Goal: Task Accomplishment & Management: Manage account settings

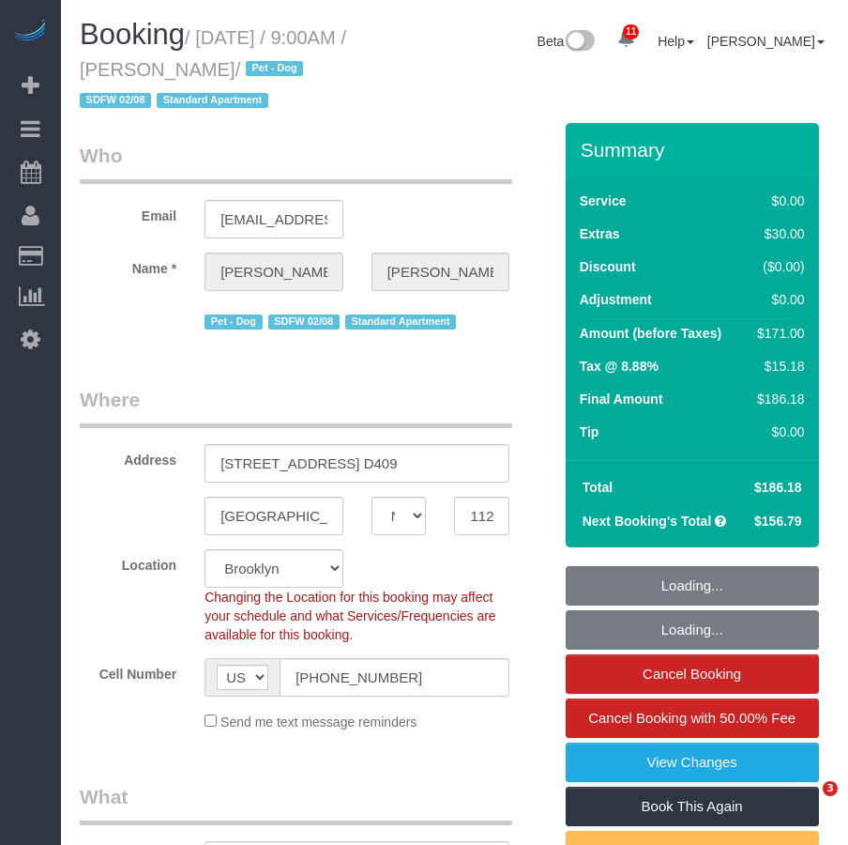
select select "NY"
select select "string:stripe-pm_1QhuX54VGloSiKo7j5lqv1ND"
select select "spot1"
select select "number:56"
select select "number:70"
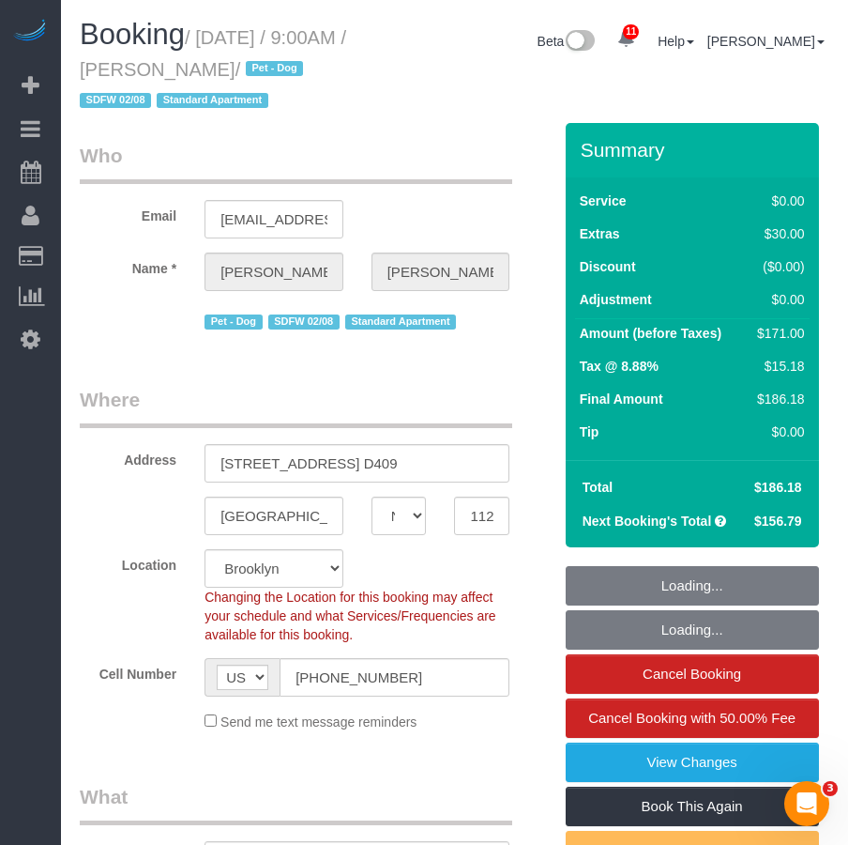
select select "number:13"
select select "number:5"
select select "object:886"
select select "1"
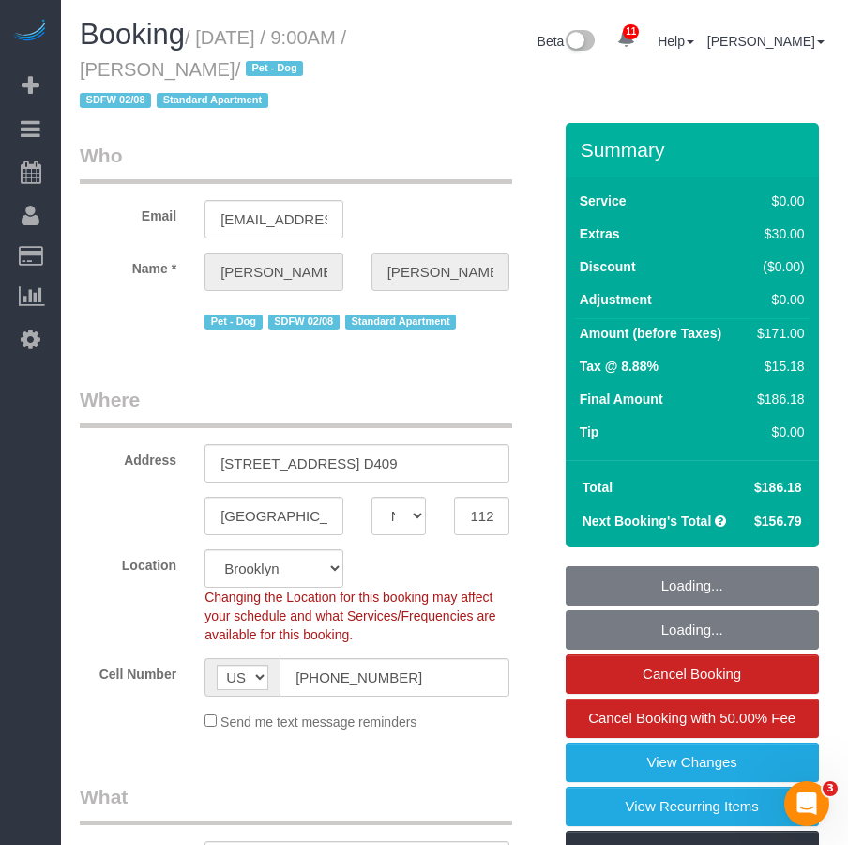
select select "object:1393"
select select "1"
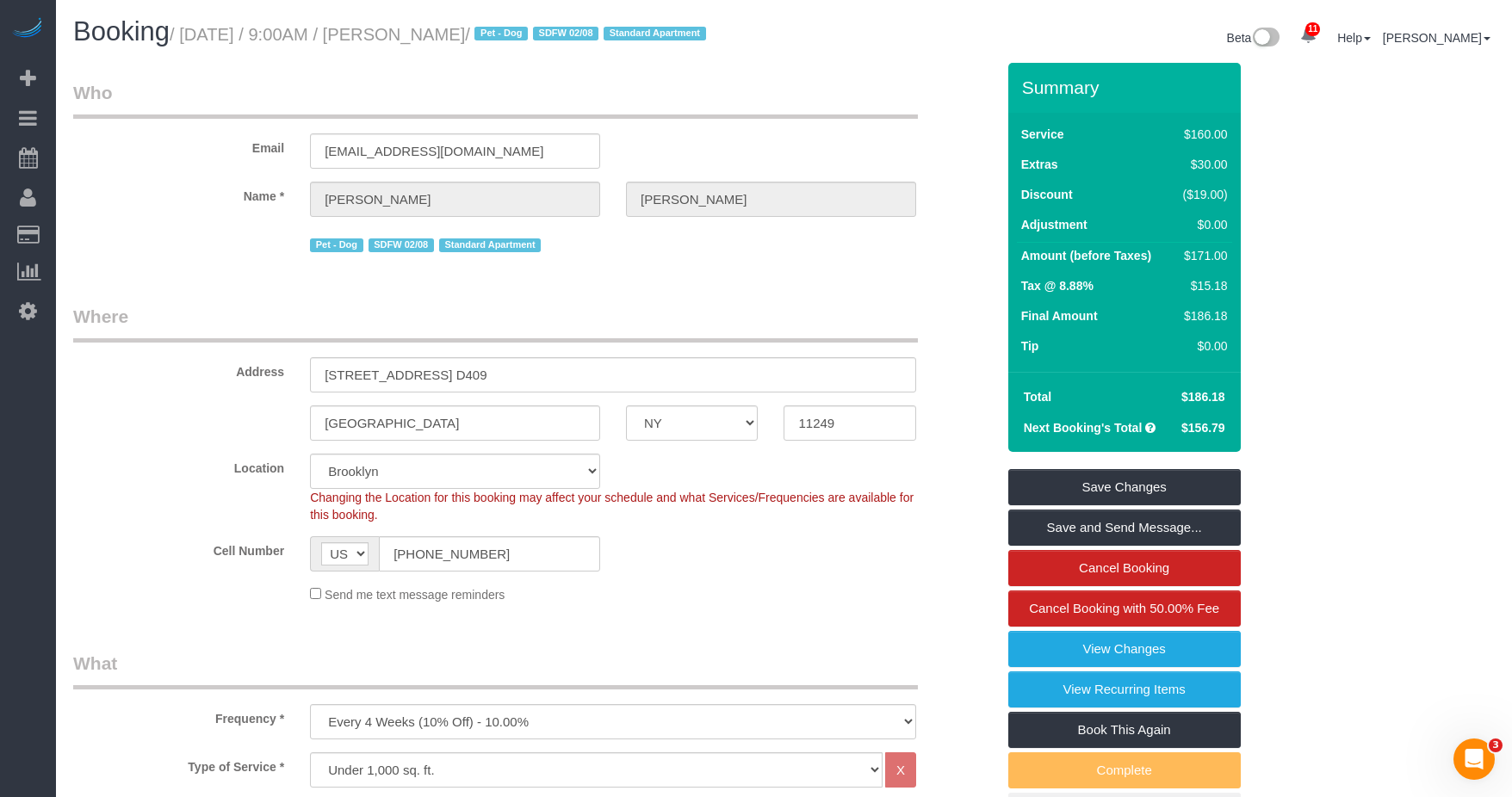
scroll to position [172, 0]
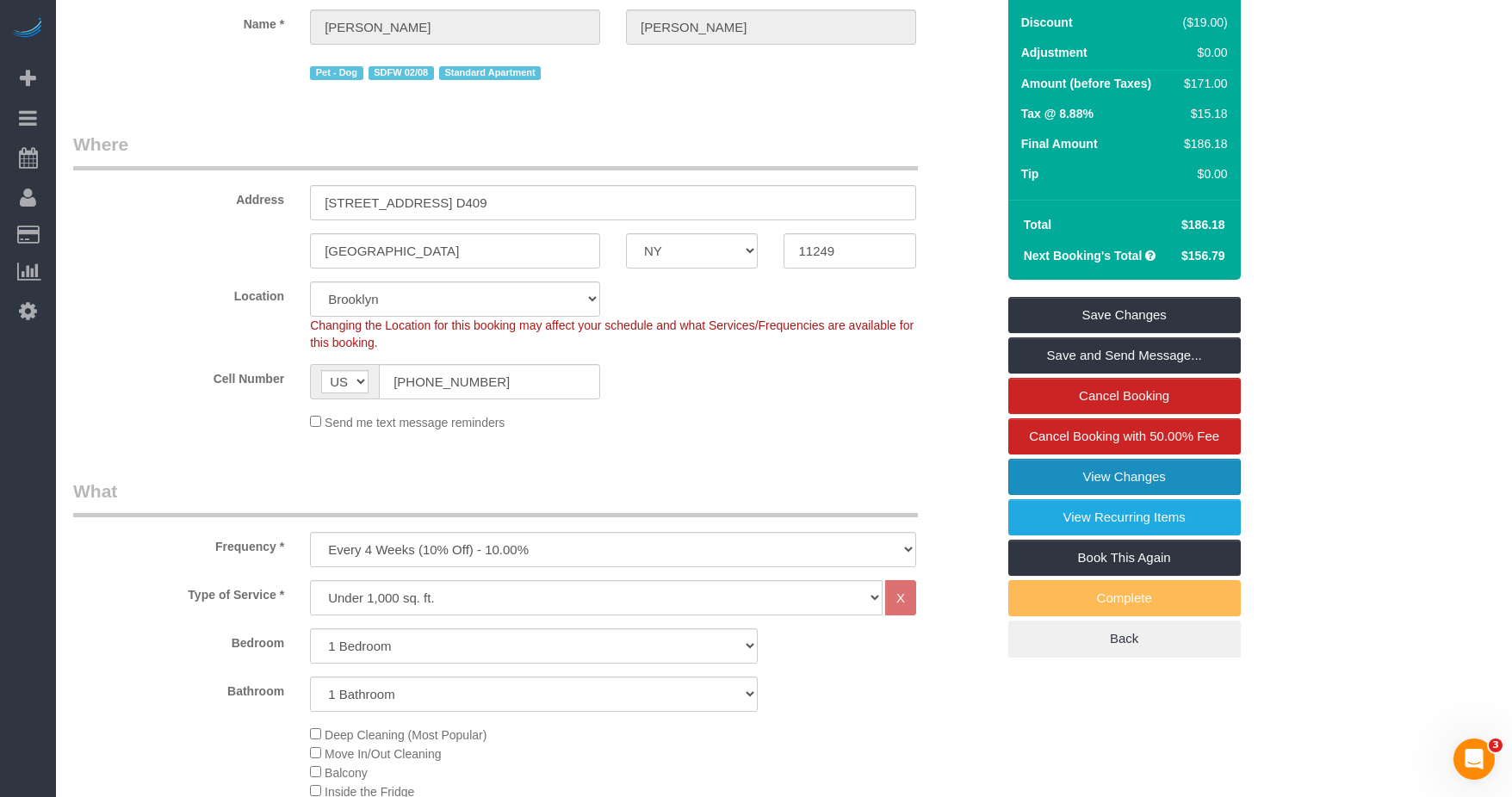
click at [778, 495] on link "View Changes" at bounding box center [1124, 476] width 232 height 36
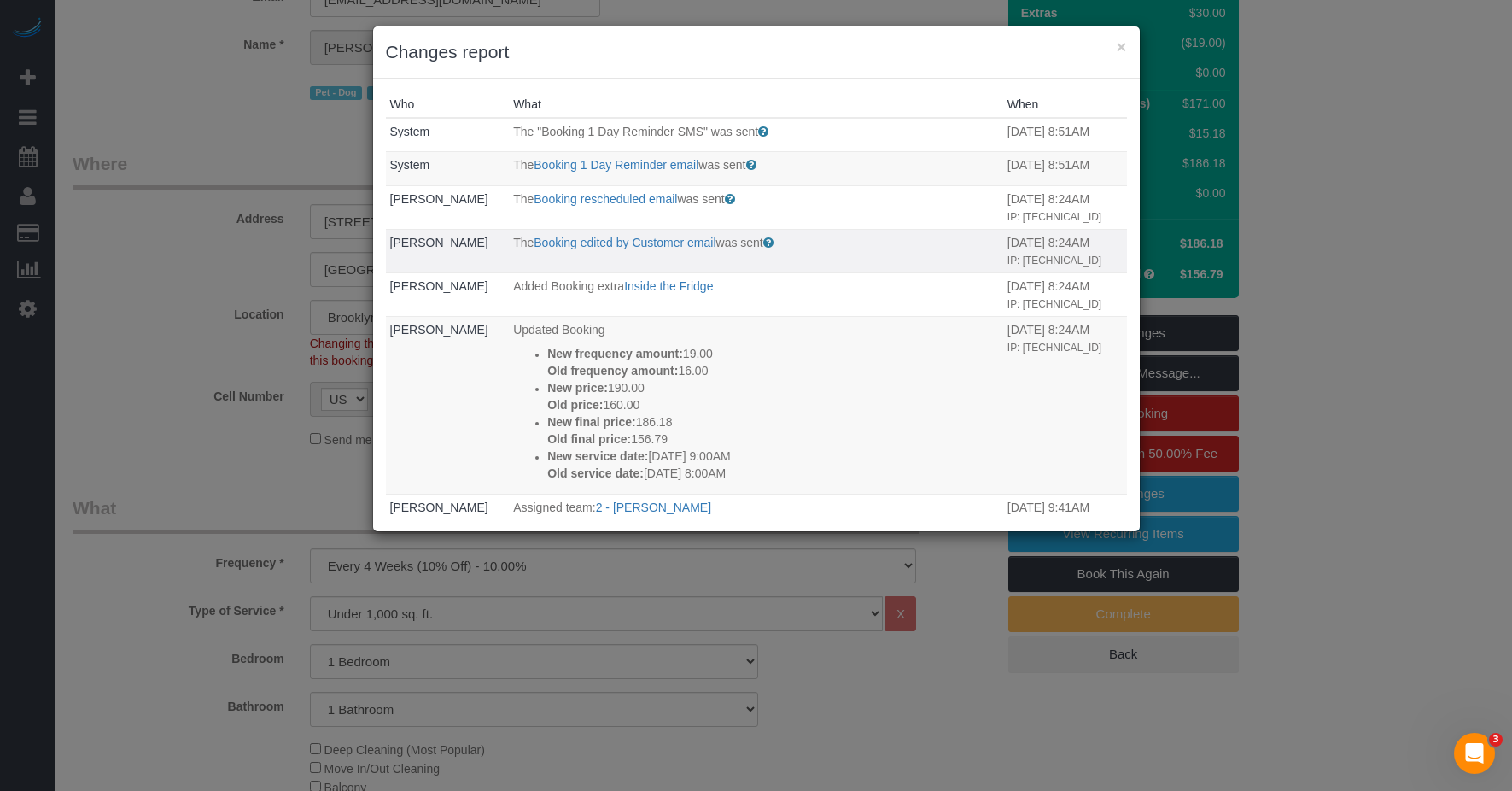
scroll to position [86, 0]
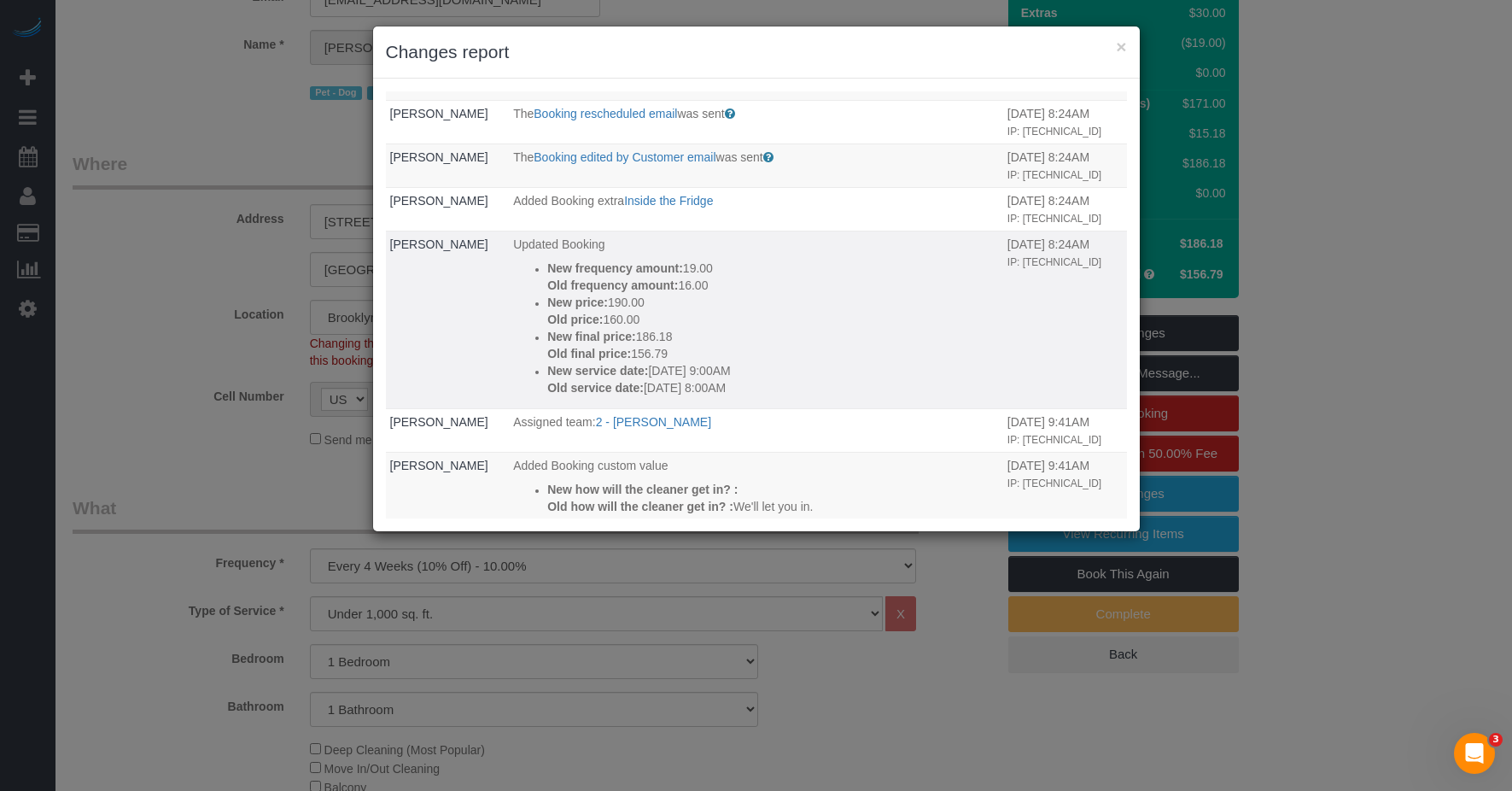
drag, startPoint x: 650, startPoint y: 424, endPoint x: 667, endPoint y: 423, distance: 17.0
click at [667, 380] on p "New service date: 08/19/2025 9:00AM" at bounding box center [773, 370] width 452 height 17
drag, startPoint x: 667, startPoint y: 423, endPoint x: 668, endPoint y: 437, distance: 14.0
click at [668, 396] on p "Old service date: 08/30/2025 8:00AM" at bounding box center [773, 388] width 452 height 17
drag, startPoint x: 668, startPoint y: 437, endPoint x: 666, endPoint y: 422, distance: 15.1
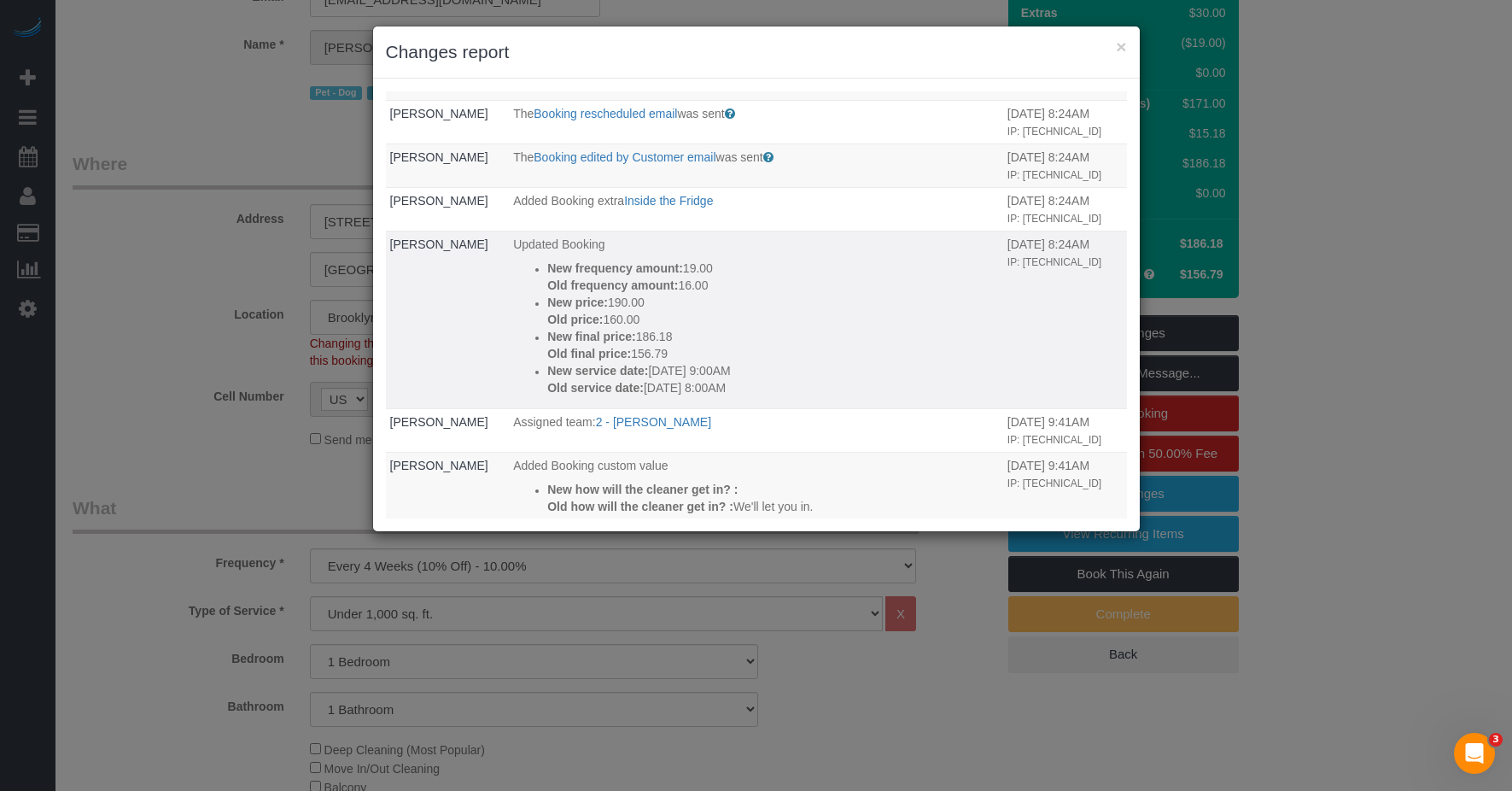
click at [666, 380] on p "New service date: 08/19/2025 9:00AM" at bounding box center [773, 370] width 452 height 17
click at [650, 396] on p "Old service date: 08/30/2025 8:00AM" at bounding box center [773, 388] width 452 height 17
drag, startPoint x: 647, startPoint y: 440, endPoint x: 680, endPoint y: 443, distance: 33.1
click at [680, 396] on p "Old service date: 08/30/2025 8:00AM" at bounding box center [773, 388] width 452 height 17
drag, startPoint x: 680, startPoint y: 443, endPoint x: 679, endPoint y: 422, distance: 21.0
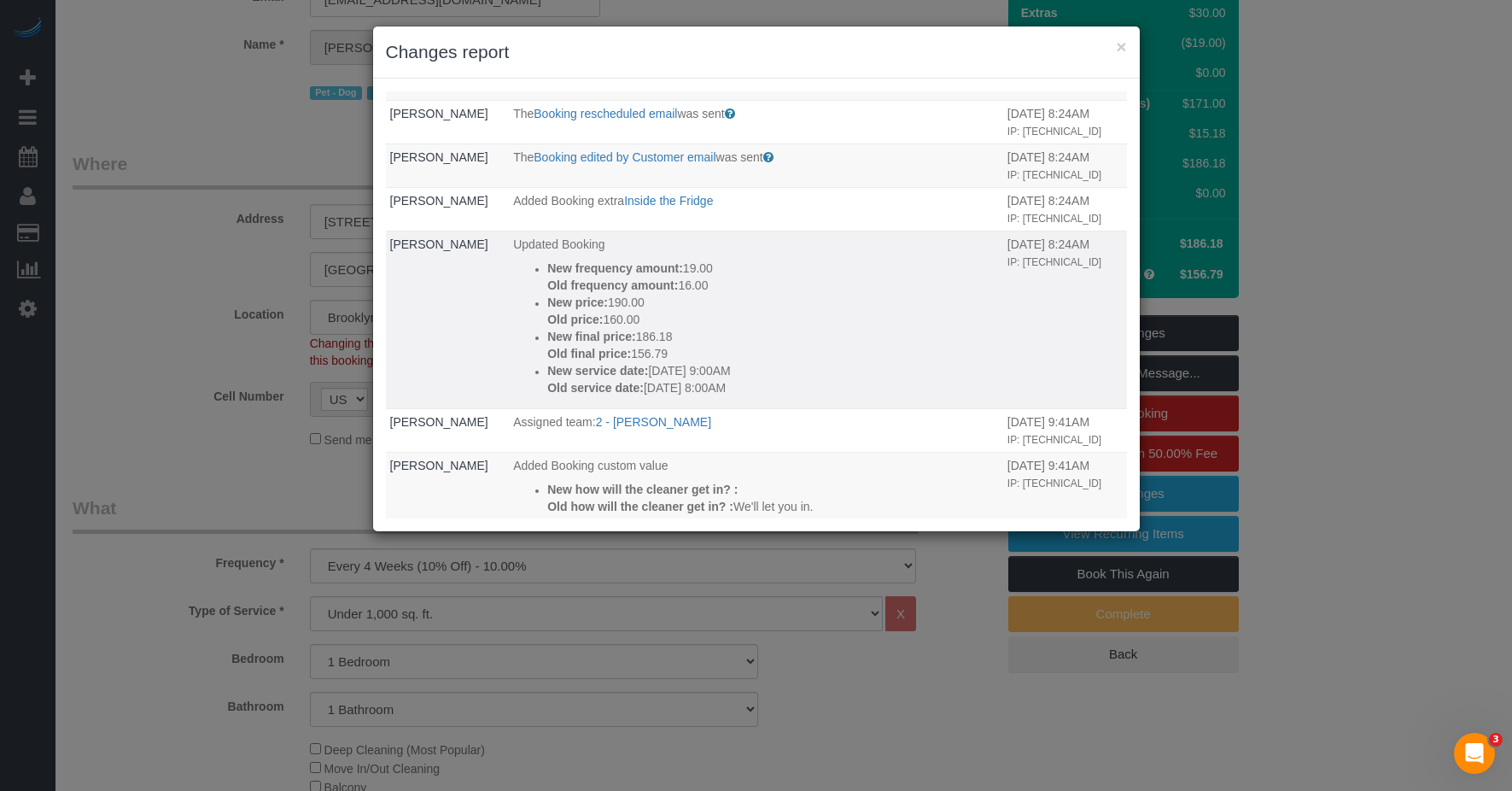
click at [679, 380] on p "New service date: 08/19/2025 9:00AM" at bounding box center [773, 370] width 452 height 17
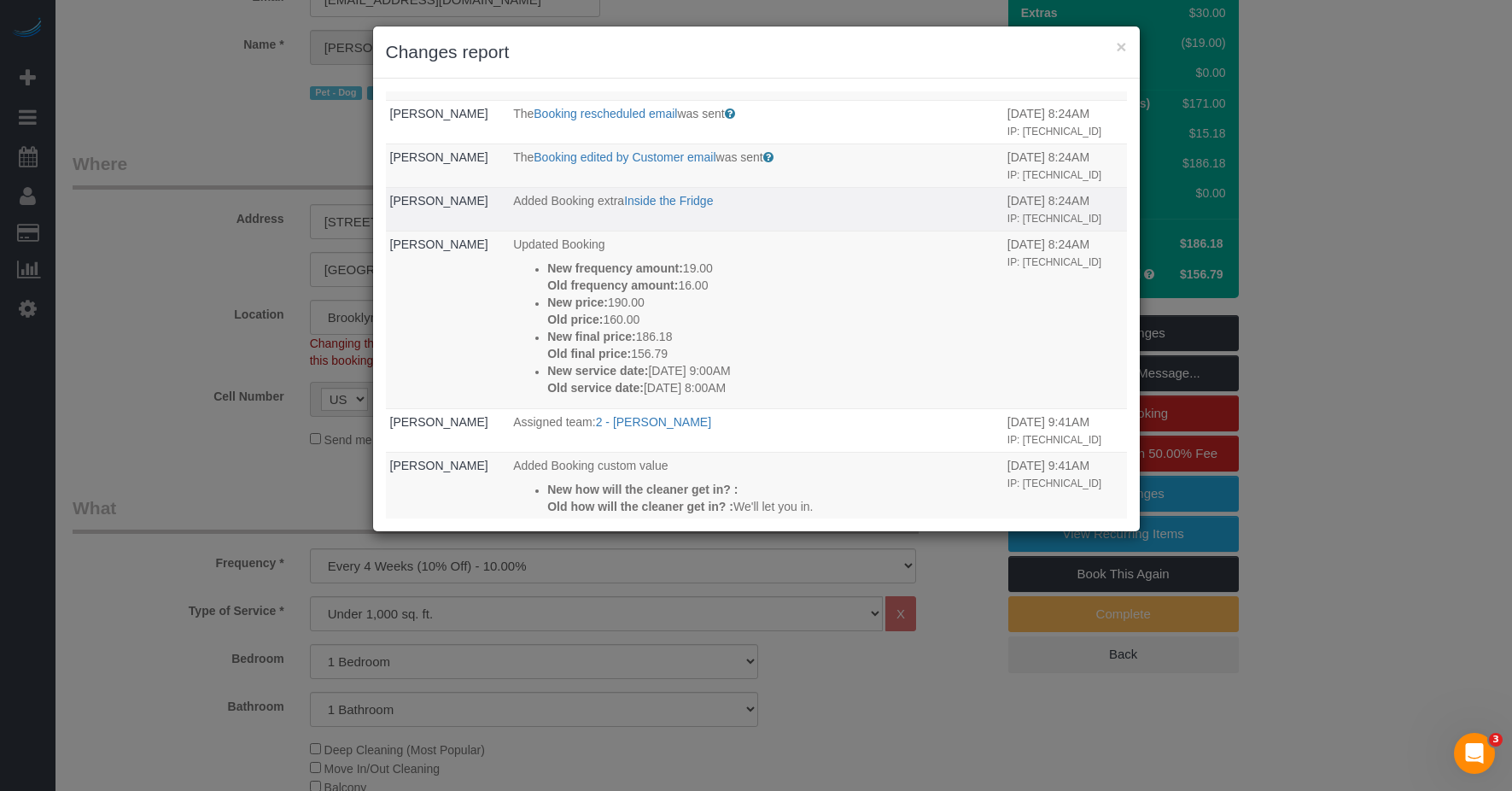
scroll to position [0, 0]
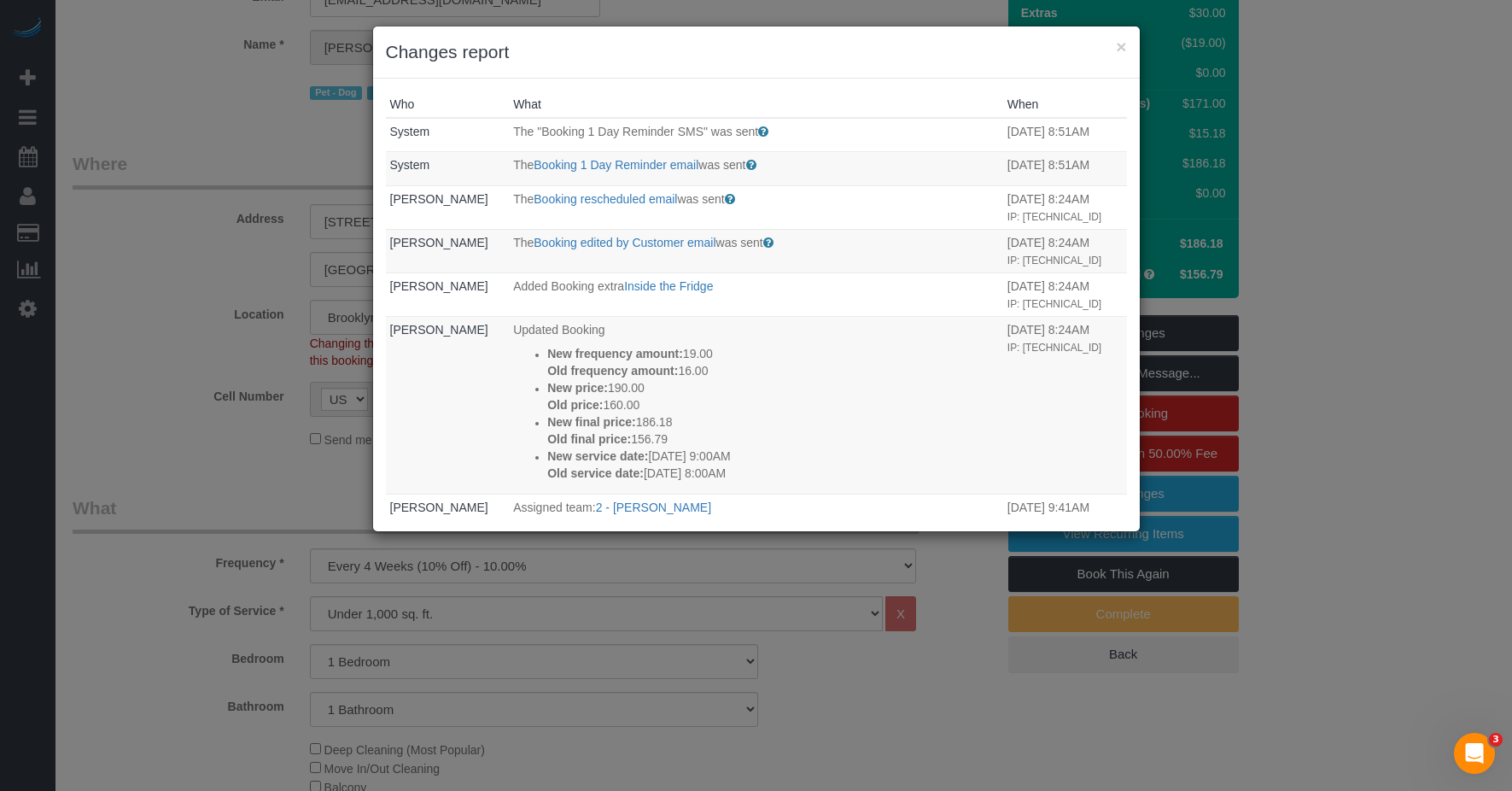
click at [771, 46] on div "× Changes report" at bounding box center [756, 52] width 767 height 52
click at [771, 45] on button "×" at bounding box center [1121, 46] width 10 height 18
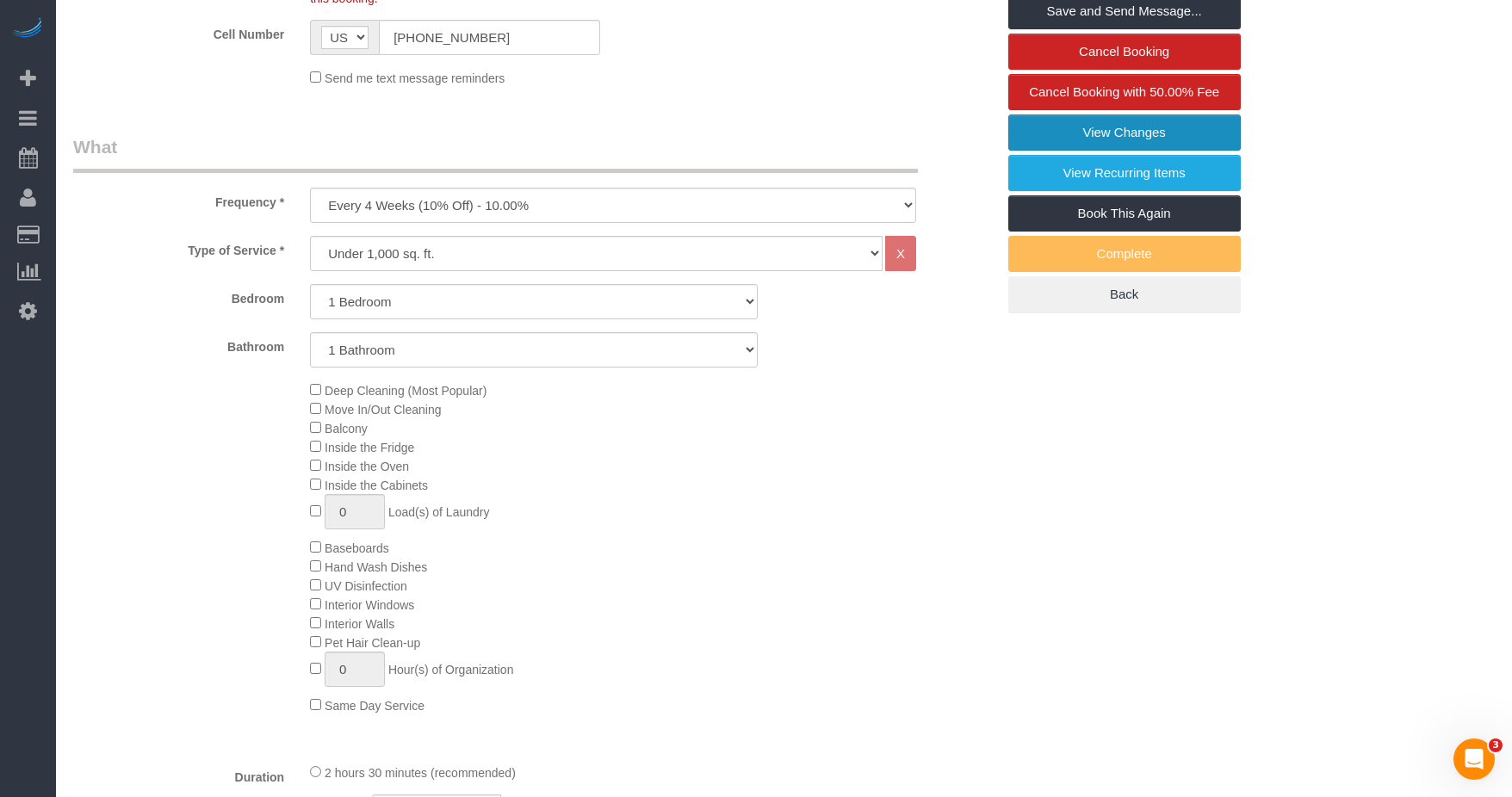
scroll to position [689, 0]
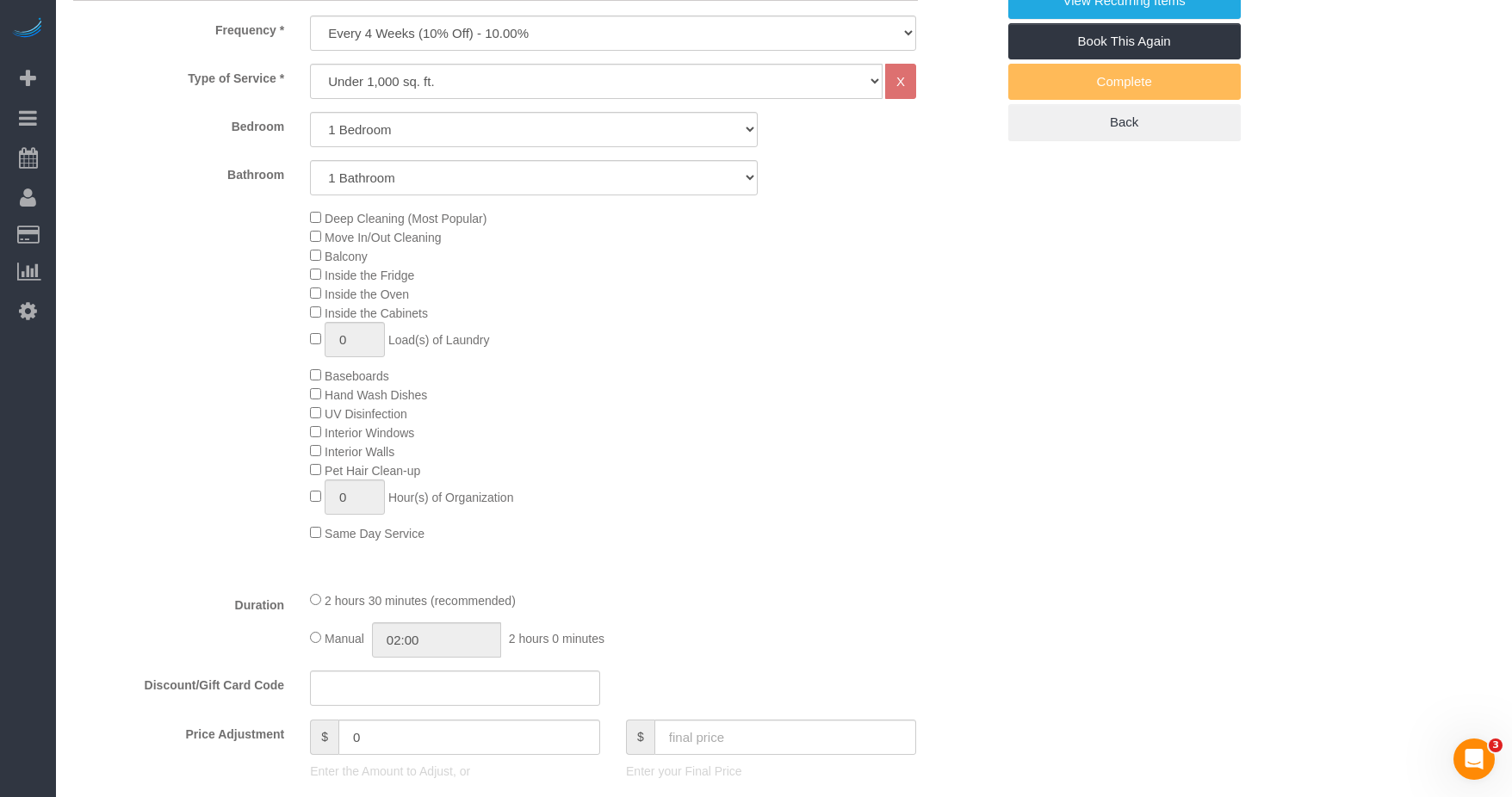
select select "spot59"
click at [778, 542] on div "Deep Cleaning (Most Popular) Move In/Out Cleaning Balcony Inside the Fridge Ins…" at bounding box center [652, 375] width 710 height 334
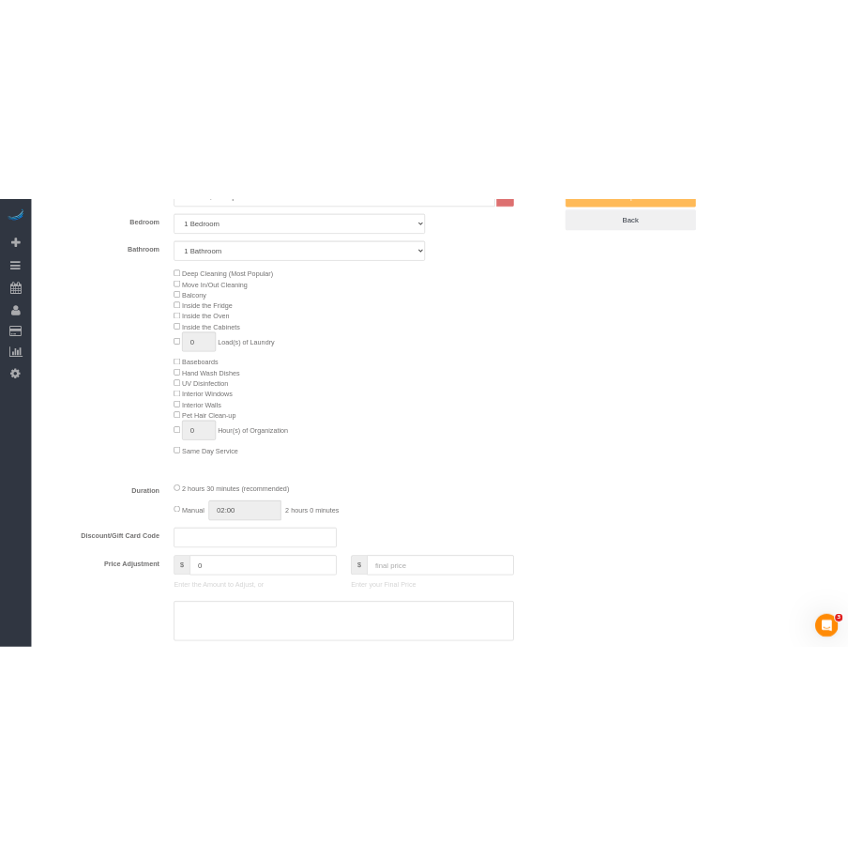
scroll to position [657, 0]
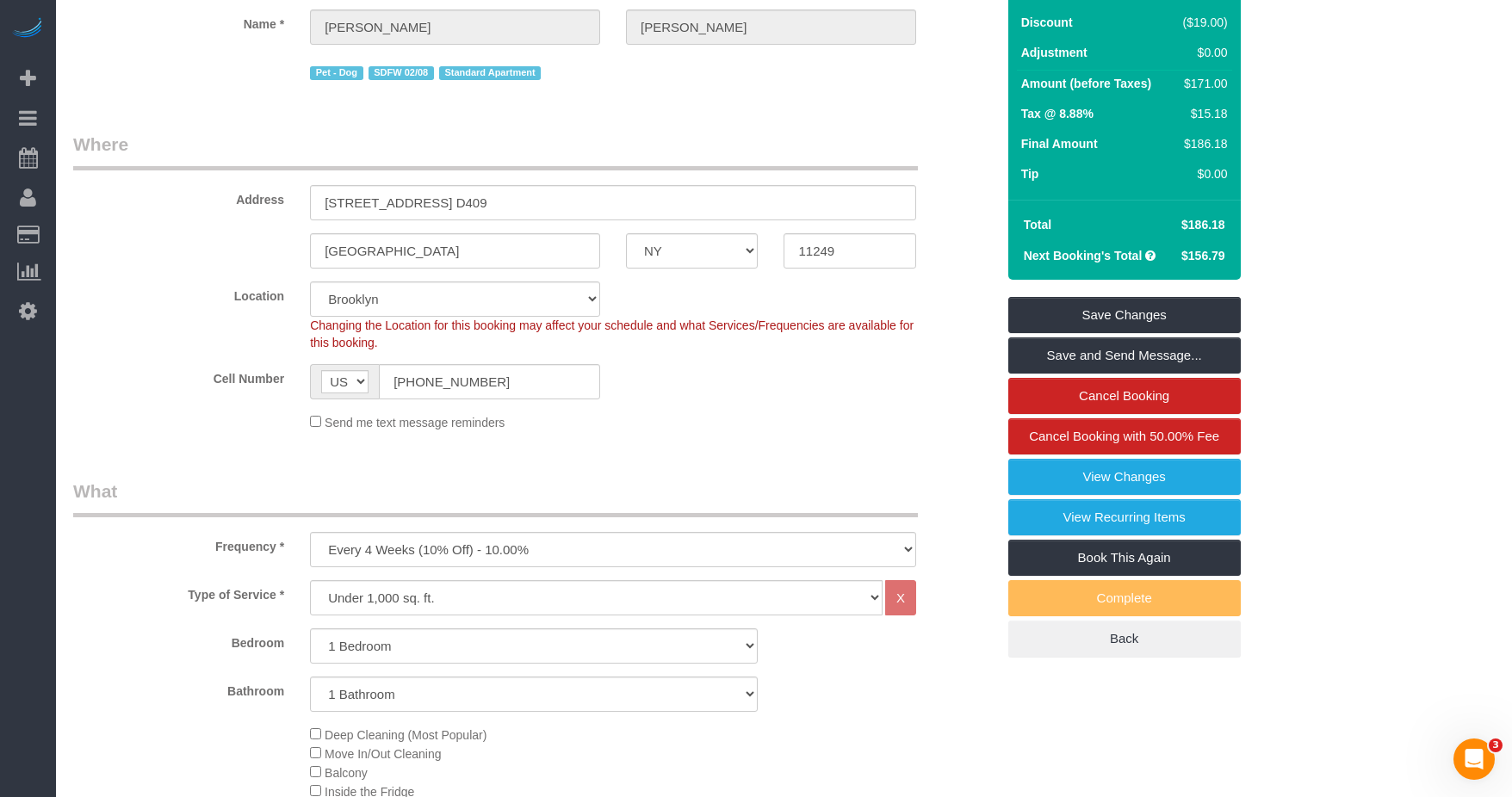
scroll to position [86, 0]
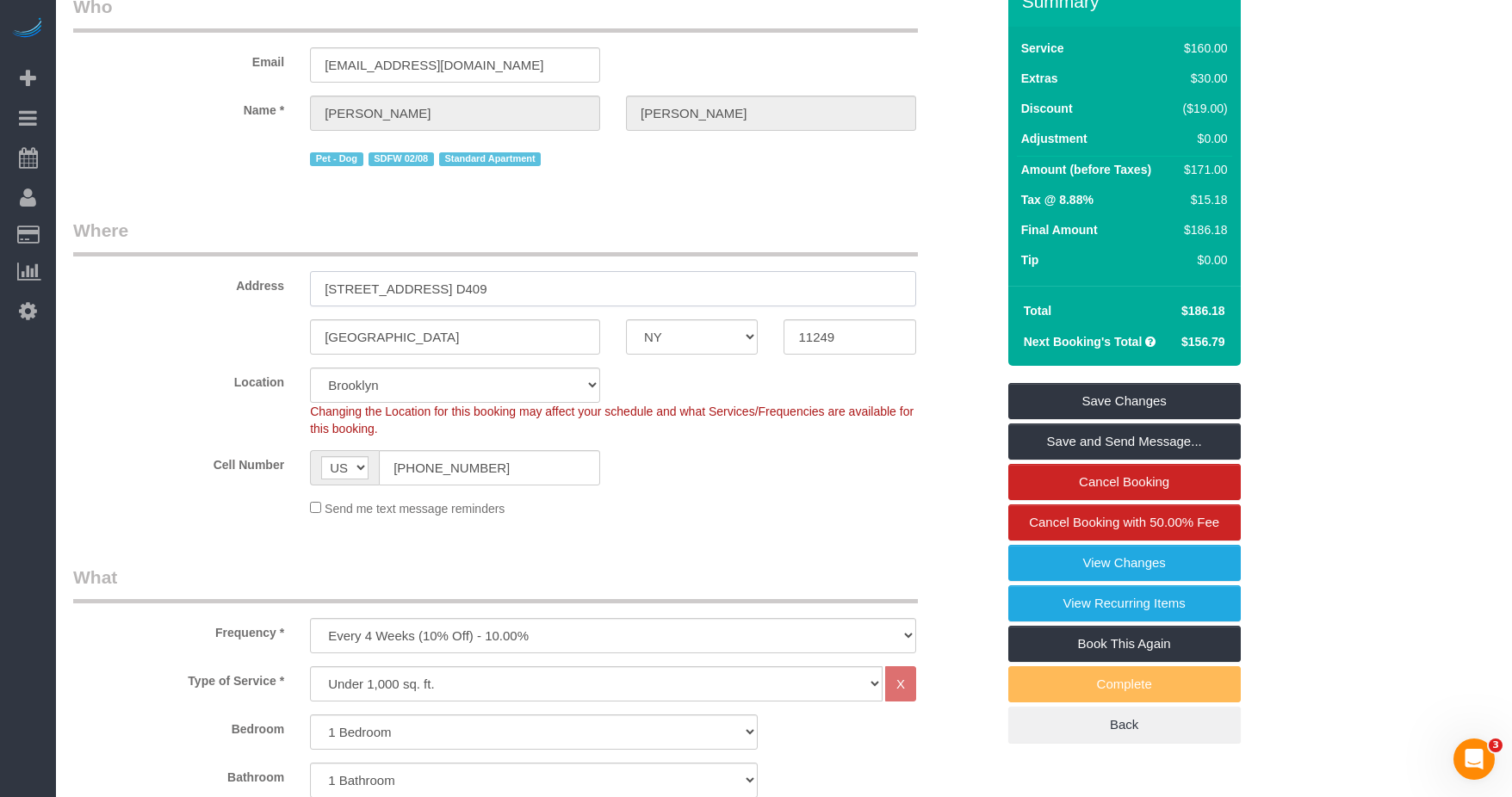
click at [577, 306] on input "184 Kent Avenue, Apt. D409" at bounding box center [613, 289] width 606 height 35
click at [647, 239] on legend "Where" at bounding box center [495, 237] width 845 height 39
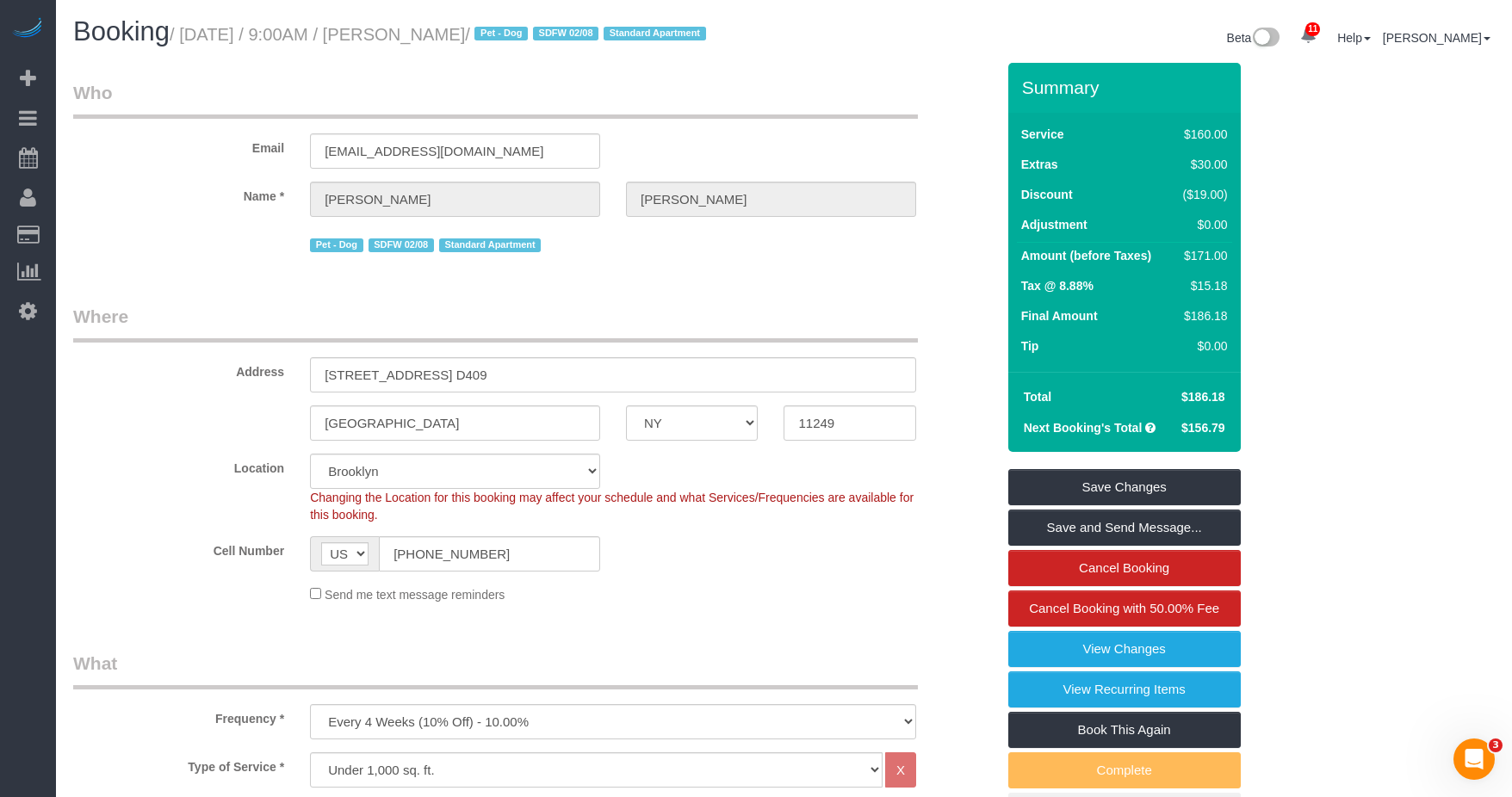
scroll to position [172, 0]
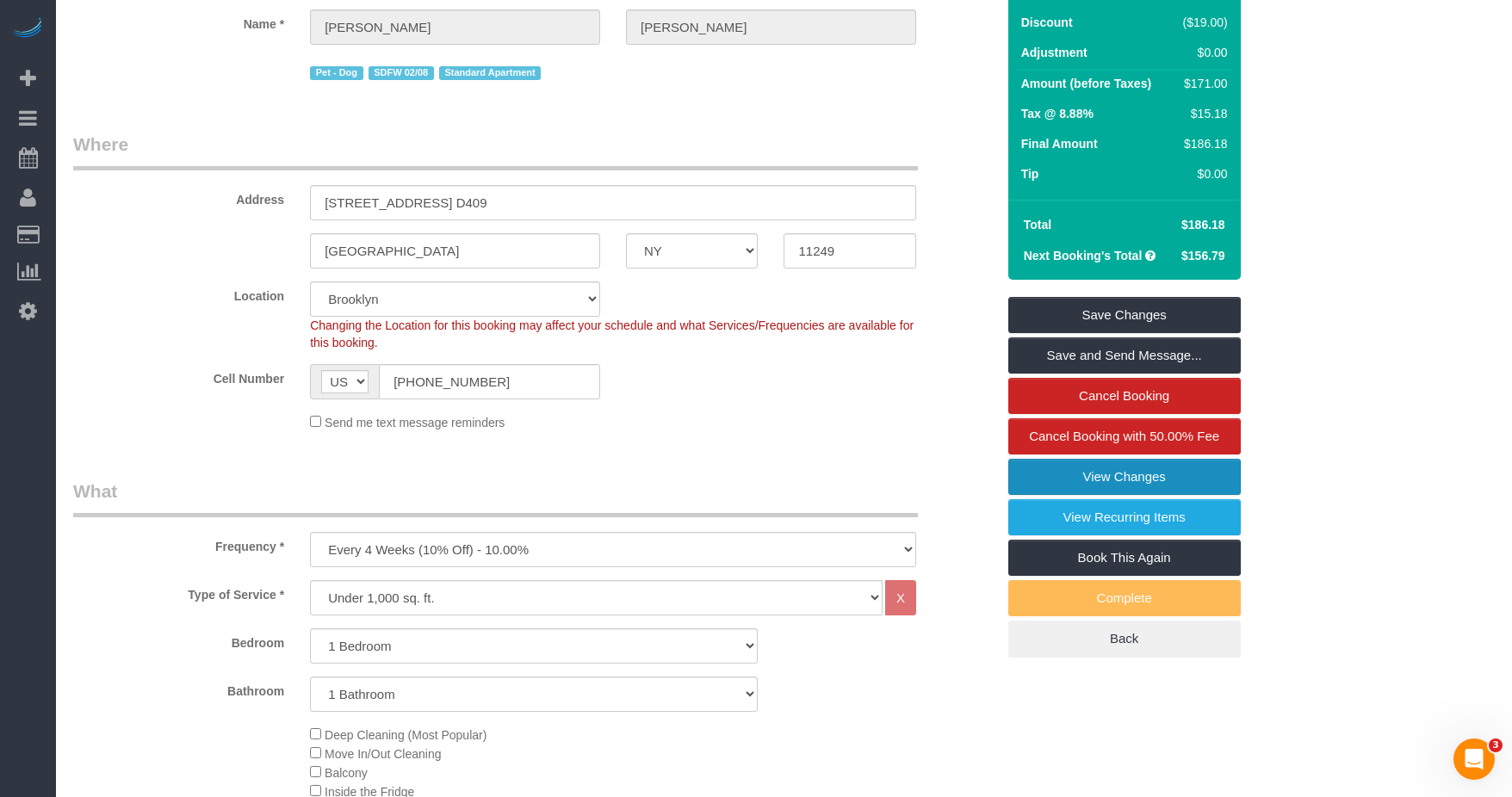
click at [778, 492] on link "View Changes" at bounding box center [1124, 476] width 232 height 36
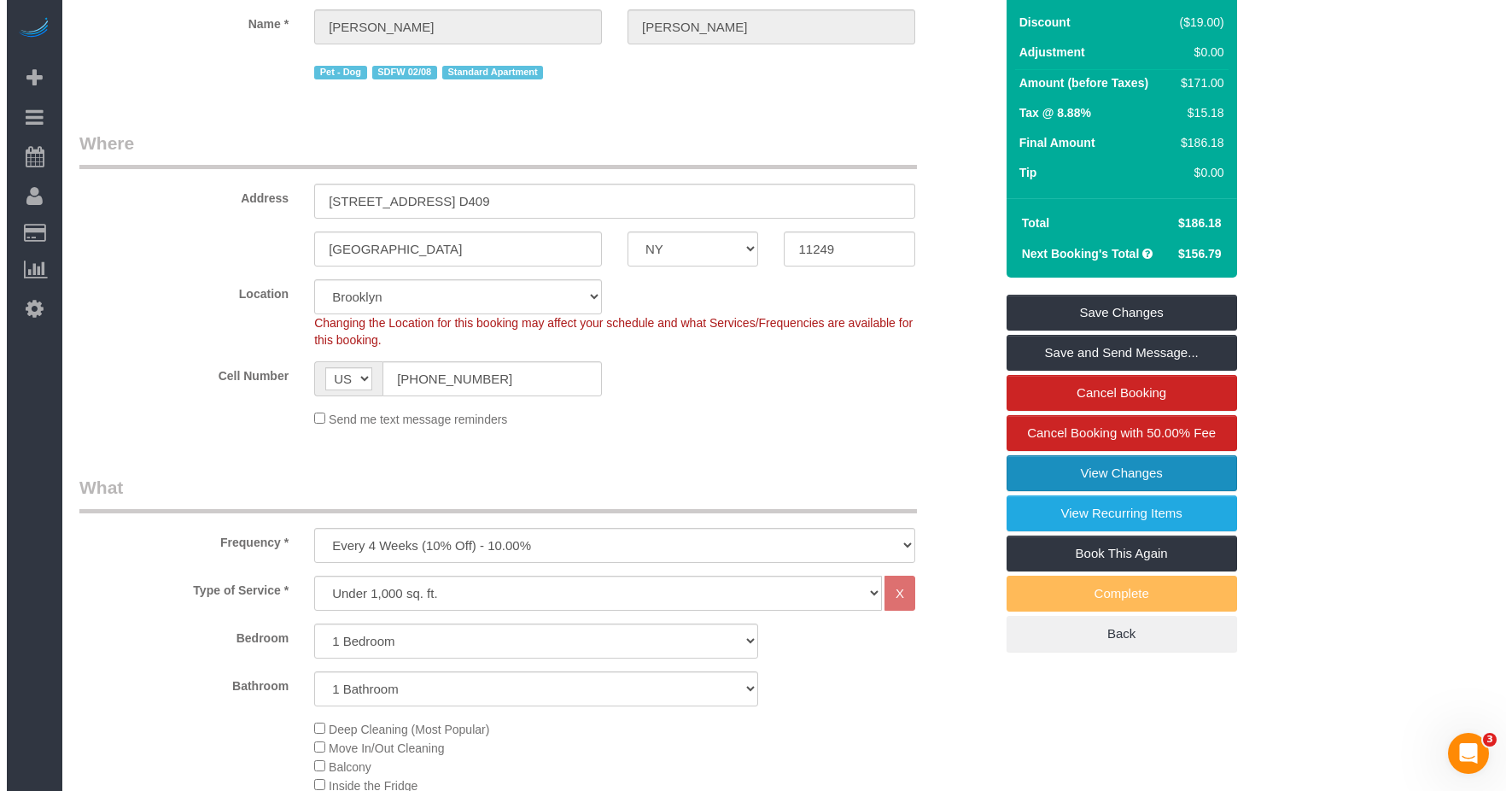
scroll to position [150, 0]
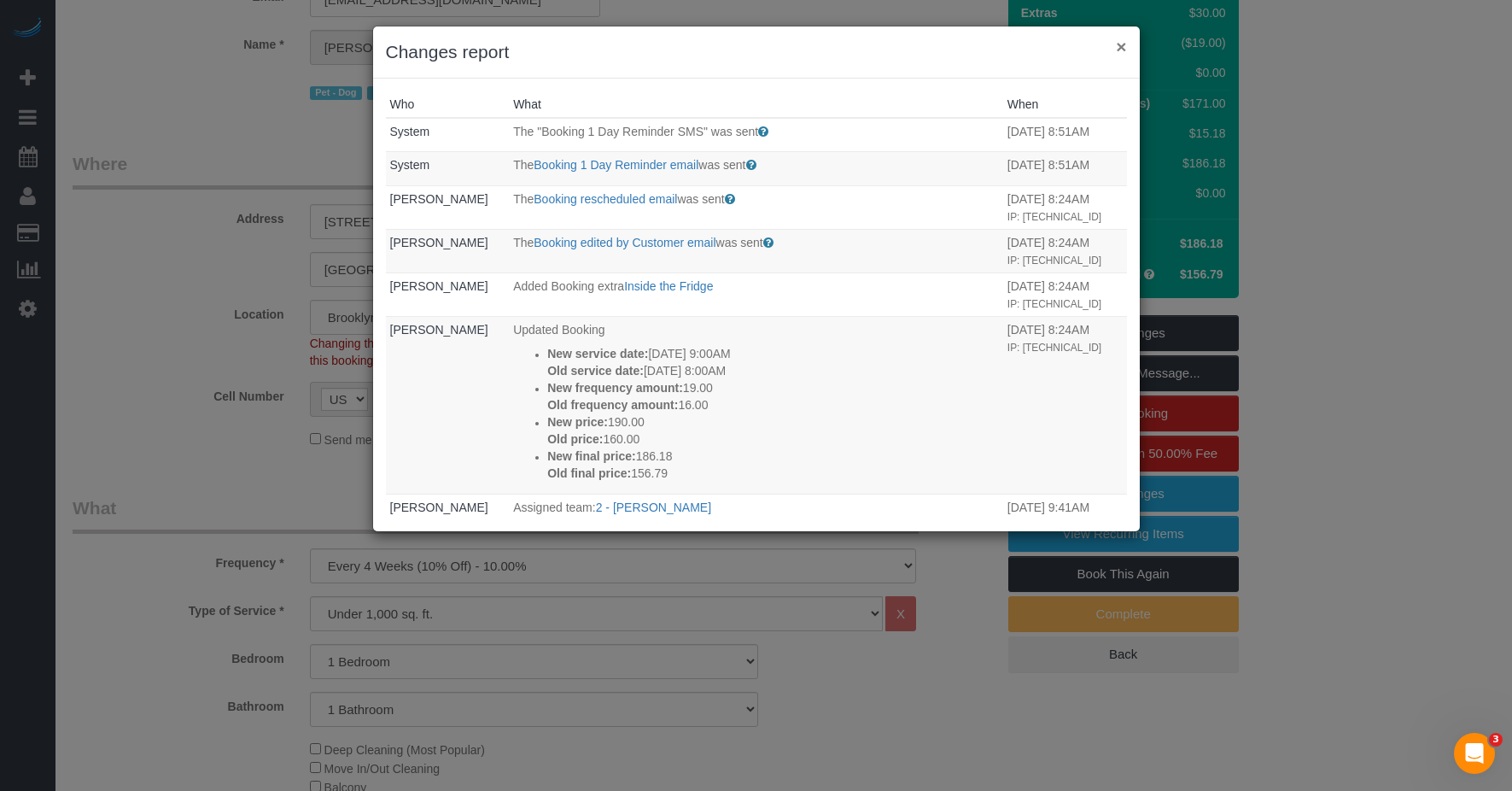
click at [771, 46] on button "×" at bounding box center [1121, 46] width 10 height 18
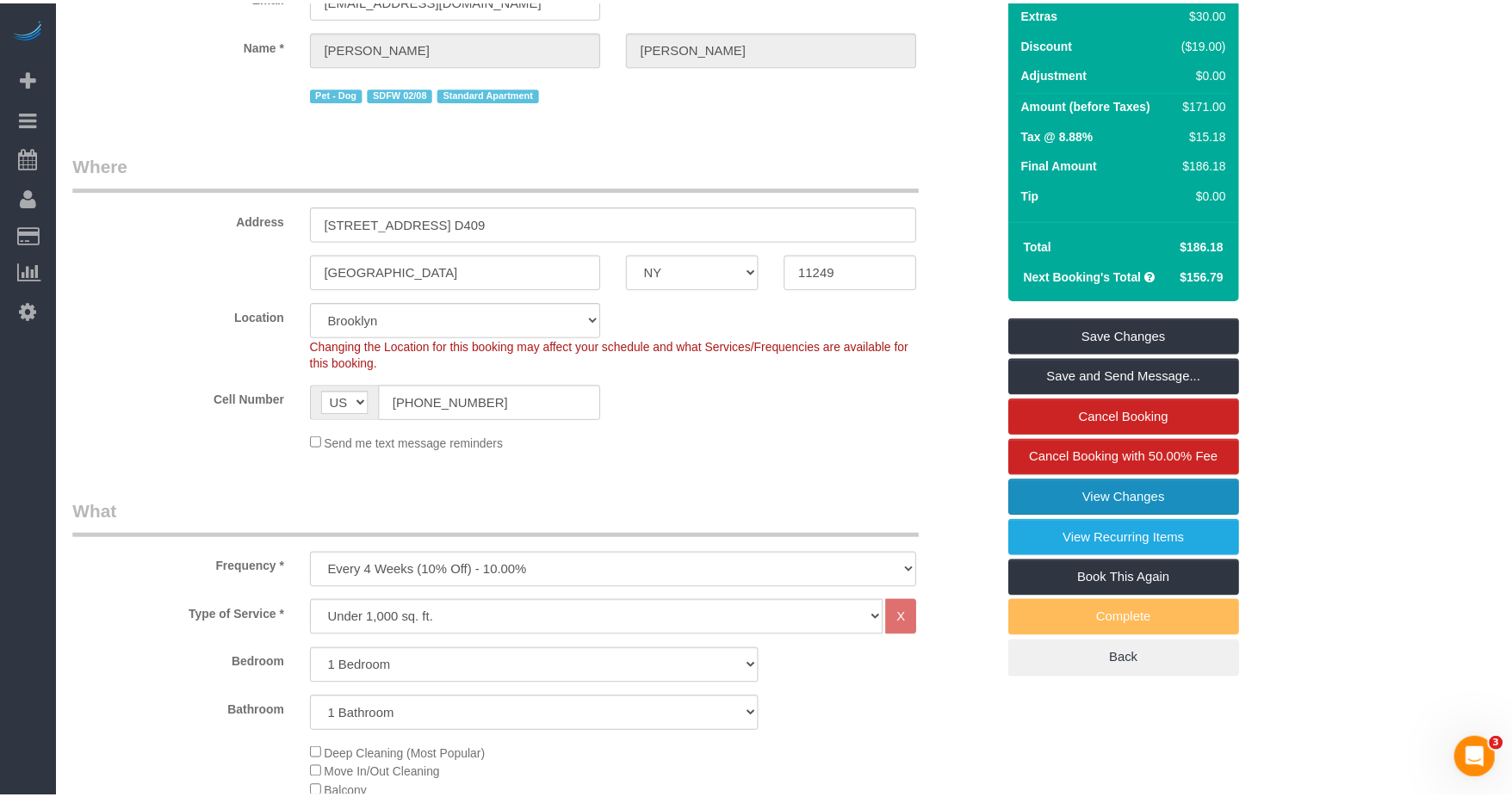
scroll to position [172, 0]
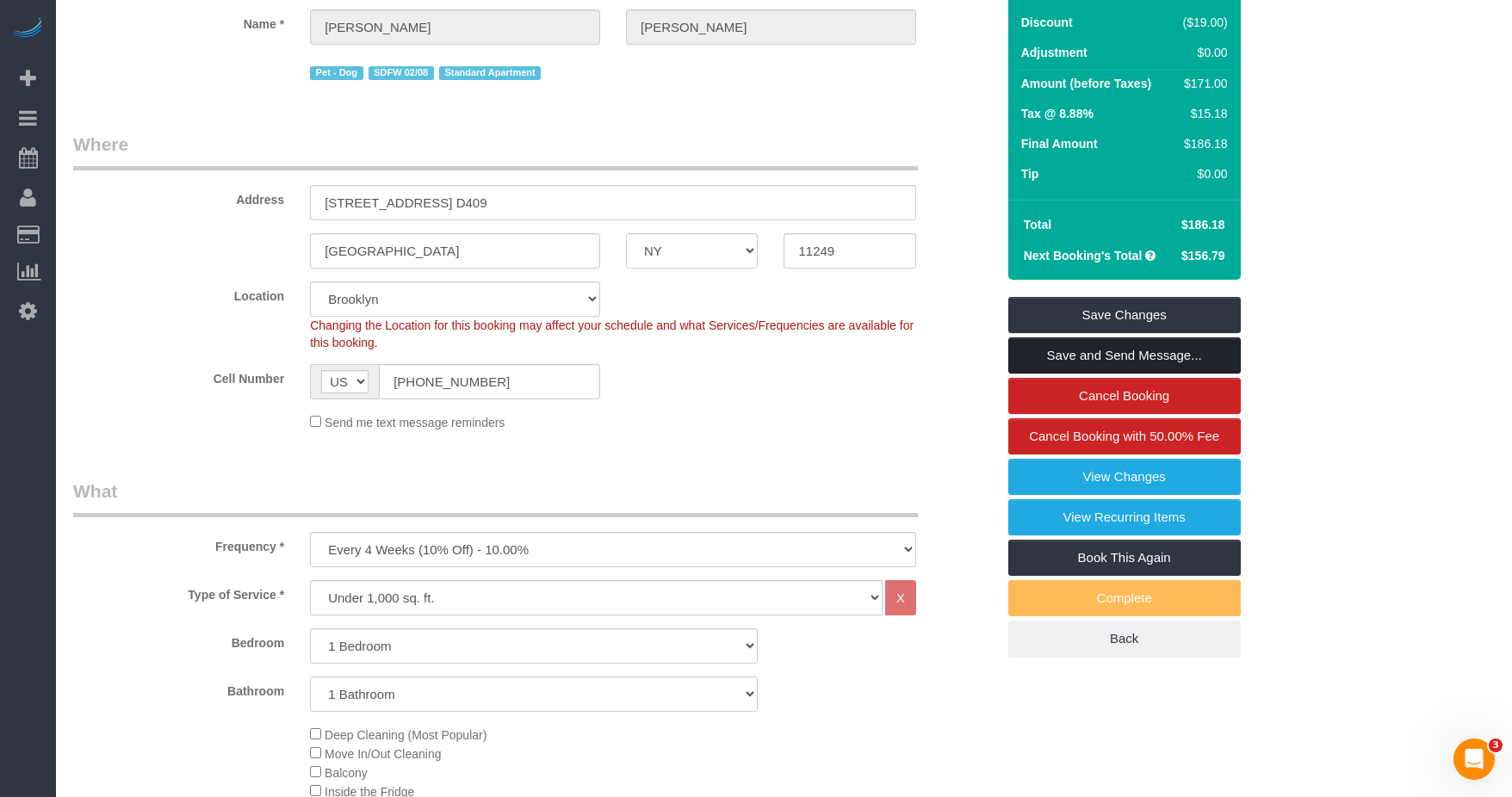
click at [778, 373] on link "Save and Send Message..." at bounding box center [1124, 355] width 232 height 36
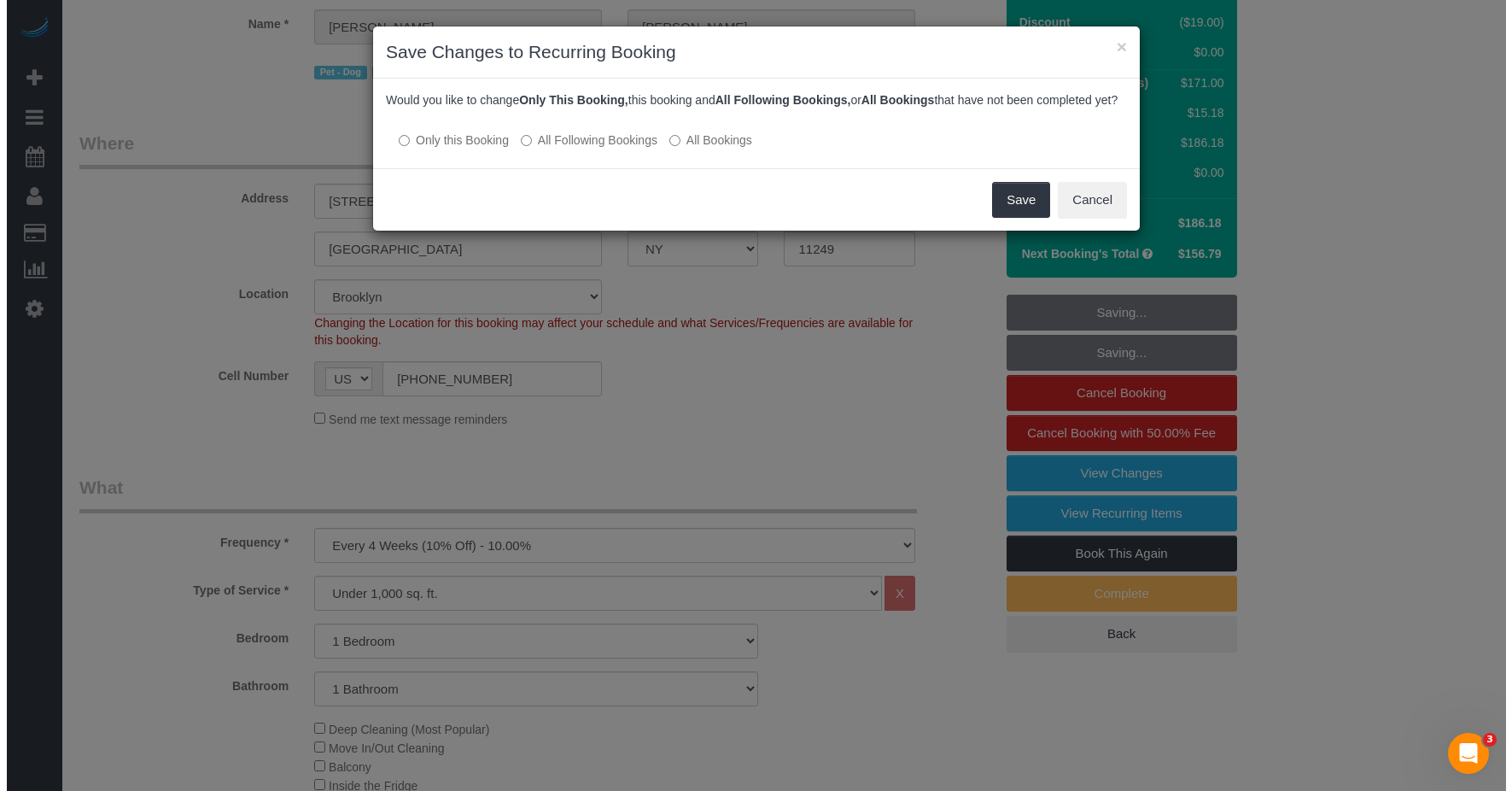
scroll to position [150, 0]
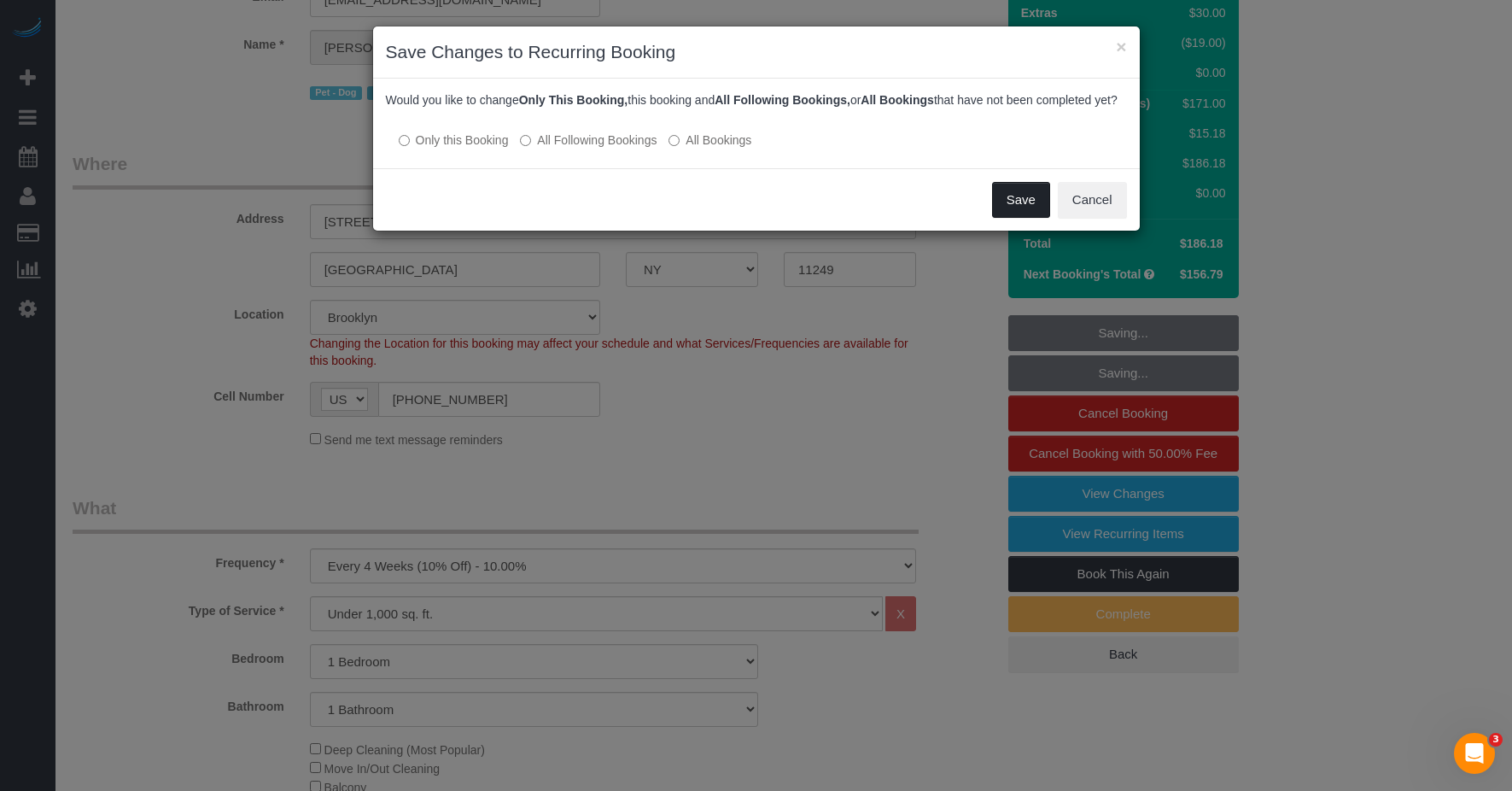
click at [771, 217] on button "Save" at bounding box center [1022, 199] width 58 height 35
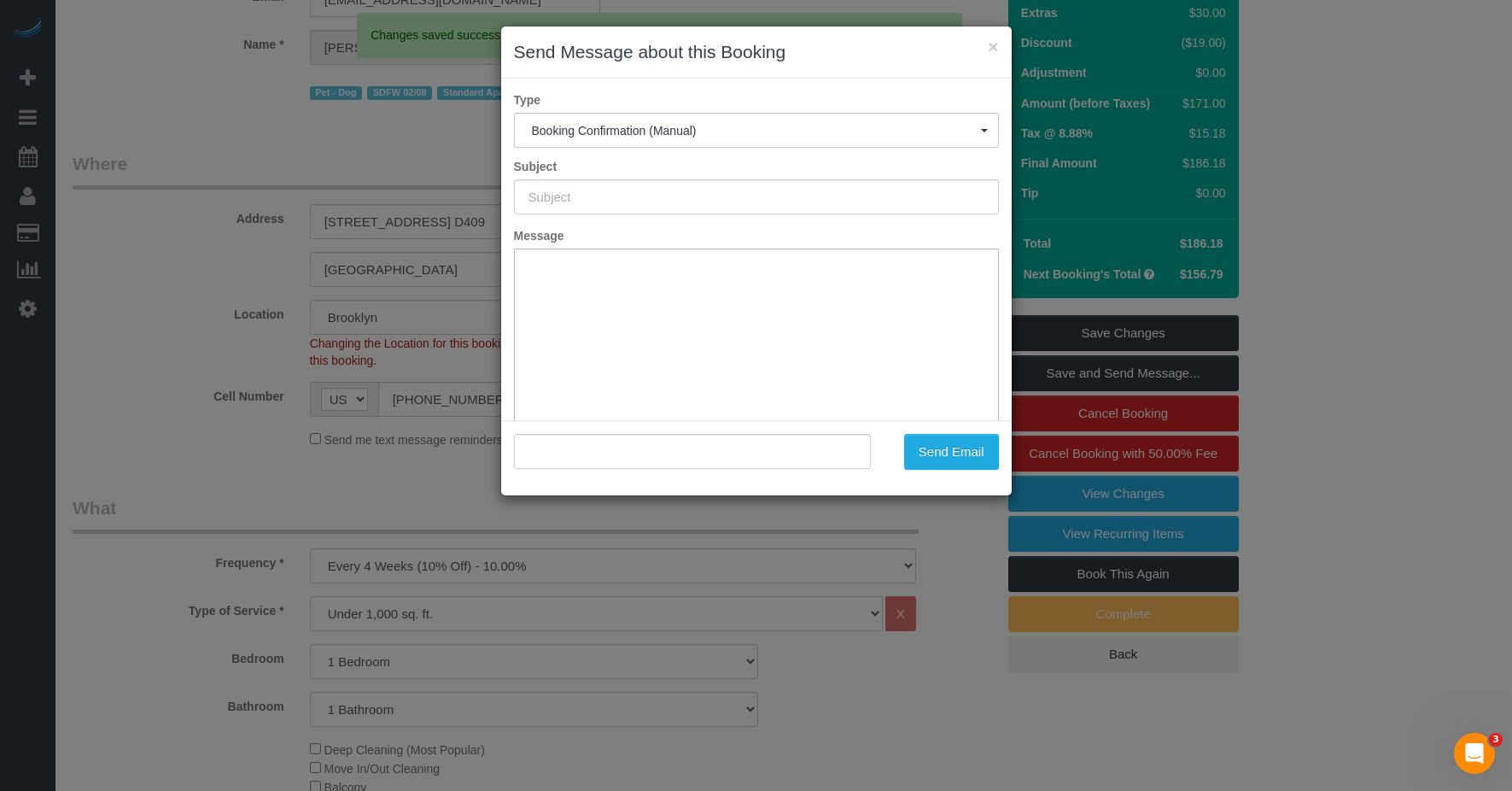
type input "Cleaning Confirmed for 08/19/2025 at 9:00am"
type input ""Andrew McLeod" <andymcleod9@gmail.com>"
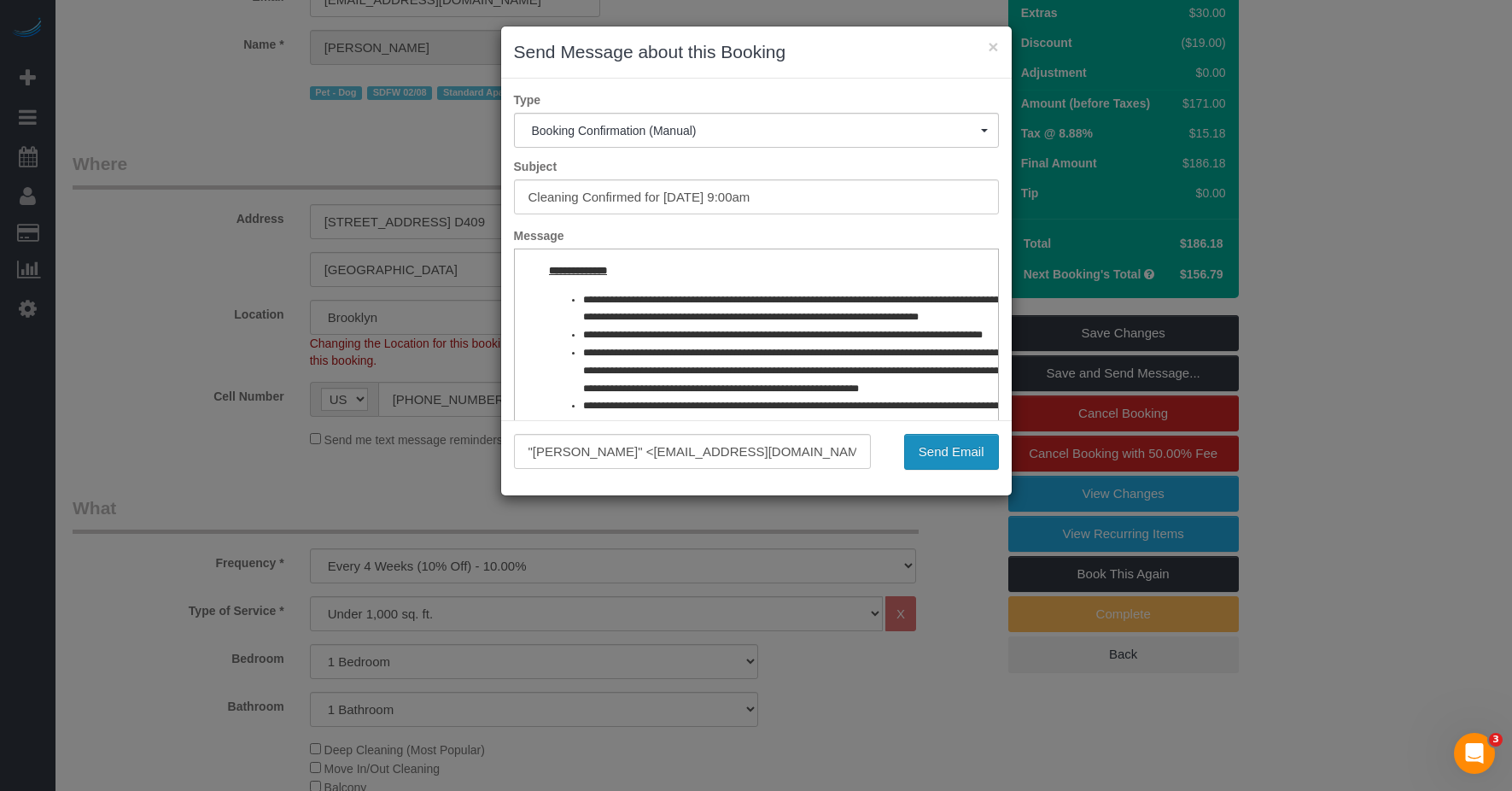
scroll to position [769, 0]
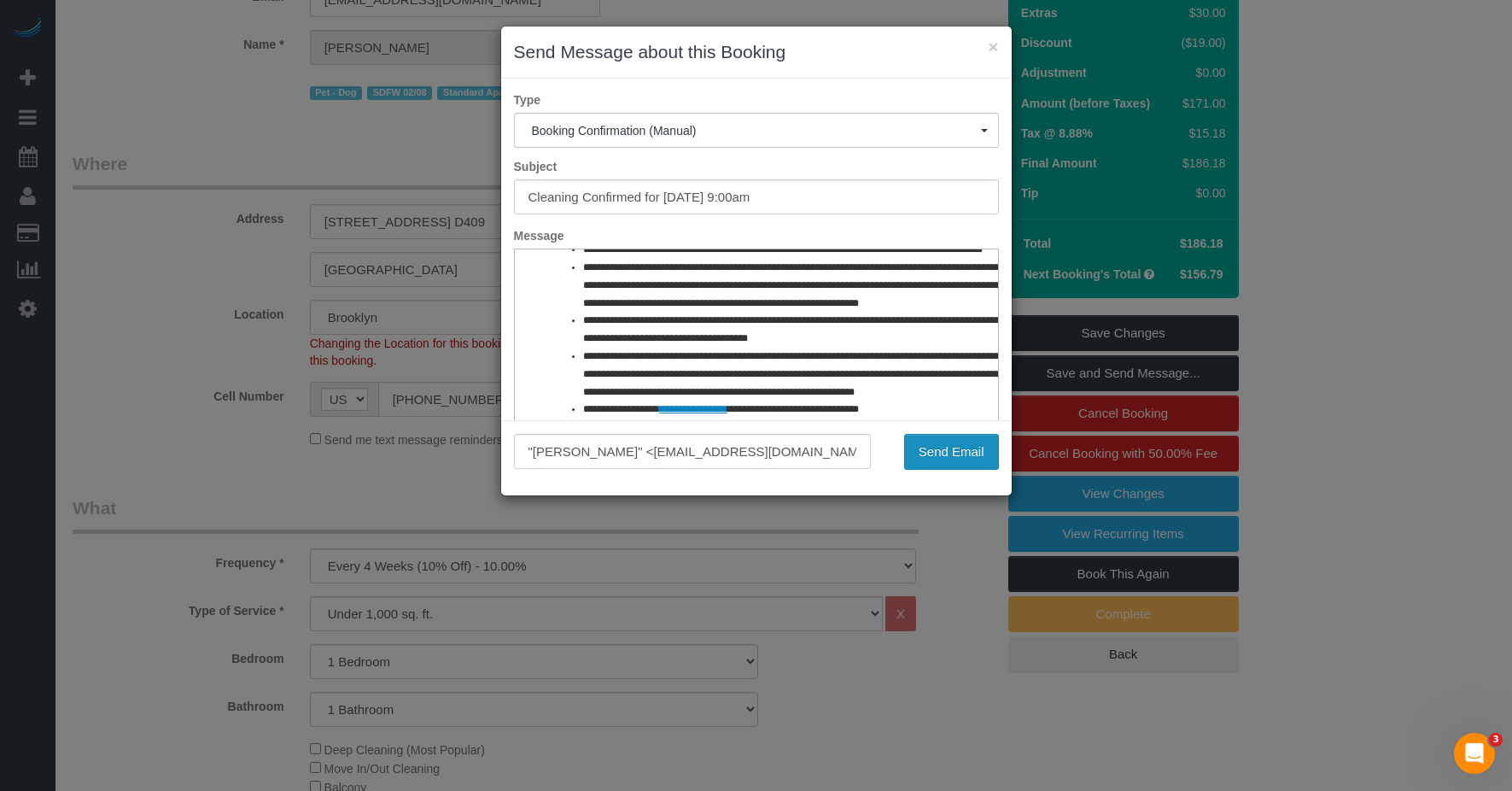
click at [771, 452] on button "Send Email" at bounding box center [952, 451] width 95 height 35
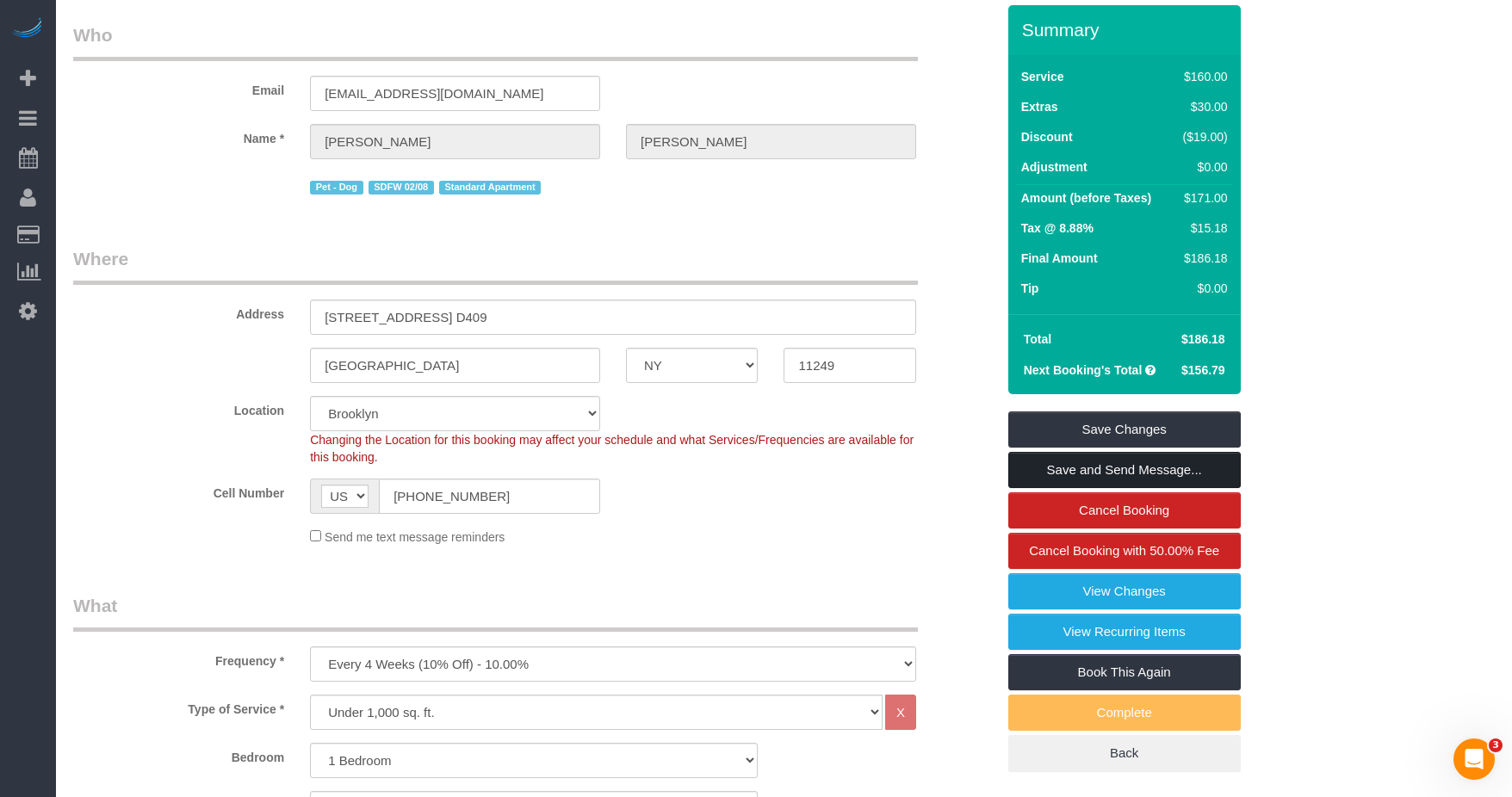
scroll to position [0, 0]
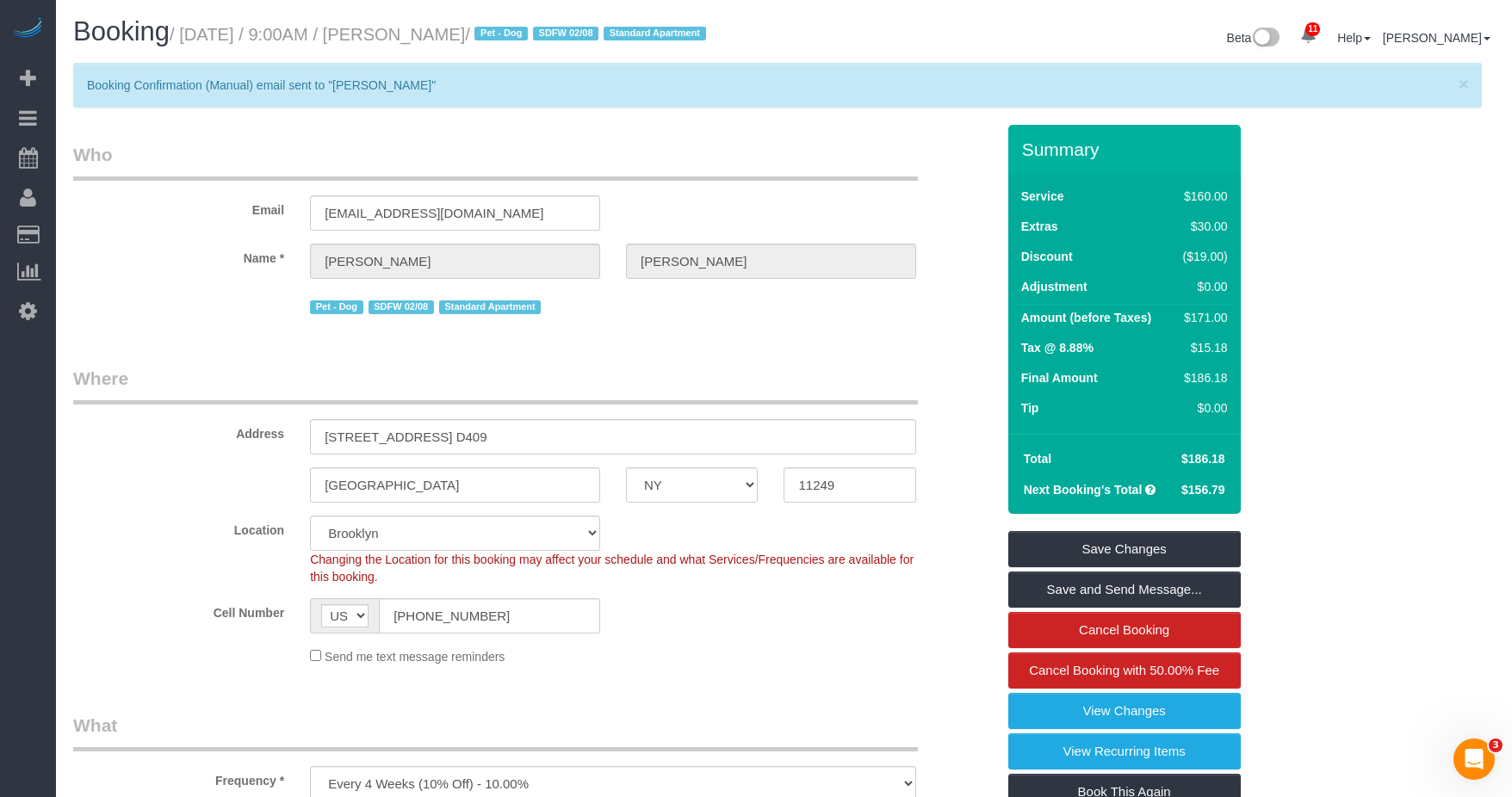
click at [650, 404] on legend "Where" at bounding box center [495, 385] width 845 height 39
click at [726, 181] on legend "Who" at bounding box center [495, 161] width 845 height 39
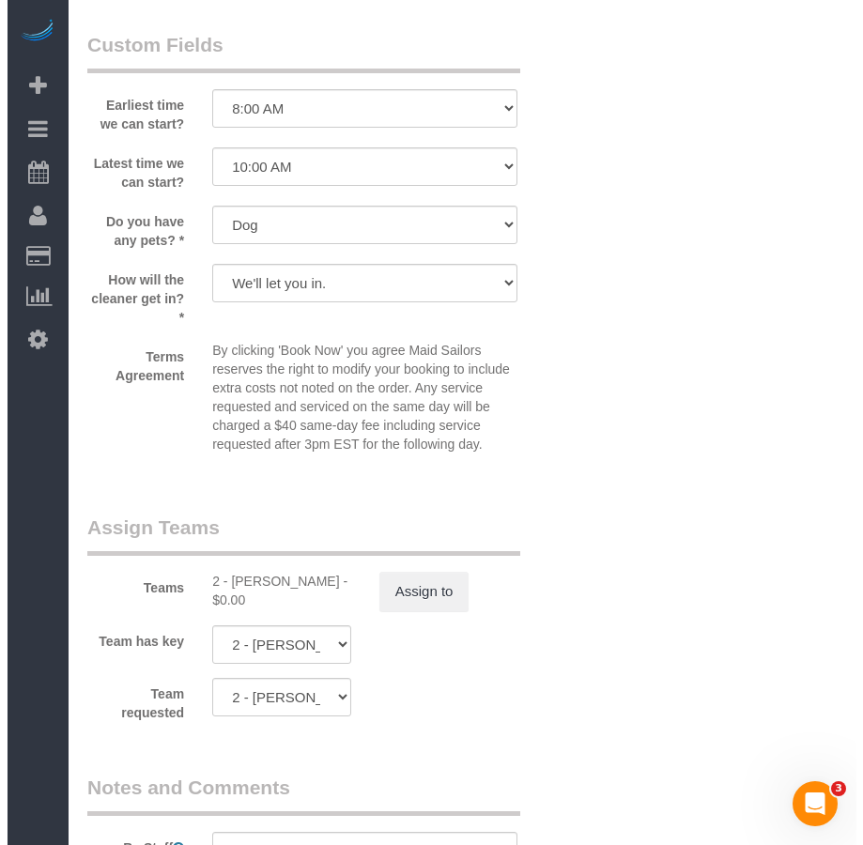
scroll to position [2534, 0]
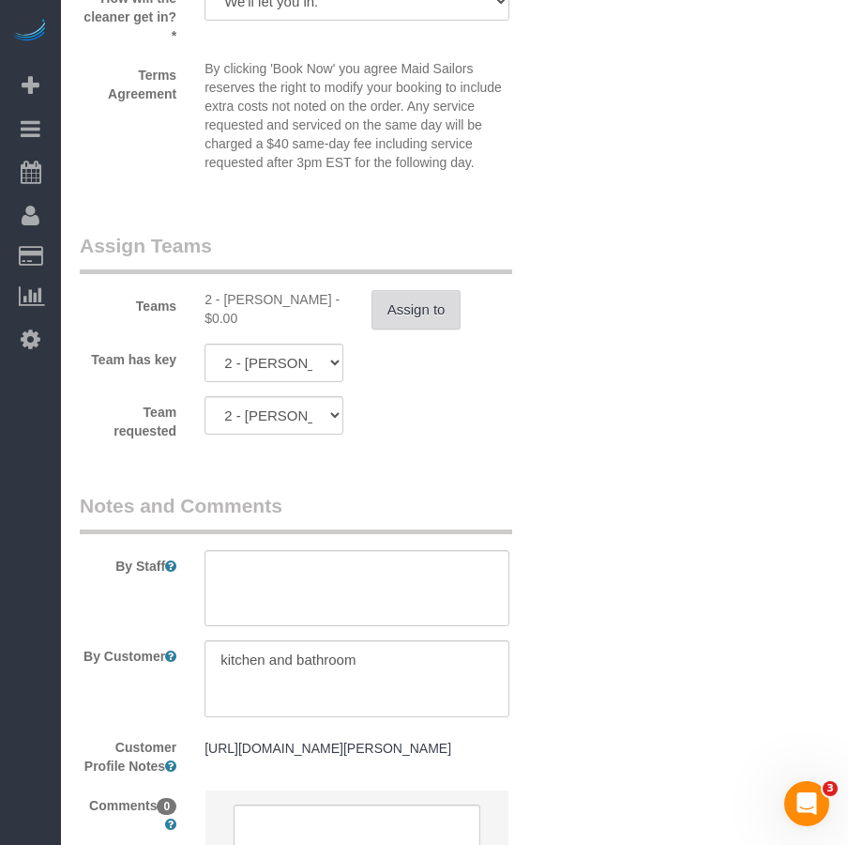
click at [411, 317] on button "Assign to" at bounding box center [417, 309] width 90 height 39
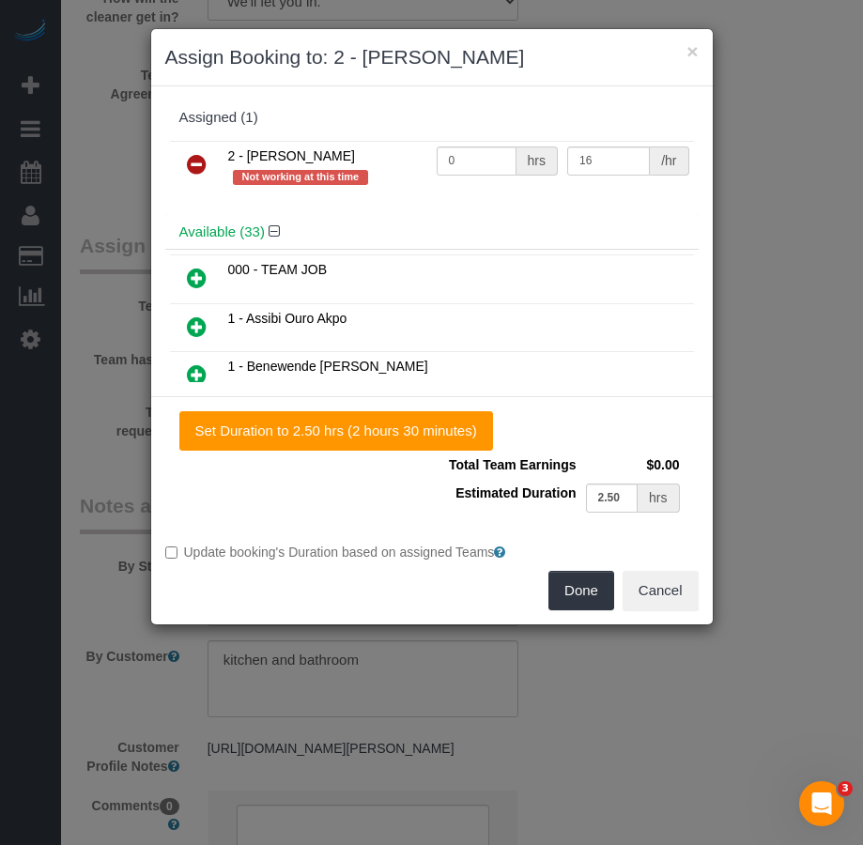
click at [197, 165] on icon at bounding box center [197, 164] width 20 height 23
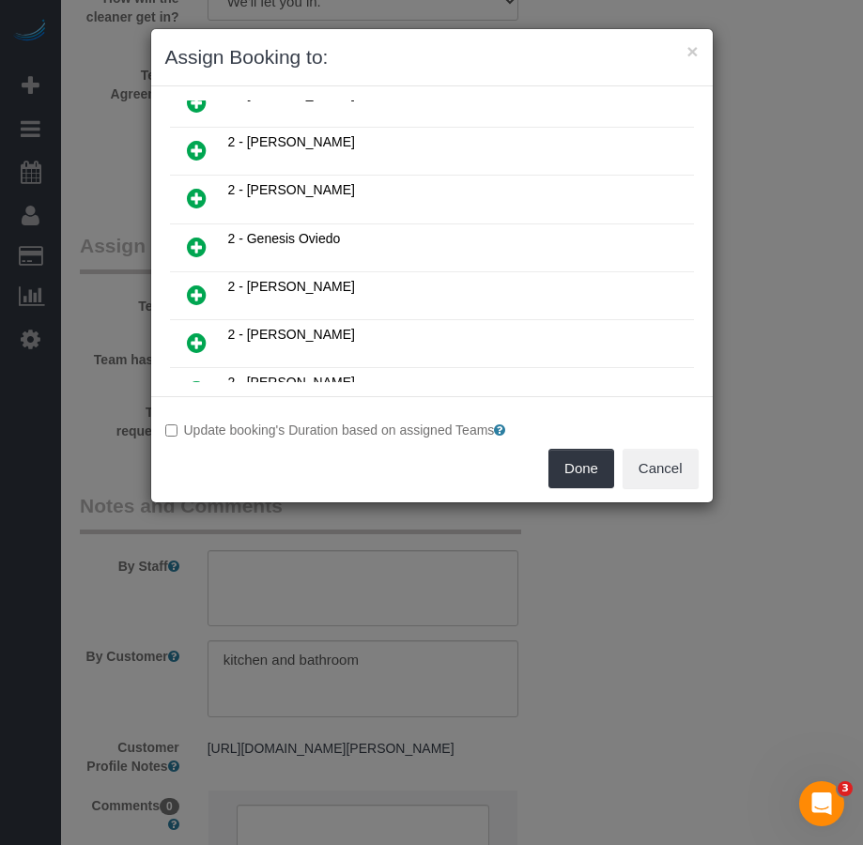
scroll to position [751, 0]
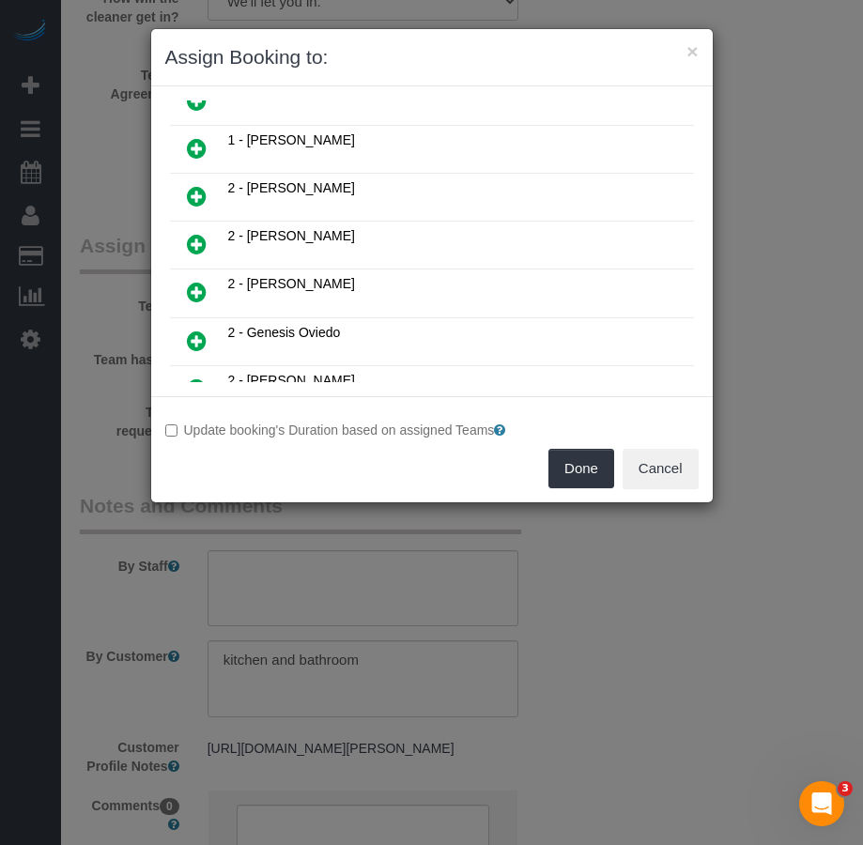
click at [203, 289] on icon at bounding box center [197, 292] width 20 height 23
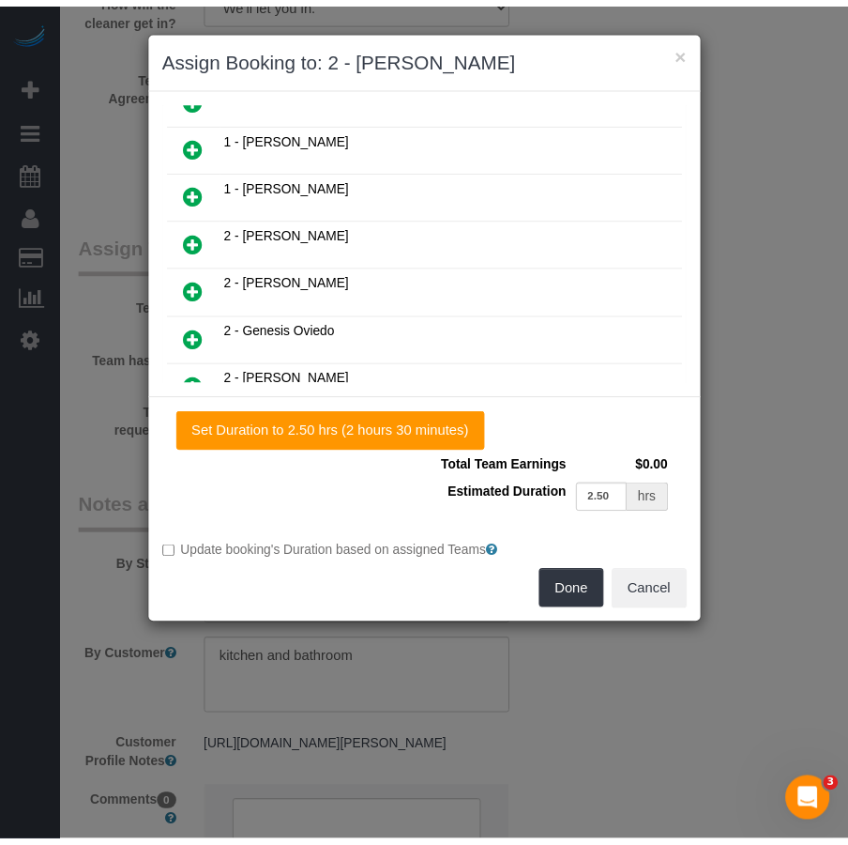
scroll to position [796, 0]
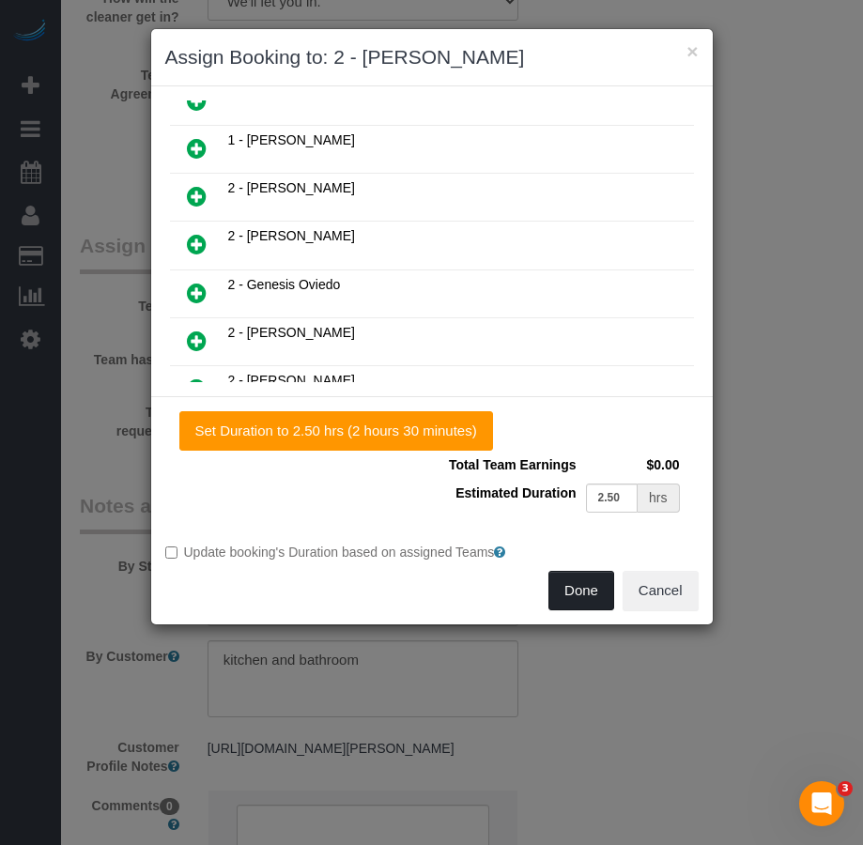
click at [584, 589] on button "Done" at bounding box center [581, 590] width 66 height 39
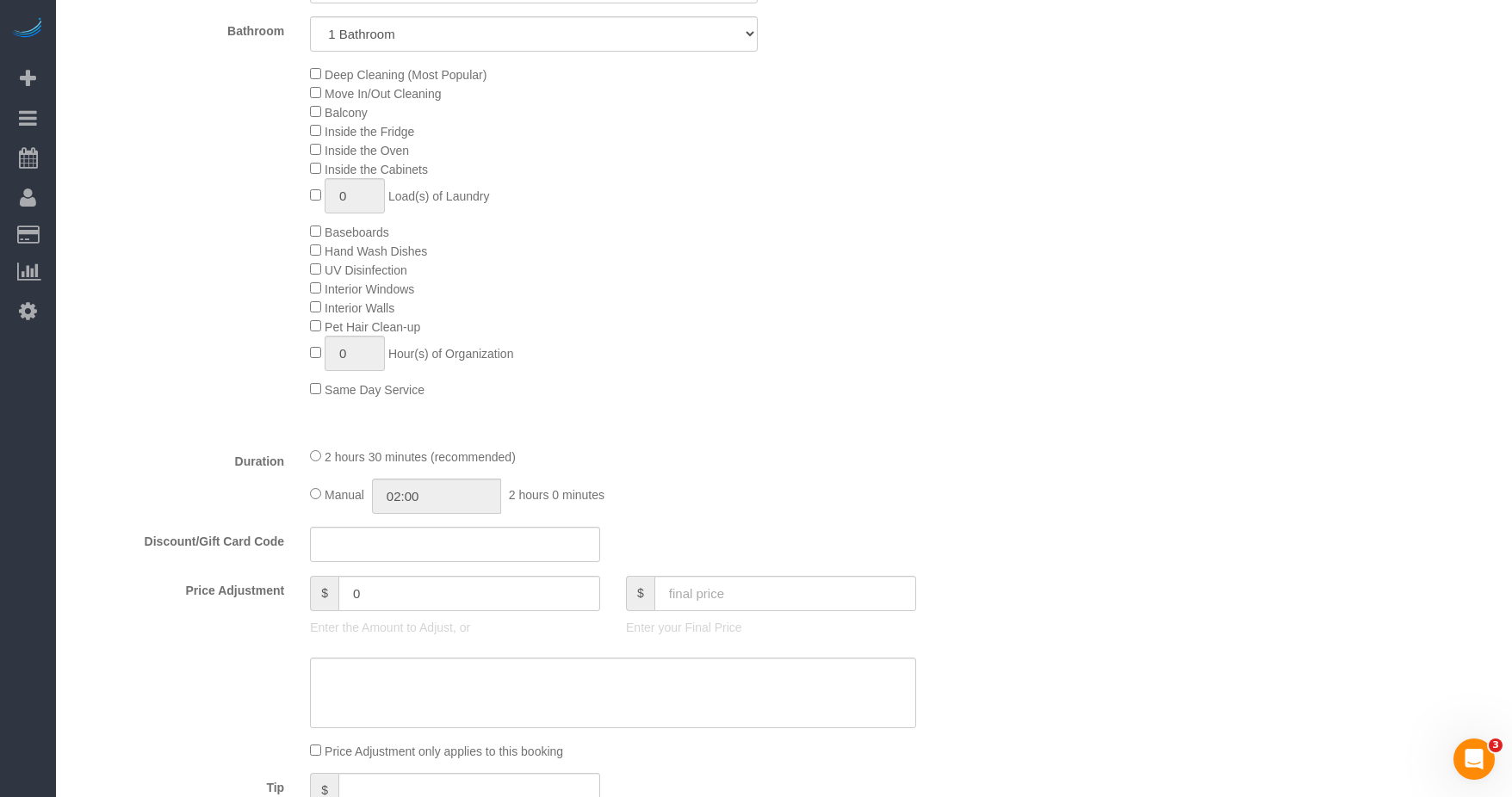
scroll to position [550, 0]
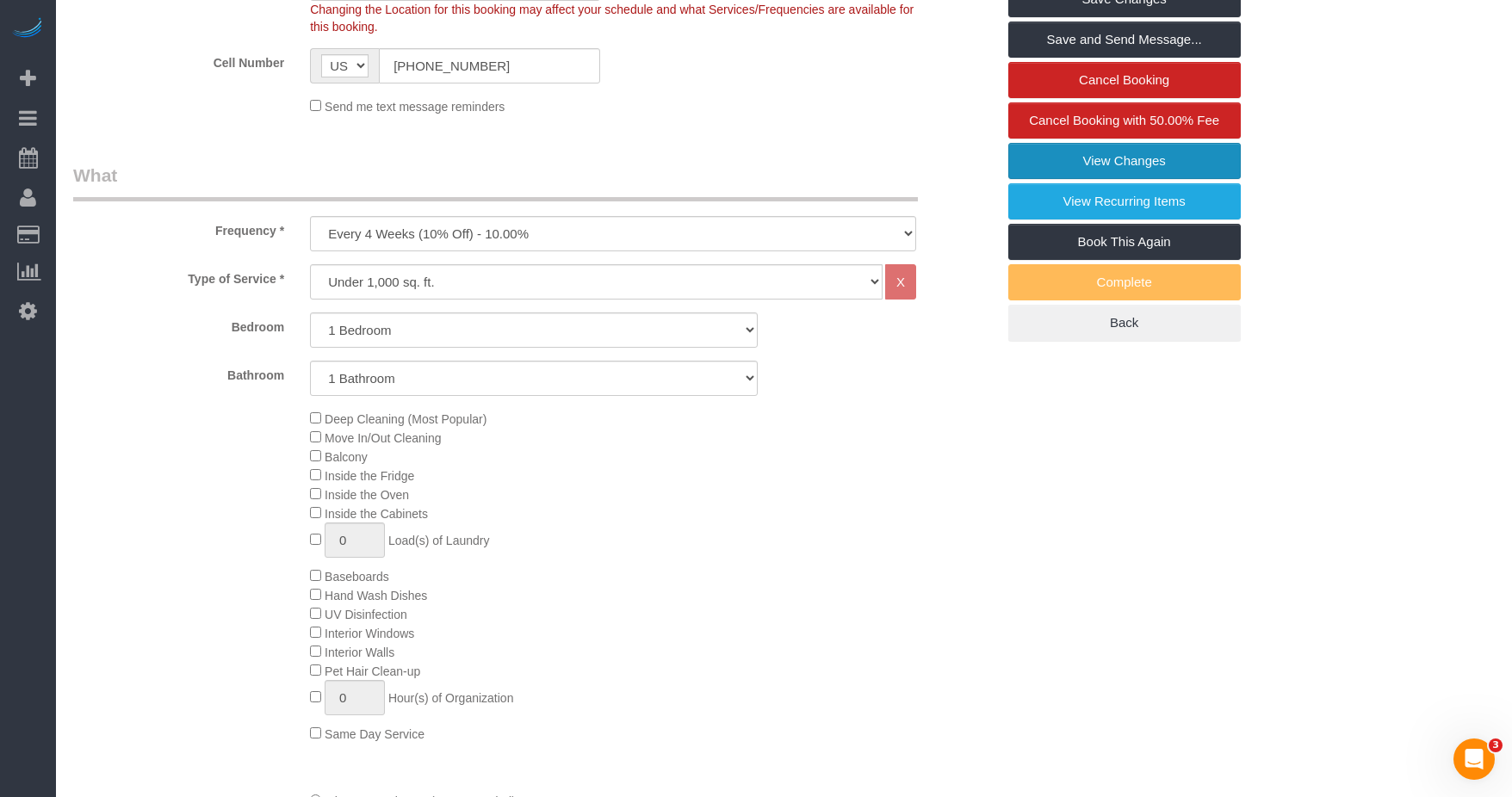
click at [778, 179] on link "View Changes" at bounding box center [1124, 161] width 232 height 36
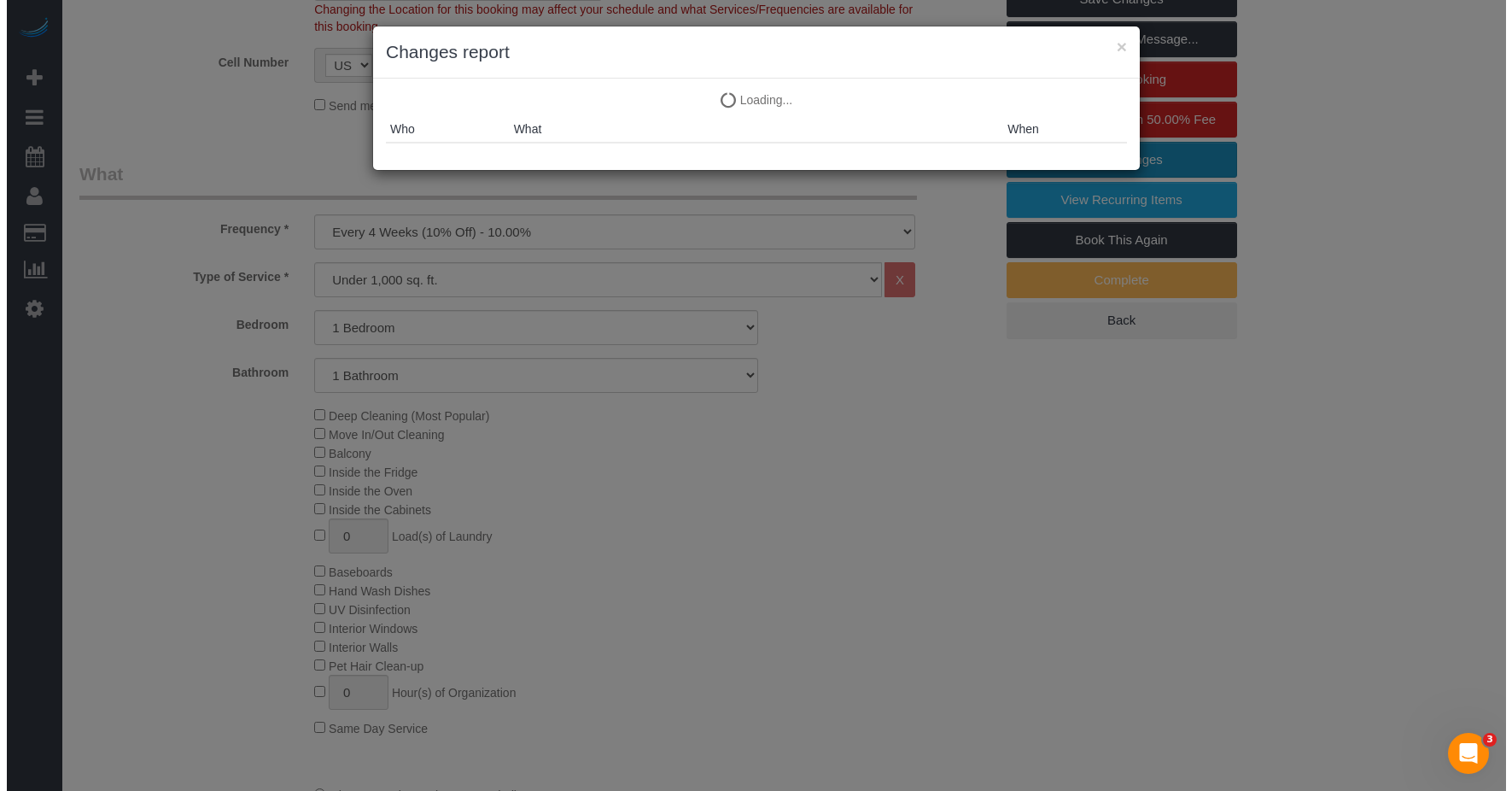
scroll to position [525, 0]
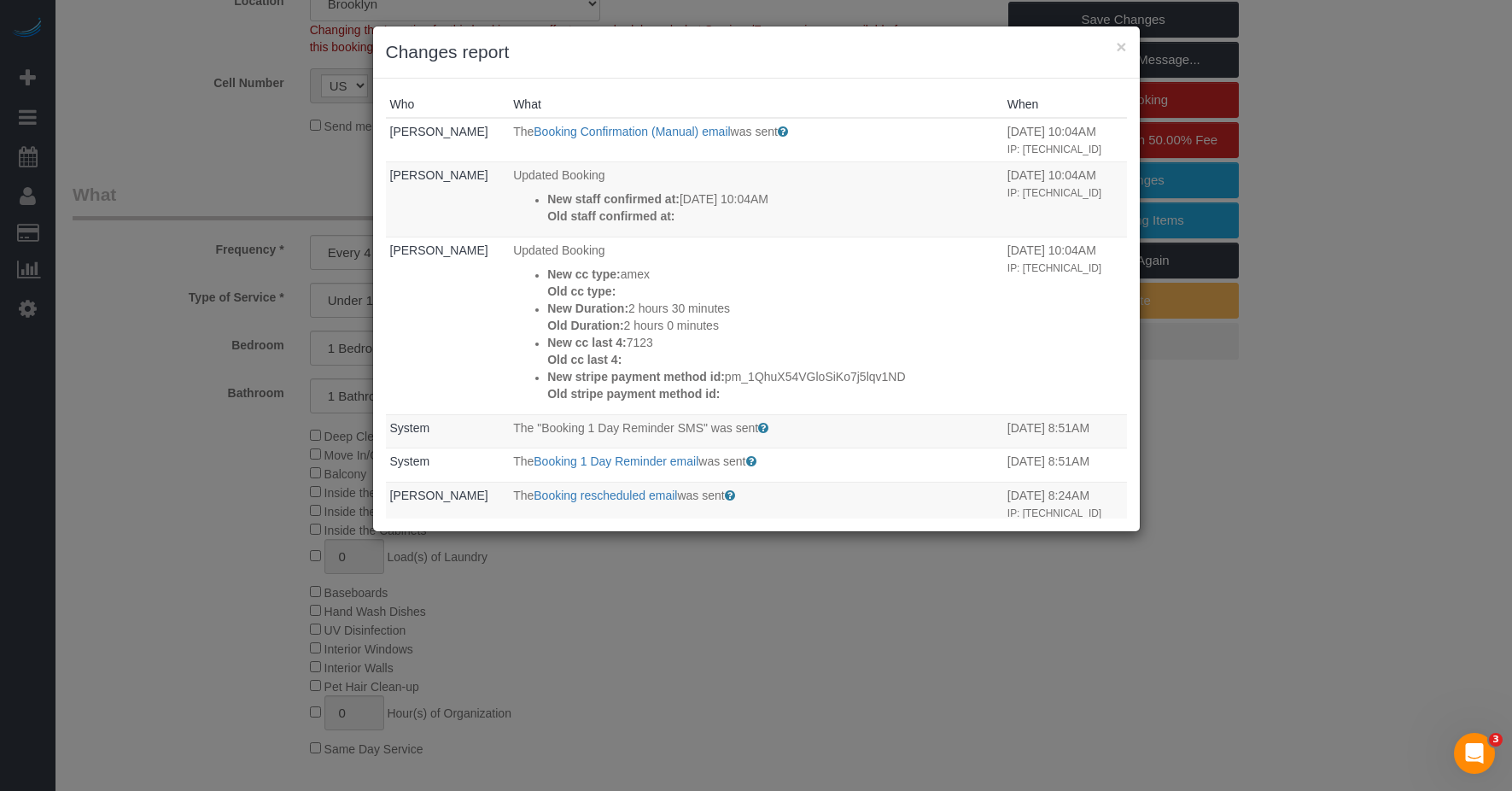
click at [771, 47] on div "× Changes report" at bounding box center [756, 52] width 767 height 52
click at [771, 44] on button "×" at bounding box center [1121, 46] width 10 height 18
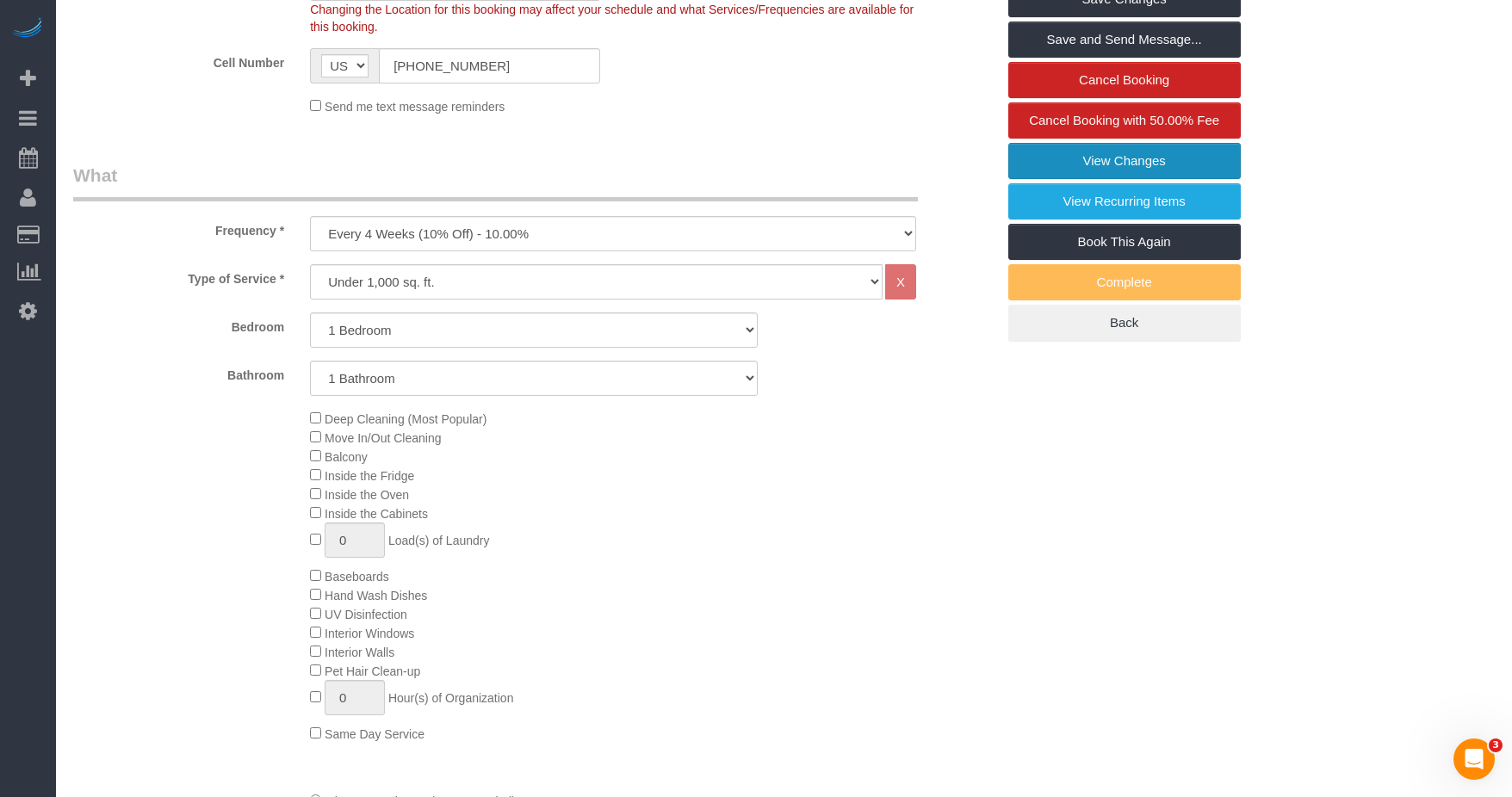
scroll to position [378, 0]
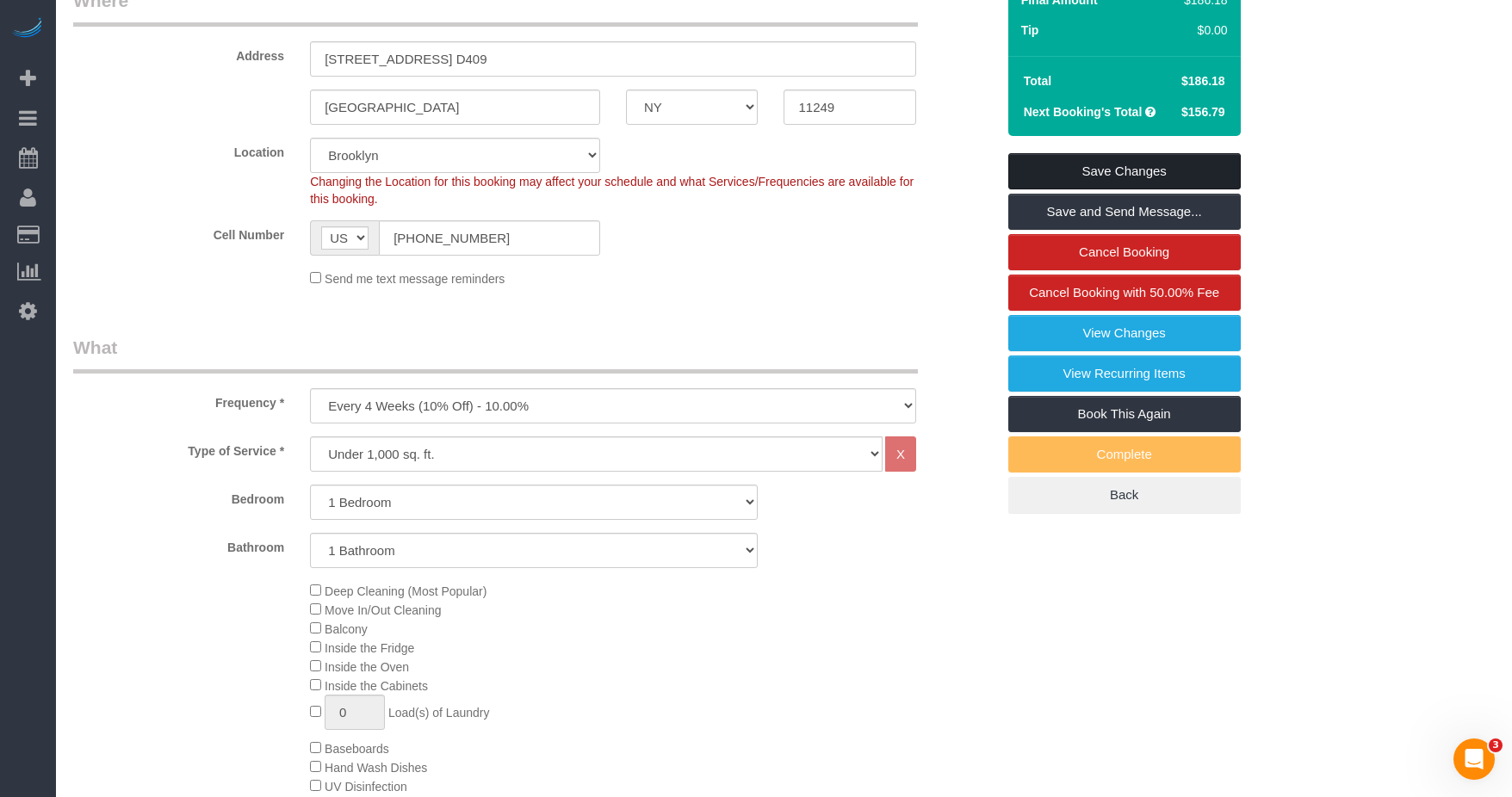
click at [778, 189] on link "Save Changes" at bounding box center [1124, 171] width 232 height 36
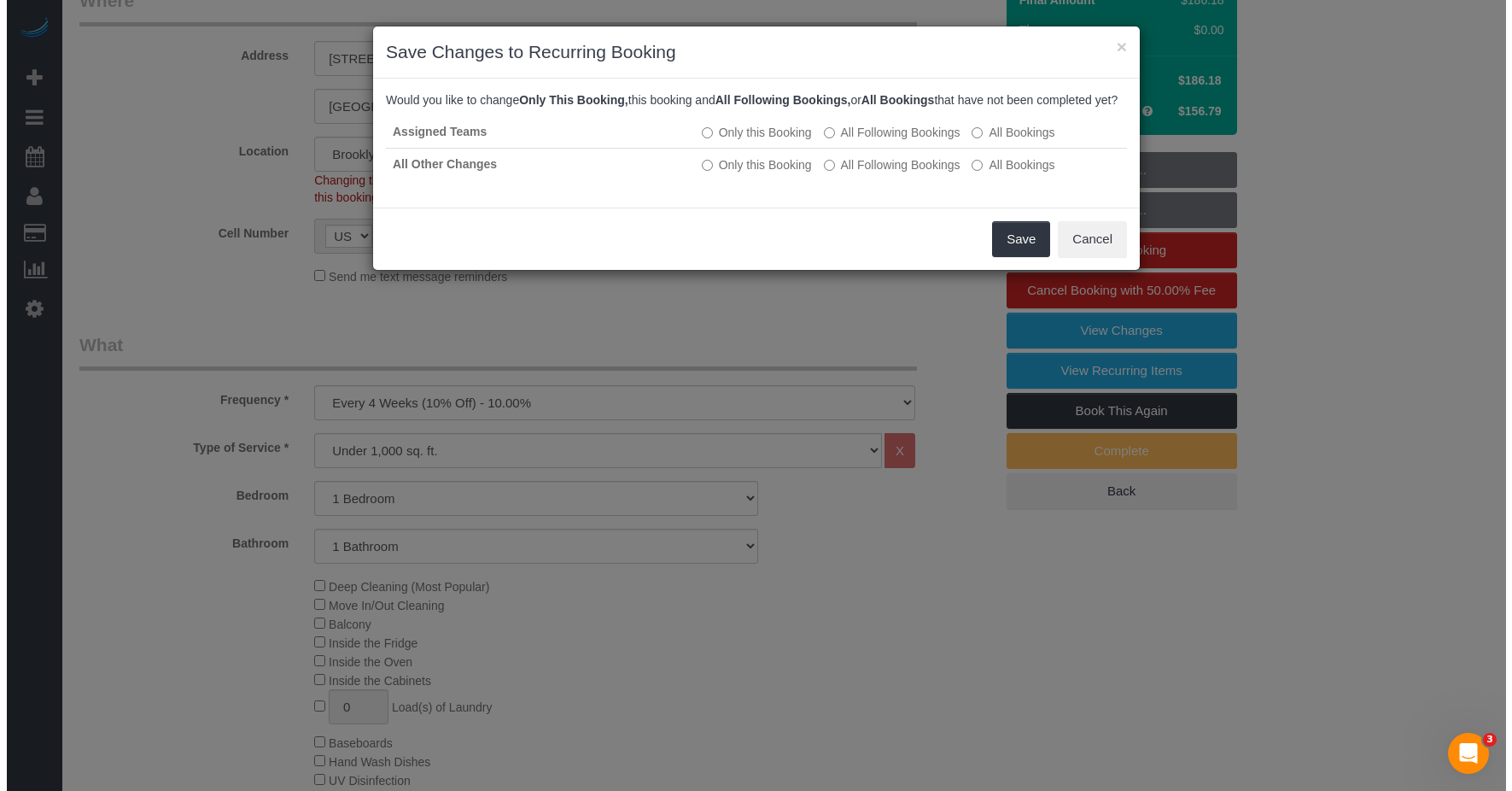
scroll to position [355, 0]
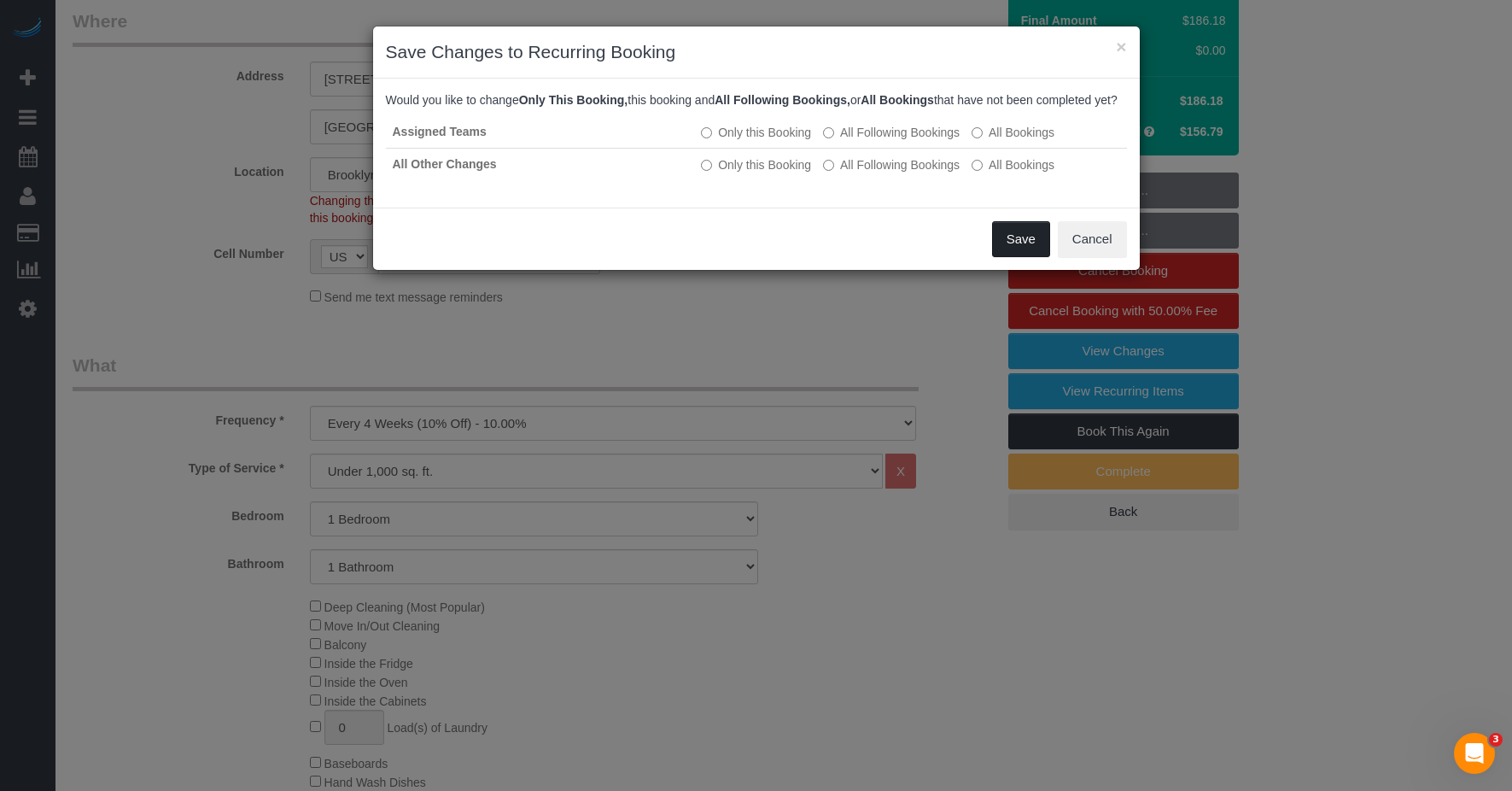
click at [771, 256] on button "Save" at bounding box center [1022, 238] width 58 height 35
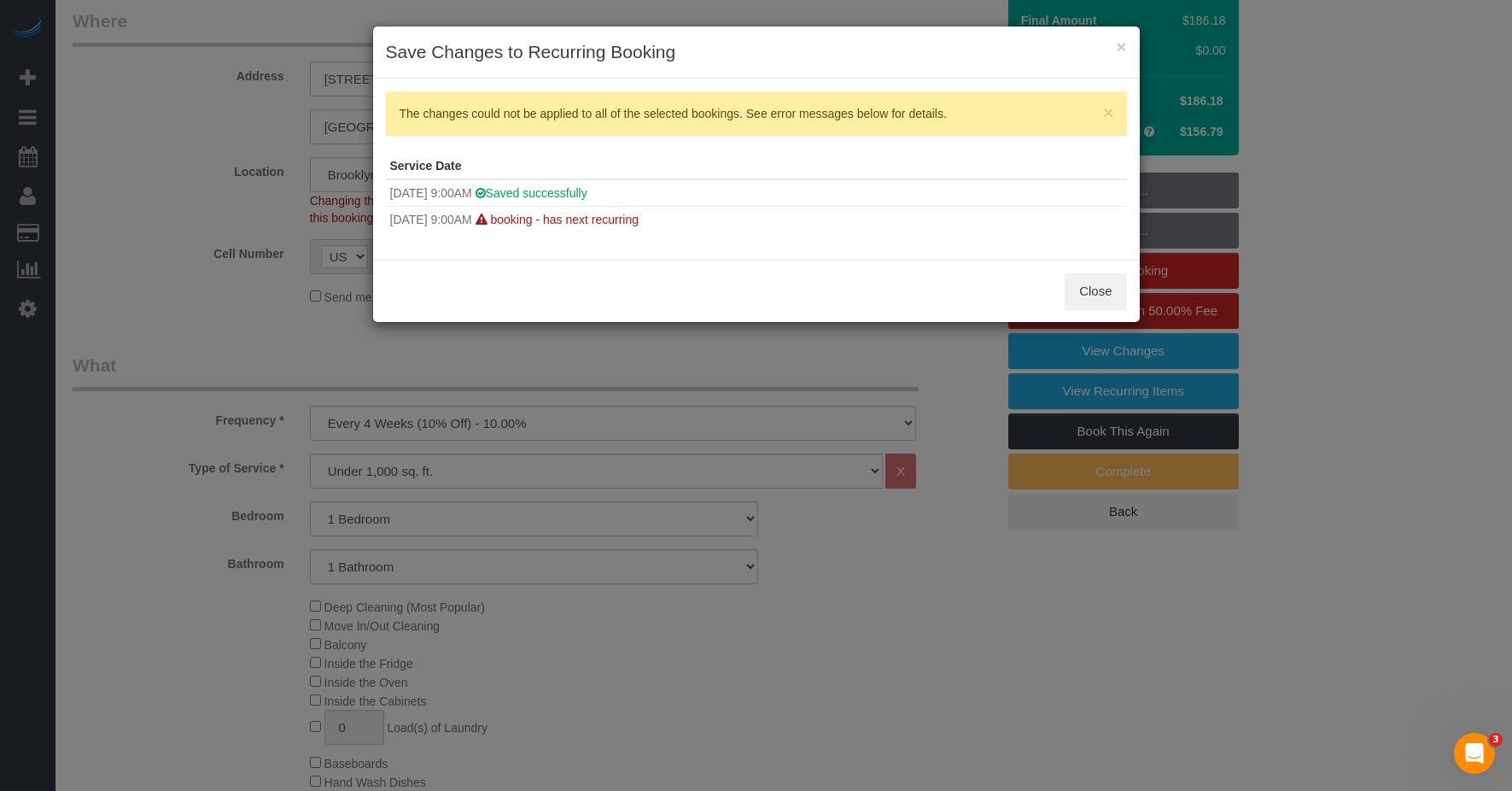
click at [640, 224] on span "booking - has next recurring" at bounding box center [565, 219] width 148 height 14
click at [771, 293] on button "Close" at bounding box center [1095, 290] width 62 height 35
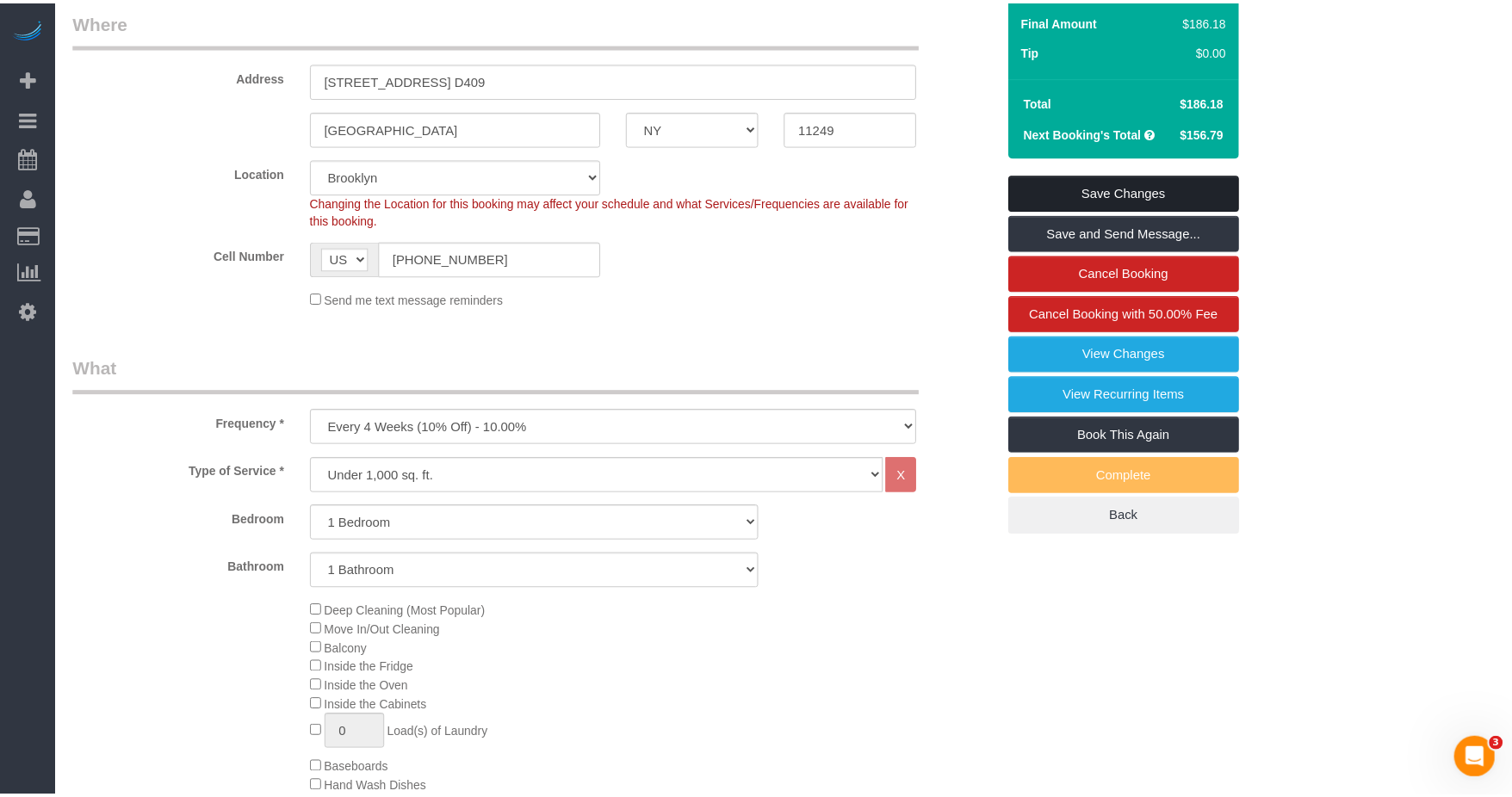
scroll to position [378, 0]
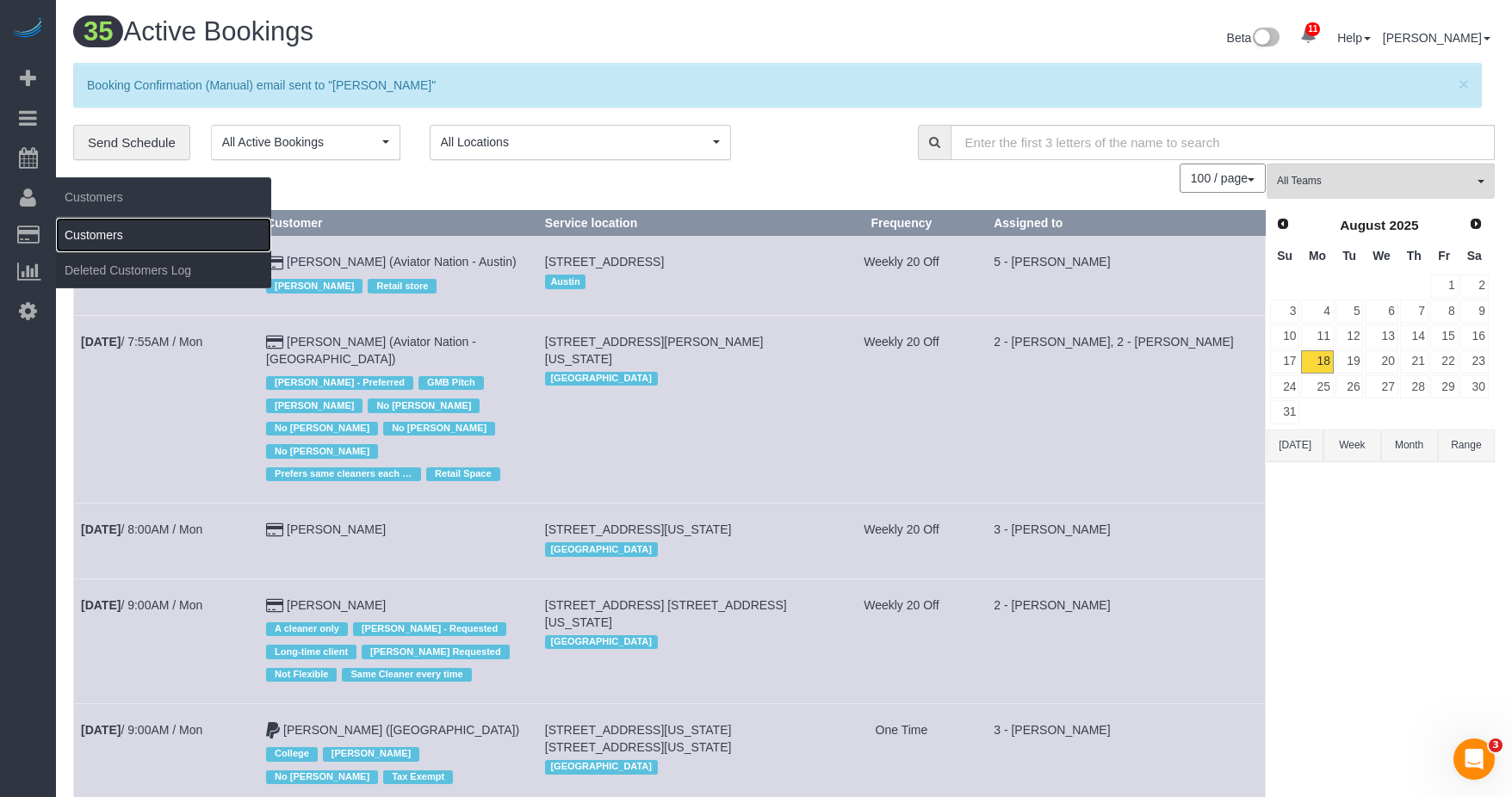
click at [74, 232] on link "Customers" at bounding box center [163, 235] width 216 height 35
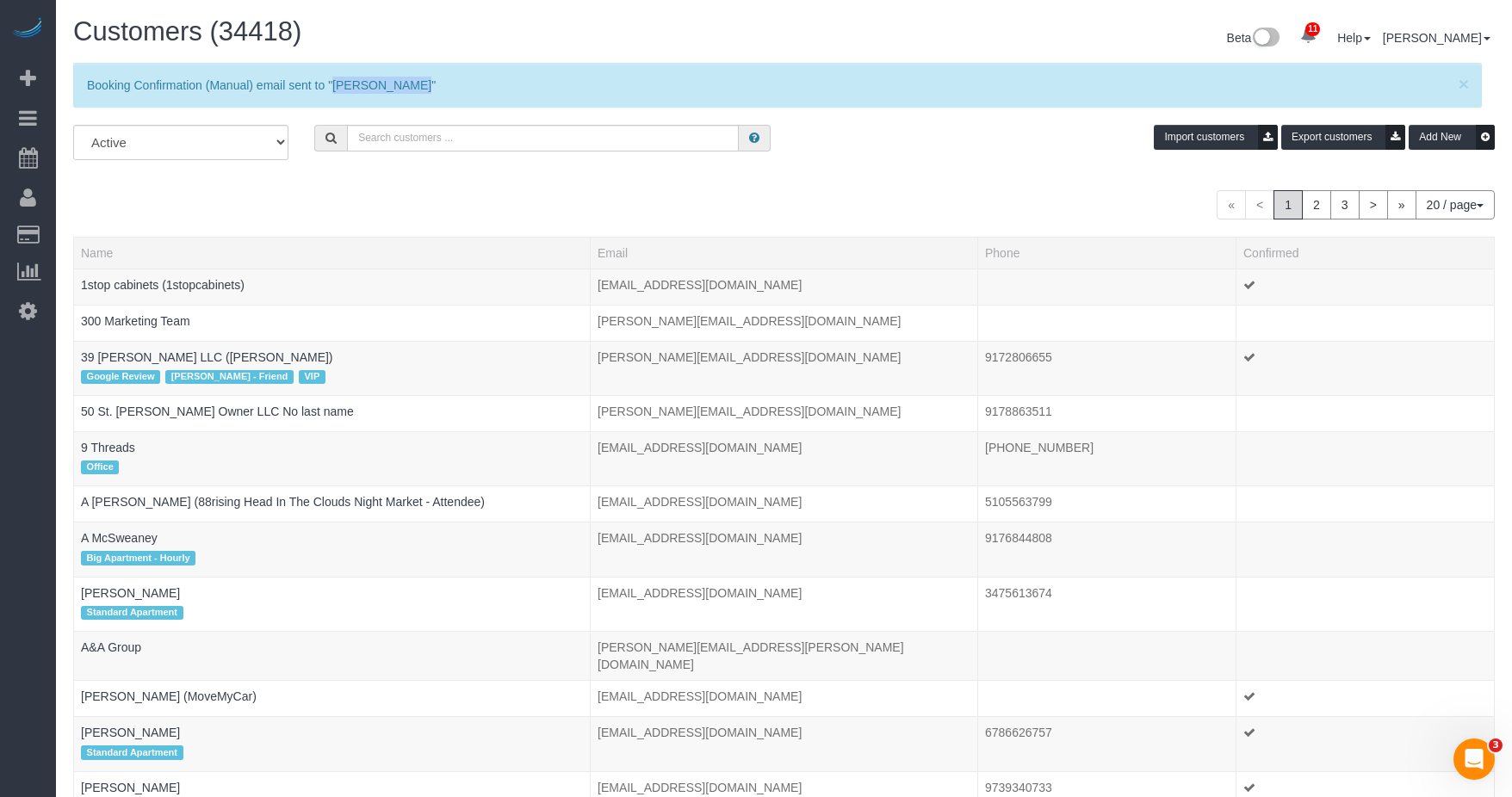
drag, startPoint x: 332, startPoint y: 85, endPoint x: 417, endPoint y: 89, distance: 85.1
click at [417, 89] on p "Booking Confirmation (Manual) email sent to "Andrew McLeod"" at bounding box center [769, 85] width 1364 height 17
copy p "Andrew McLeod"
click at [394, 140] on input "text" at bounding box center [542, 138] width 392 height 27
paste input "Andrew McLeod"
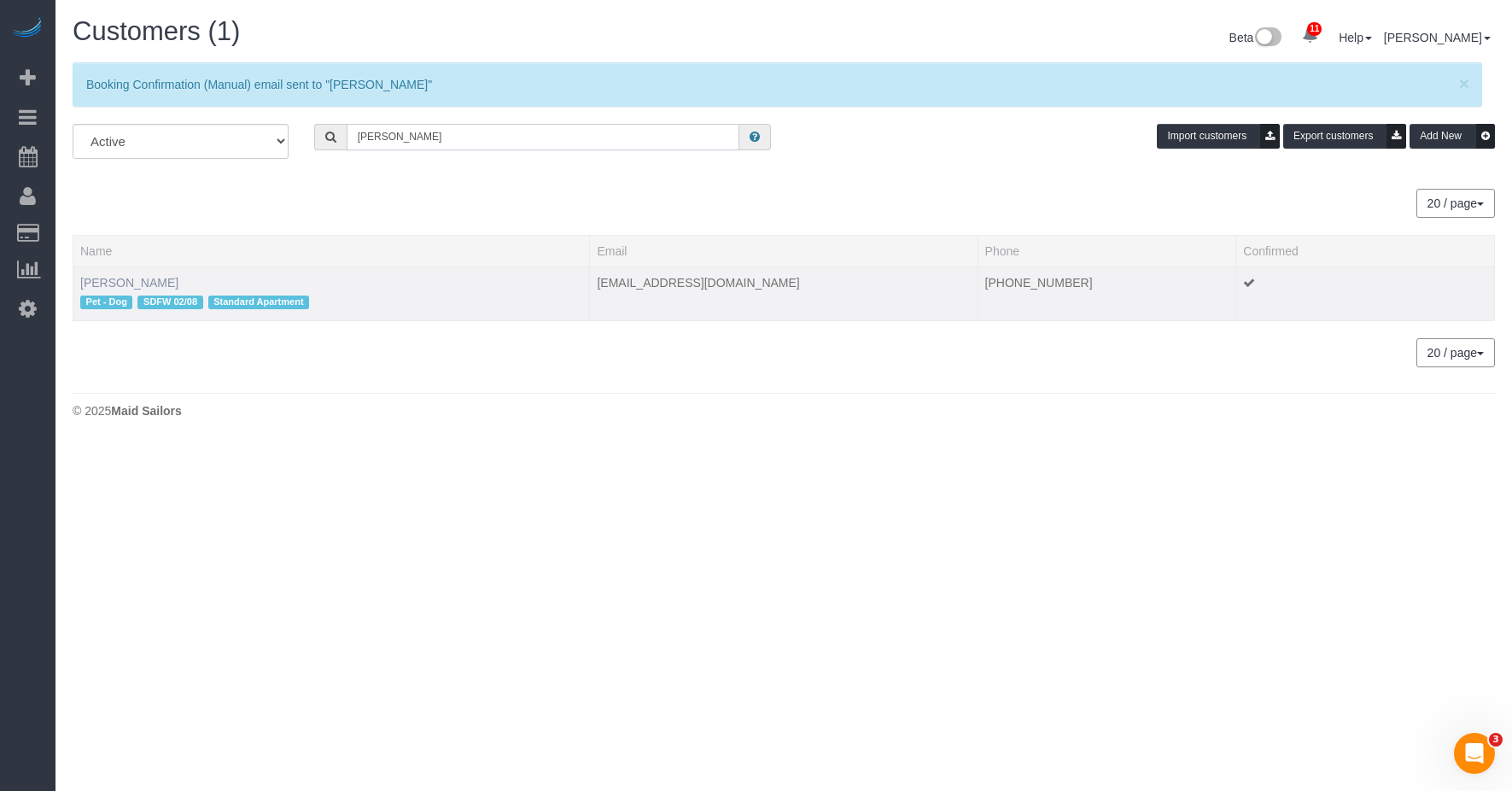
type input "Andrew McLeod"
click at [106, 282] on link "Andrew McLeod" at bounding box center [129, 282] width 98 height 14
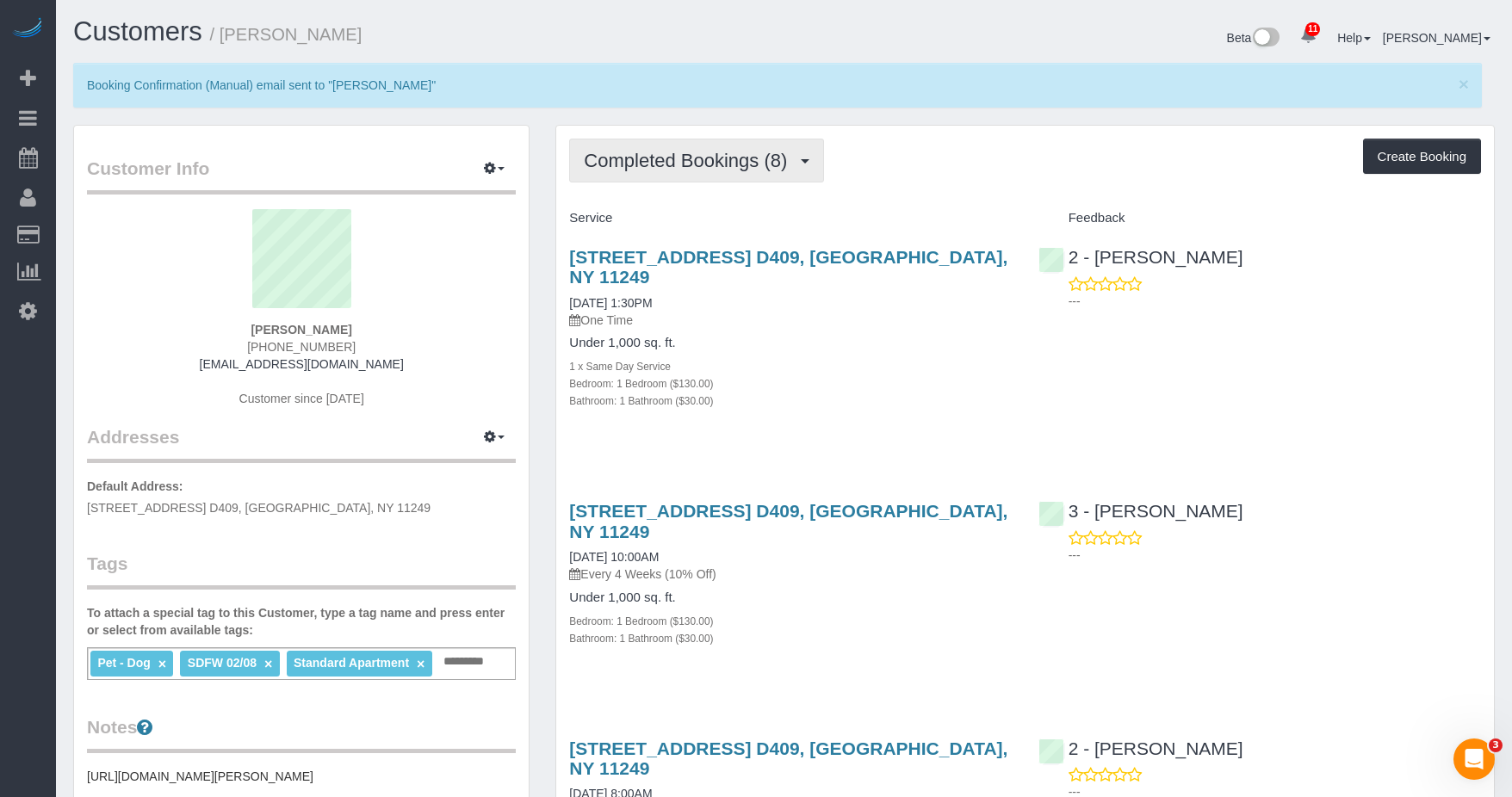
click at [707, 159] on span "Completed Bookings (8)" at bounding box center [689, 160] width 212 height 21
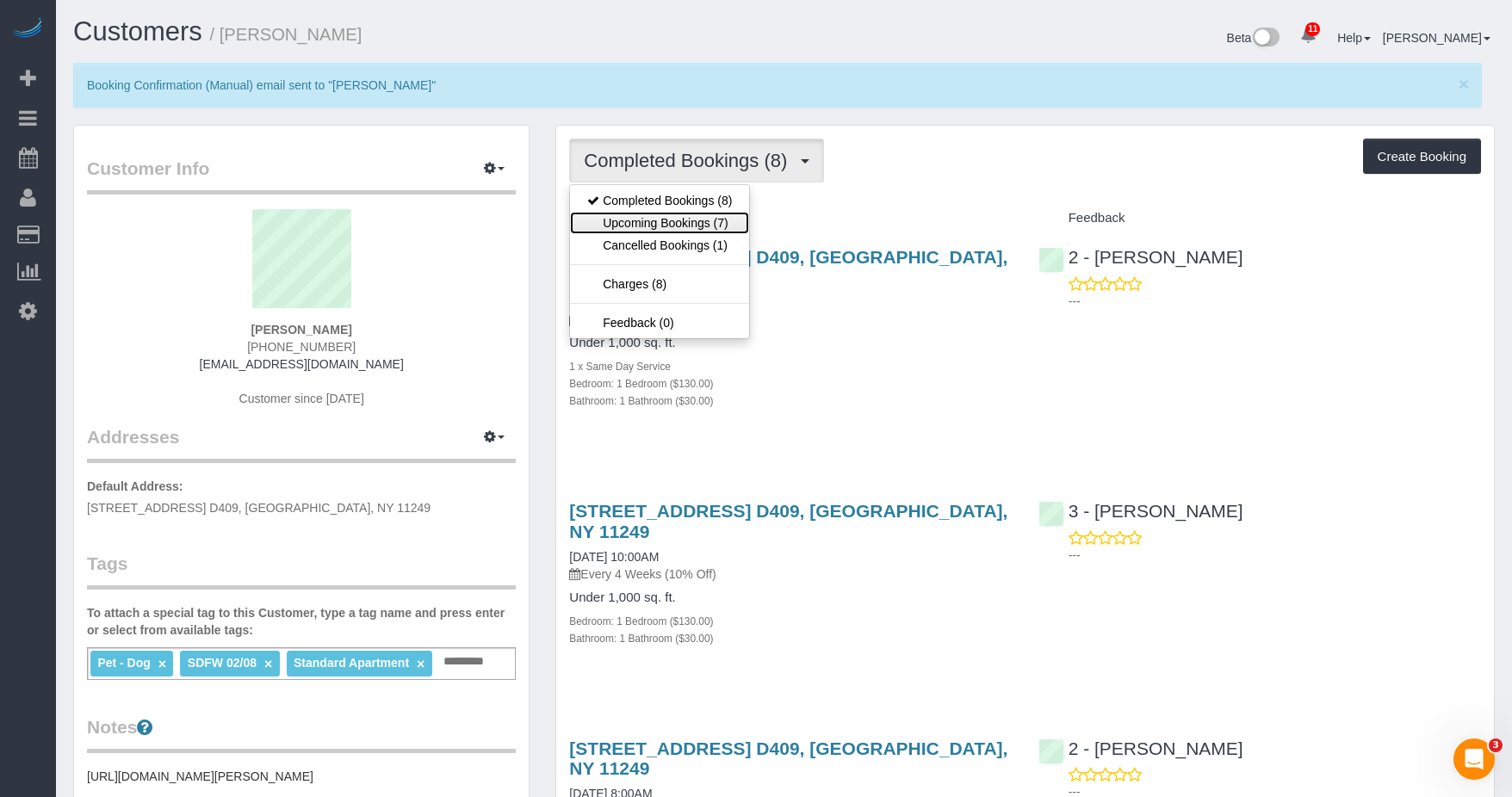
click at [651, 217] on link "Upcoming Bookings (7)" at bounding box center [659, 223] width 179 height 22
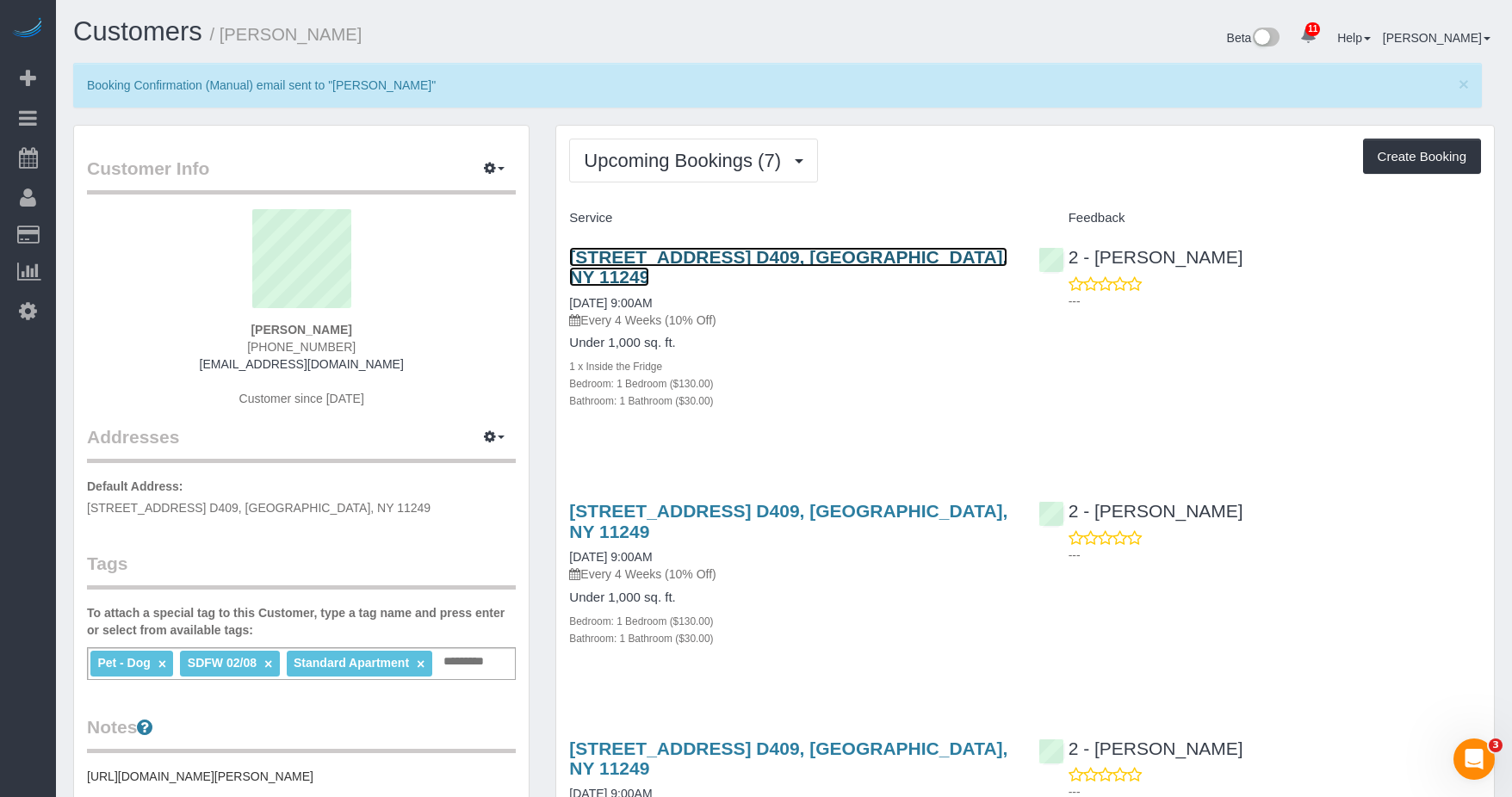
click at [686, 254] on link "184 Kent Avenue, Apt. D409, Brooklyn, NY 11249" at bounding box center [788, 266] width 439 height 39
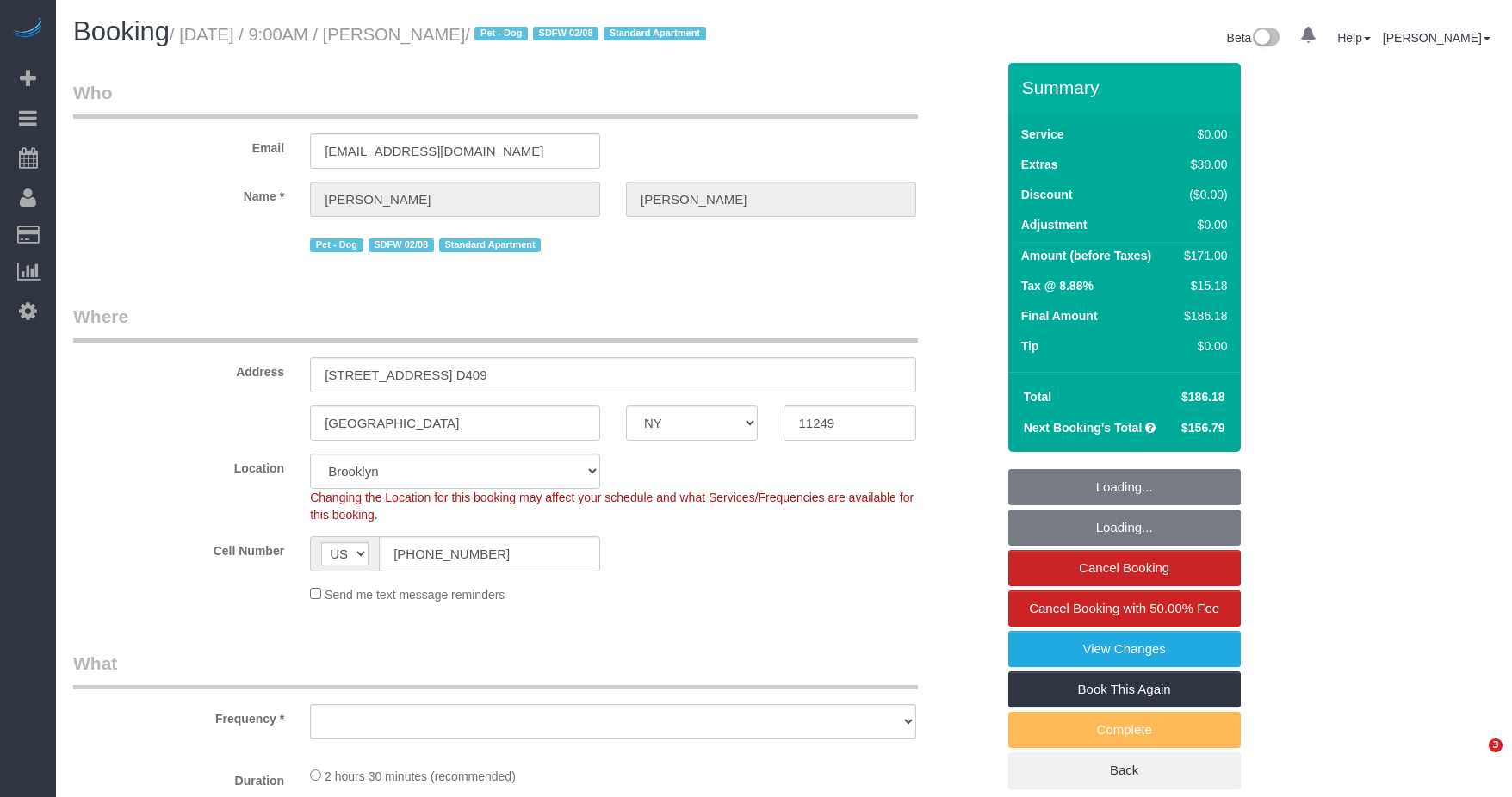
select select "NY"
select select "number:56"
select select "number:70"
select select "number:13"
select select "number:5"
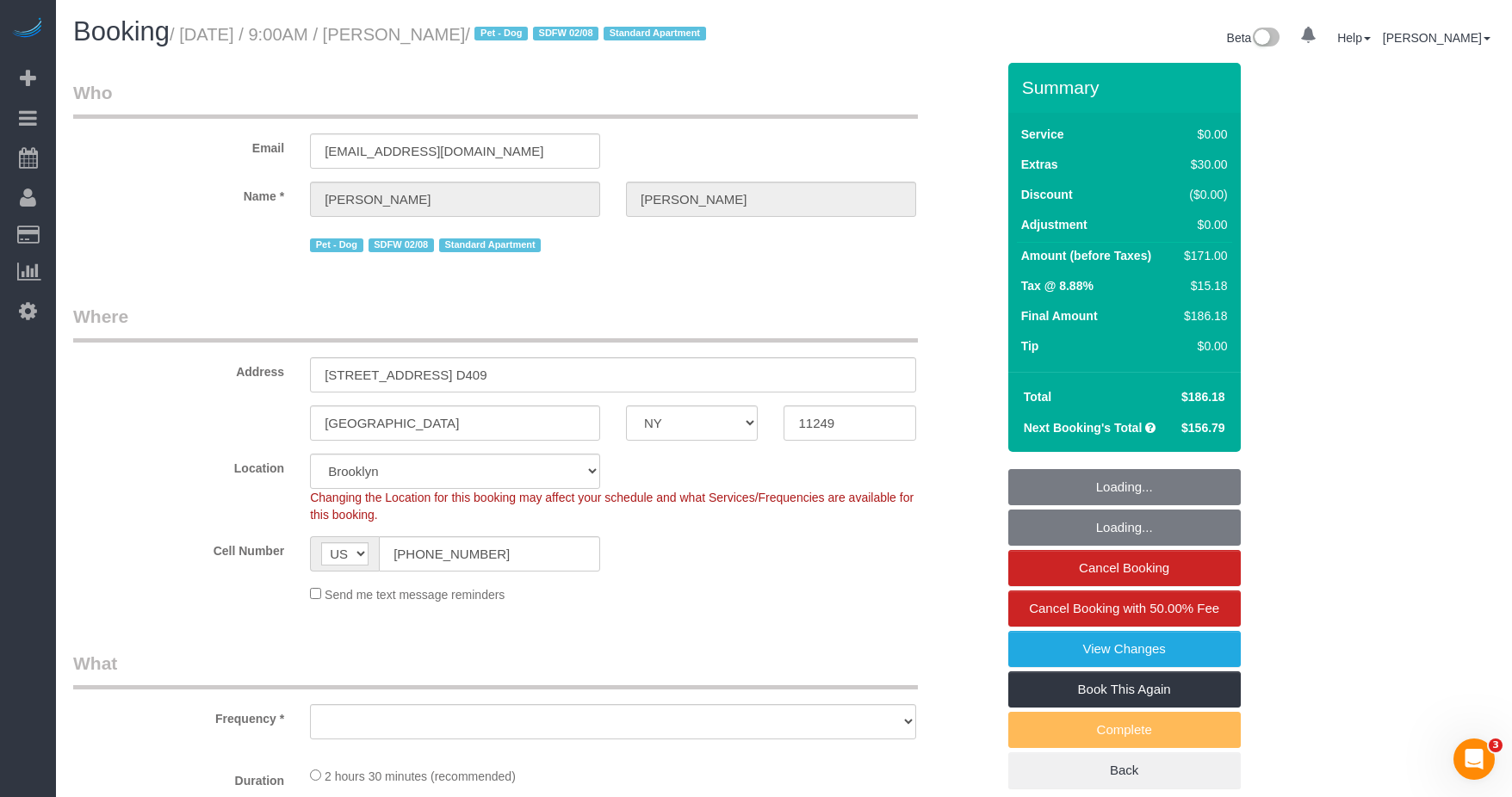
select select "string:stripe-pm_1QhuX54VGloSiKo7j5lqv1ND"
select select "spot1"
select select "object:889"
select select "1"
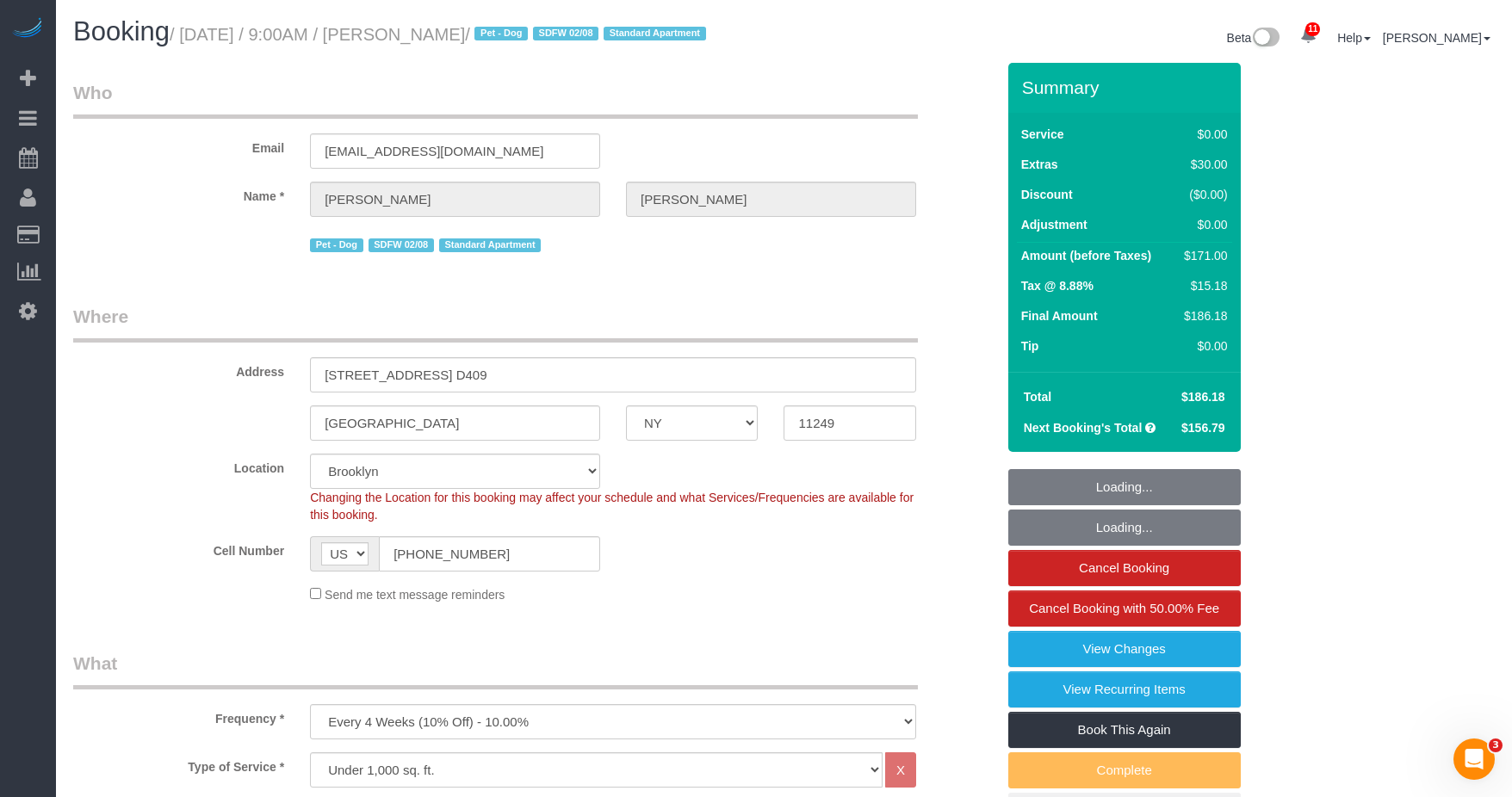
select select "object:1396"
select select "1"
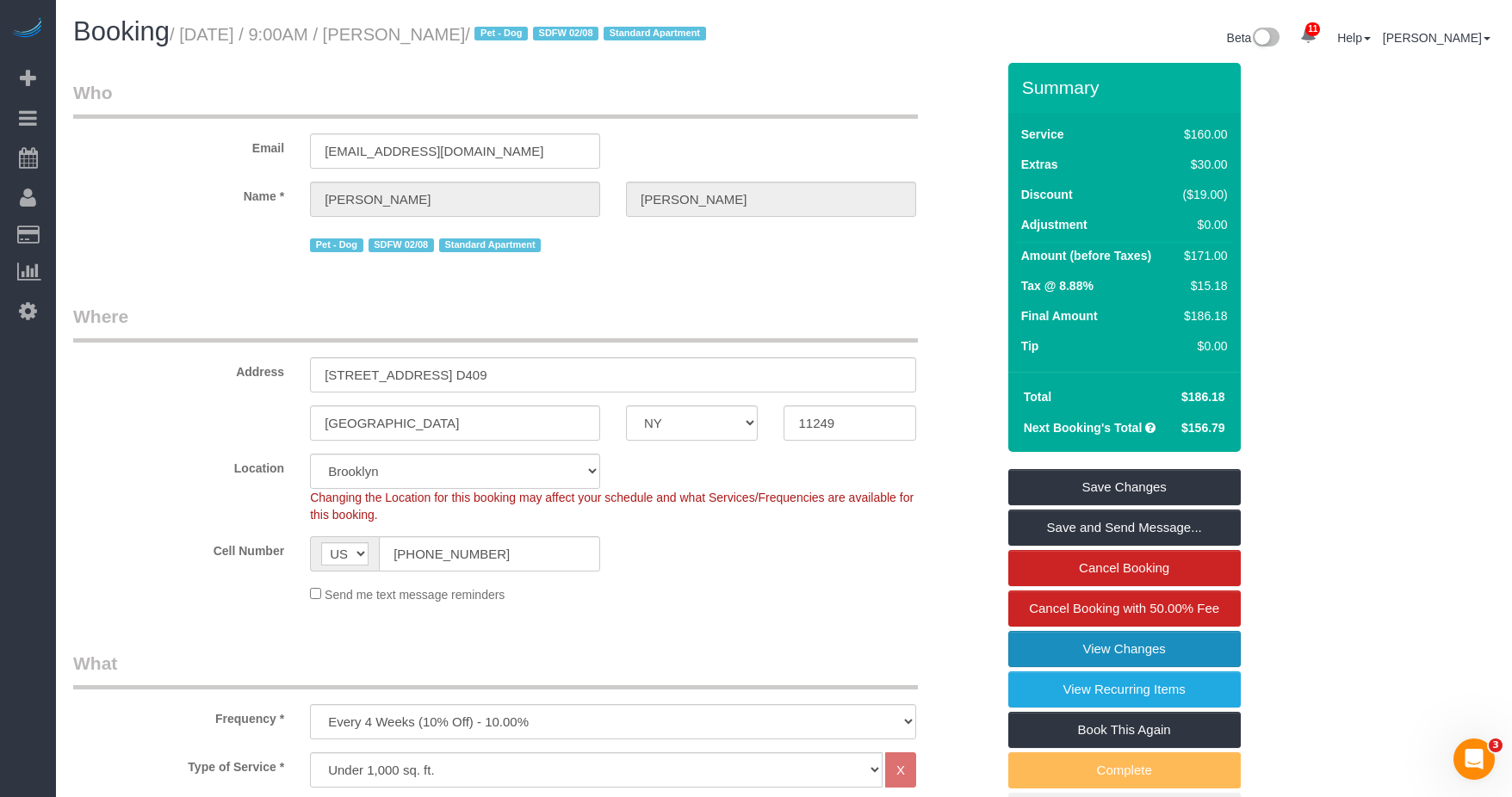
click at [1082, 664] on link "View Changes" at bounding box center [1124, 648] width 232 height 36
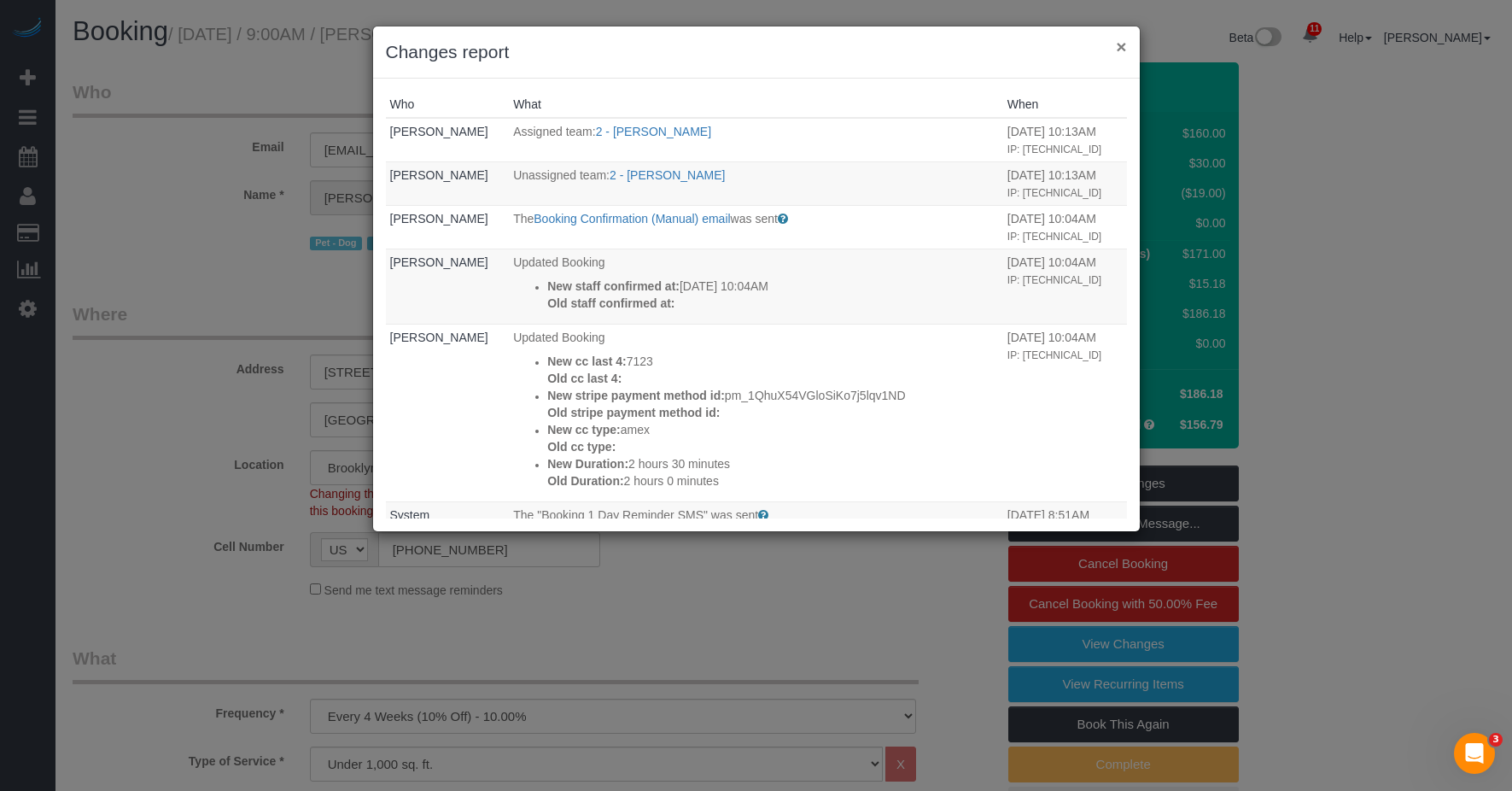
click at [1123, 46] on button "×" at bounding box center [1121, 46] width 10 height 18
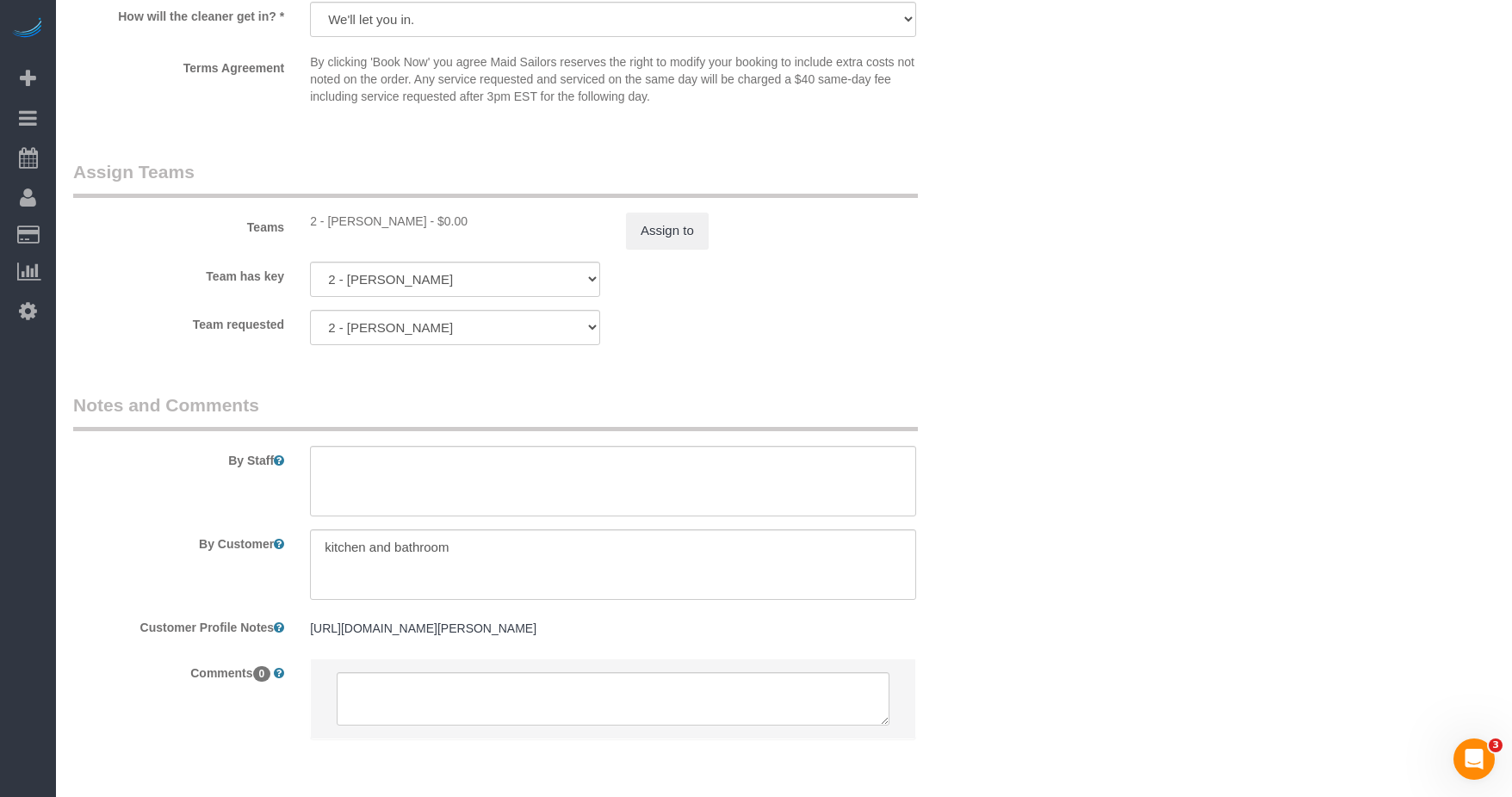
scroll to position [2238, 0]
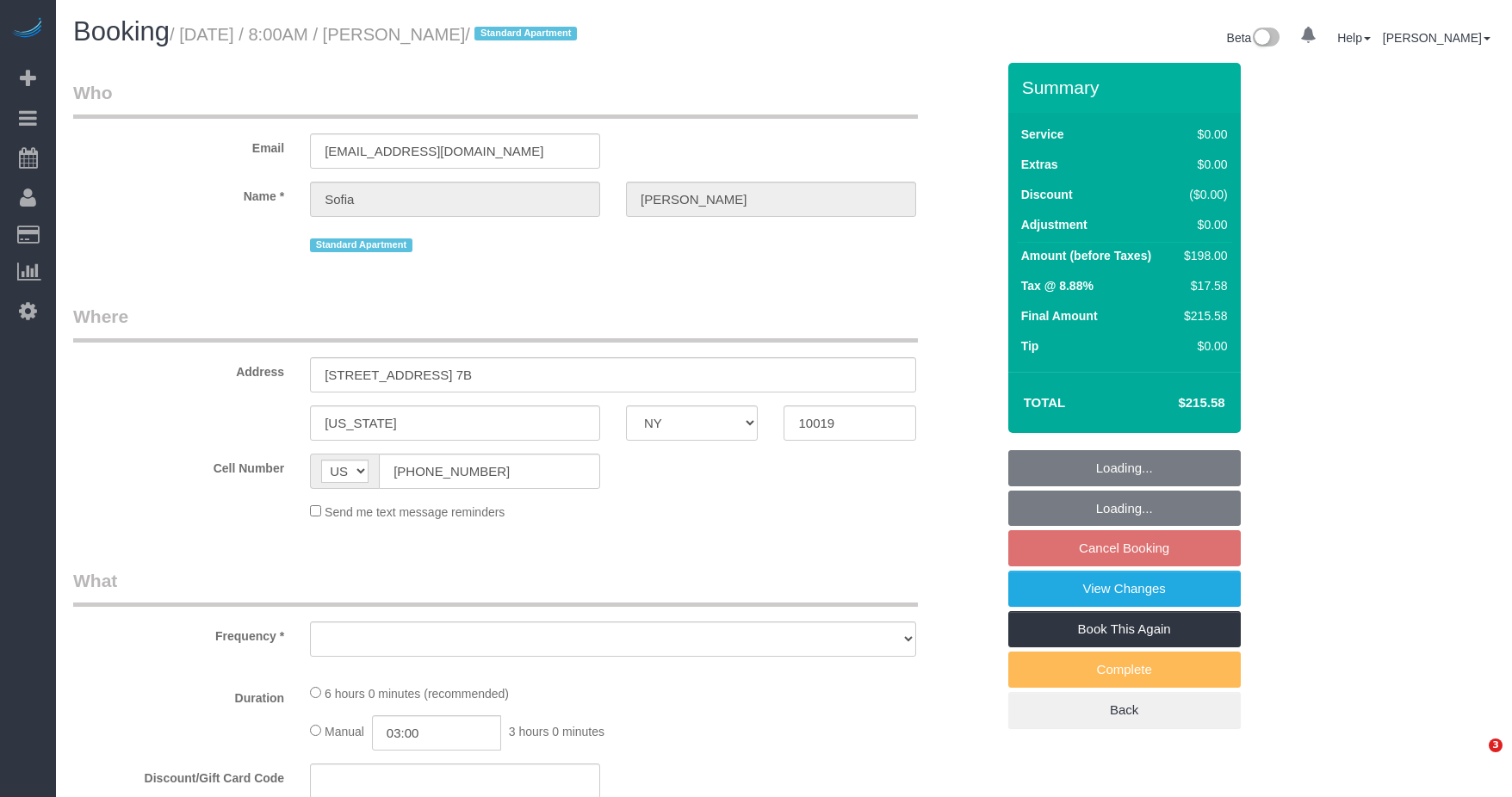
select select "NY"
select select "number:57"
select select "number:75"
select select "number:15"
select select "number:5"
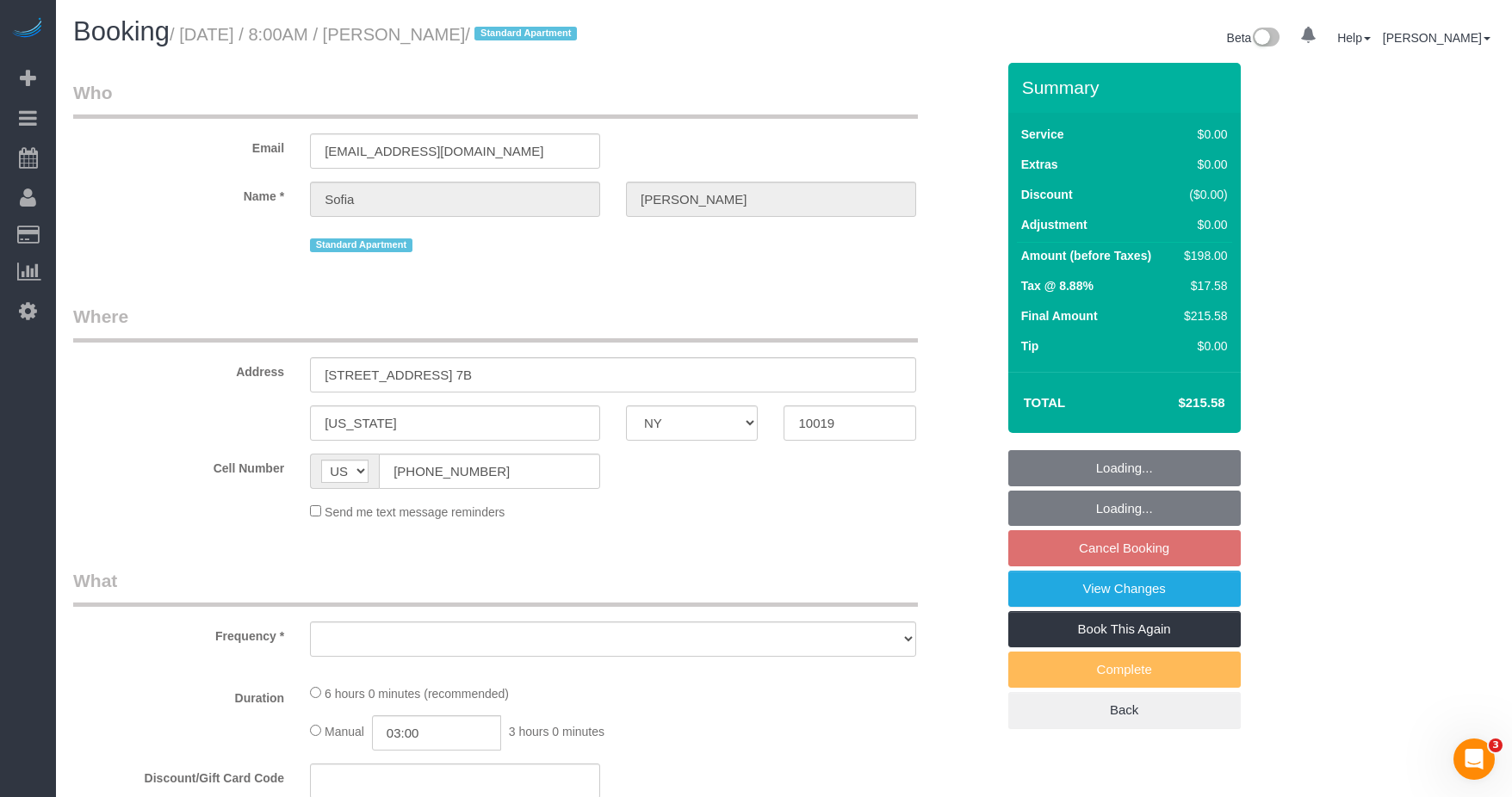
select select "string:stripe-pm_1RQ9kn4VGloSiKo7xc9OeNLu"
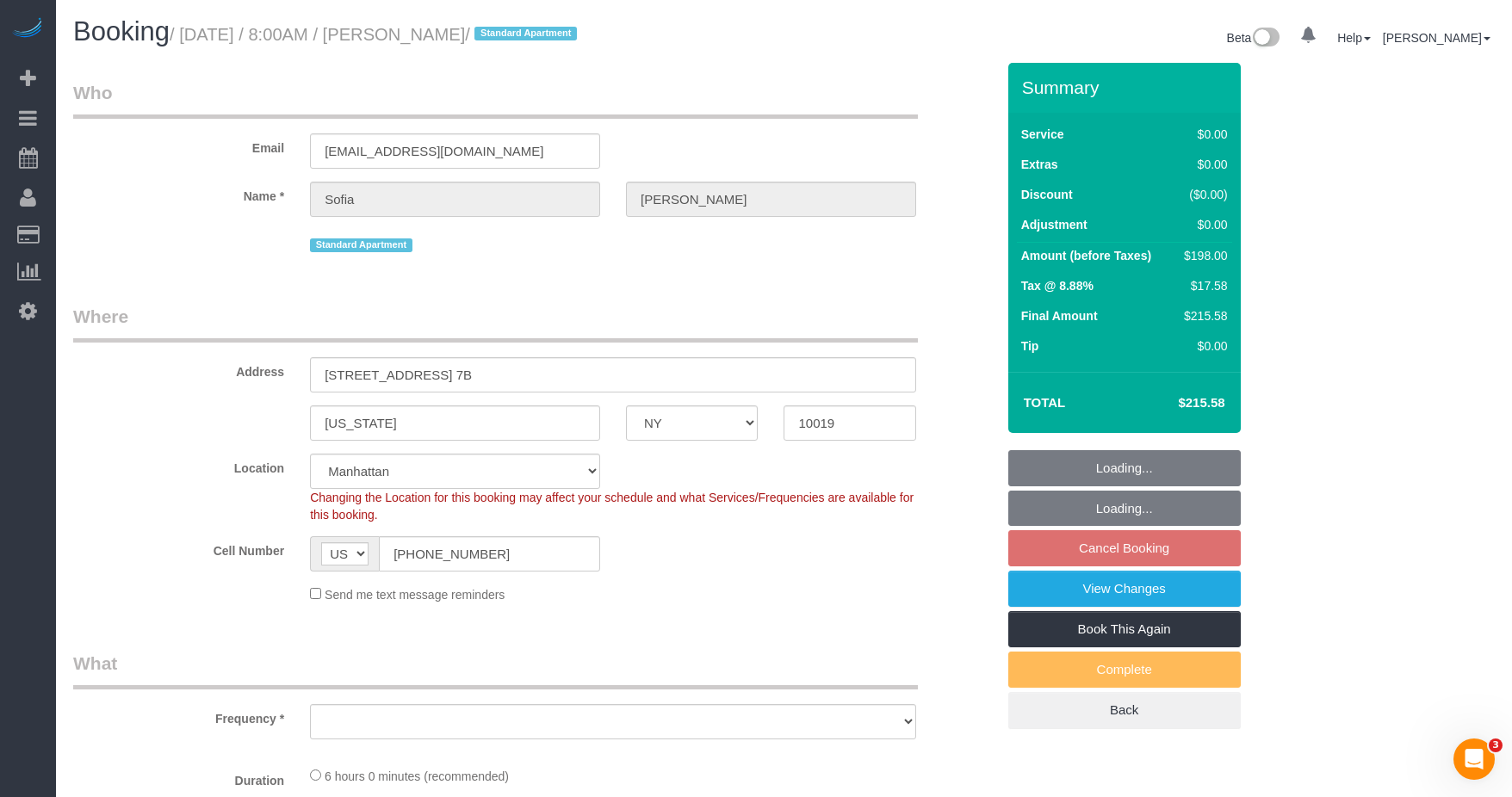
select select "object:1399"
select select "2"
select select "spot1"
select select "2"
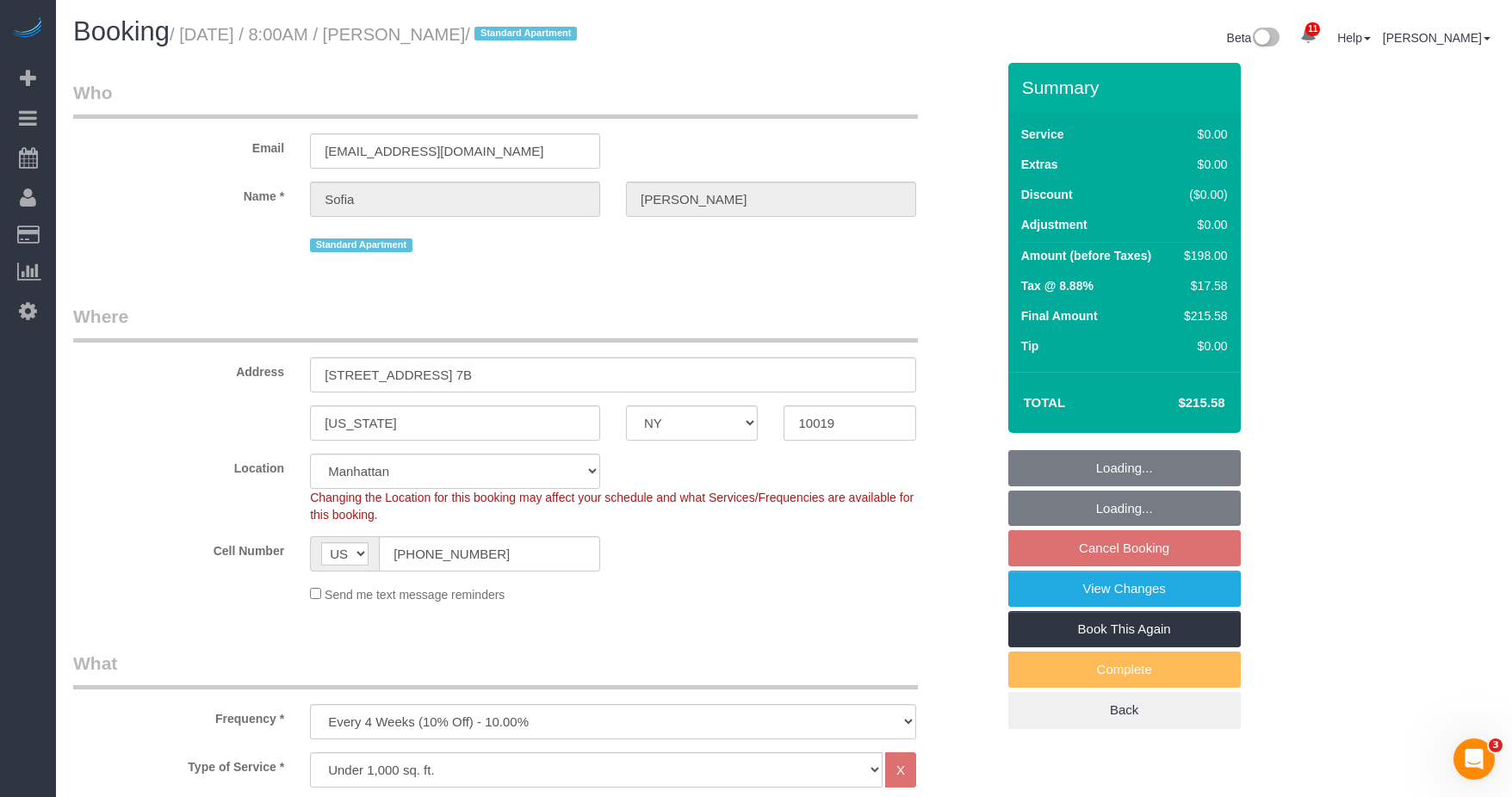
select select "2"
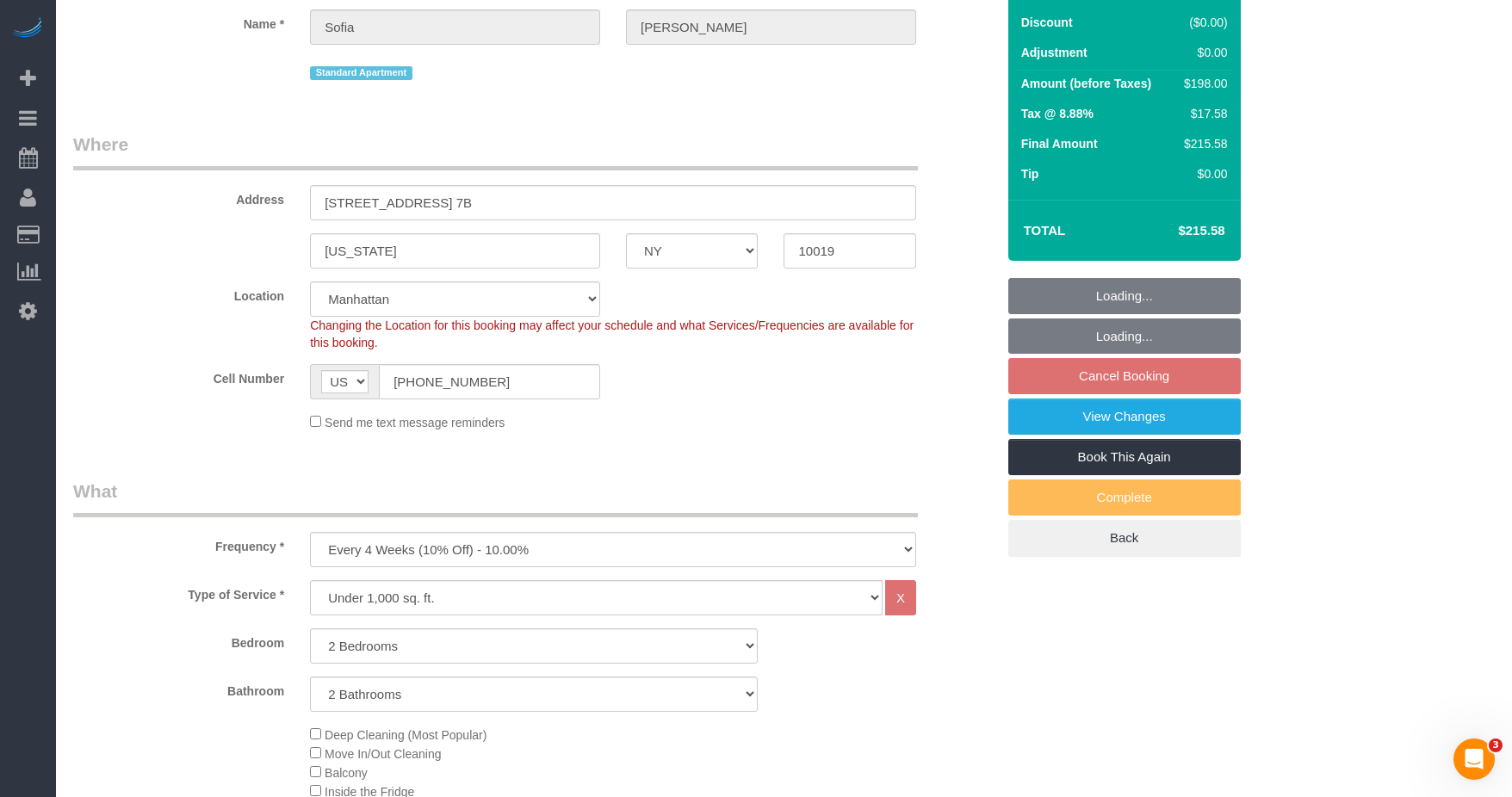
scroll to position [259, 0]
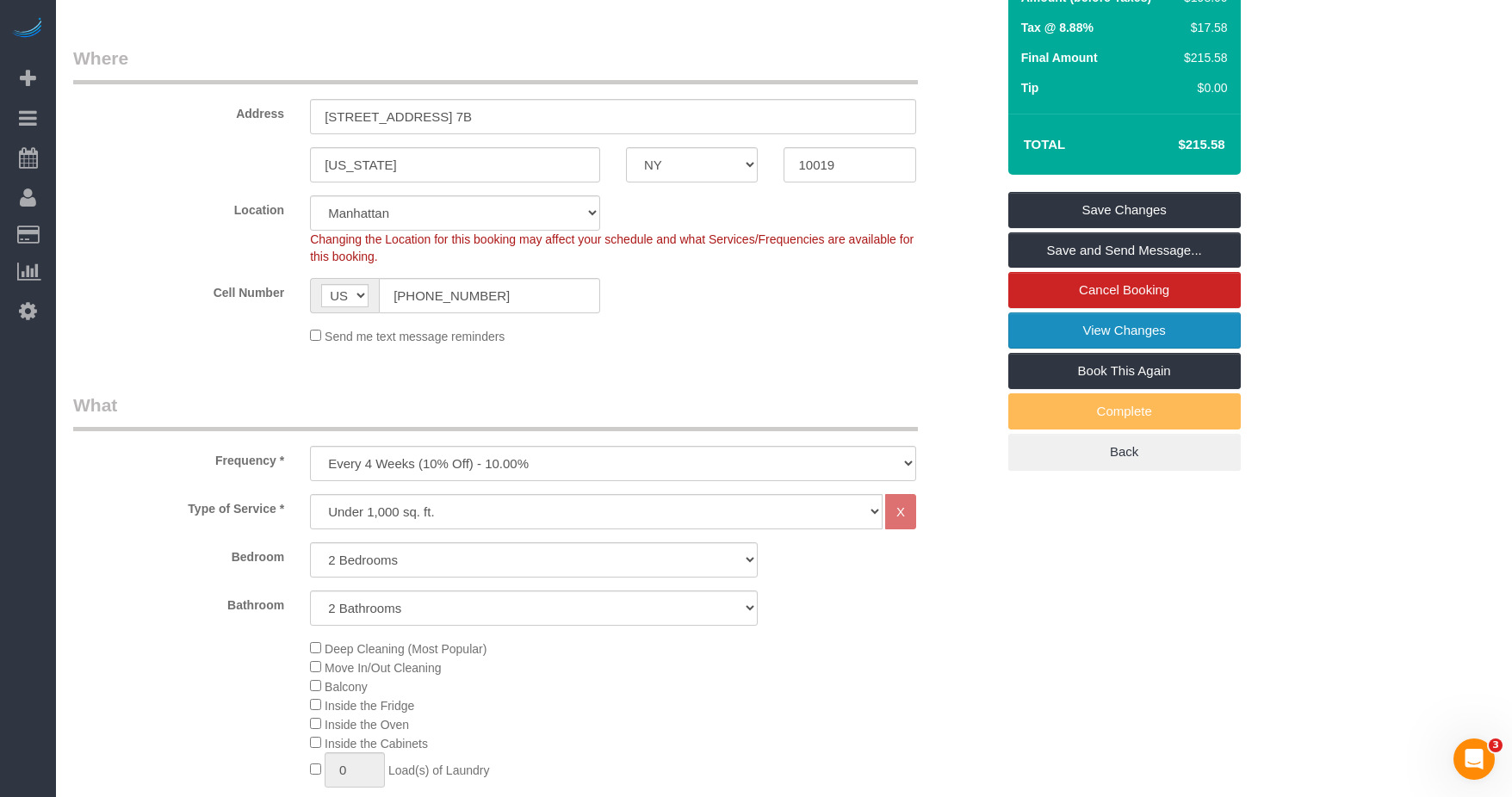
click at [1074, 335] on link "View Changes" at bounding box center [1124, 330] width 232 height 36
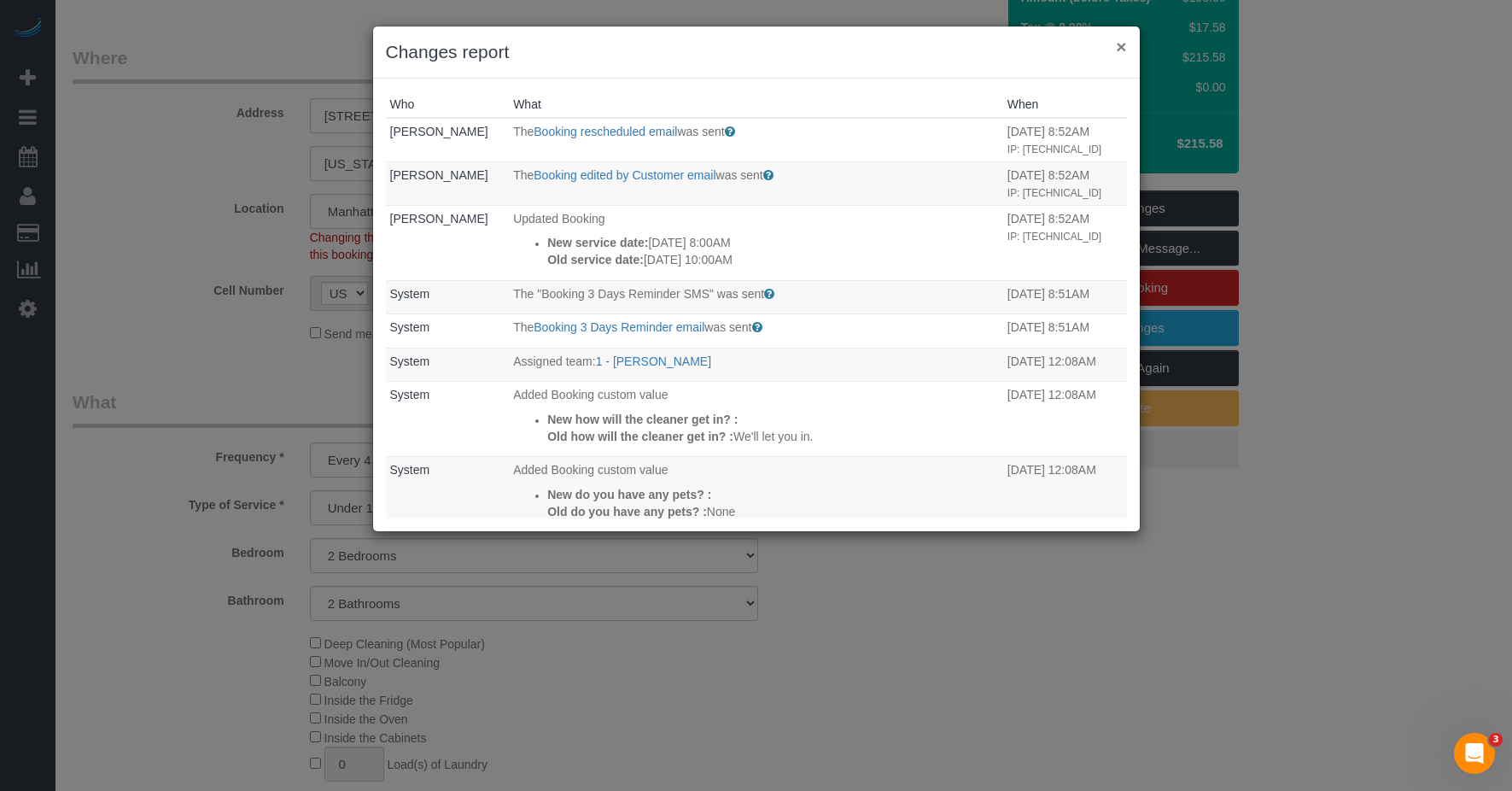
click at [1116, 48] on button "×" at bounding box center [1121, 46] width 10 height 18
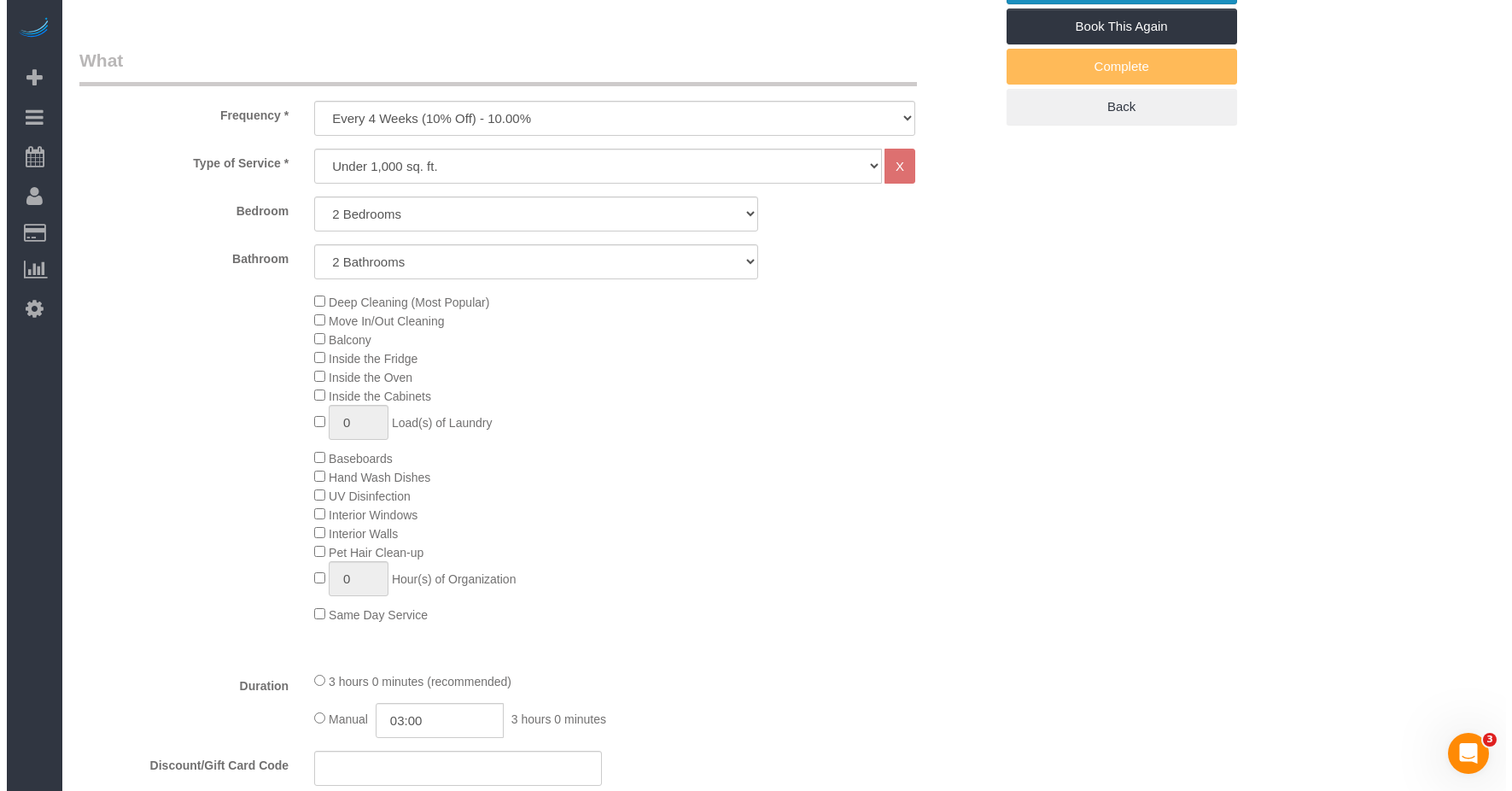
scroll to position [341, 0]
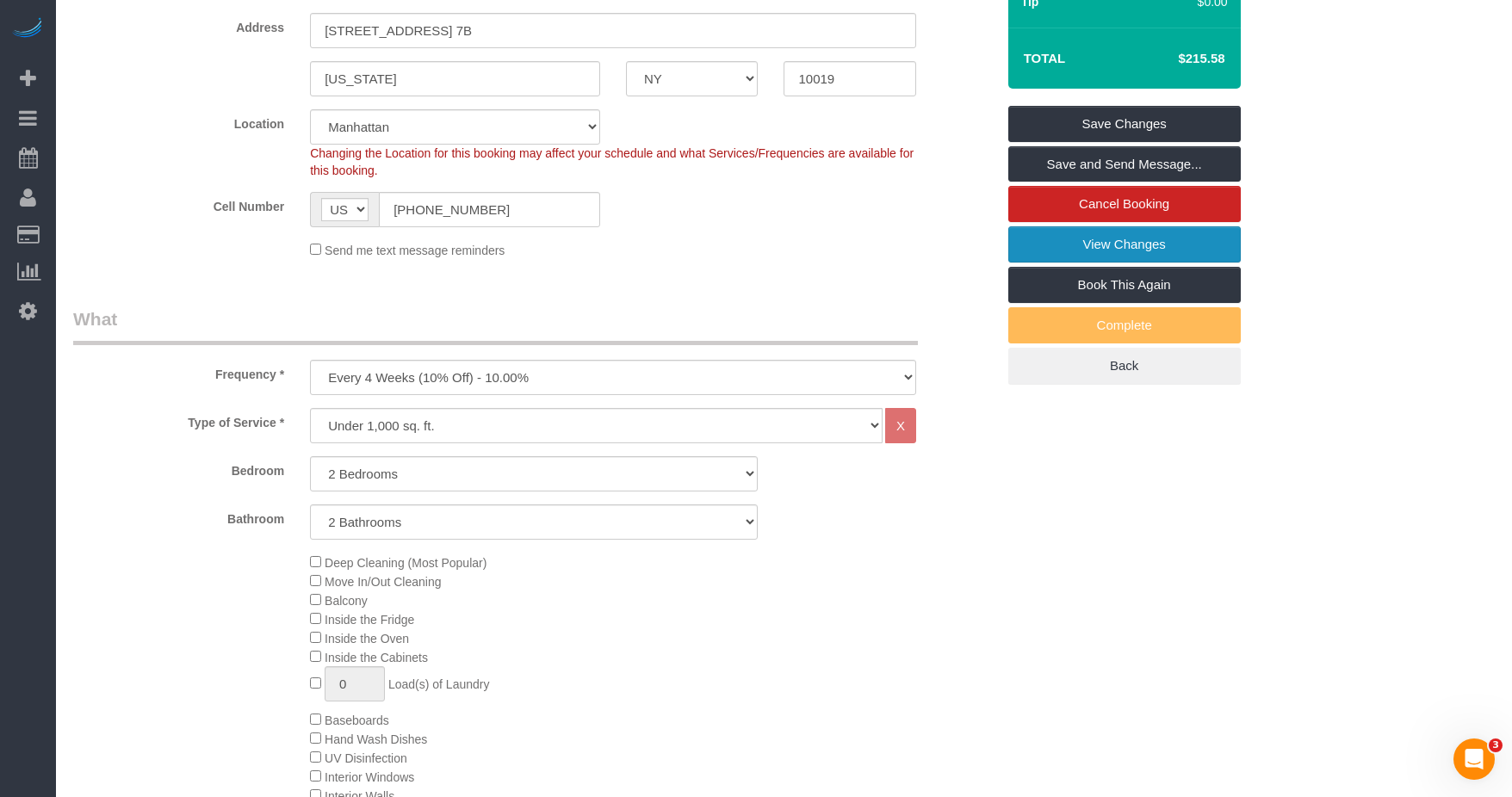
click at [1064, 242] on link "View Changes" at bounding box center [1124, 244] width 232 height 36
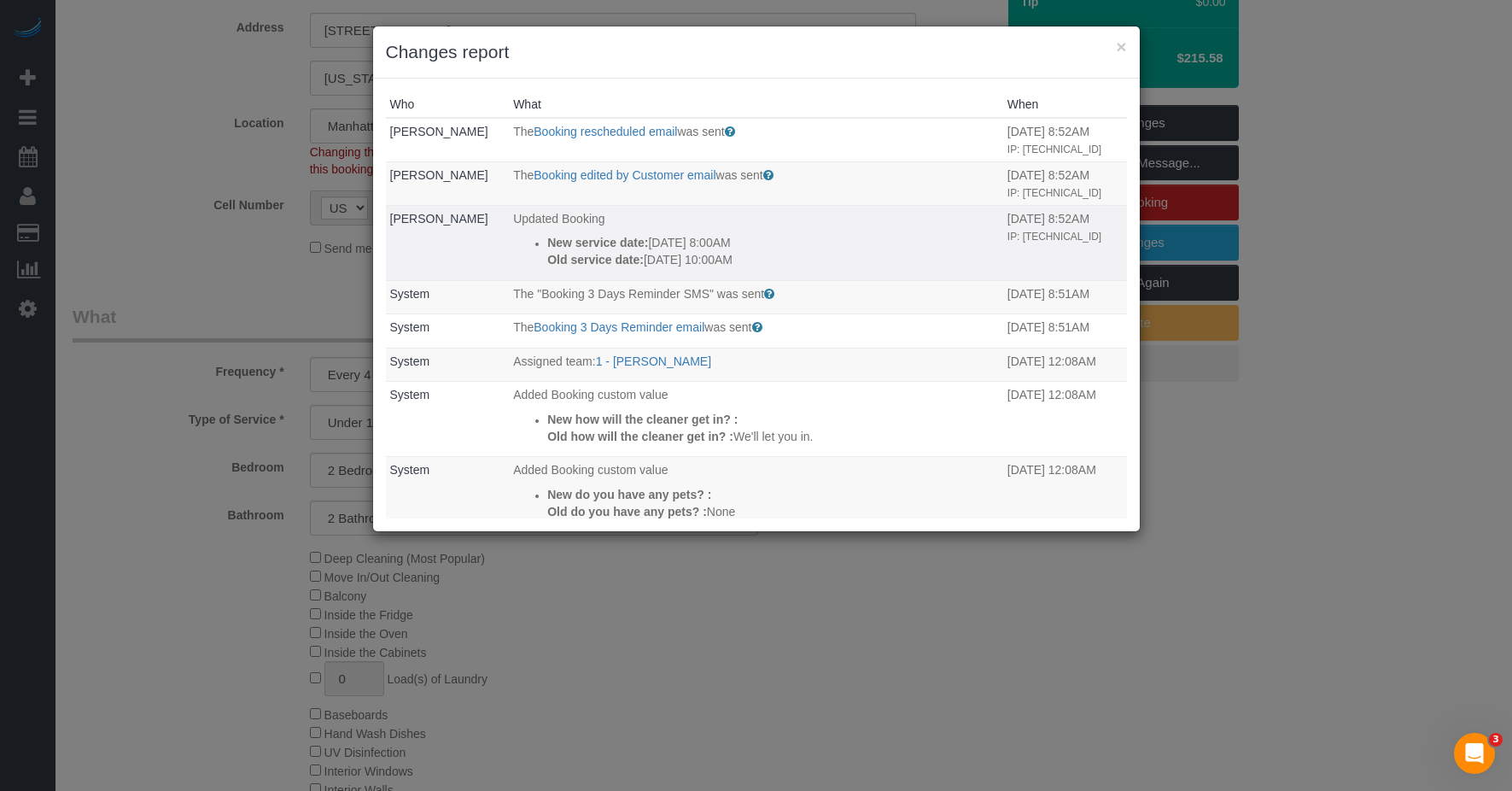
drag, startPoint x: 769, startPoint y: 297, endPoint x: 529, endPoint y: 280, distance: 240.6
click at [529, 269] on ul "New service date: 08/28/2025 8:00AM Old service date: 08/21/2025 10:00AM" at bounding box center [756, 251] width 486 height 35
copy div "New service date: 08/28/2025 8:00AM Old service date: 08/21/2025 10:00AM"
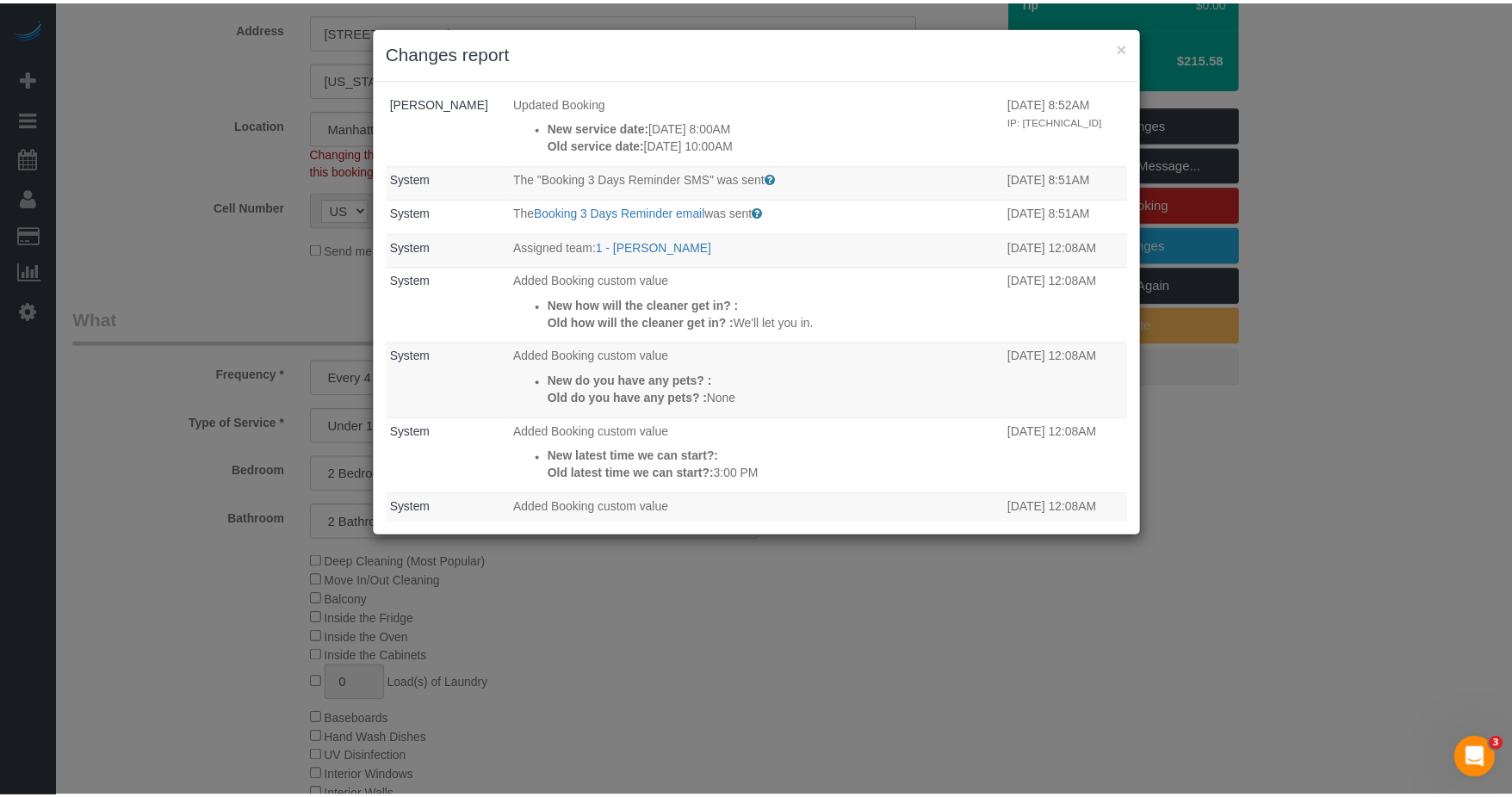
scroll to position [0, 0]
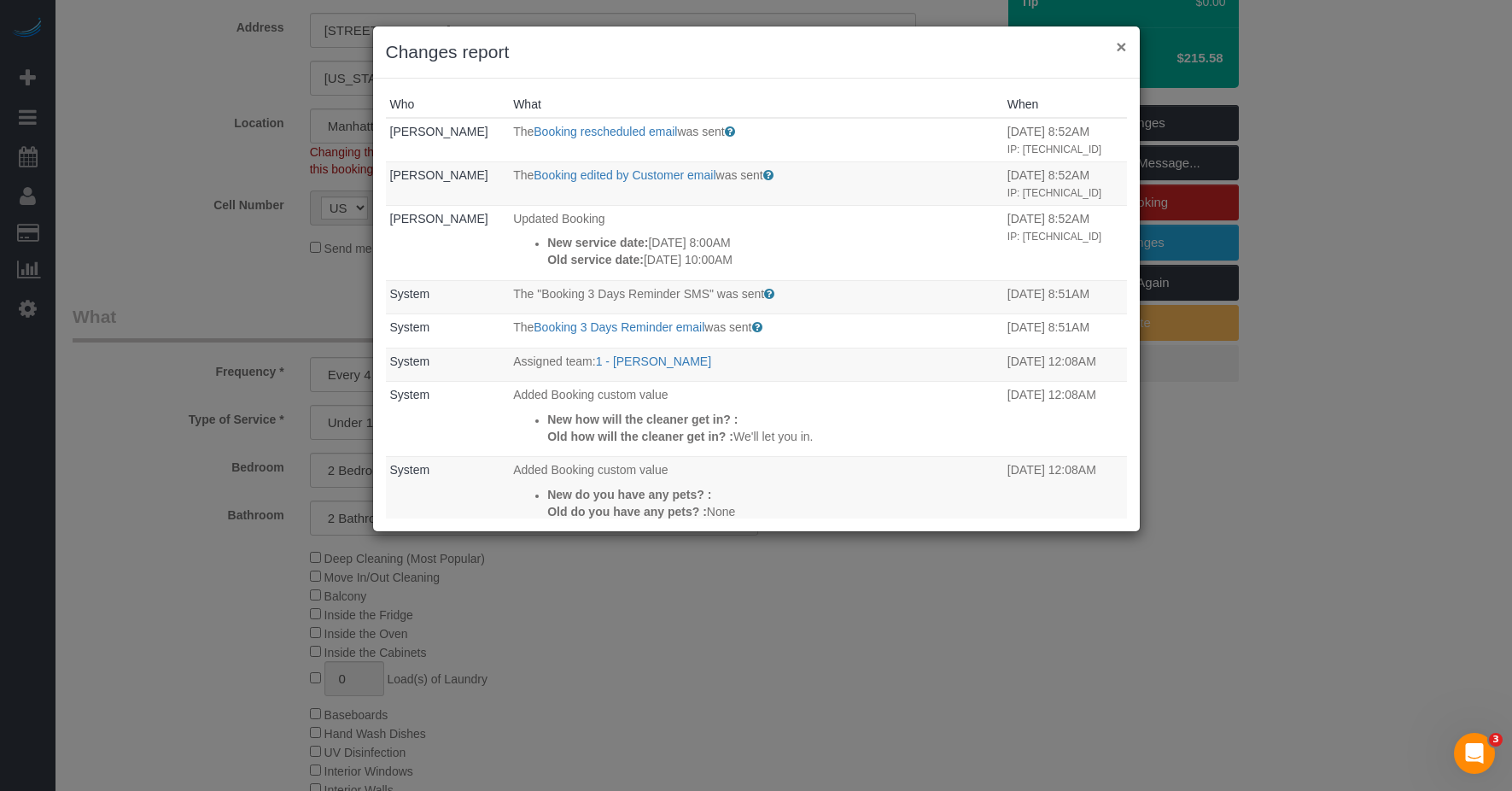
click at [1121, 50] on button "×" at bounding box center [1121, 46] width 10 height 18
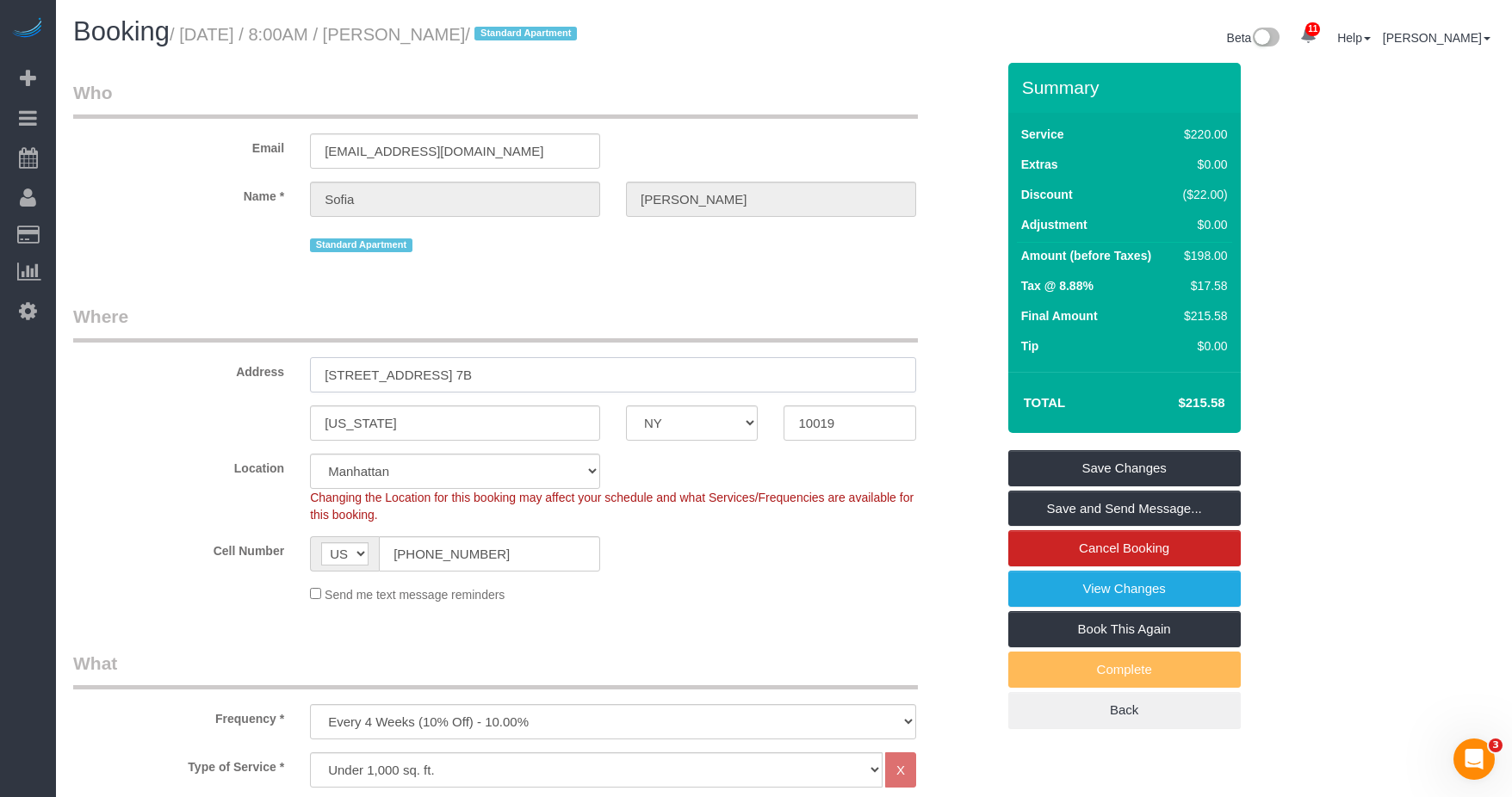
click at [510, 371] on input "310 West 52nd Street, Apt. 7B" at bounding box center [613, 375] width 606 height 35
click at [476, 372] on input "310 West 52nd Street, Apt. 7B" at bounding box center [613, 375] width 606 height 35
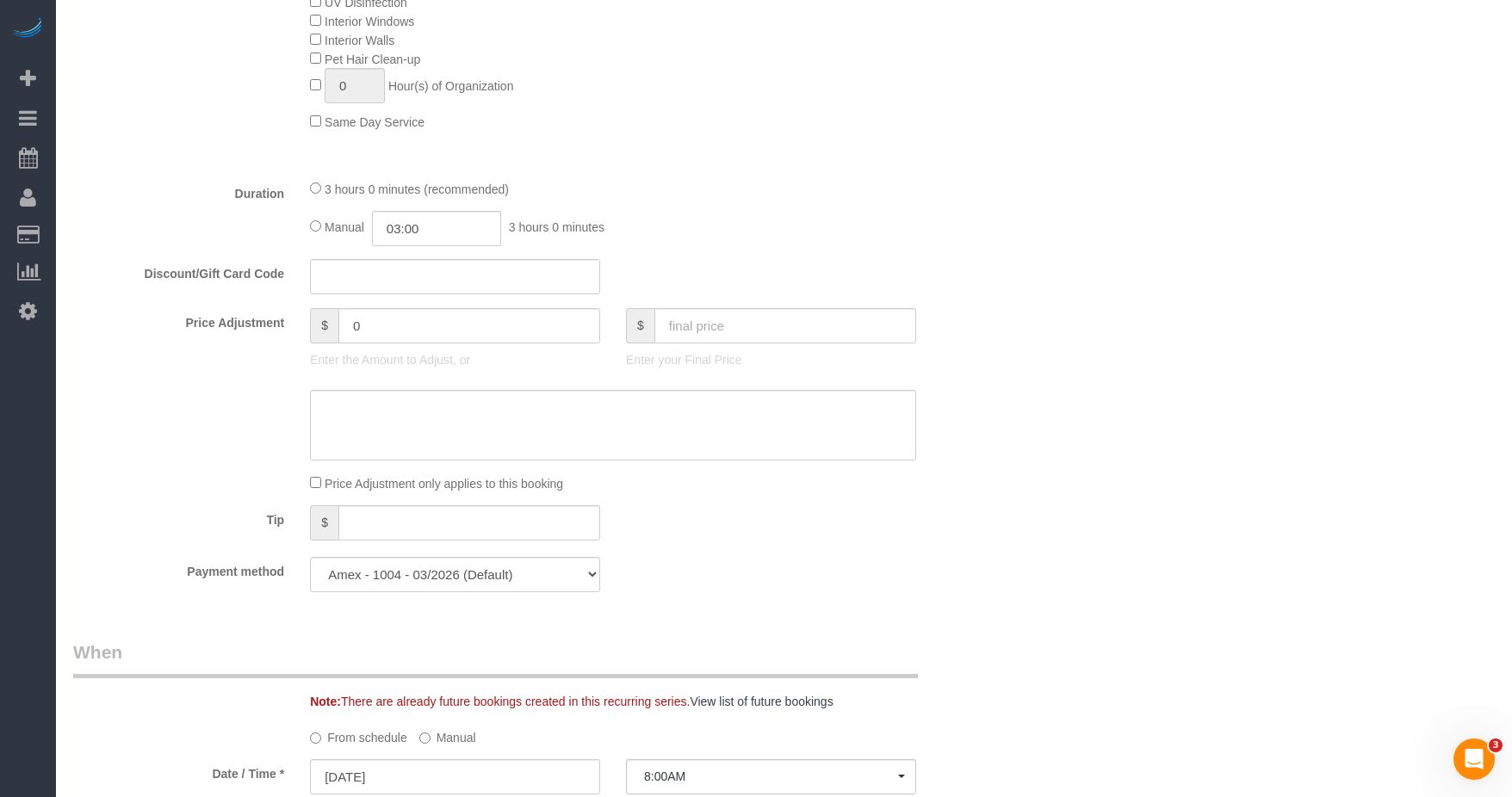
scroll to position [1014, 0]
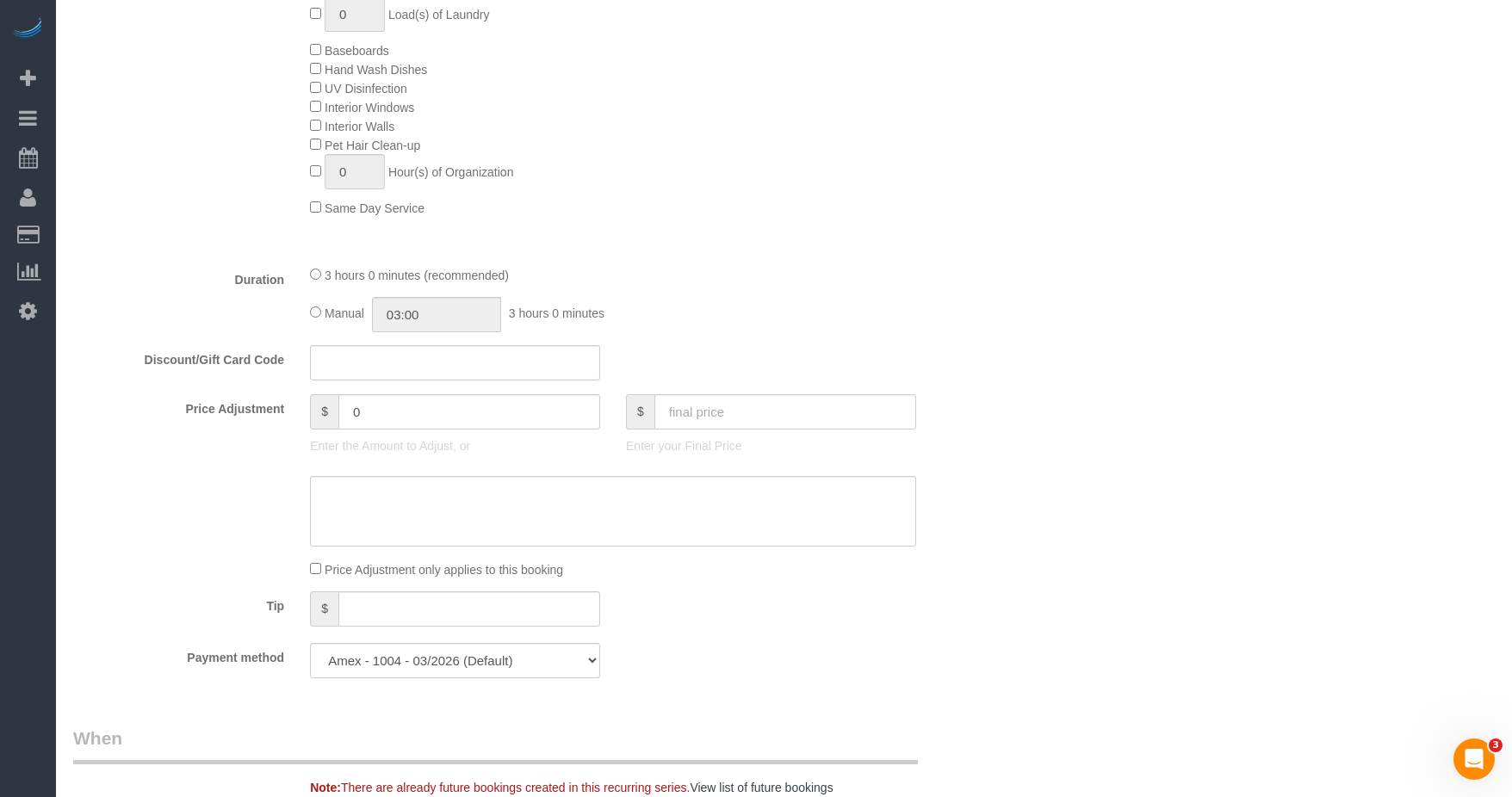
click at [778, 310] on div "Manual 03:00 3 hours 0 minutes" at bounding box center [613, 315] width 606 height 35
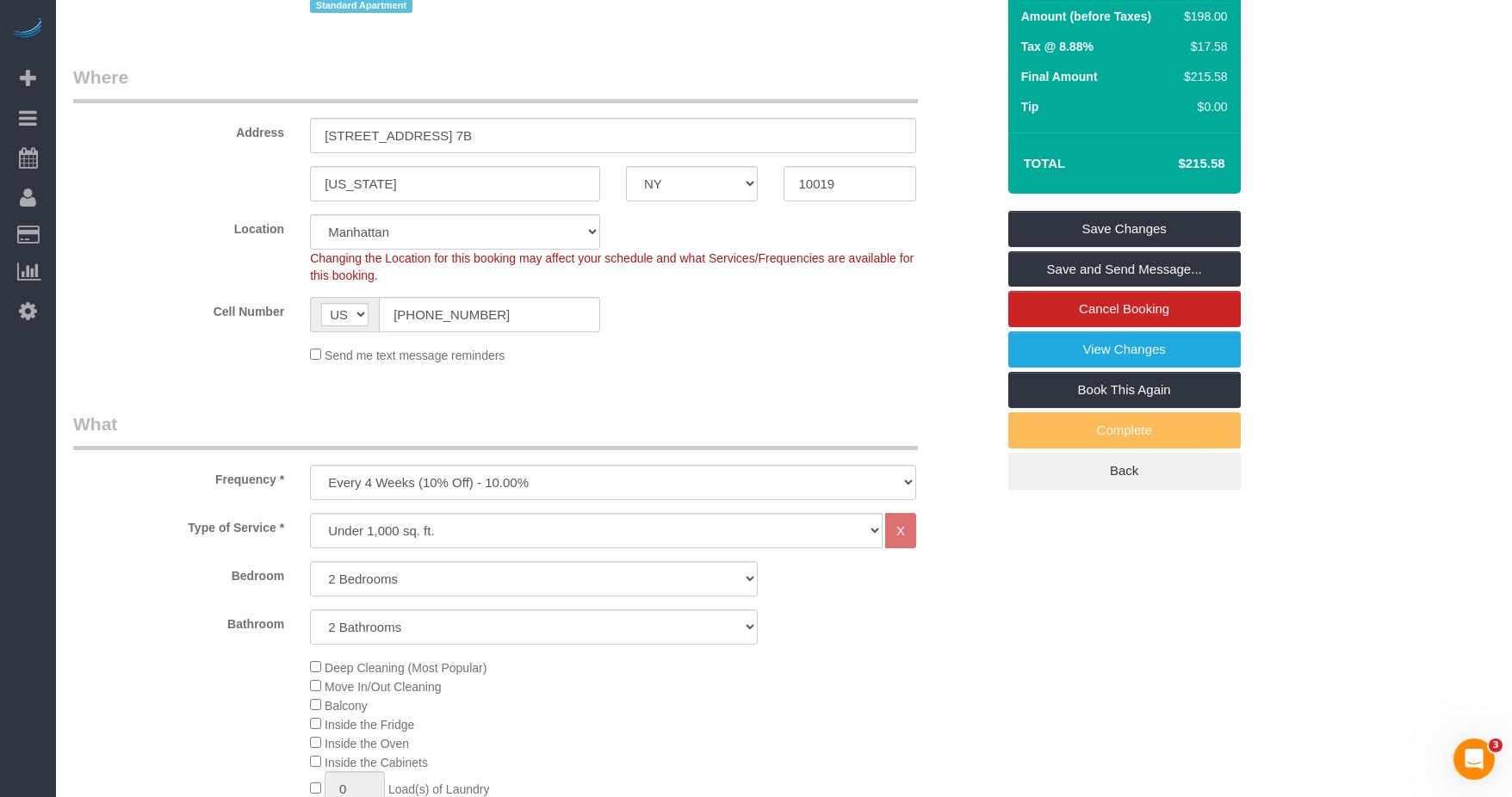
scroll to position [67, 0]
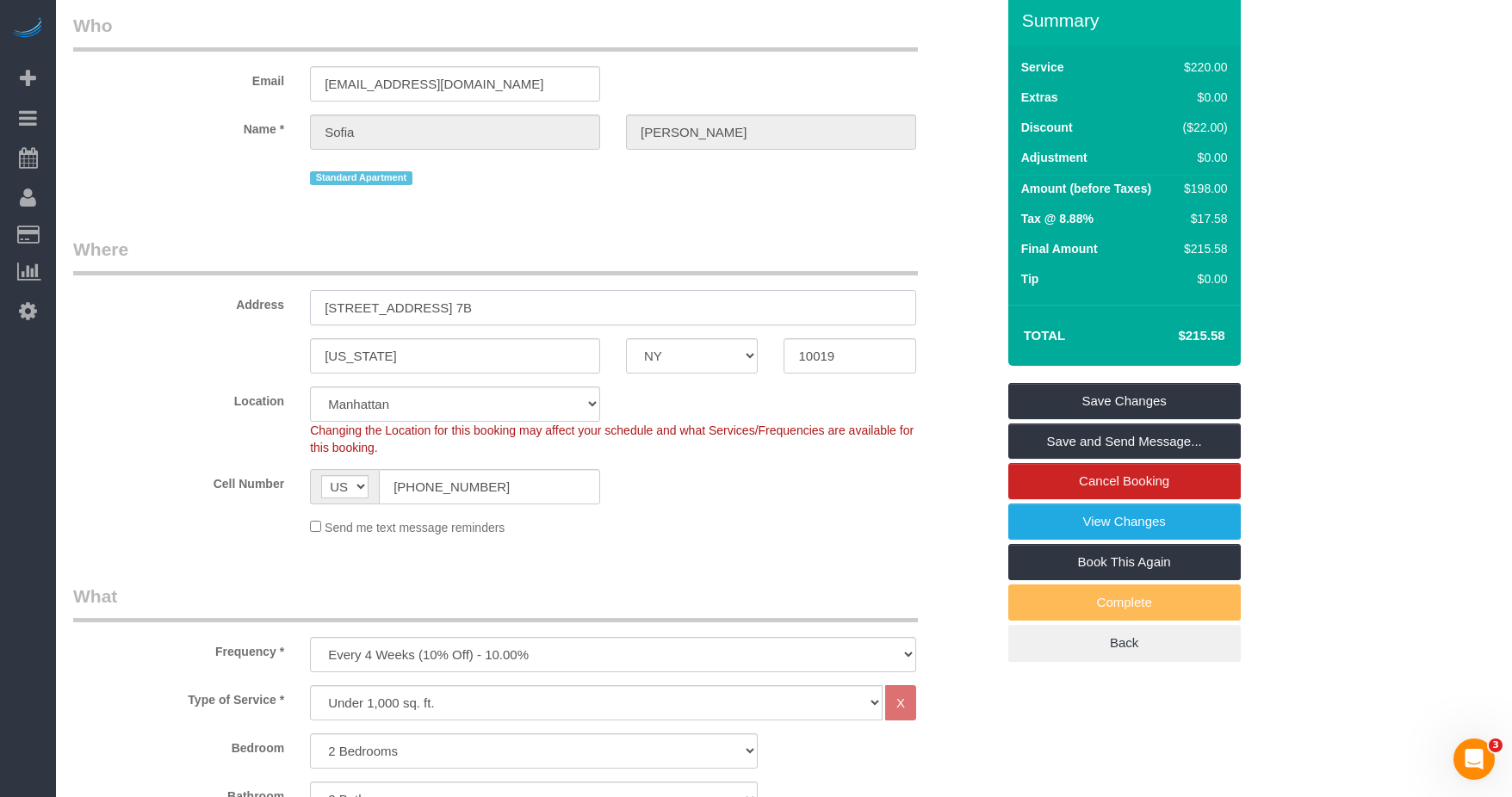
click at [659, 309] on input "310 West 52nd Street, Apt. 7B" at bounding box center [613, 307] width 606 height 35
click at [749, 539] on fieldset "Where Address 310 West 52nd Street, Apt. 7B New York AK AL AR AZ CA CO CT DC DE…" at bounding box center [534, 393] width 922 height 313
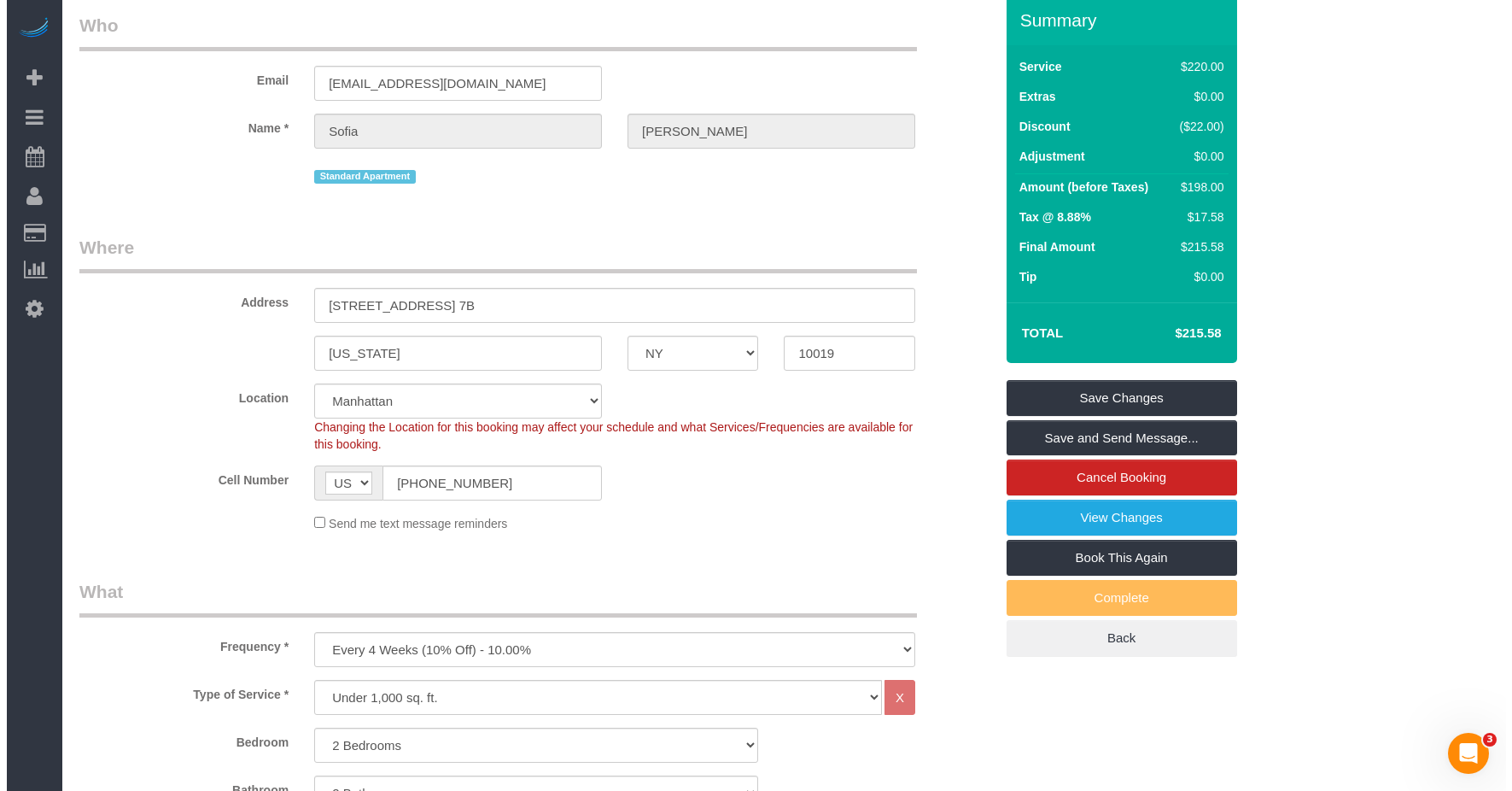
scroll to position [238, 0]
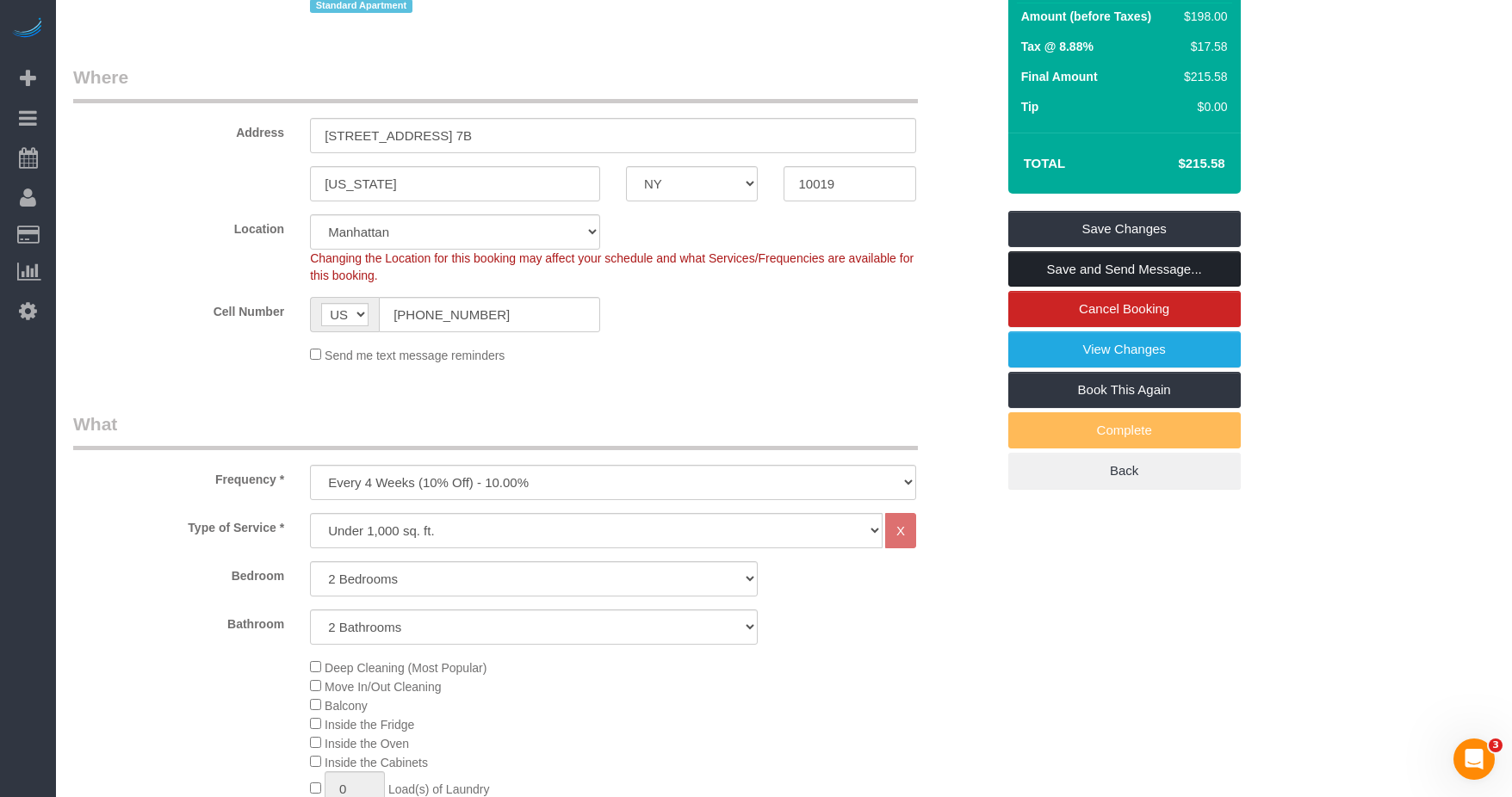
click at [1061, 272] on link "Save and Send Message..." at bounding box center [1124, 269] width 232 height 36
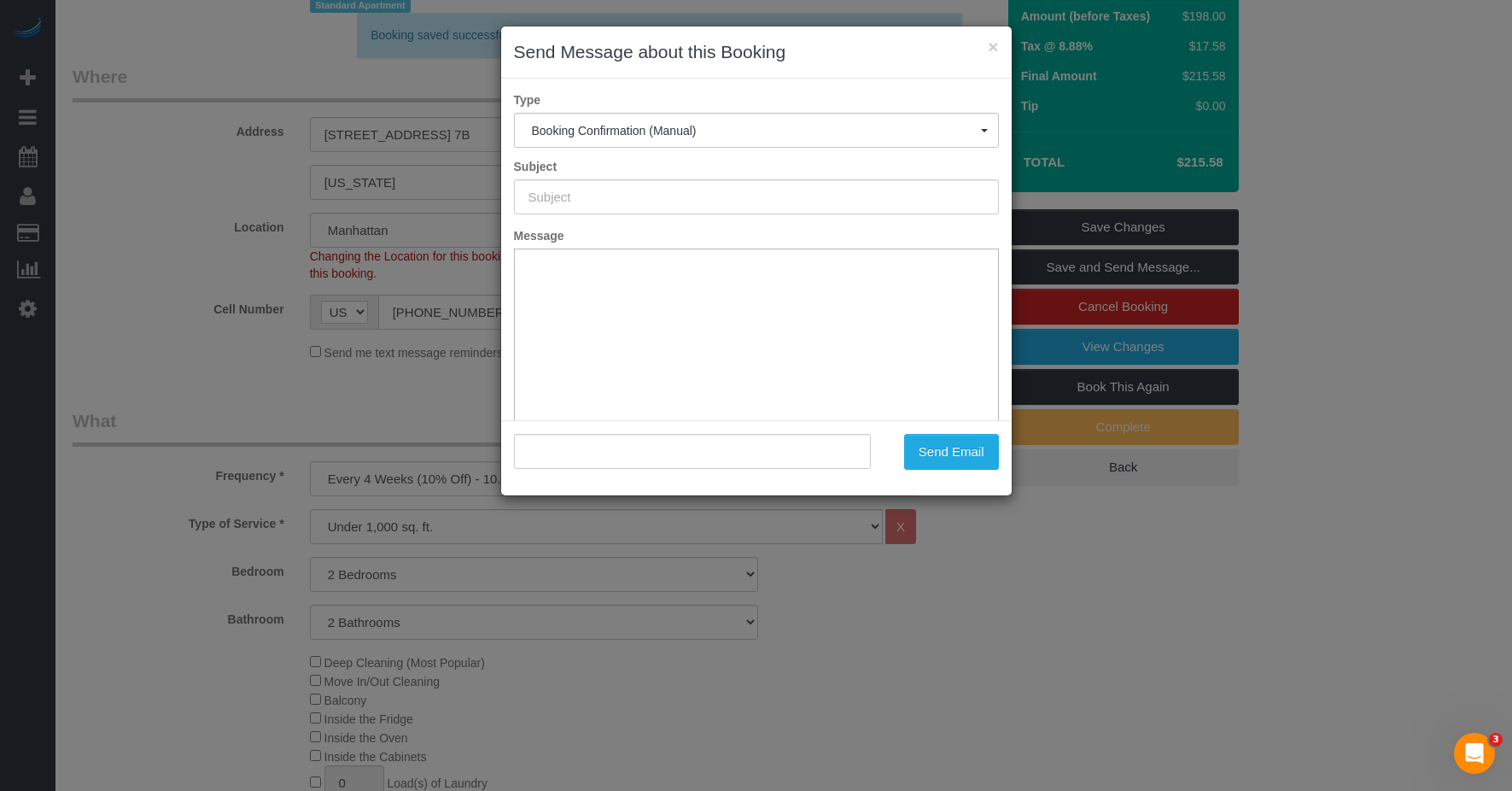
type input "Cleaning Confirmed for 08/28/2025 at 8:00am"
type input ""Sofia Mankin" <sofiamankin@yahoo.com>"
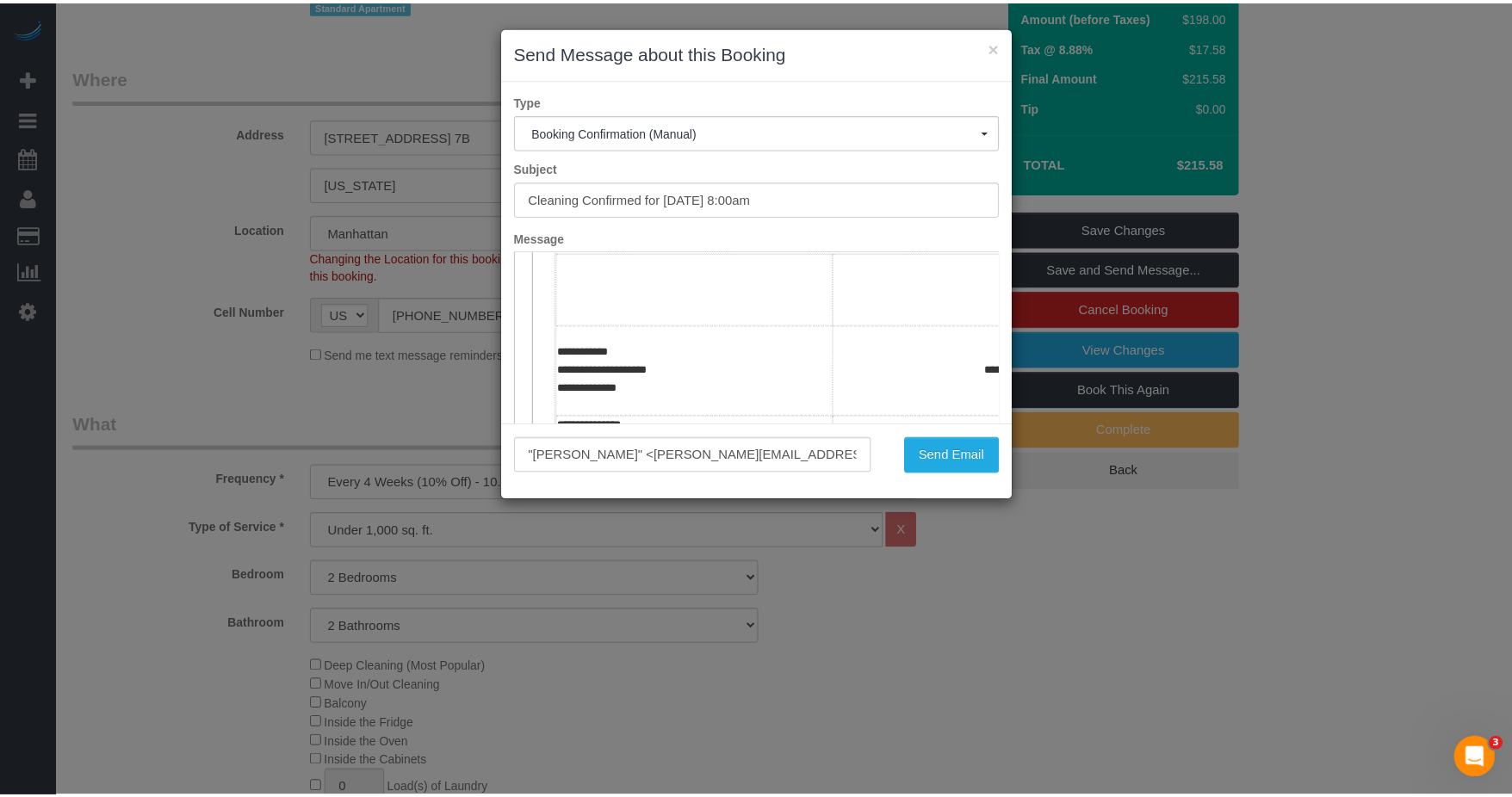
scroll to position [259, 0]
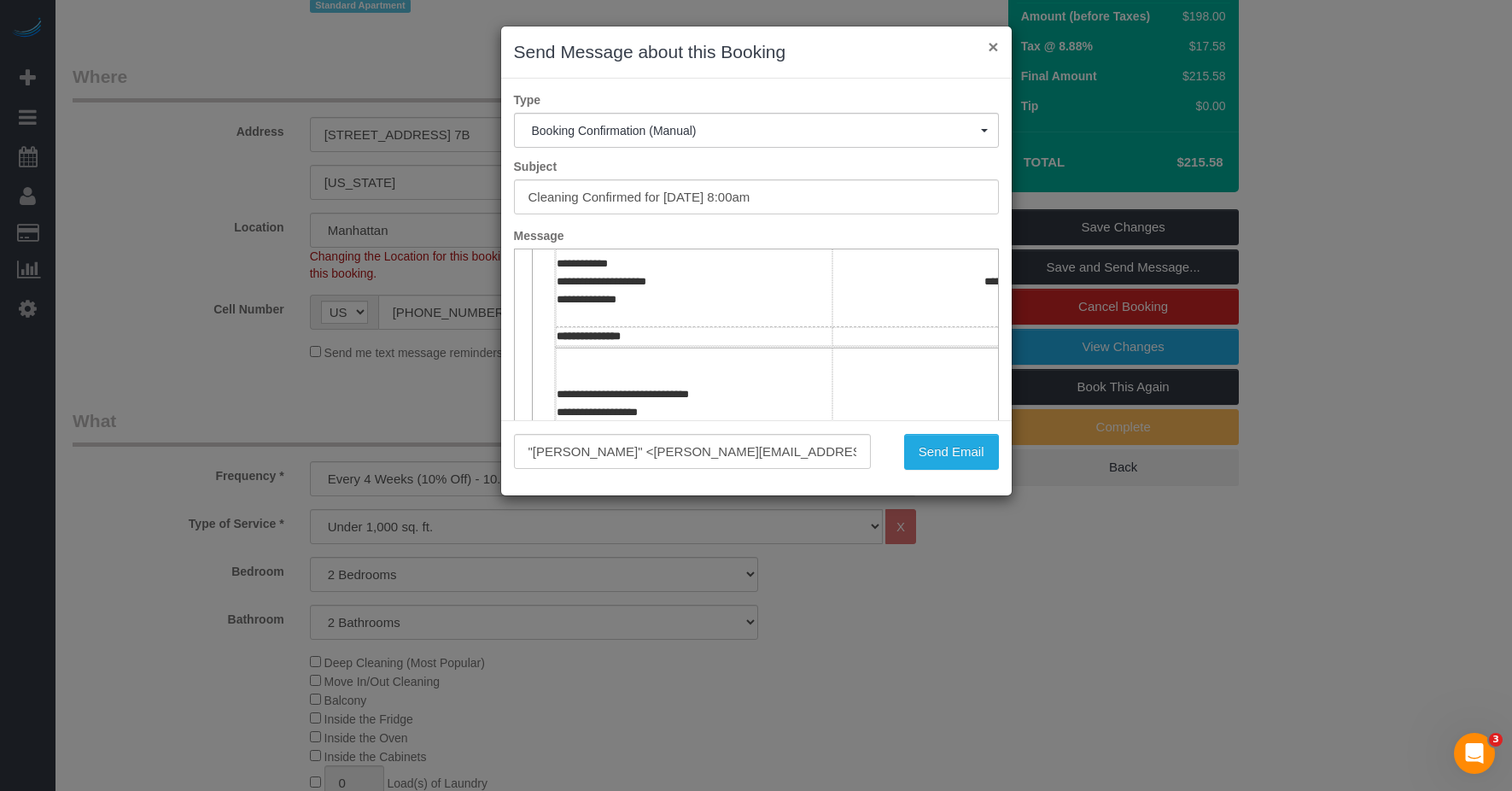
click at [993, 45] on button "×" at bounding box center [993, 46] width 10 height 18
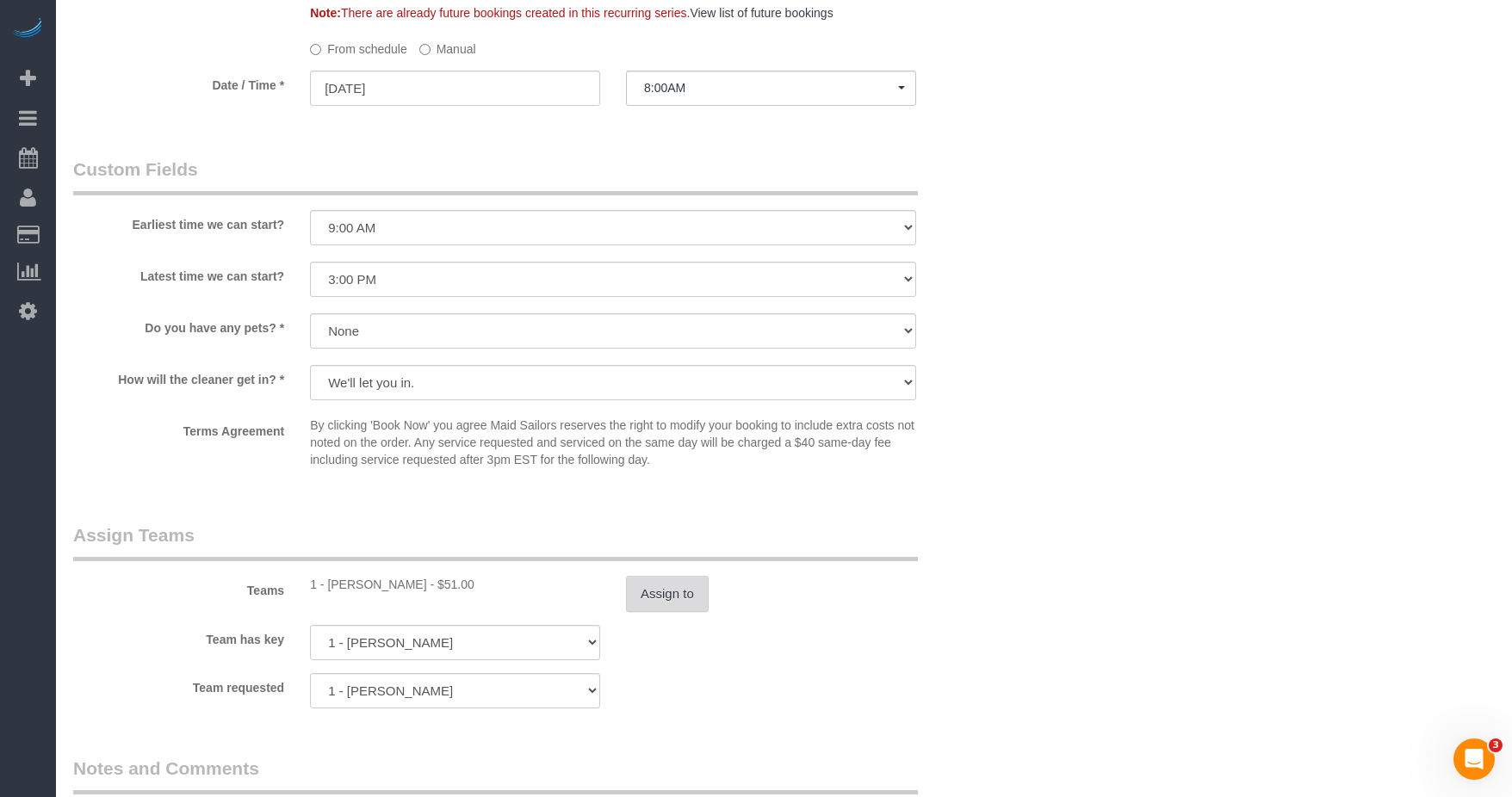
scroll to position [1961, 0]
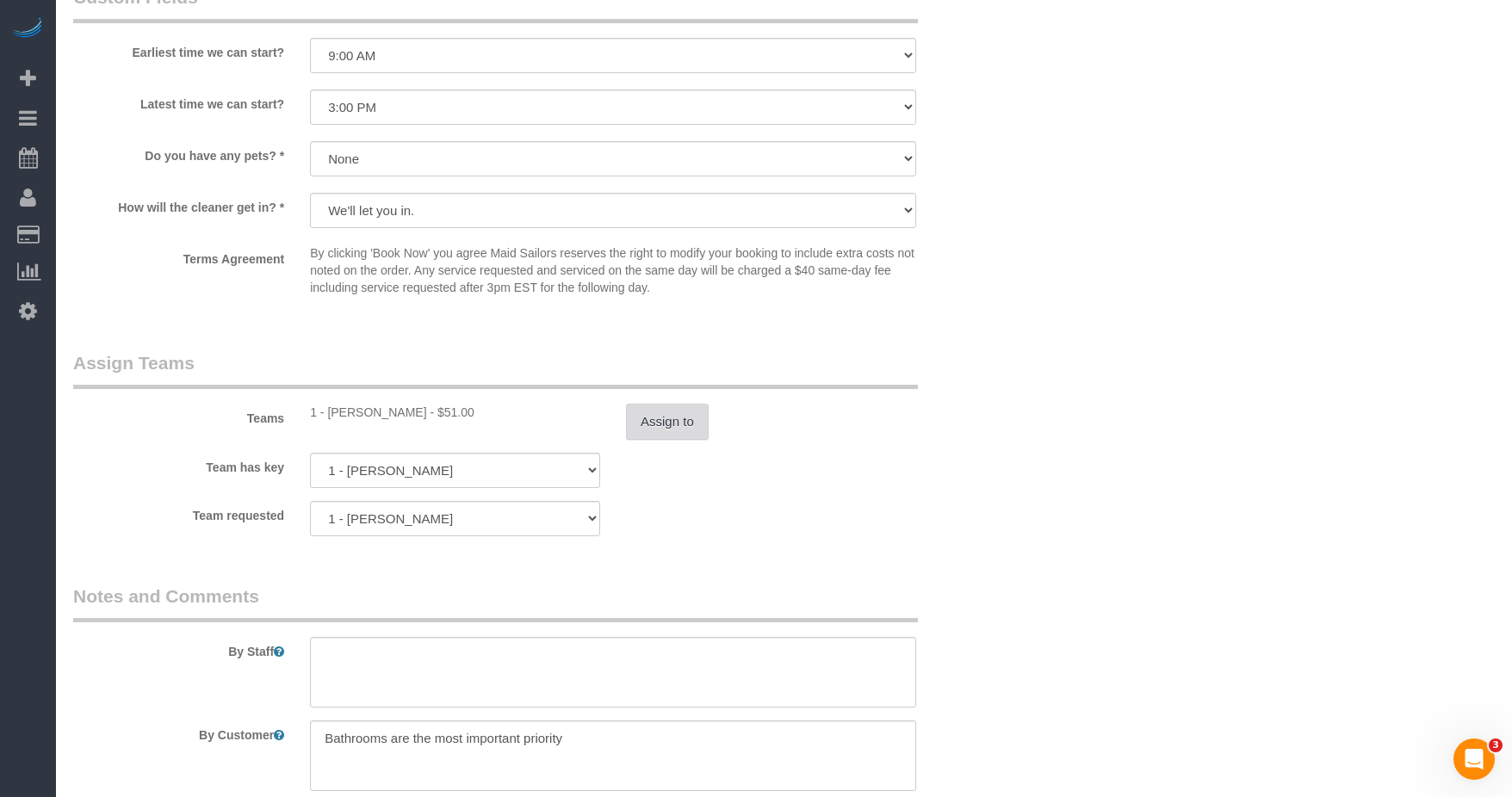
click at [655, 426] on button "Assign to" at bounding box center [667, 421] width 83 height 36
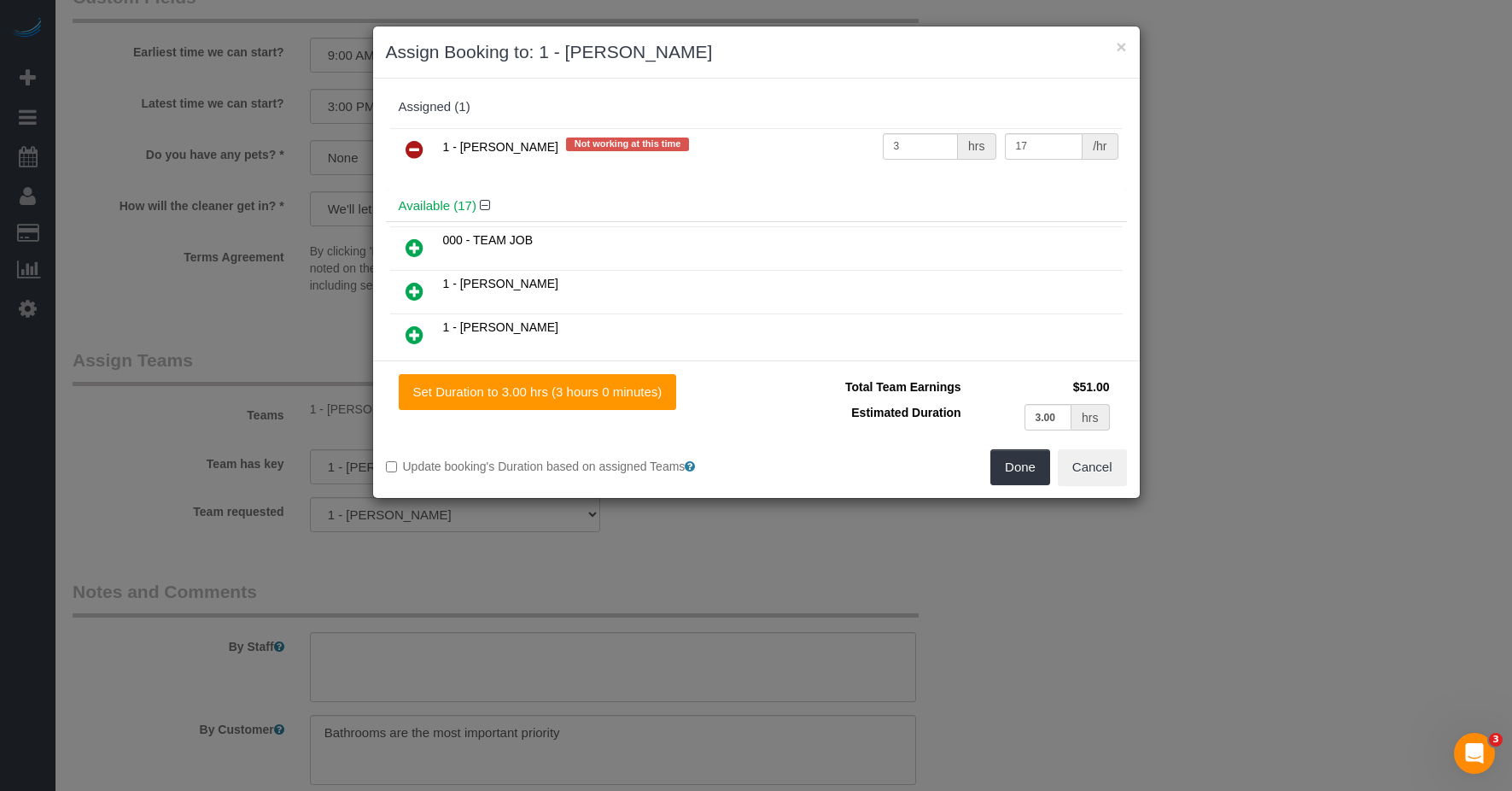
click at [410, 148] on icon at bounding box center [415, 149] width 18 height 21
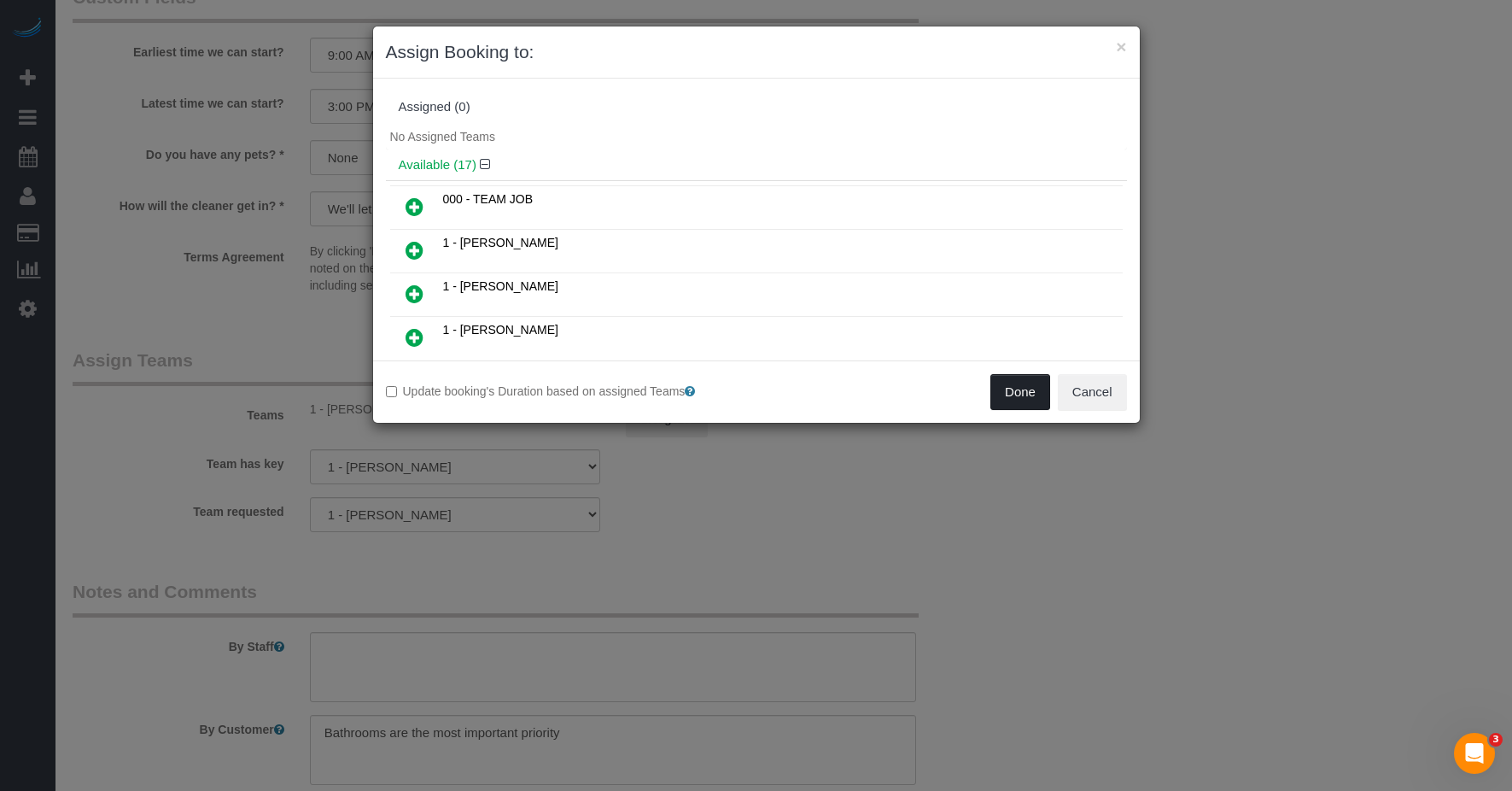
click at [1003, 399] on button "Done" at bounding box center [1021, 391] width 60 height 35
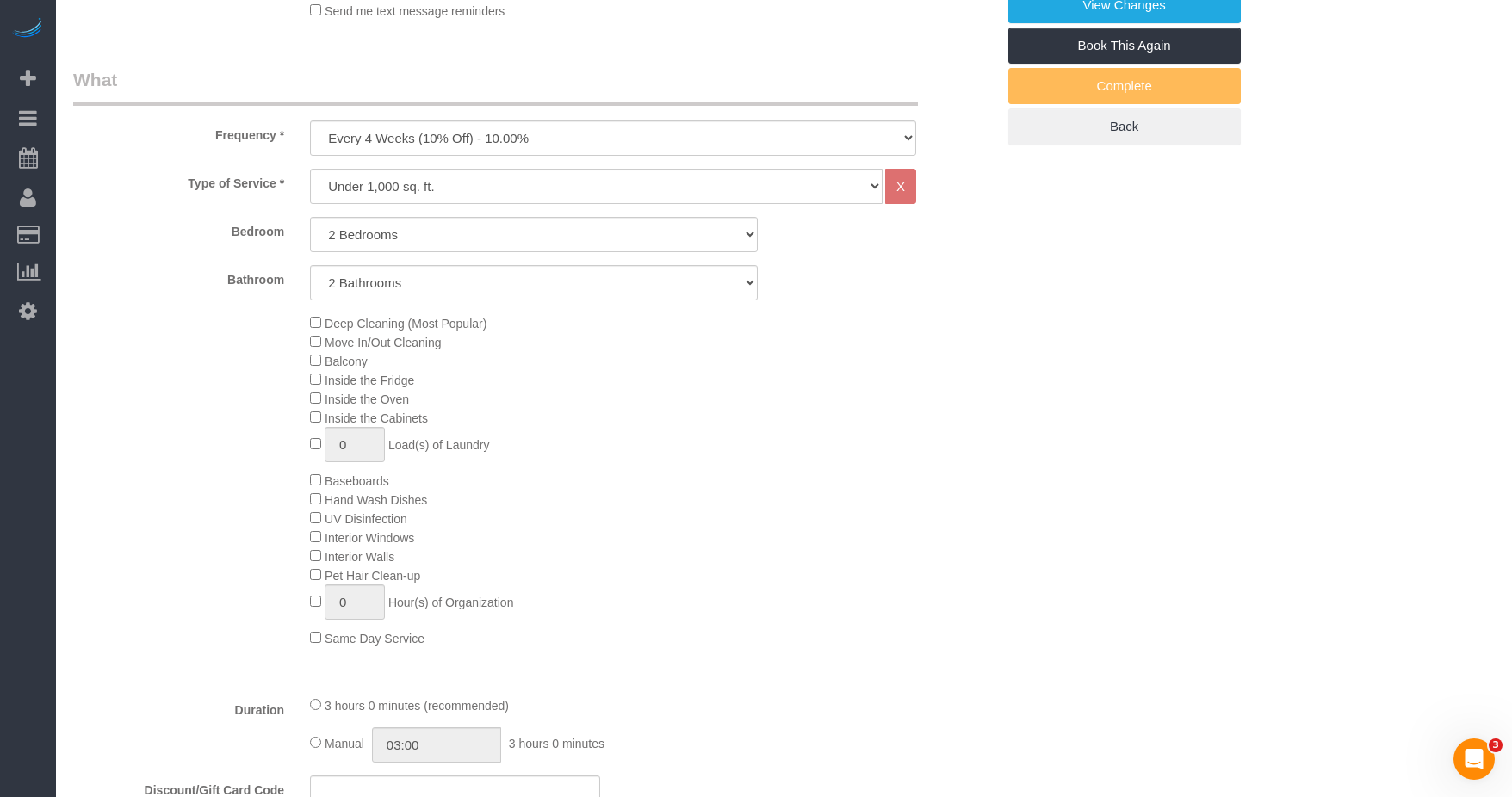
scroll to position [239, 0]
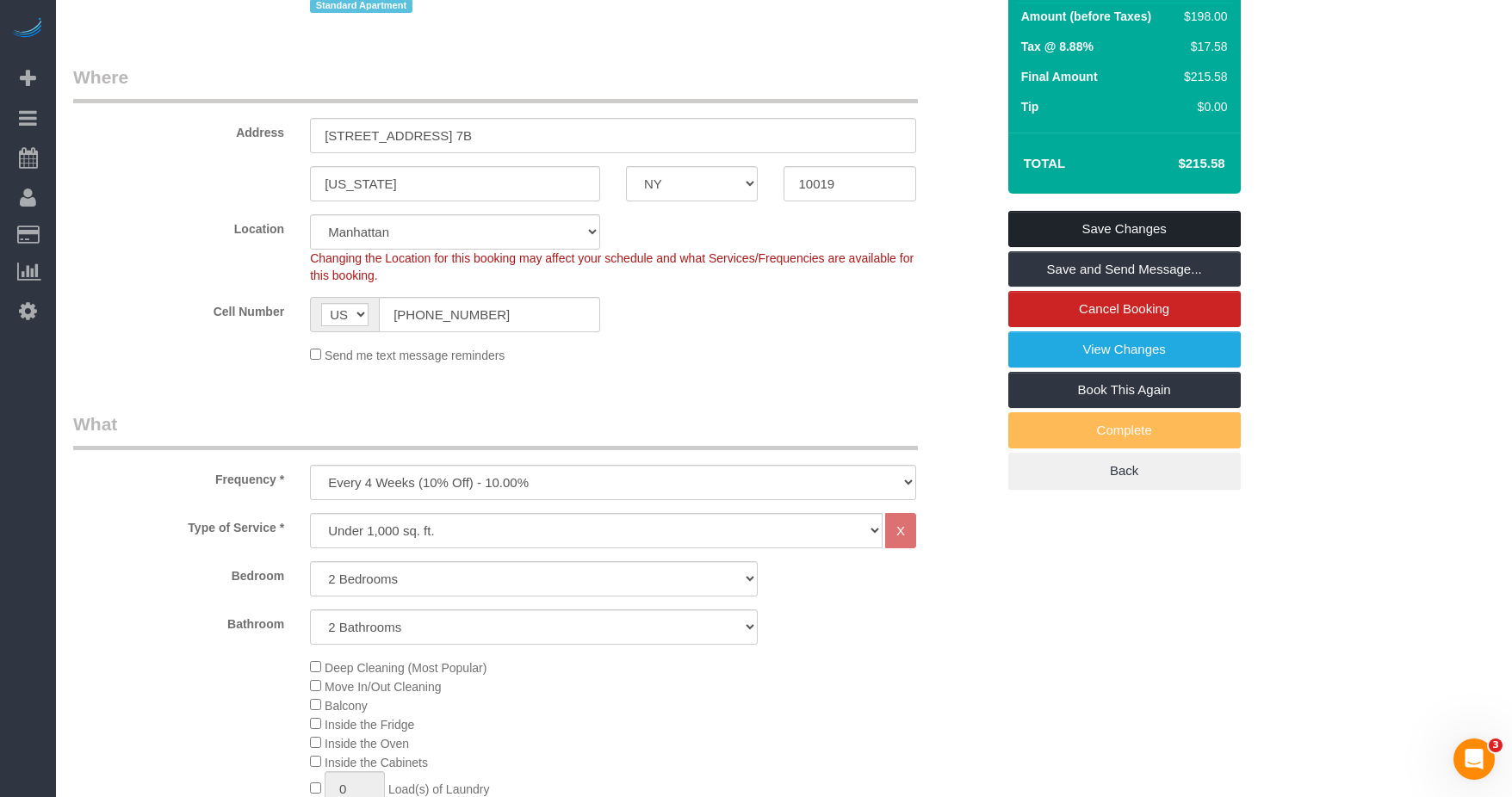
click at [1070, 228] on link "Save Changes" at bounding box center [1124, 228] width 232 height 36
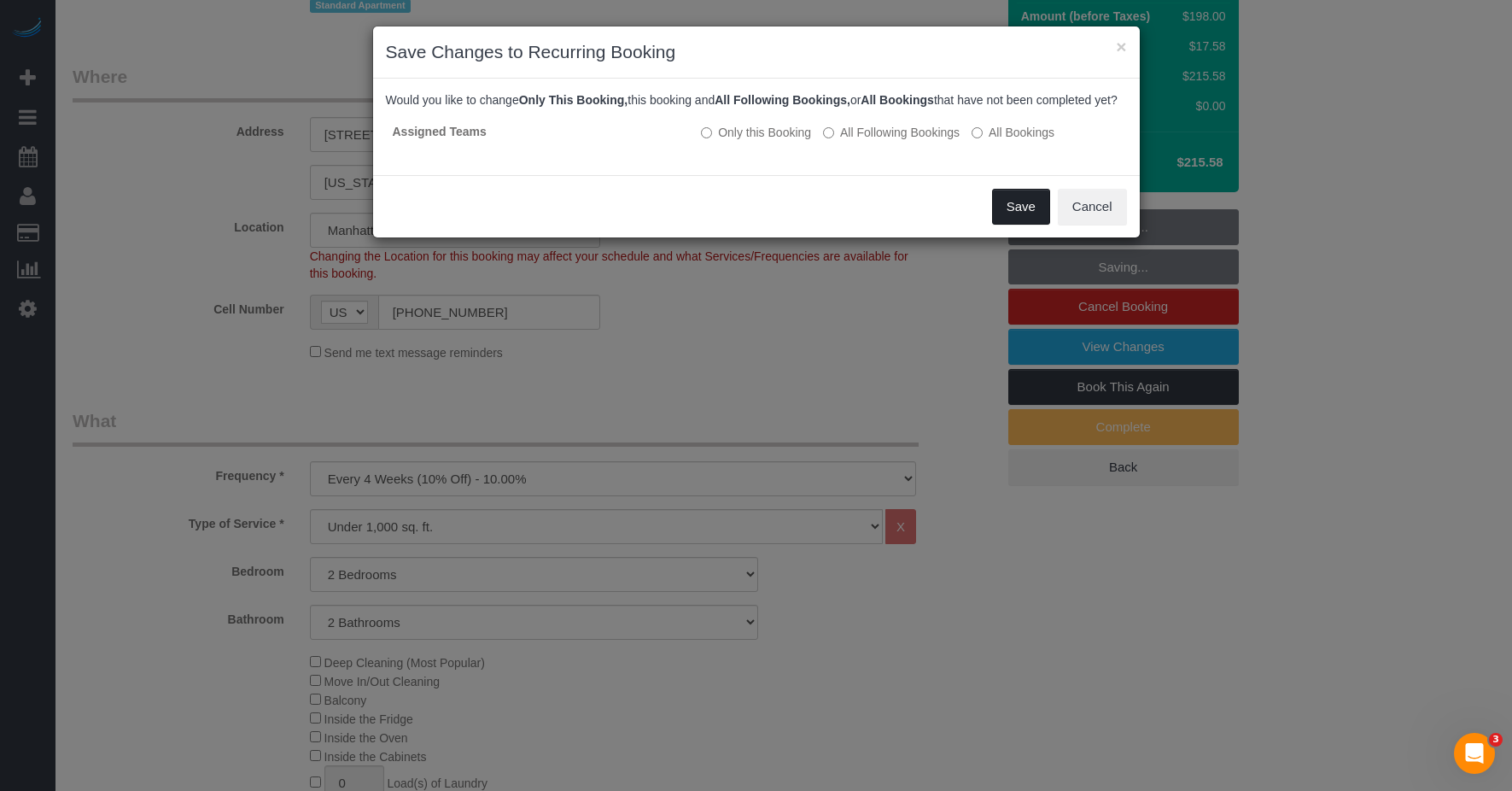
click at [1022, 225] on button "Save" at bounding box center [1022, 206] width 58 height 35
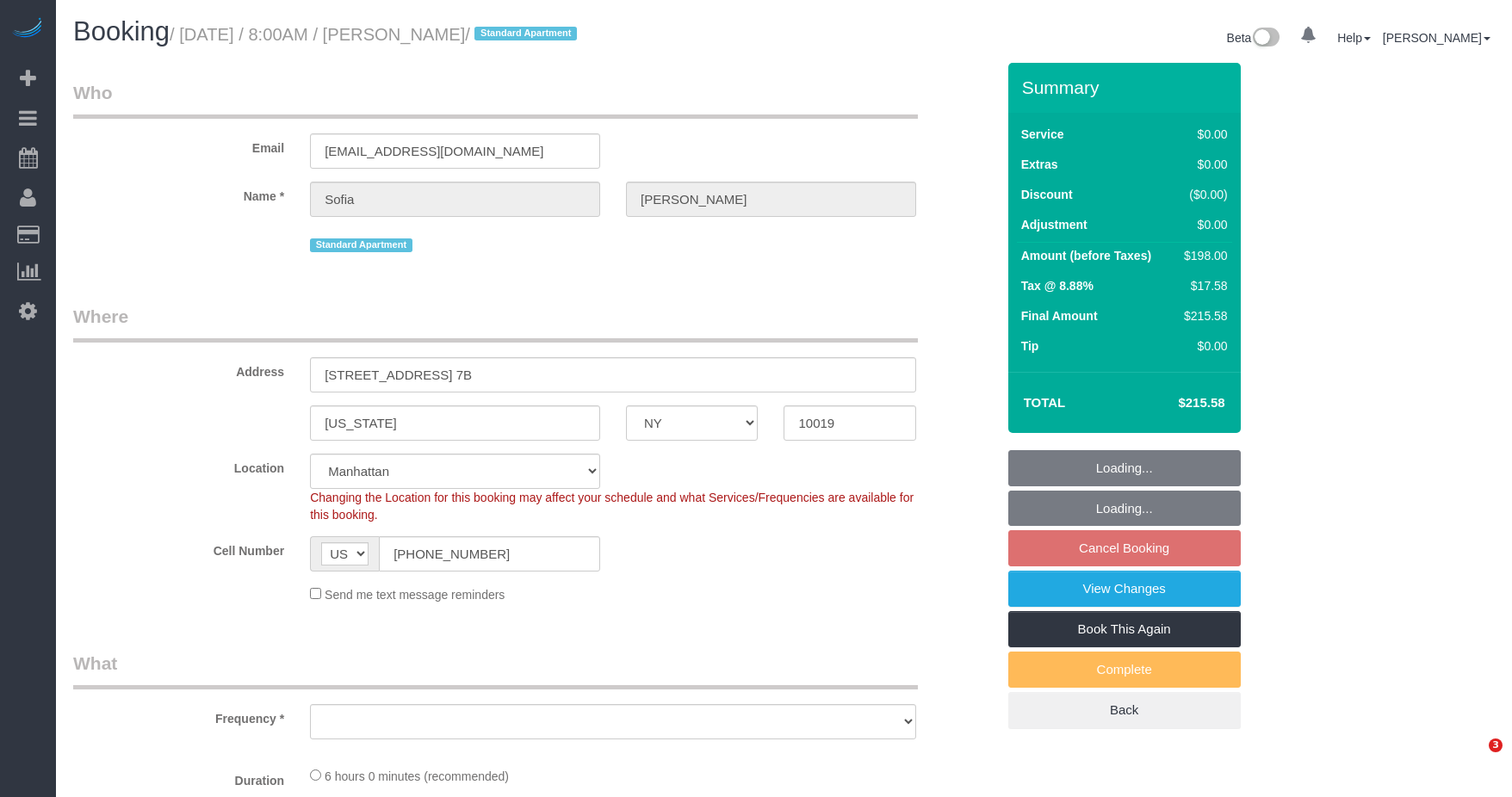
select select "NY"
select select "string:stripe-pm_1RQ9kn4VGloSiKo7xc9OeNLu"
select select "2"
select select "number:57"
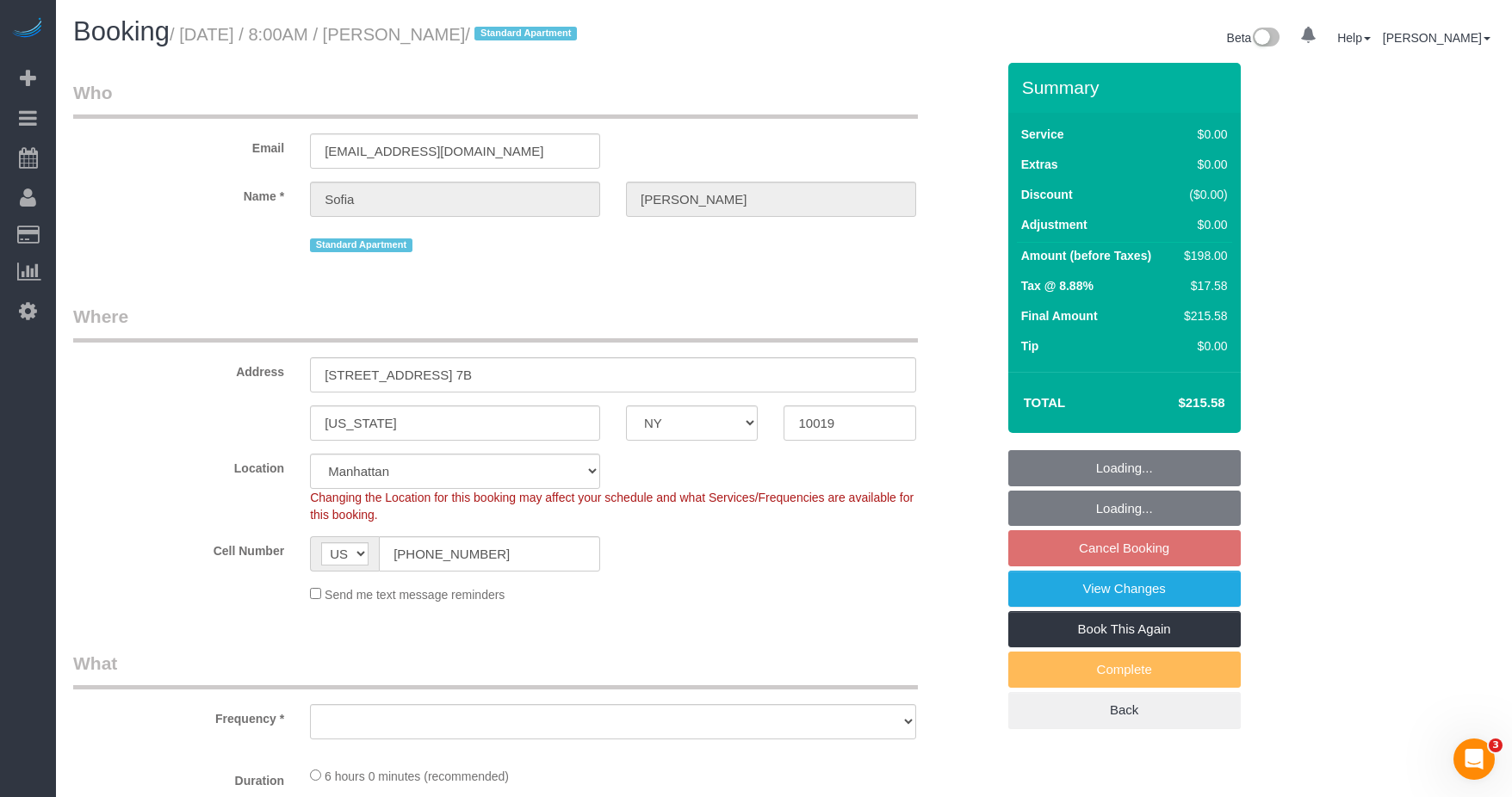
select select "number:75"
select select "number:15"
select select "number:5"
select select "object:1427"
select select "spot1"
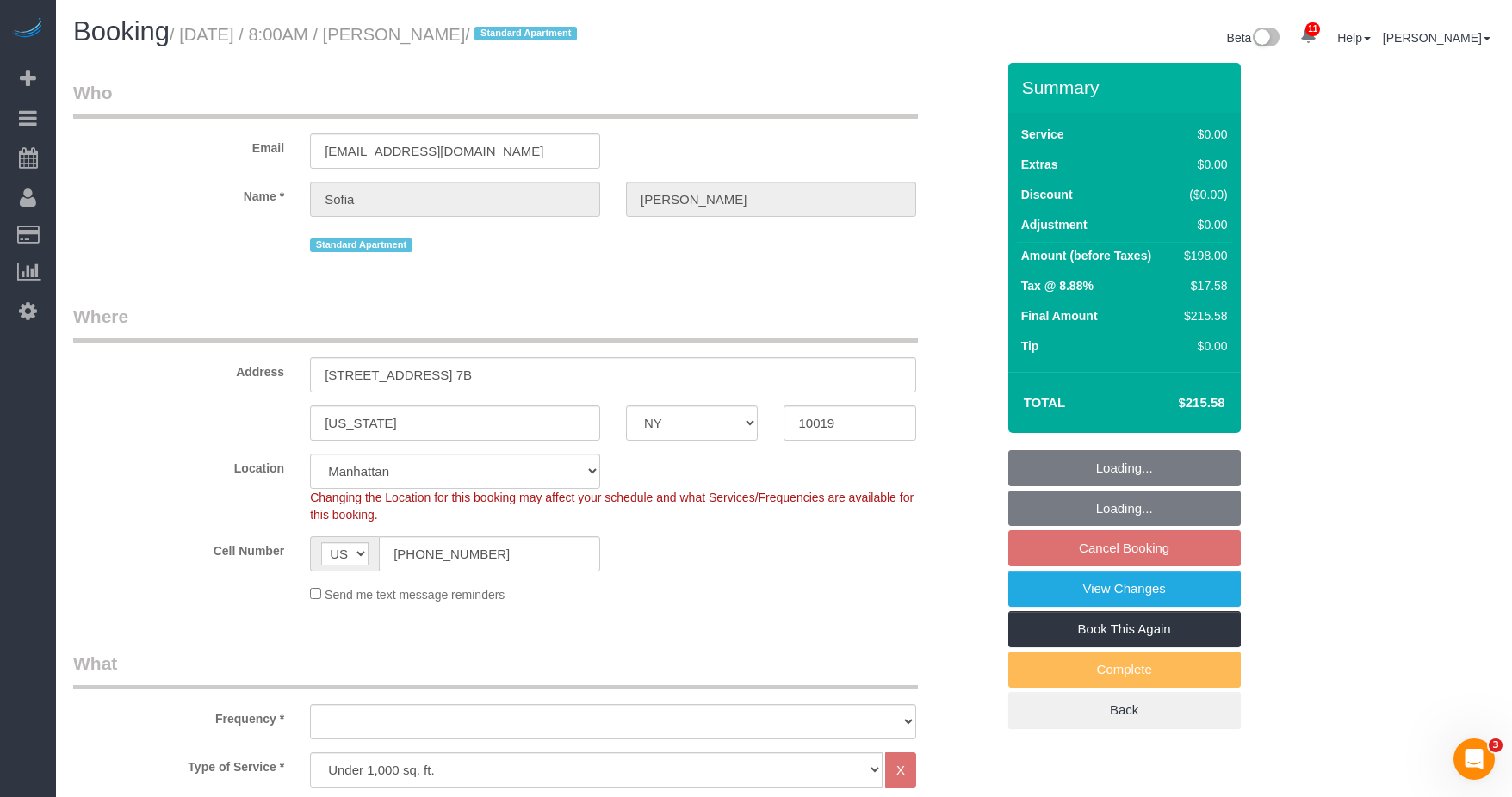
select select "2"
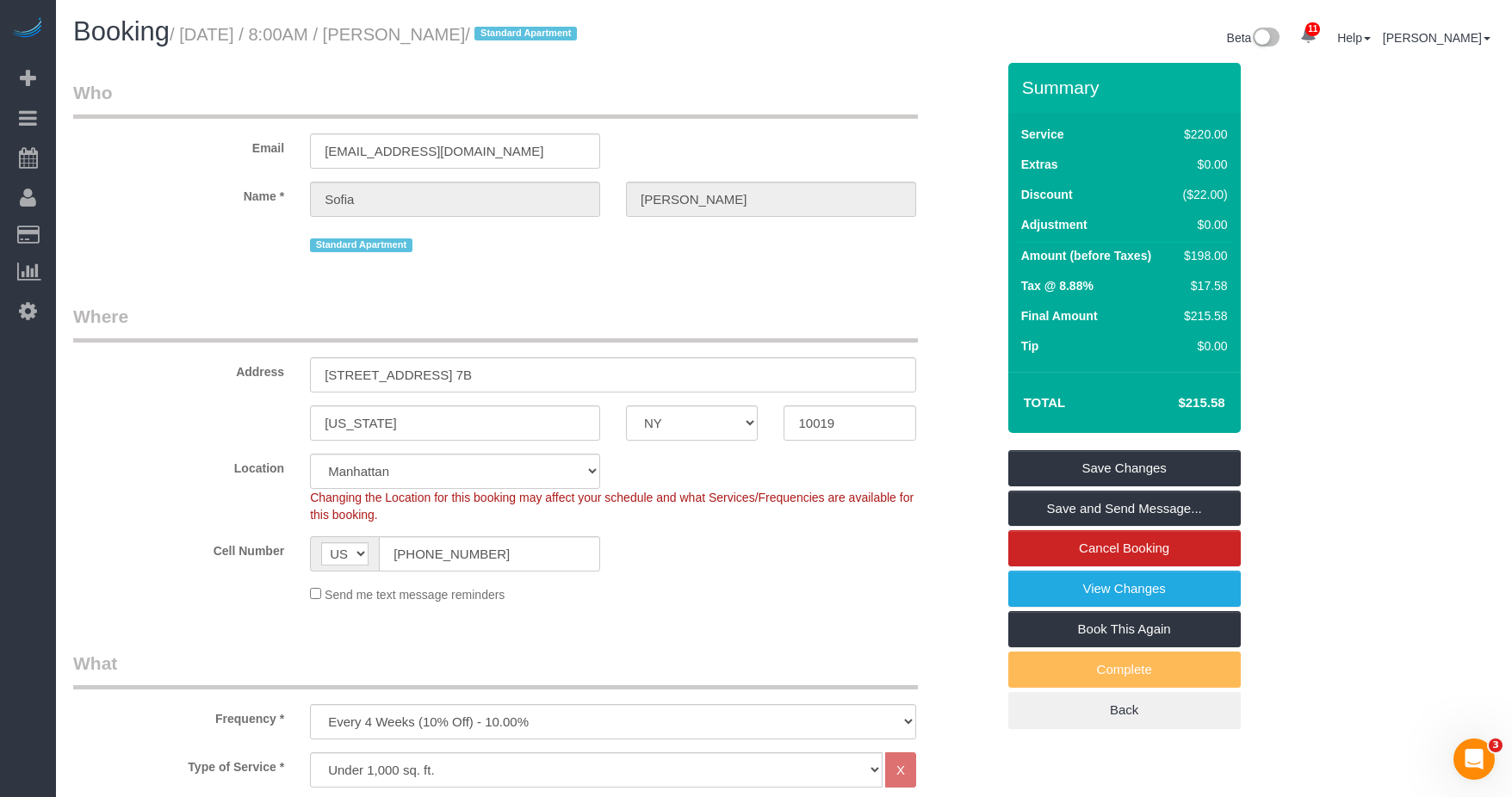
scroll to position [86, 0]
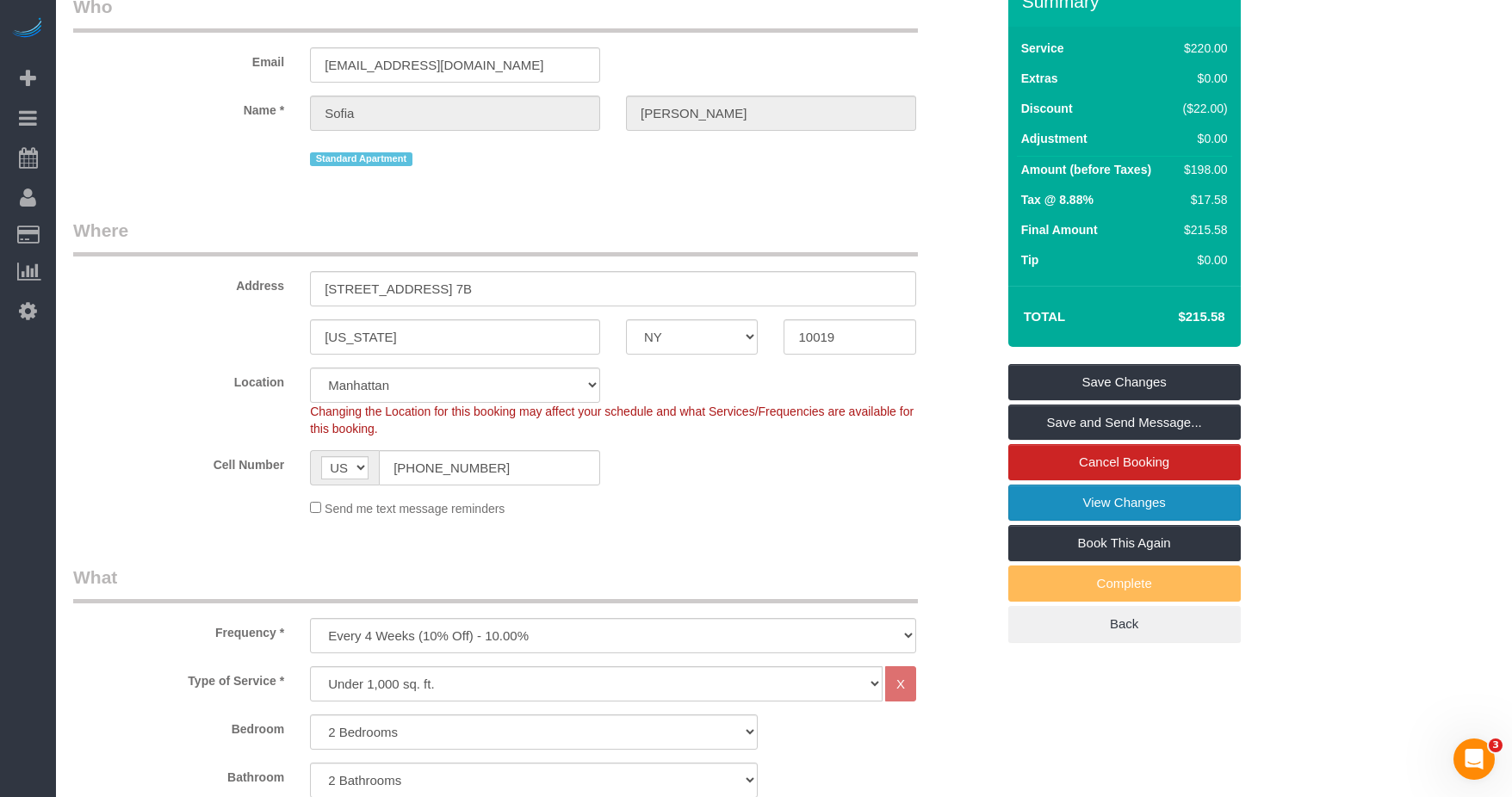
click at [1086, 497] on link "View Changes" at bounding box center [1124, 502] width 232 height 36
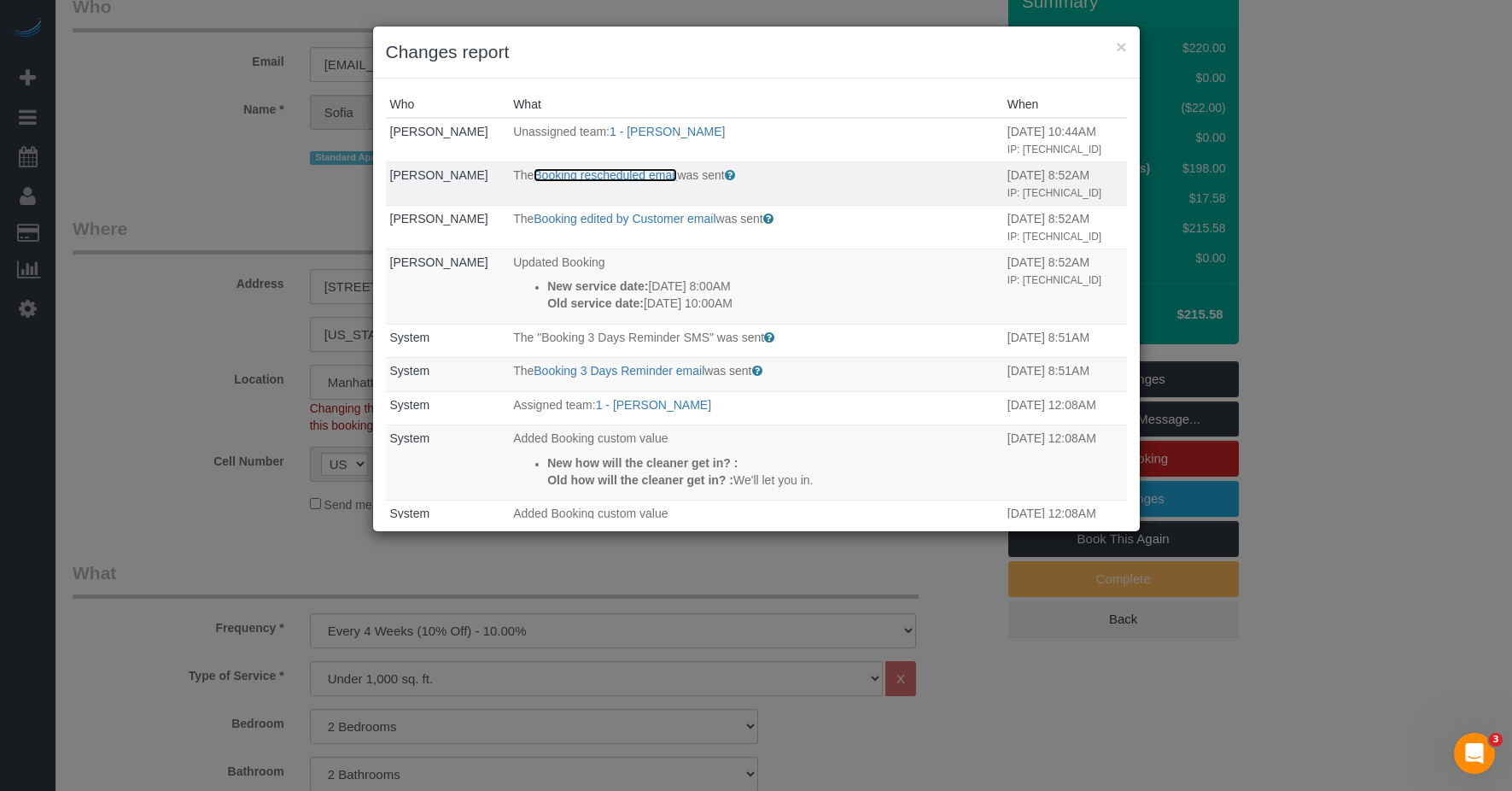
click at [647, 182] on link "Booking rescheduled email" at bounding box center [606, 175] width 144 height 14
click at [1119, 43] on button "×" at bounding box center [1121, 46] width 10 height 18
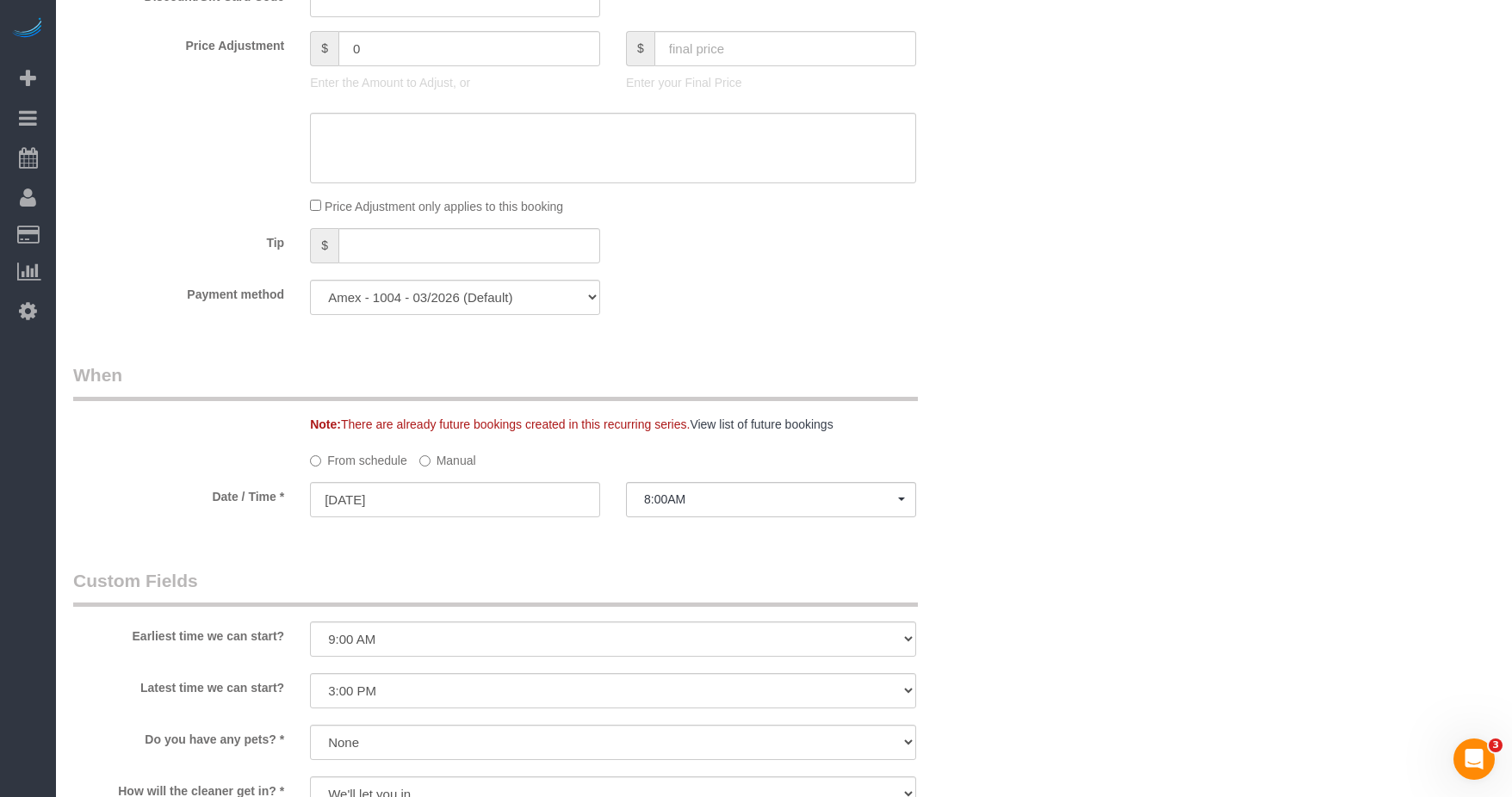
scroll to position [1808, 0]
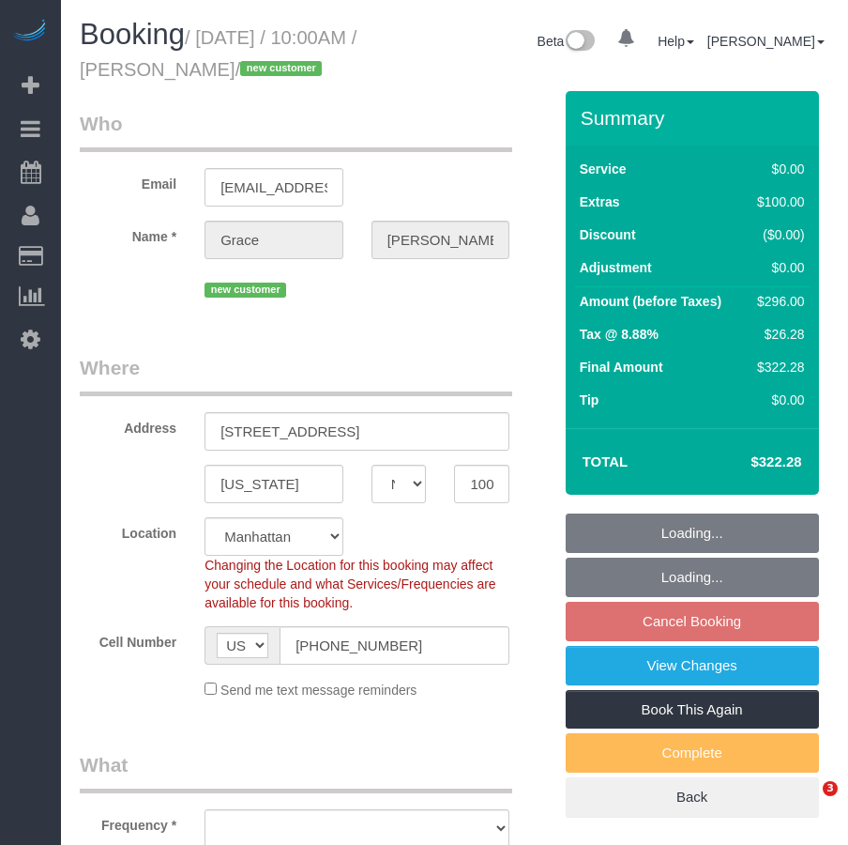
select select "NY"
select select "string:stripe-pm_1RxSnE4VGloSiKo7iTt2wJyU"
select select "object:715"
select select "number:89"
select select "number:90"
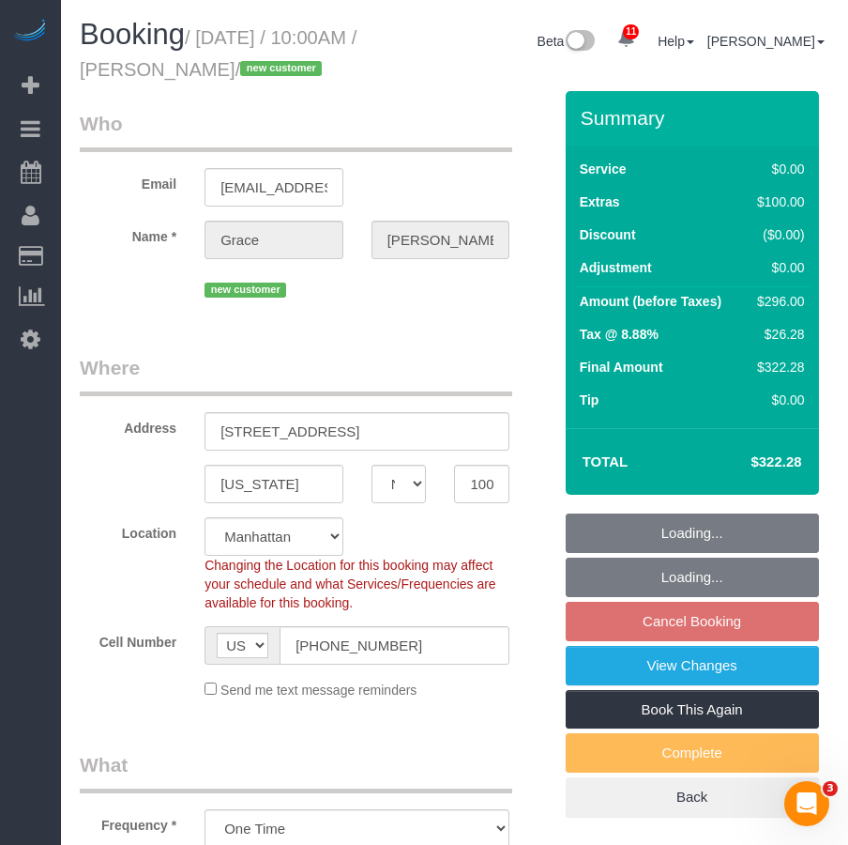
select select "number:15"
select select "number:5"
select select "object:972"
select select "spot3"
select select "3"
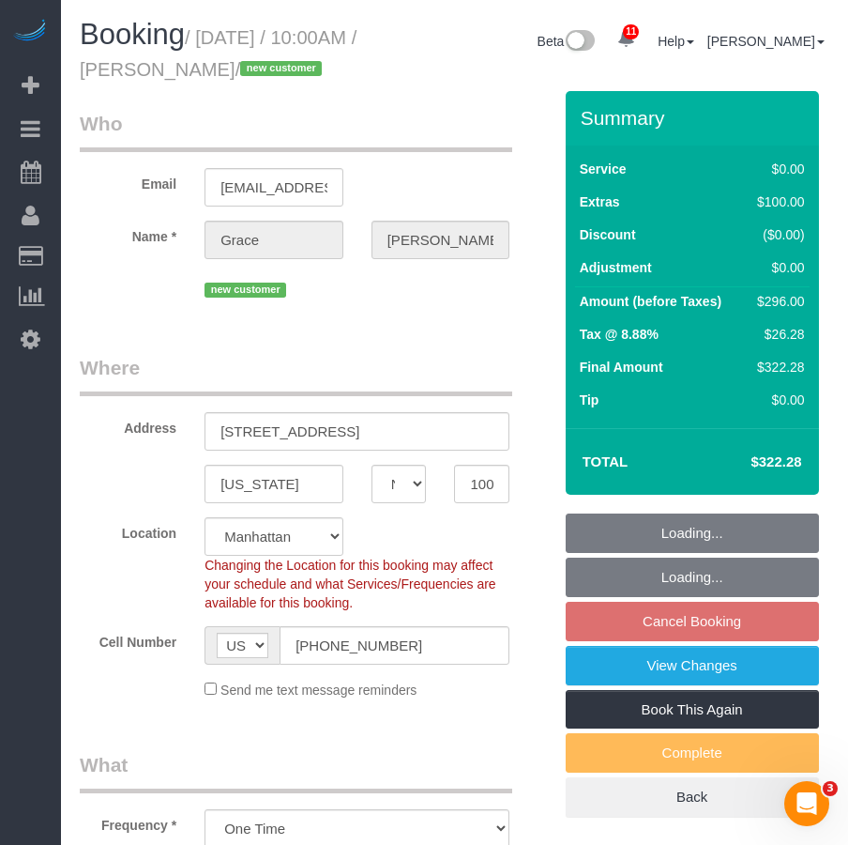
select select "2"
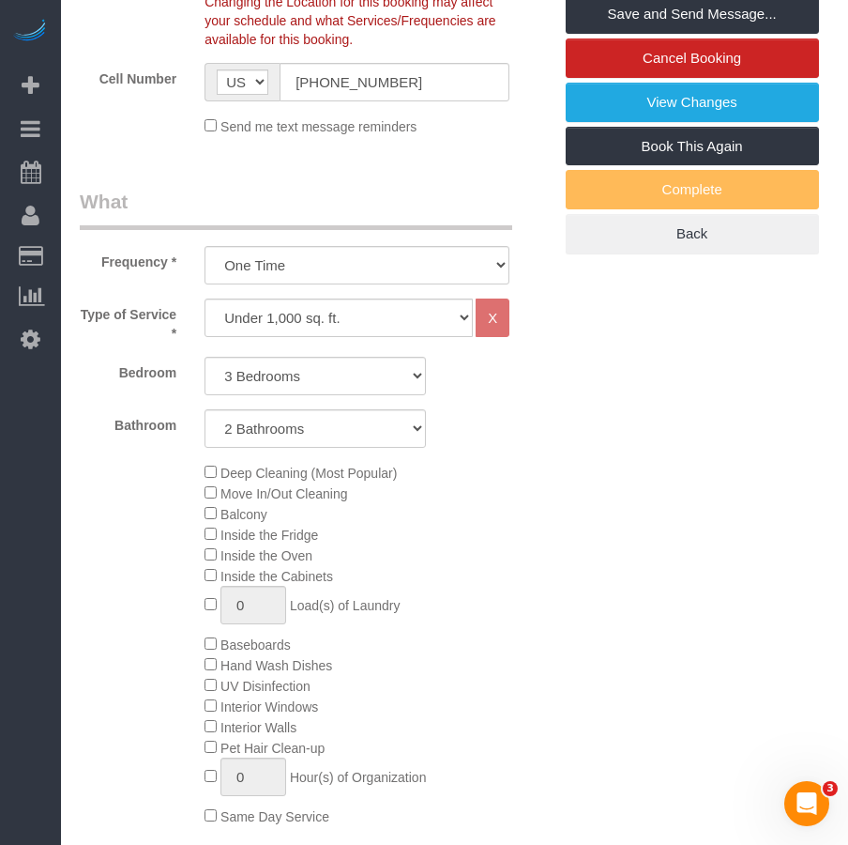
scroll to position [282, 0]
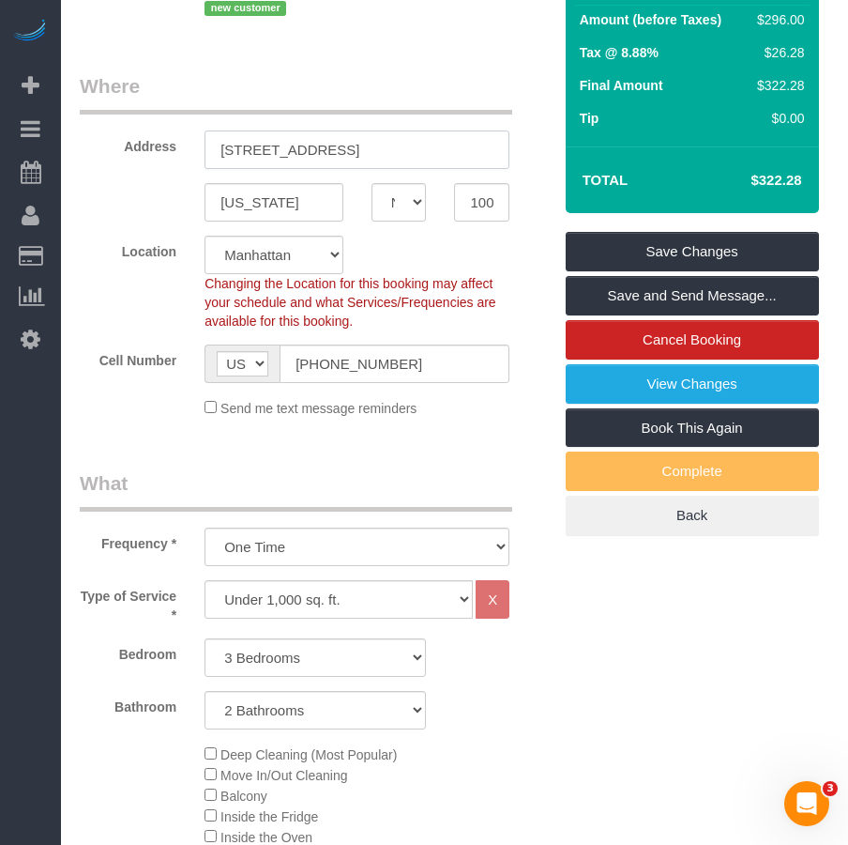
drag, startPoint x: 377, startPoint y: 185, endPoint x: 194, endPoint y: 171, distance: 183.6
click at [194, 169] on div "145 Attorney Street, 3B" at bounding box center [357, 149] width 333 height 38
click at [479, 222] on input "10002" at bounding box center [481, 202] width 55 height 38
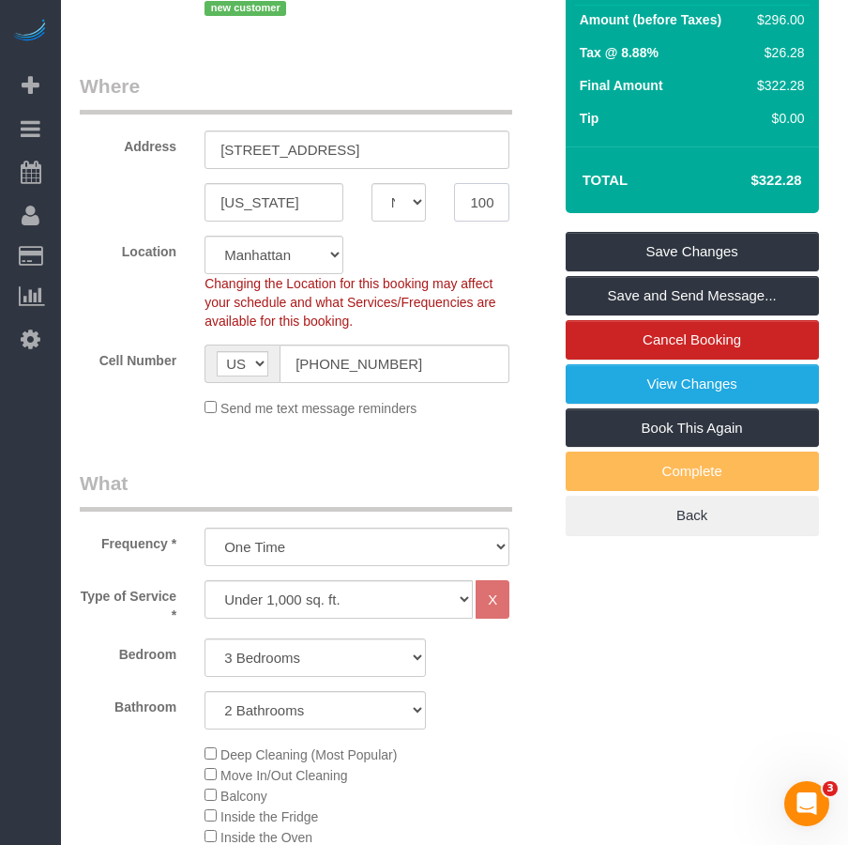
scroll to position [0, 0]
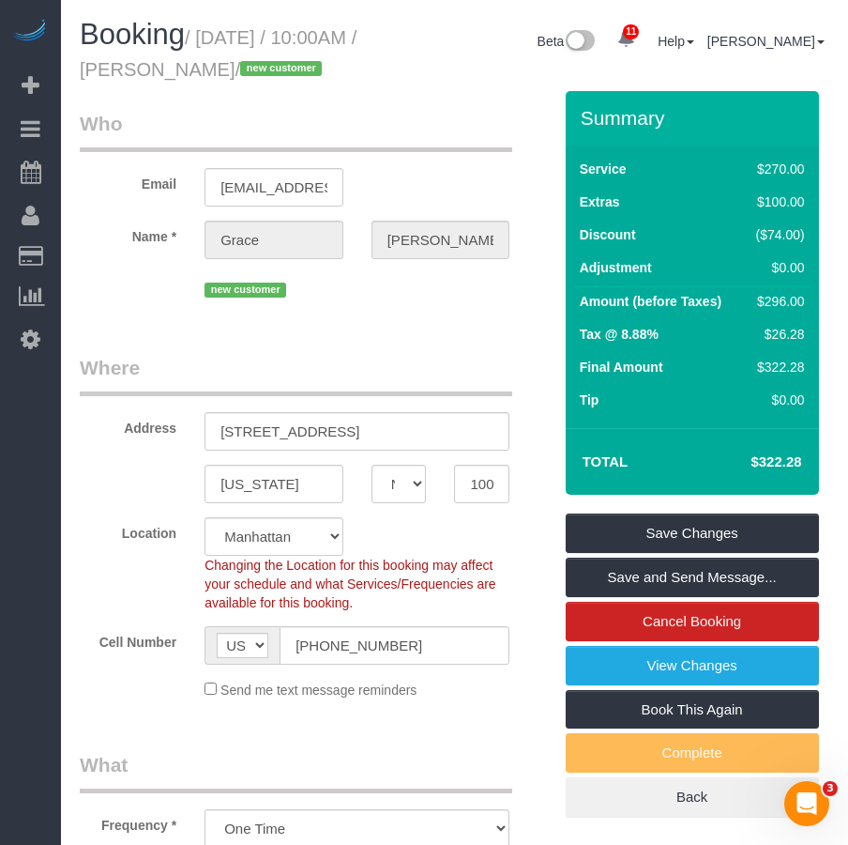
drag, startPoint x: 174, startPoint y: 66, endPoint x: 285, endPoint y: 71, distance: 111.8
click at [285, 71] on small "/ August 27, 2025 / 10:00AM / Grace Dennis / new customer" at bounding box center [218, 53] width 277 height 53
copy small "Grace Dennis"
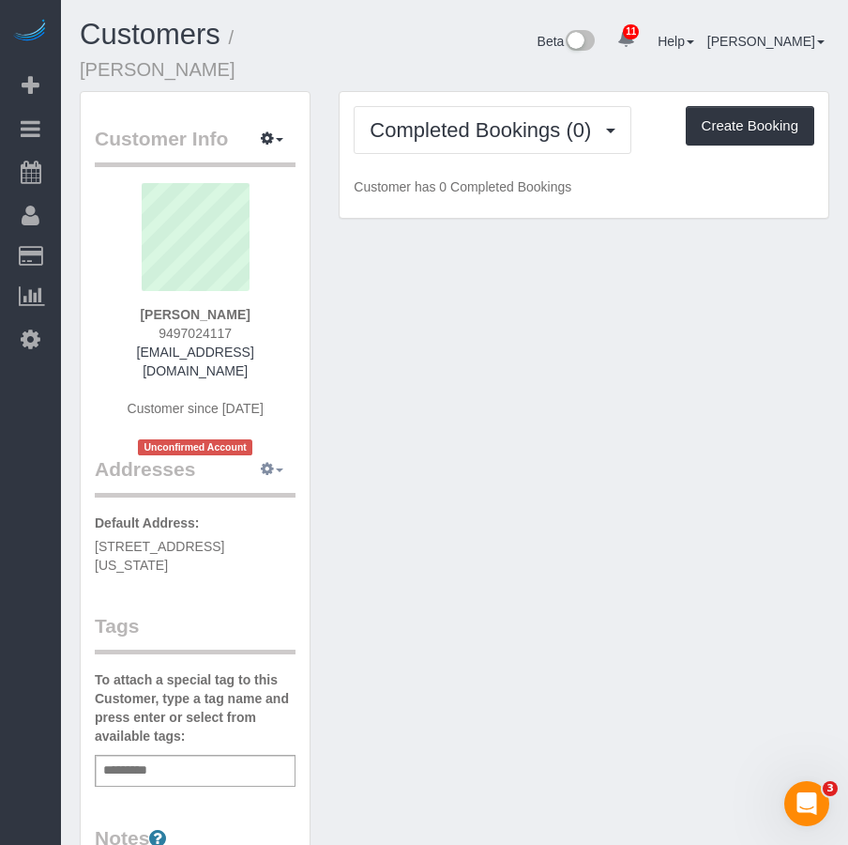
click at [266, 463] on icon "button" at bounding box center [267, 468] width 13 height 11
click at [208, 492] on button "Manage Addresses" at bounding box center [219, 505] width 152 height 26
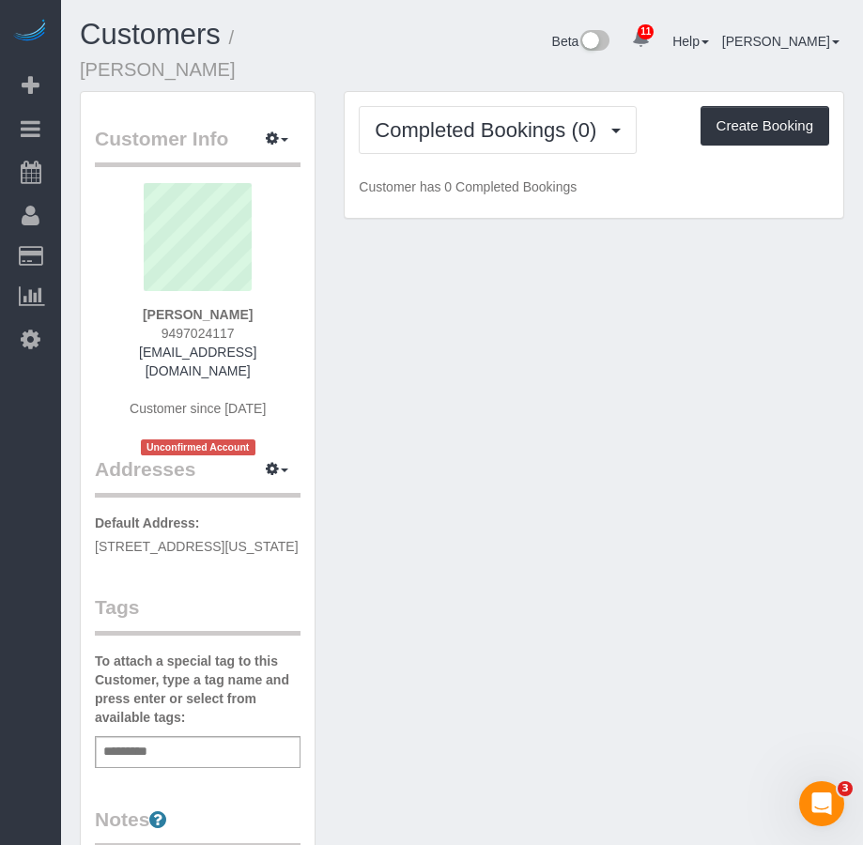
select select "NY"
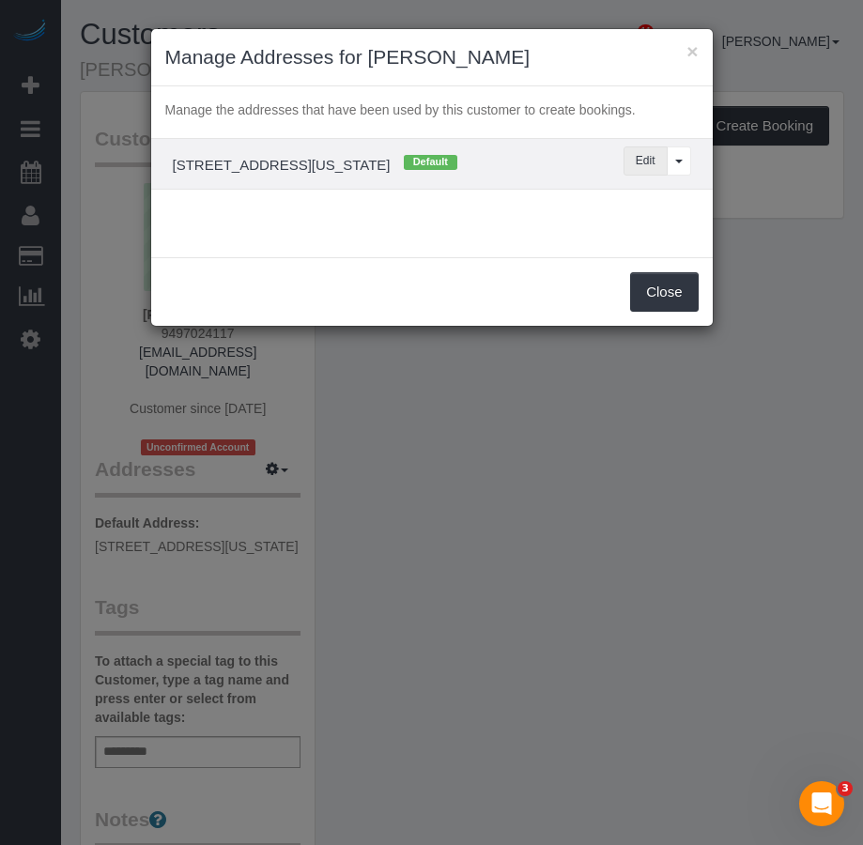
click at [639, 163] on button "Edit" at bounding box center [645, 160] width 44 height 29
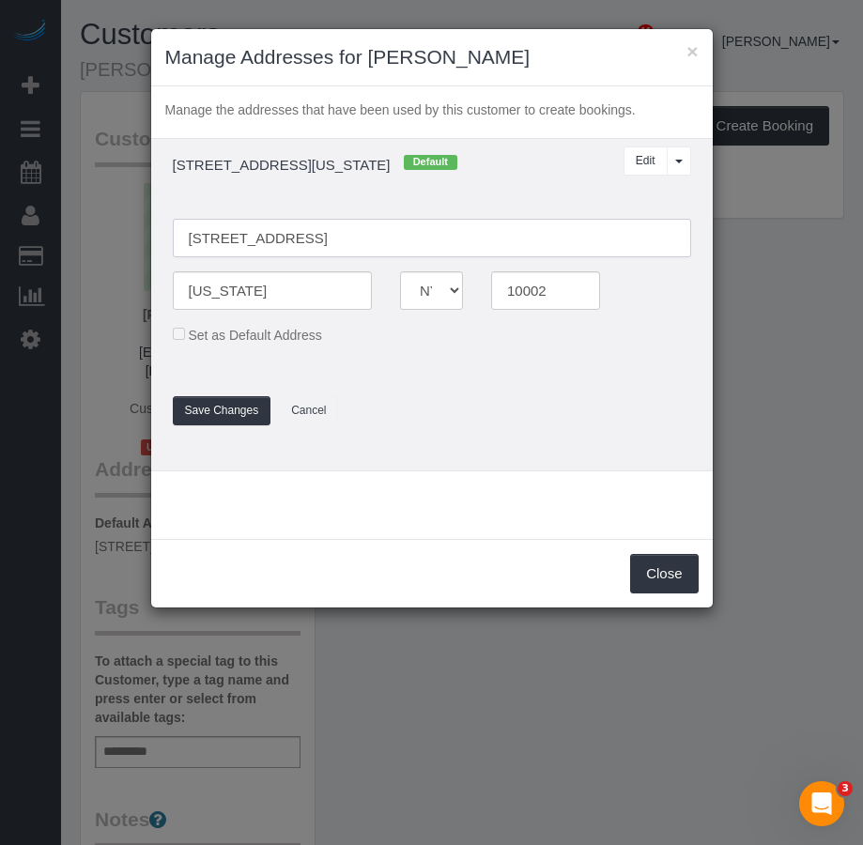
click at [254, 241] on input "[STREET_ADDRESS]" at bounding box center [432, 238] width 518 height 38
click at [313, 237] on input "[STREET_ADDRESS]" at bounding box center [432, 238] width 518 height 38
click at [322, 239] on input "[STREET_ADDRESS]" at bounding box center [432, 238] width 518 height 38
click at [313, 240] on input "[STREET_ADDRESS]" at bounding box center [432, 238] width 518 height 38
click at [318, 243] on input "[STREET_ADDRESS]" at bounding box center [432, 238] width 518 height 38
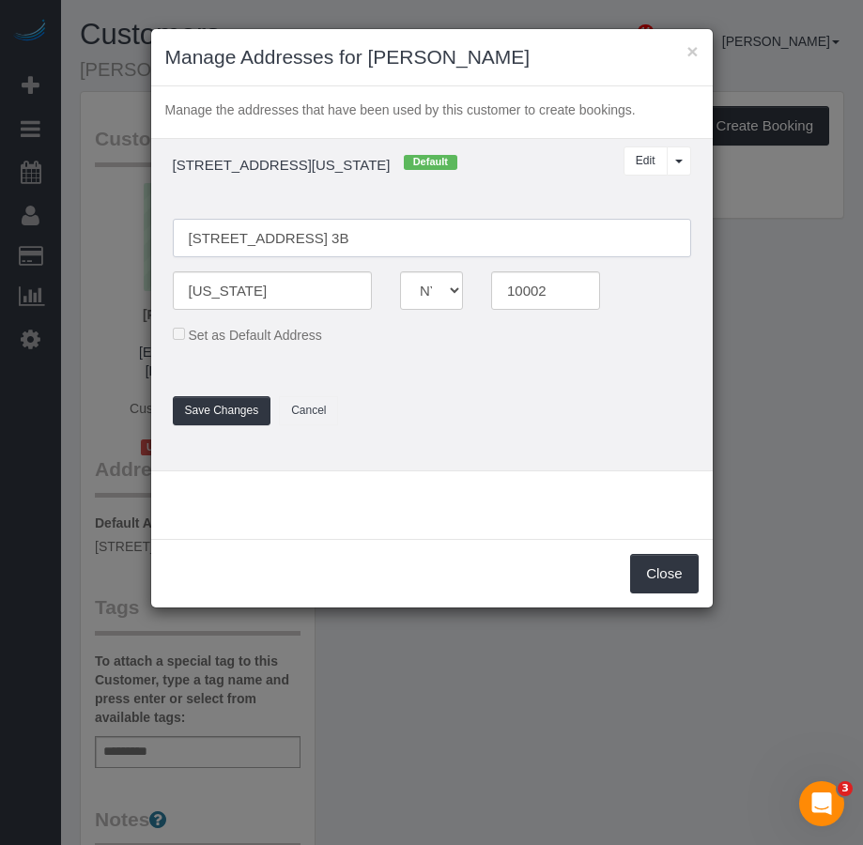
type input "145 Attorney Street, Apt. 3B"
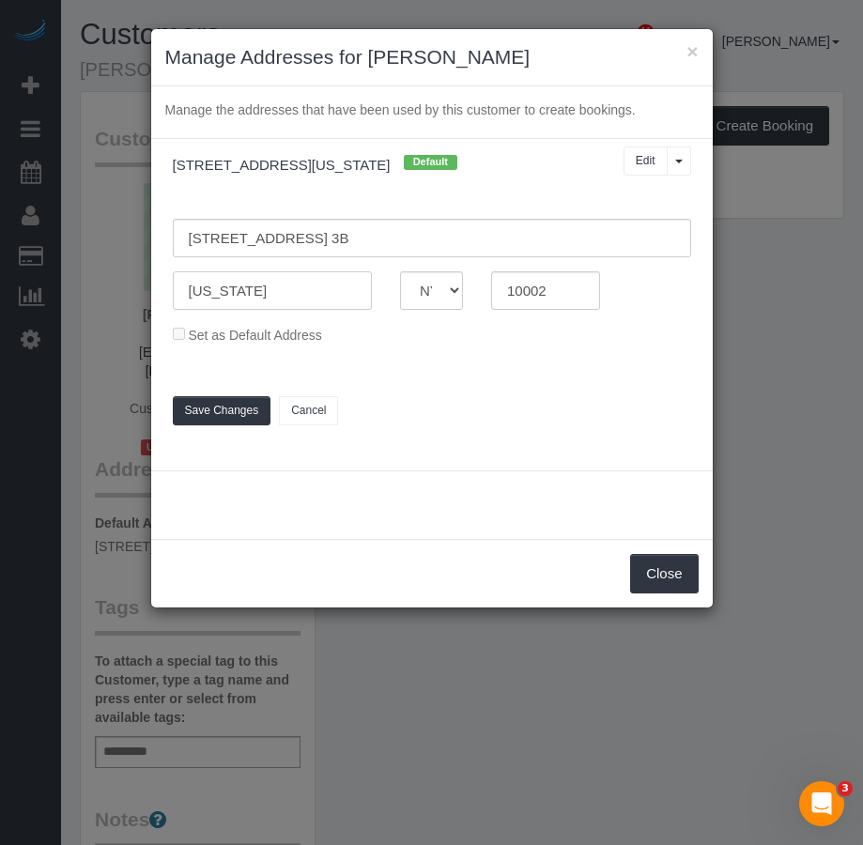
type input "New York"
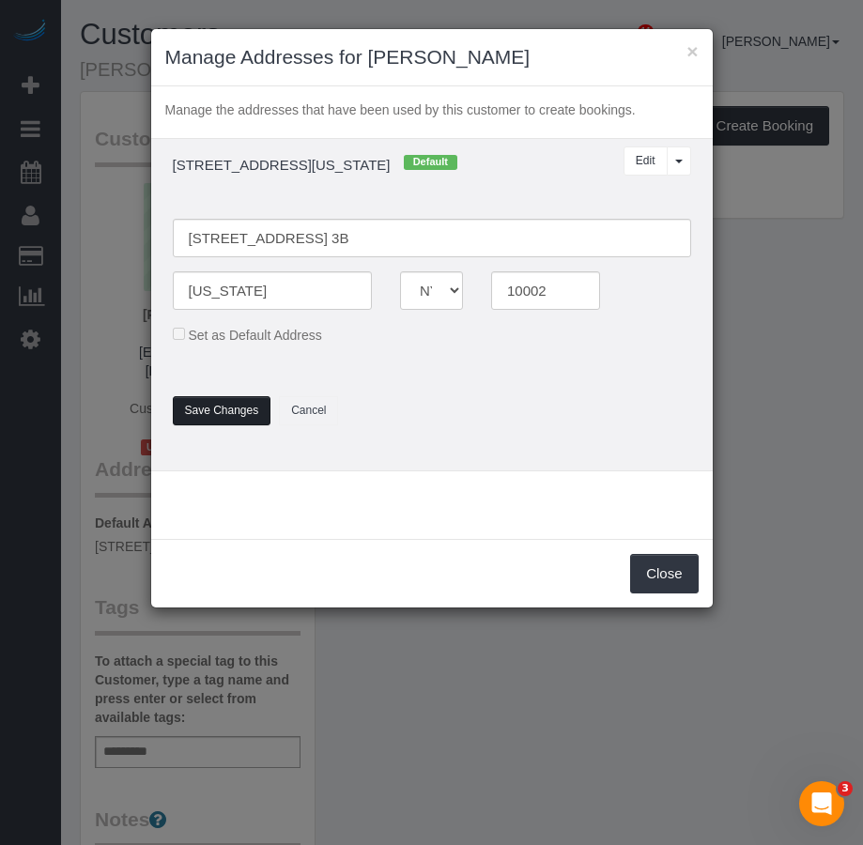
click at [228, 411] on button "Save Changes" at bounding box center [222, 410] width 99 height 29
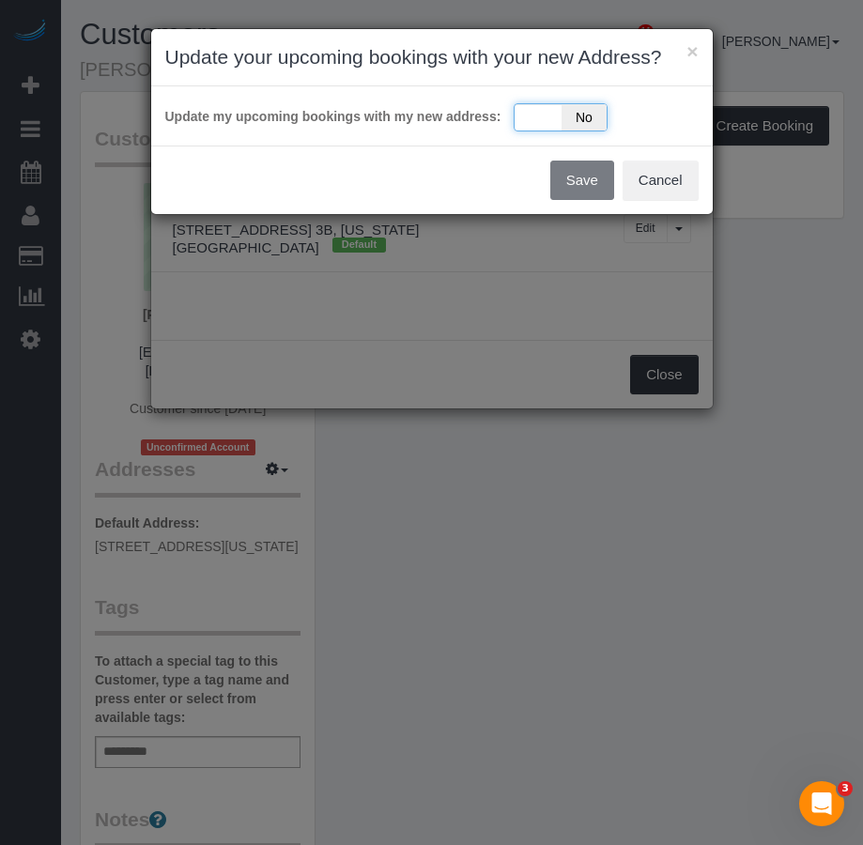
click at [593, 116] on span "No" at bounding box center [584, 117] width 46 height 26
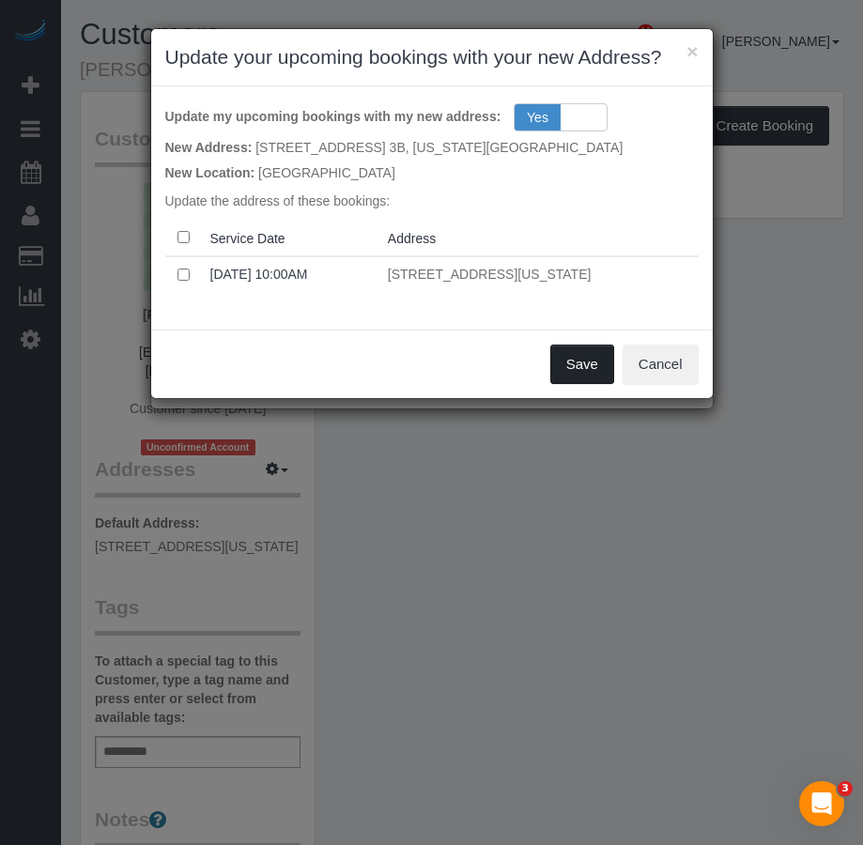
click at [588, 373] on button "Save" at bounding box center [582, 363] width 64 height 39
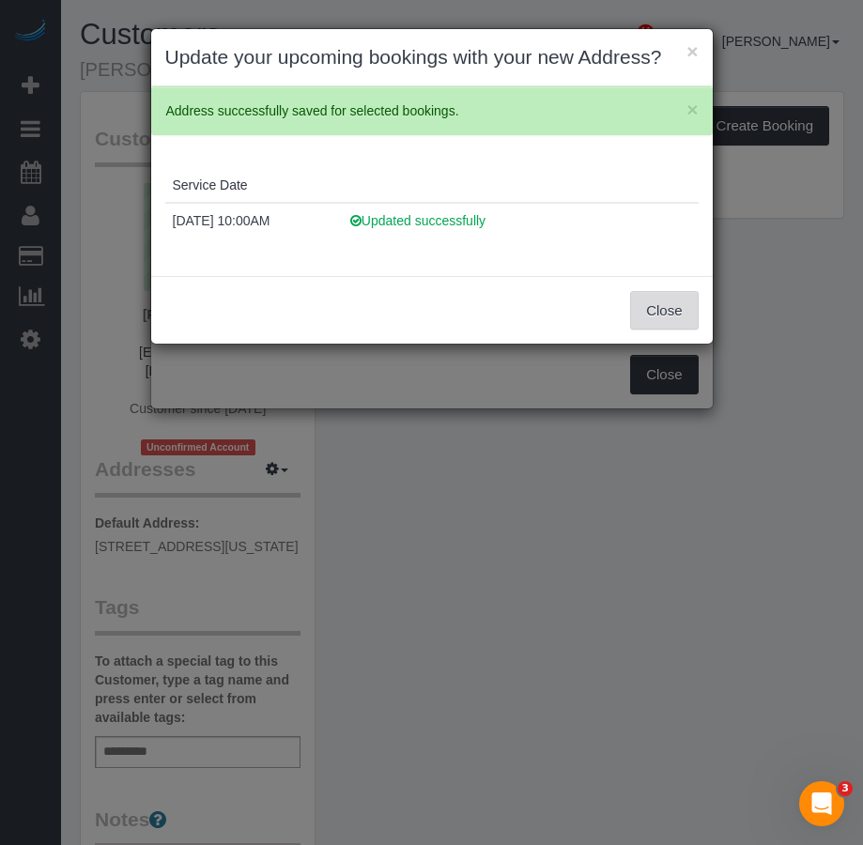
click at [662, 313] on button "Close" at bounding box center [664, 310] width 68 height 39
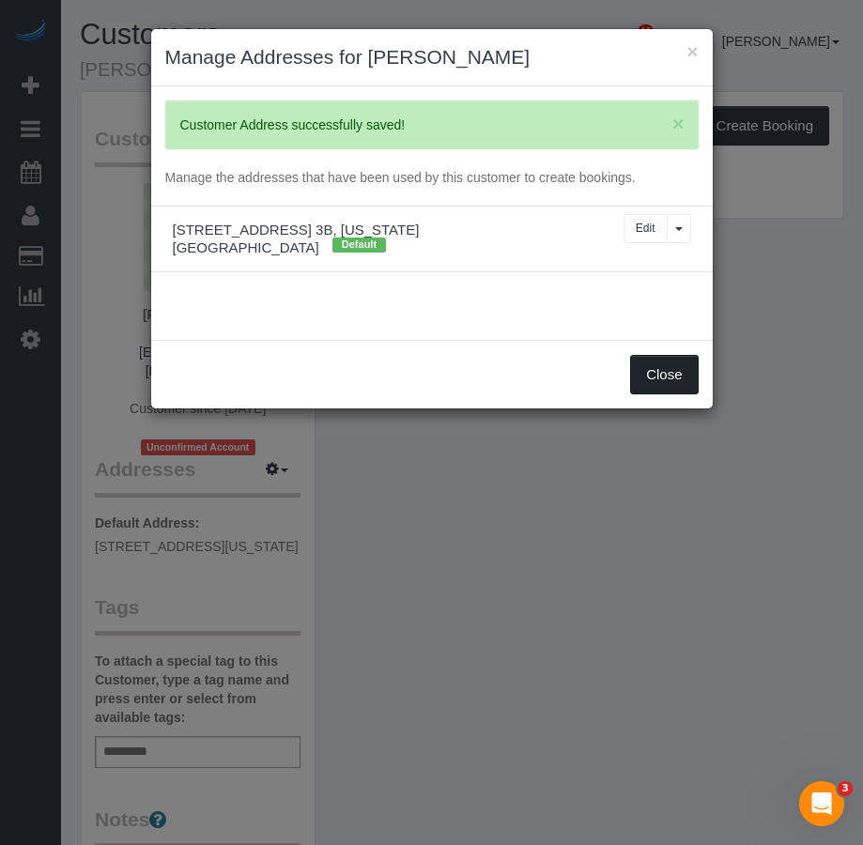
click at [644, 363] on button "Close" at bounding box center [664, 374] width 68 height 39
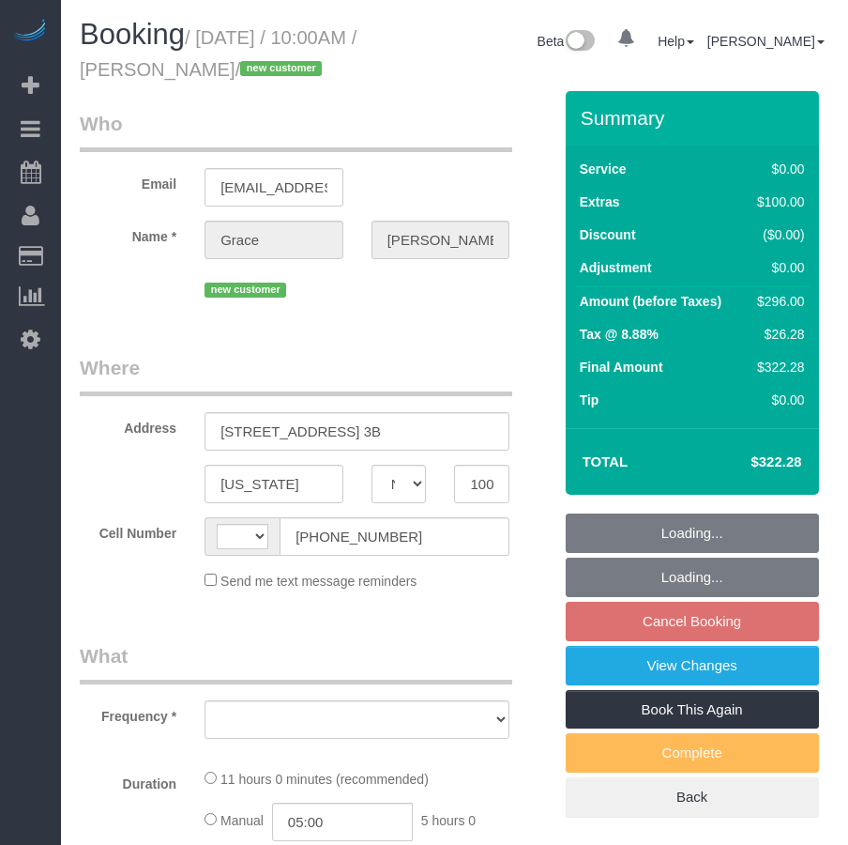
select select "NY"
select select "string:stripe-pm_1RxSnE4VGloSiKo7iTt2wJyU"
select select "number:89"
select select "number:90"
select select "number:15"
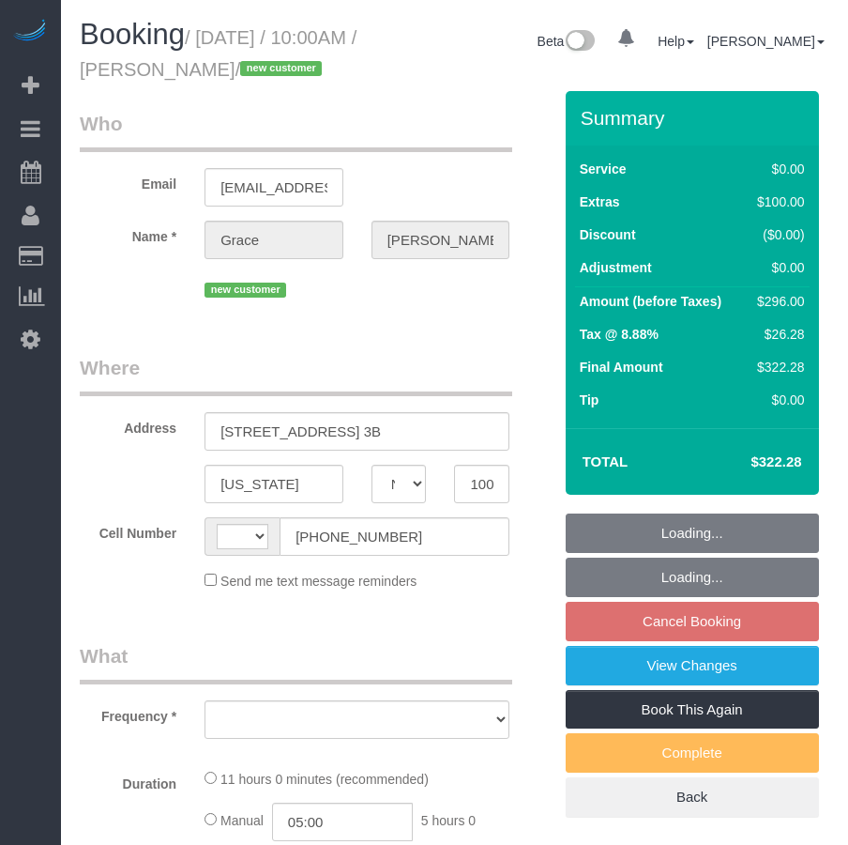
select select "number:5"
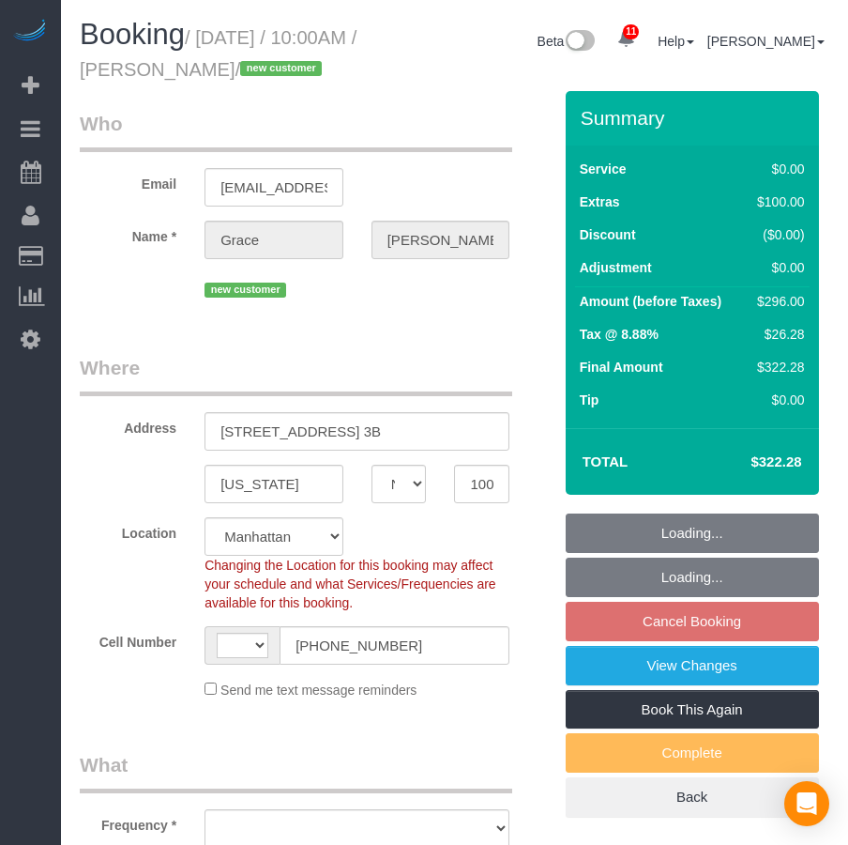
select select "string:[GEOGRAPHIC_DATA]"
select select "object:860"
select select "3"
select select "2"
select select "spot3"
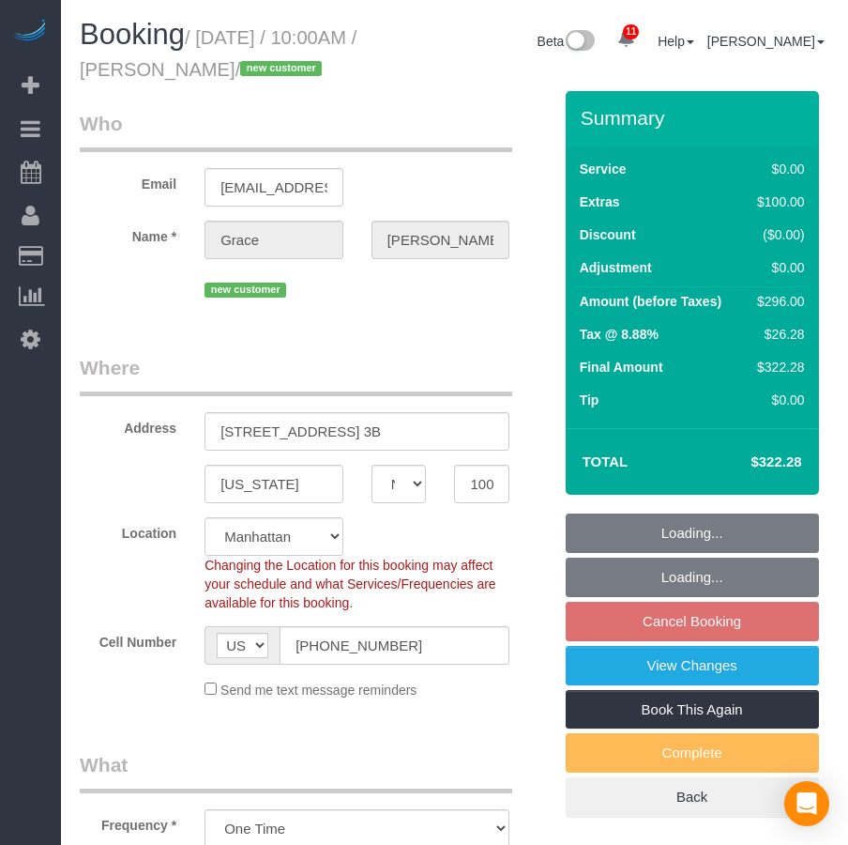
select select "object:1388"
select select "3"
select select "2"
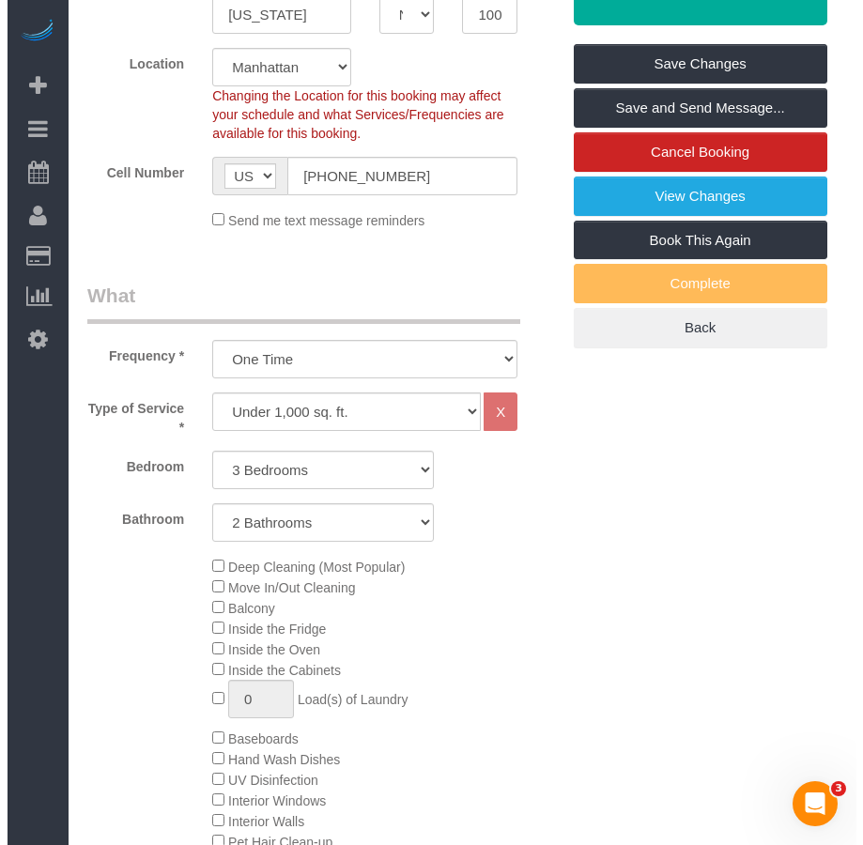
scroll to position [188, 0]
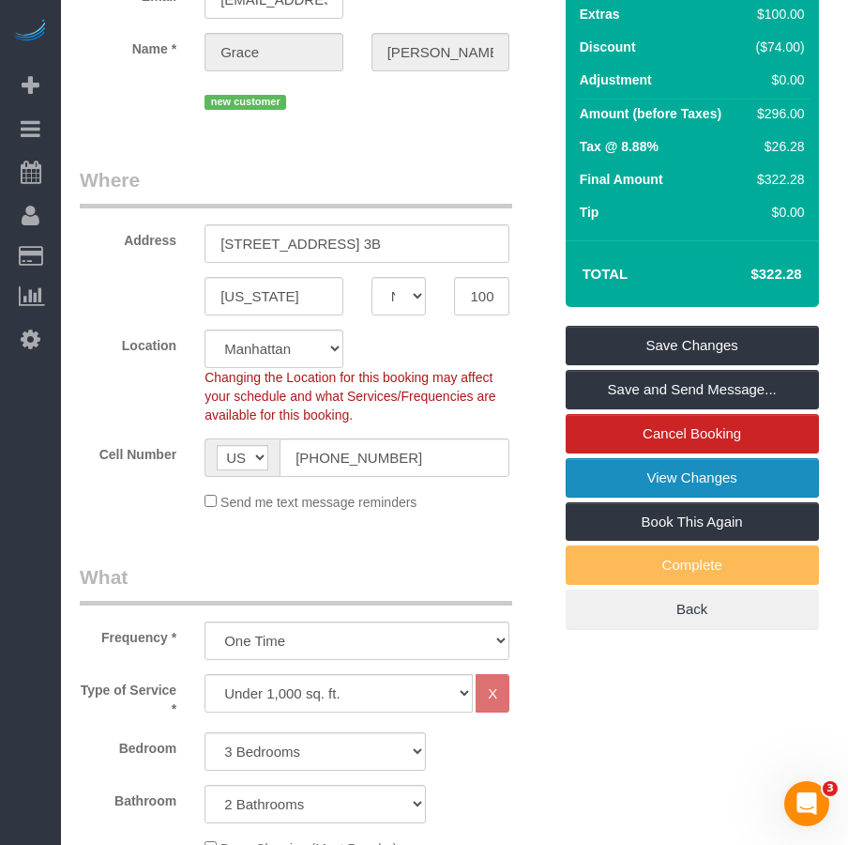
click at [671, 497] on link "View Changes" at bounding box center [692, 477] width 253 height 39
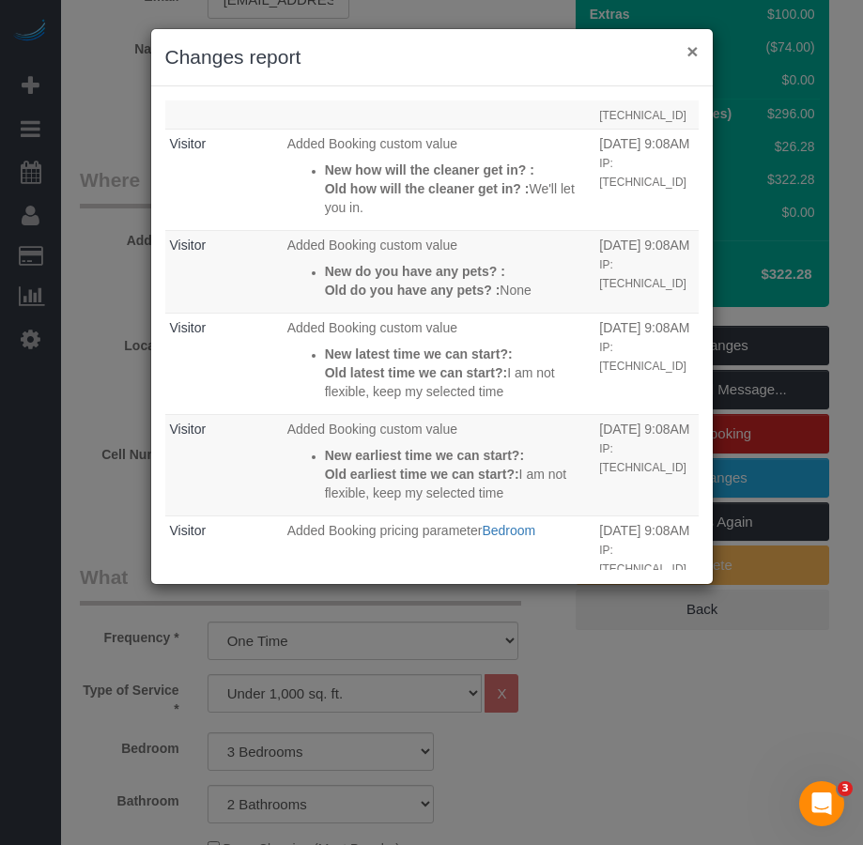
drag, startPoint x: 693, startPoint y: 55, endPoint x: 22, endPoint y: 111, distance: 673.4
click at [688, 55] on button "×" at bounding box center [691, 51] width 11 height 20
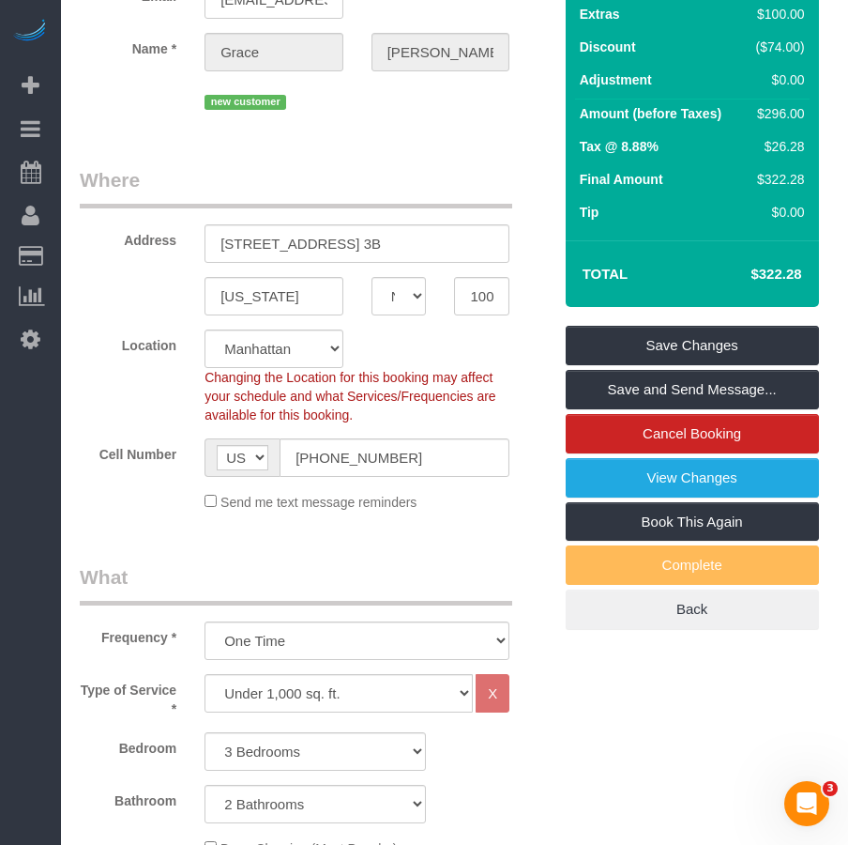
scroll to position [0, 0]
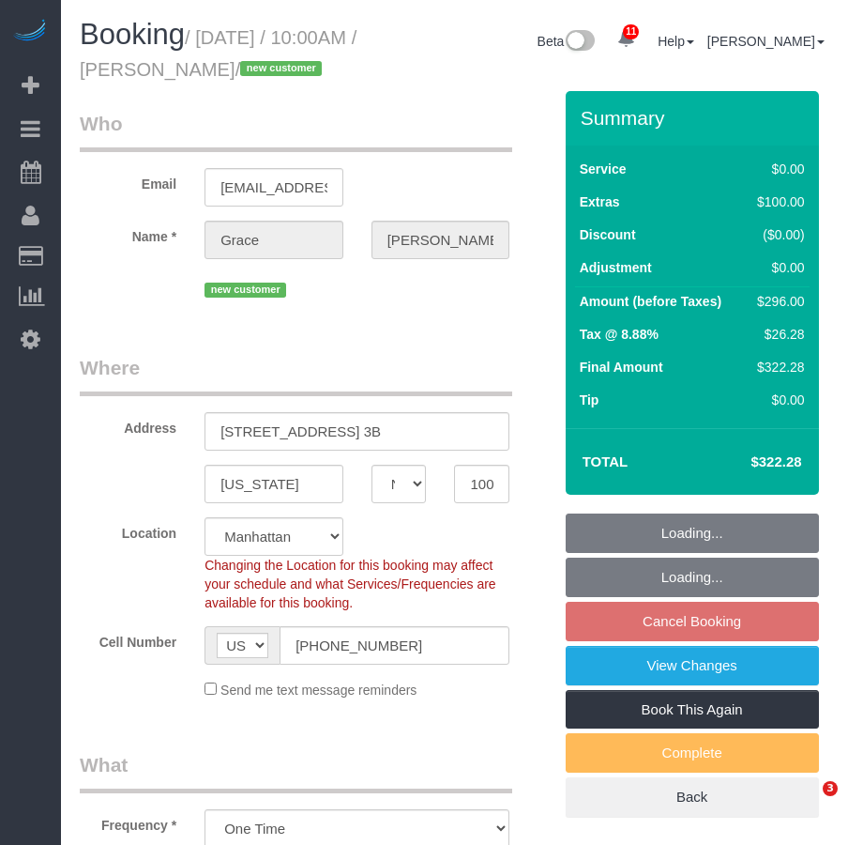
select select "NY"
select select "3"
select select "2"
select select "object:967"
select select "3"
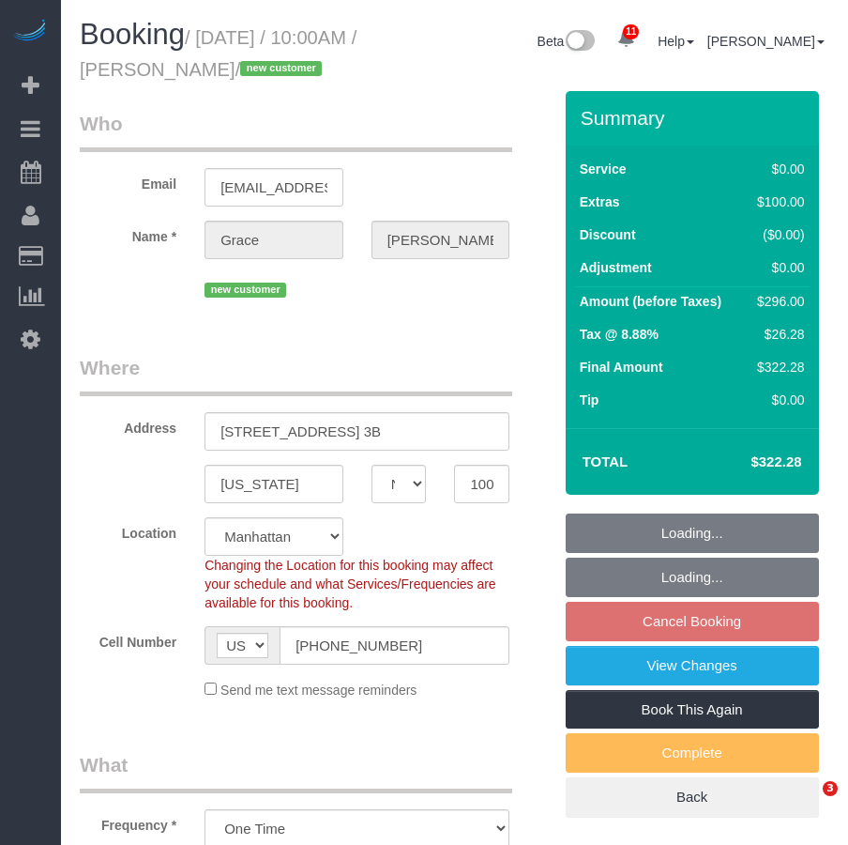
select select "2"
select select "spot3"
select select "number:89"
select select "number:90"
select select "number:15"
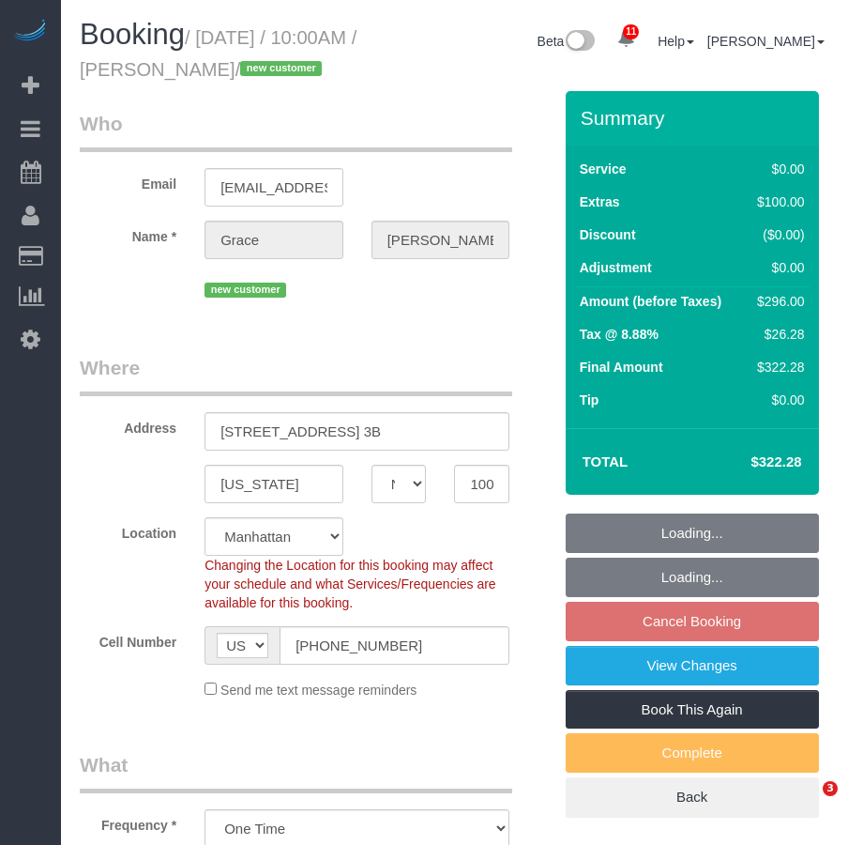
select select "number:5"
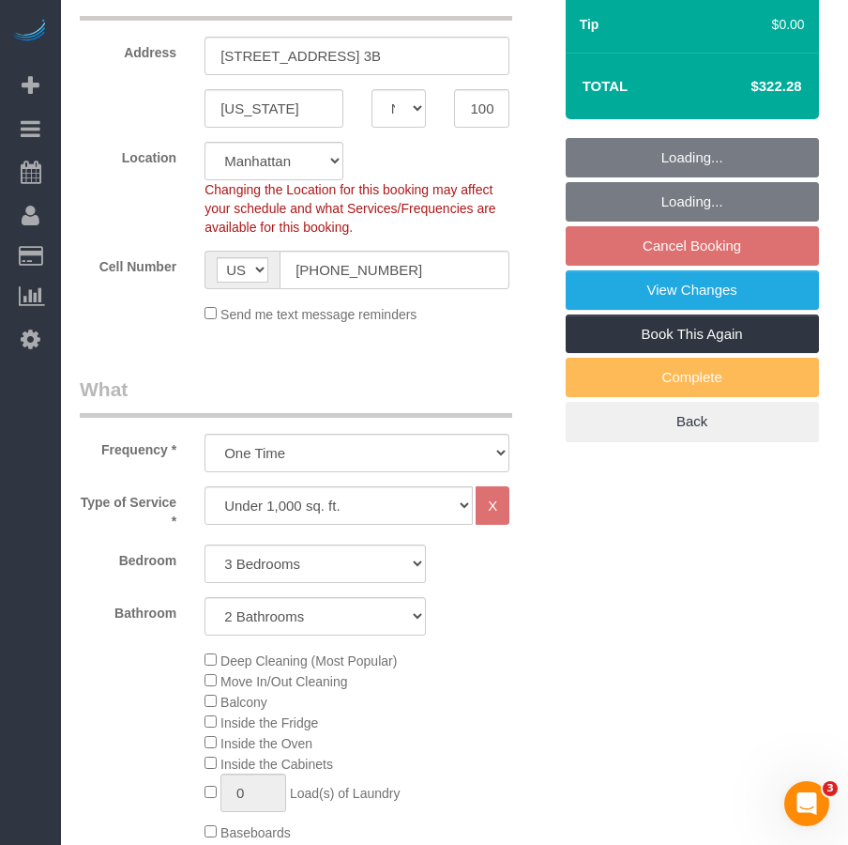
scroll to position [469, 0]
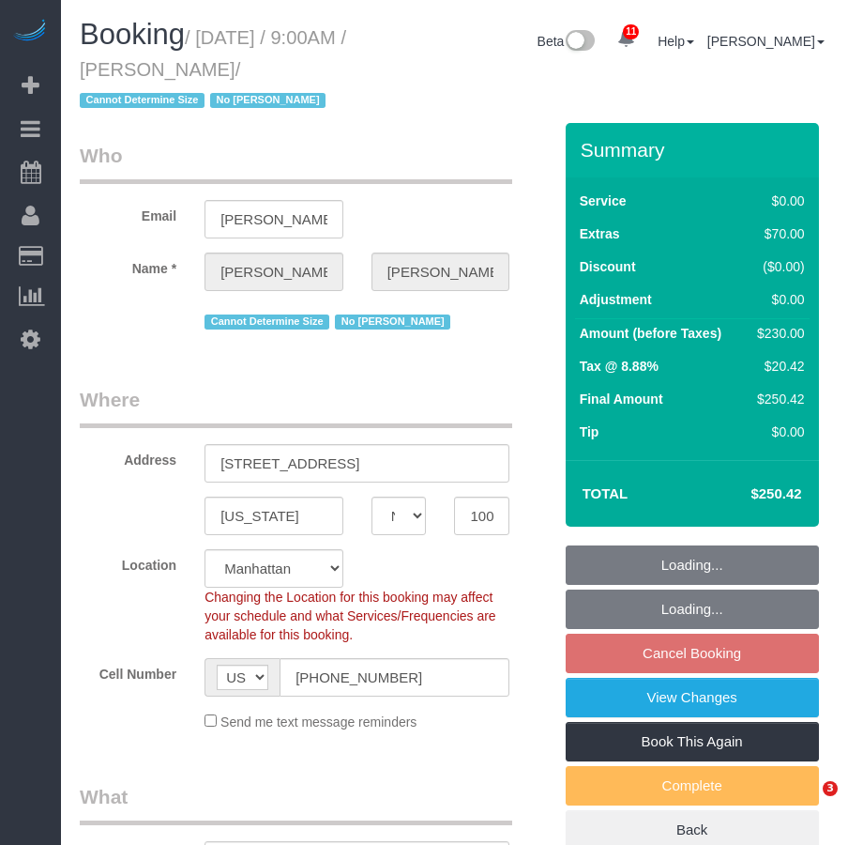
select select "NY"
select select "object:826"
select select "1"
select select "spot2"
select select "number:56"
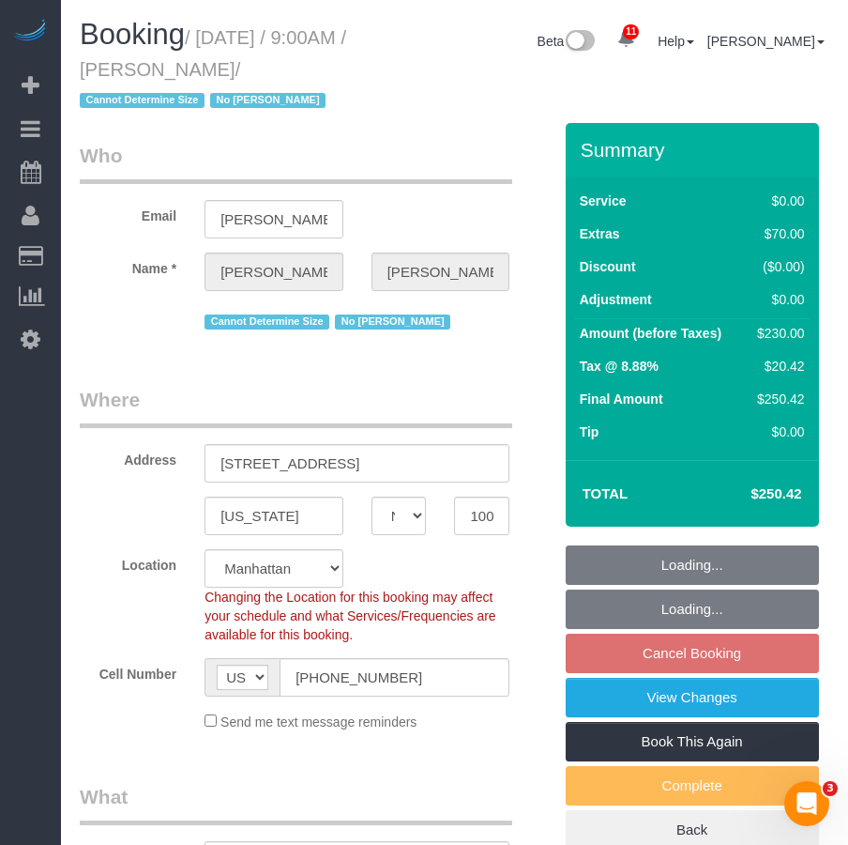
select select "number:71"
select select "number:15"
select select "number:5"
select select "string:stripe-pm_1RxTdD4VGloSiKo7pHF7yKiS"
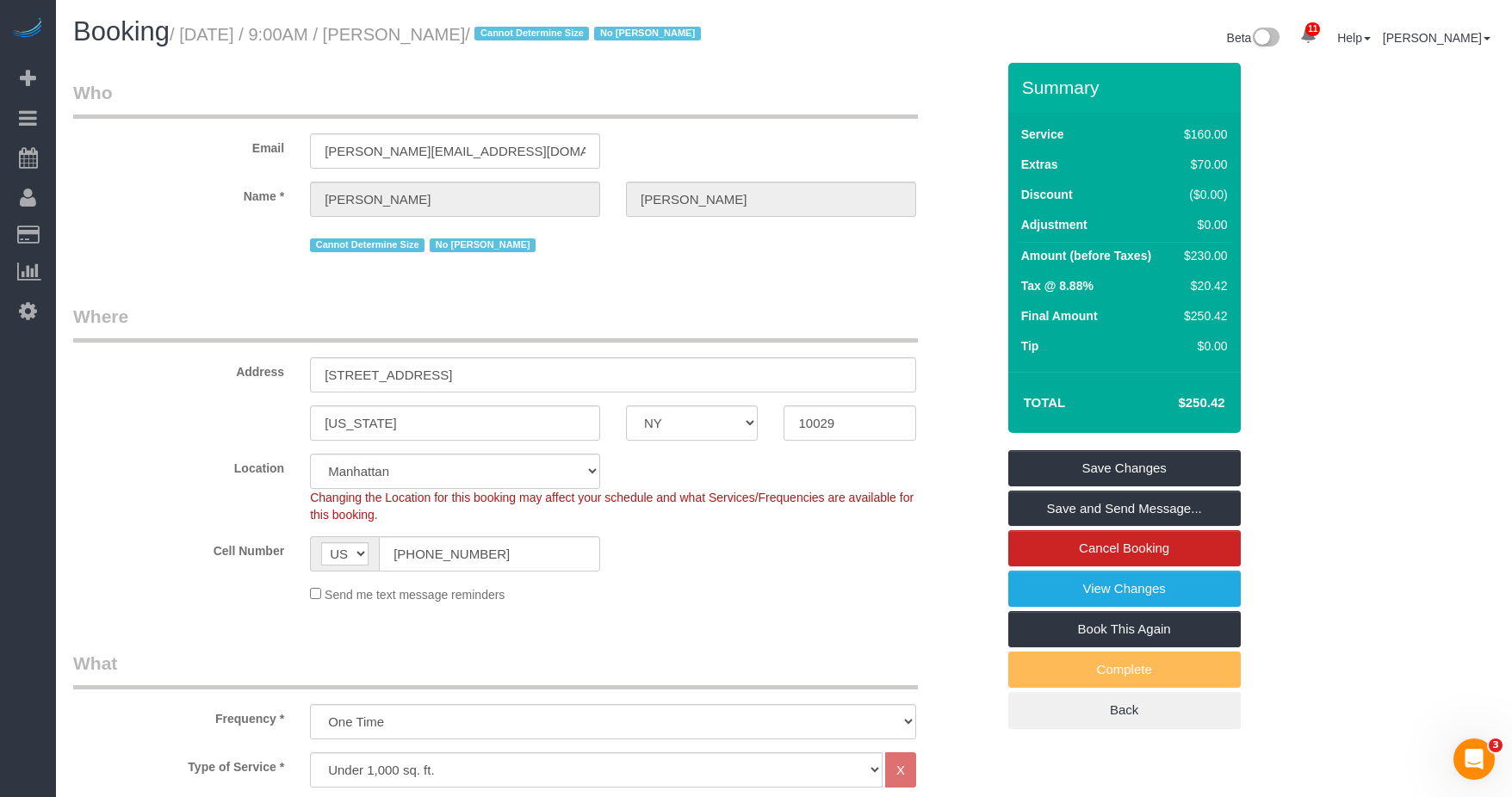
drag, startPoint x: 401, startPoint y: 35, endPoint x: 498, endPoint y: 46, distance: 97.6
click at [498, 46] on h1 "Booking / [DATE] / 9:00AM / [PERSON_NAME] / Cannot Determine Size No [PERSON_NA…" at bounding box center [422, 32] width 698 height 29
copy small "[PERSON_NAME]"
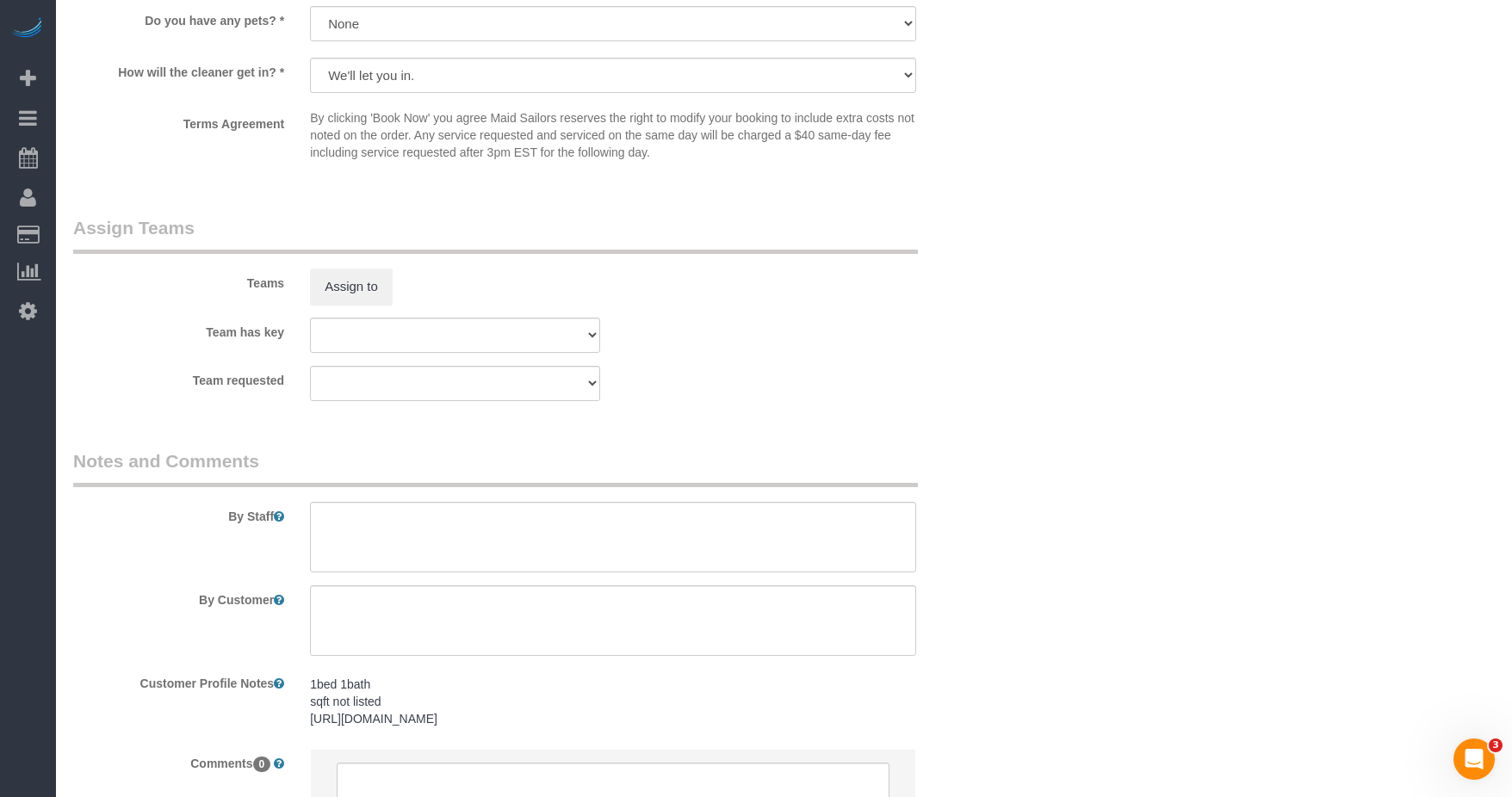
scroll to position [2223, 0]
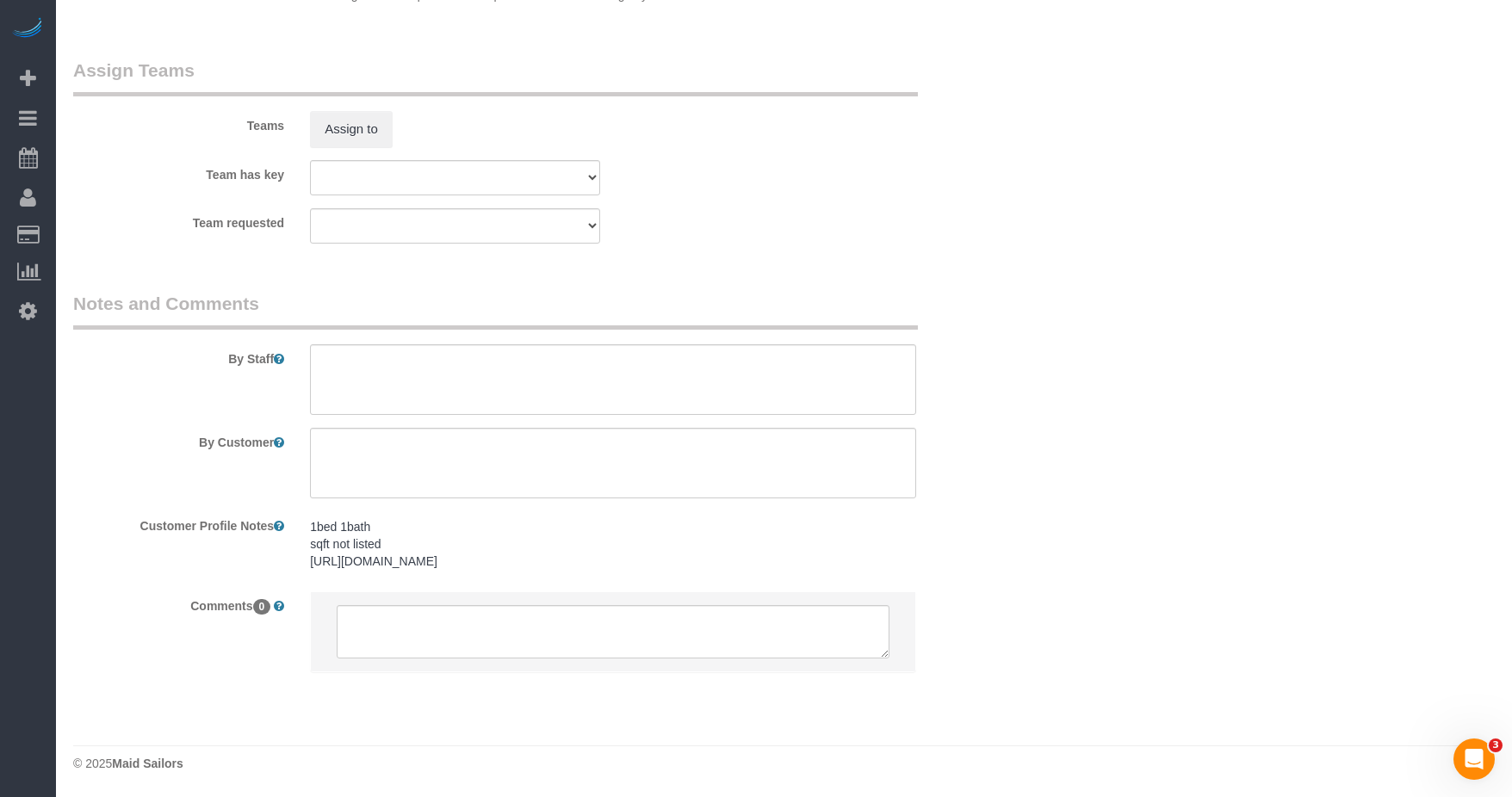
click at [625, 554] on pre "1bed 1bath sqft not listed [URL][DOMAIN_NAME]" at bounding box center [613, 544] width 606 height 51
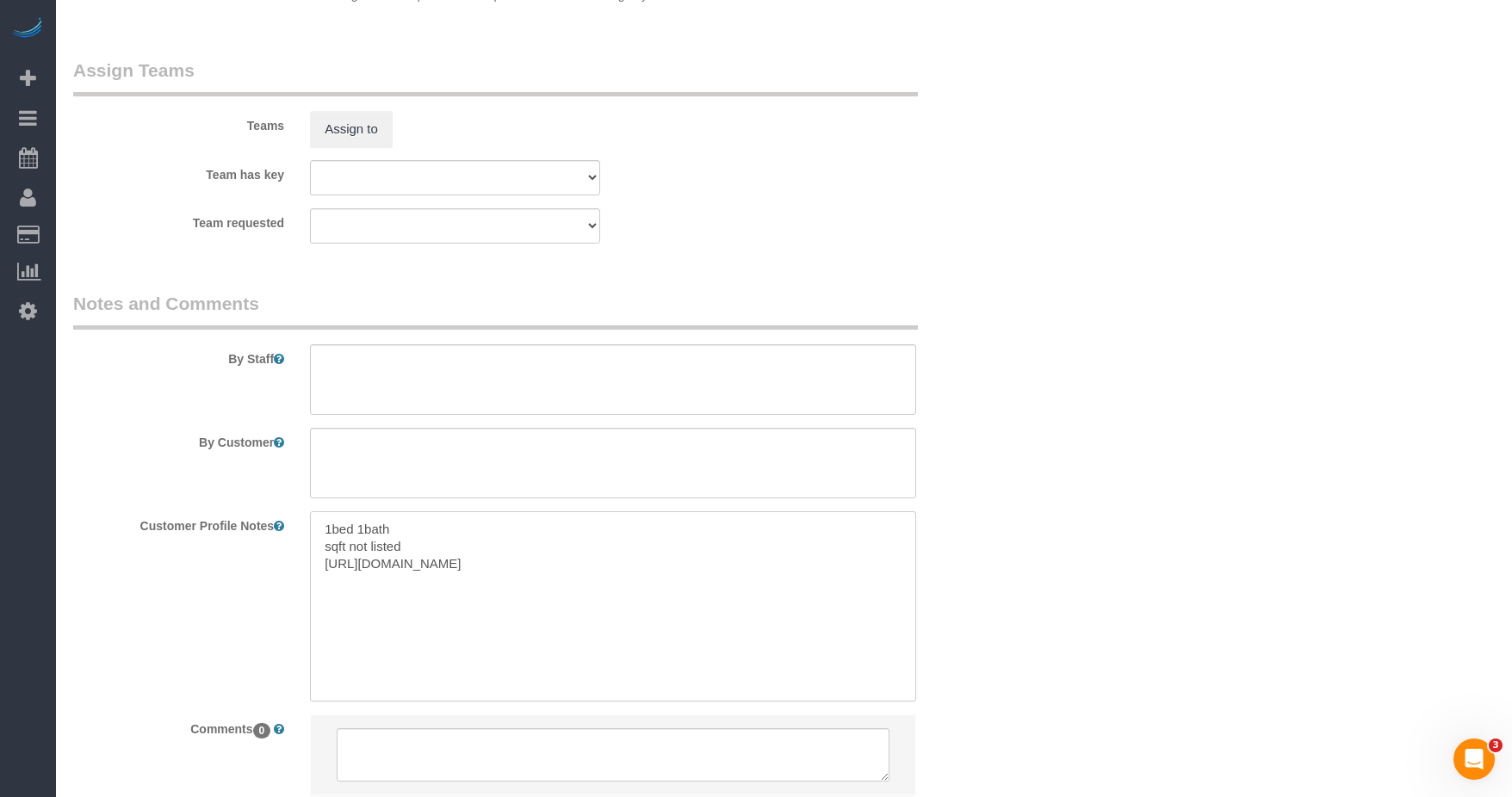
click at [625, 554] on textarea "1bed 1bath sqft not listed [URL][DOMAIN_NAME]" at bounding box center [613, 606] width 606 height 190
click at [609, 566] on textarea "1bed 1bath sqft not listed [URL][DOMAIN_NAME]" at bounding box center [613, 606] width 606 height 190
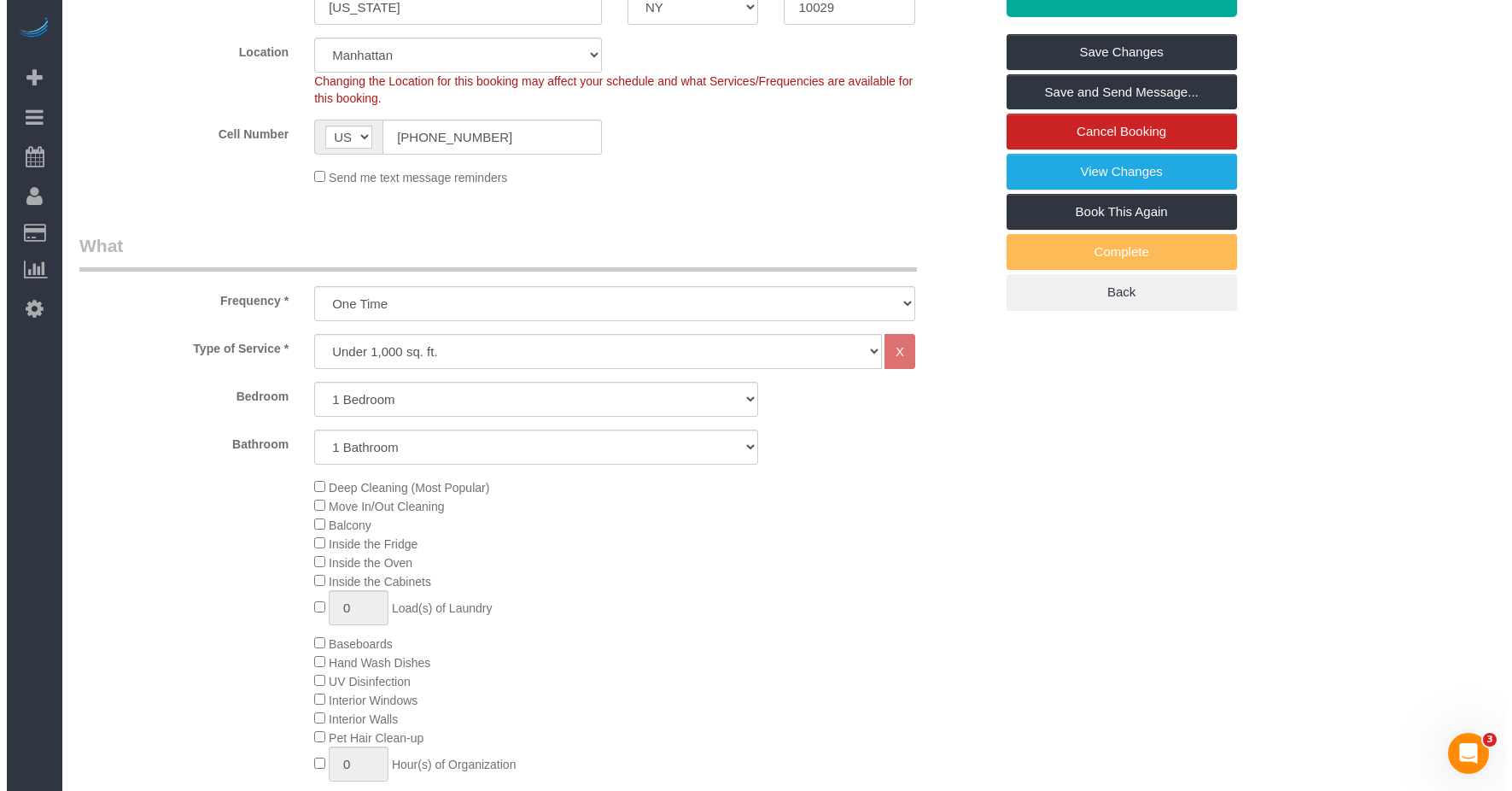
scroll to position [71, 0]
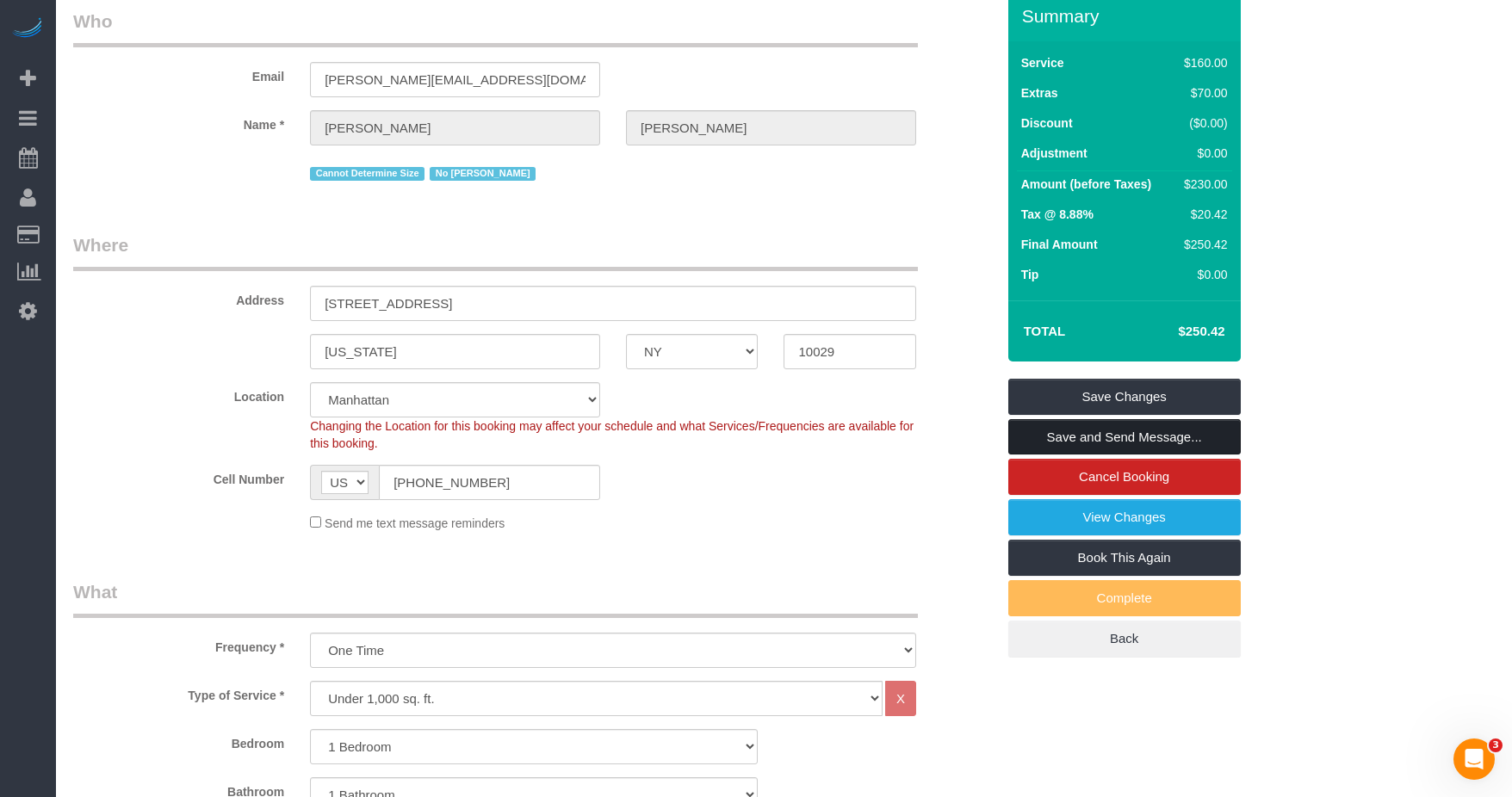
click at [778, 438] on link "Save and Send Message..." at bounding box center [1124, 437] width 232 height 36
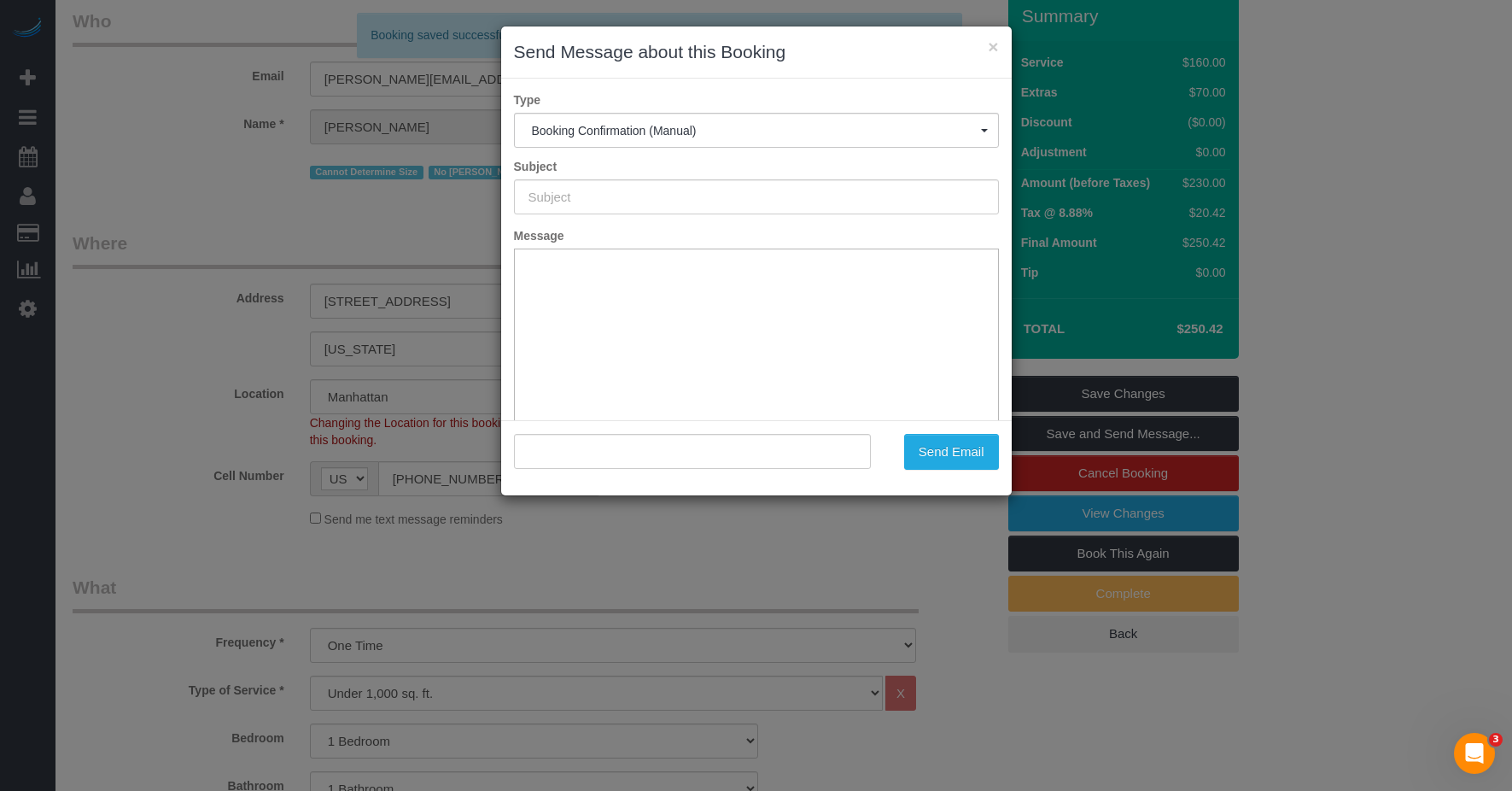
type input "Cleaning Confirmed for 08/22/2025 at 9:00am"
type input ""Wendy Abels" <w.s.abels@gmail.com>"
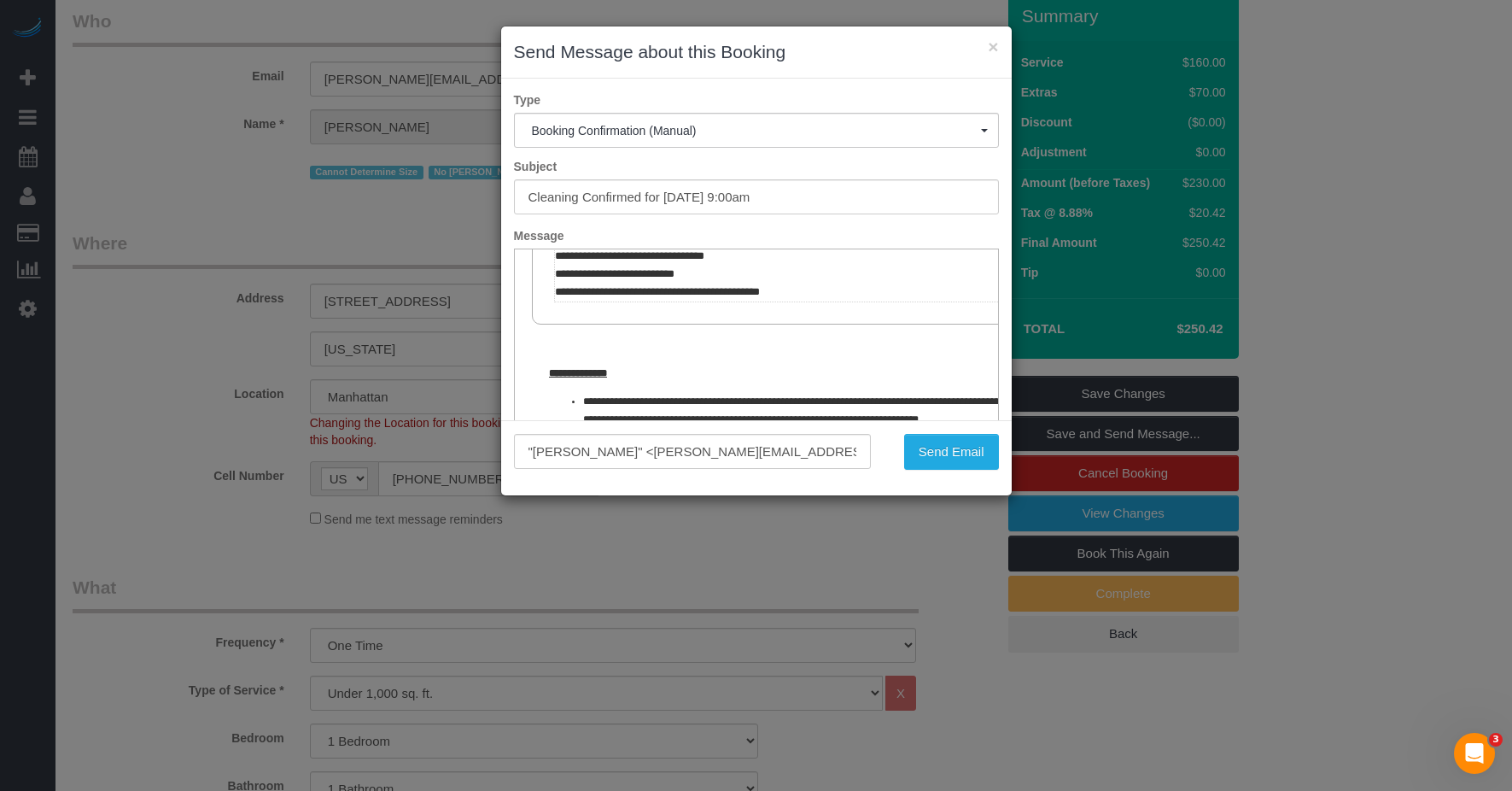
scroll to position [684, 0]
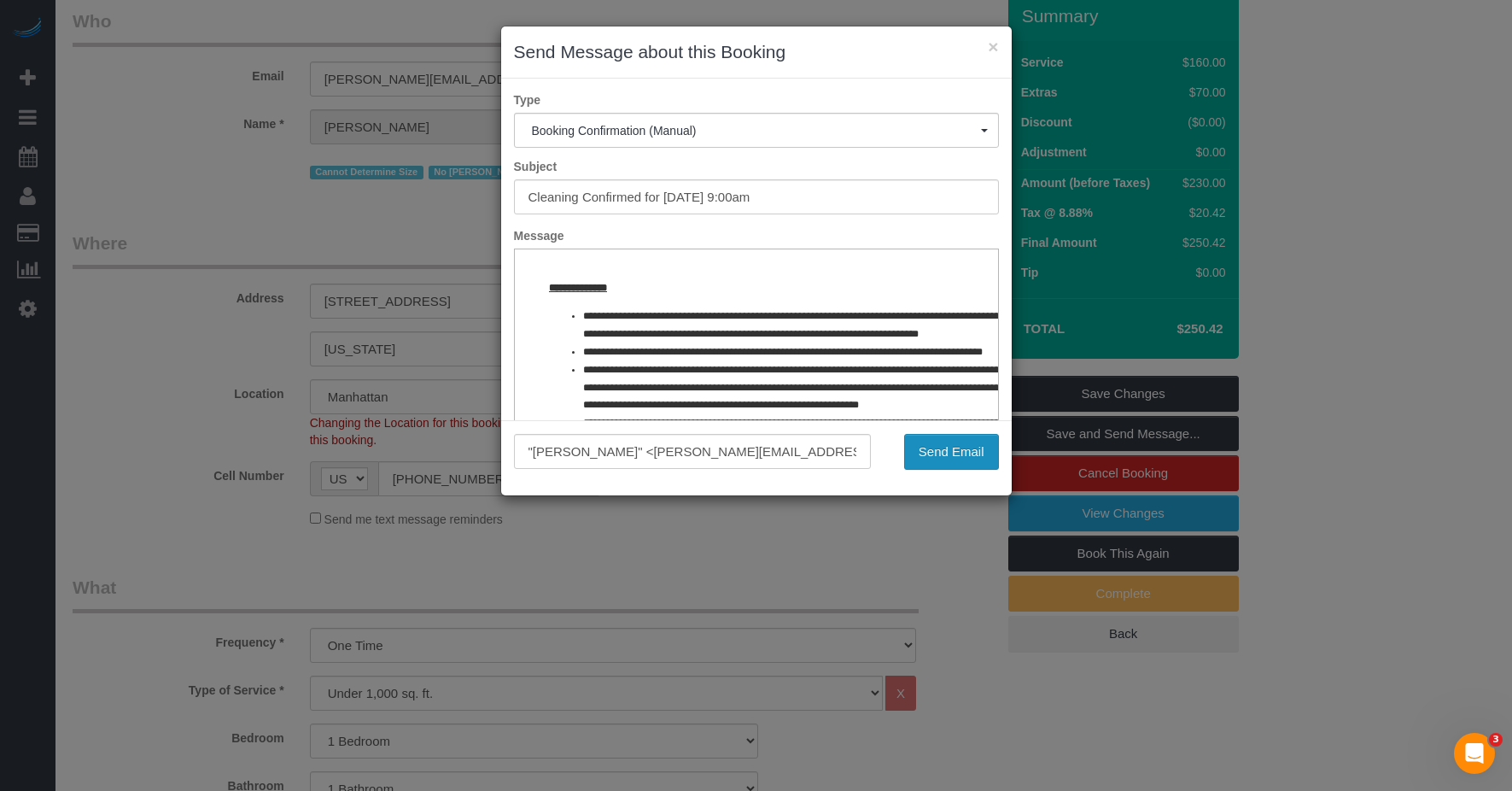
click at [771, 458] on button "Send Email" at bounding box center [952, 451] width 95 height 35
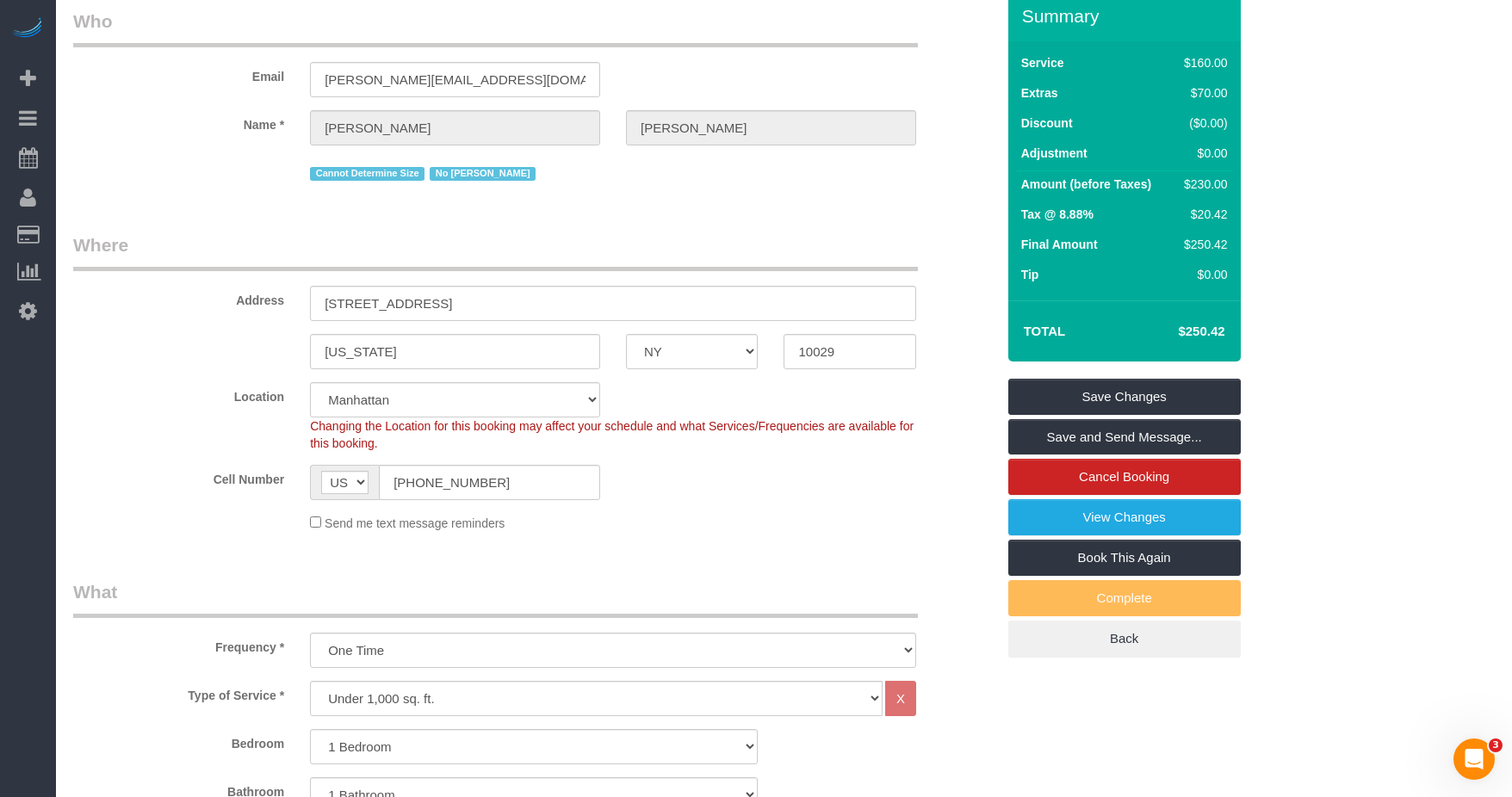
scroll to position [478, 0]
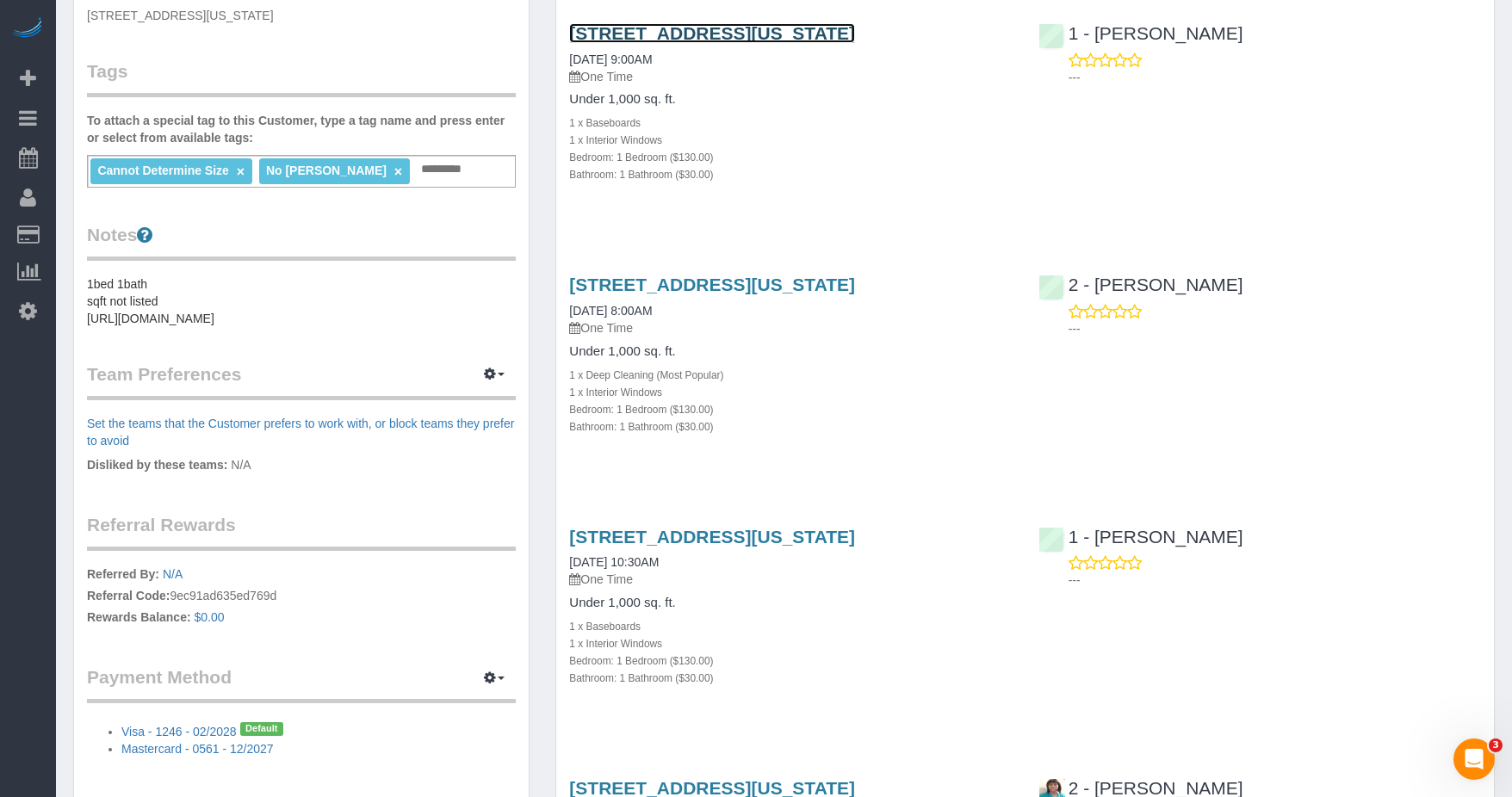
scroll to position [689, 0]
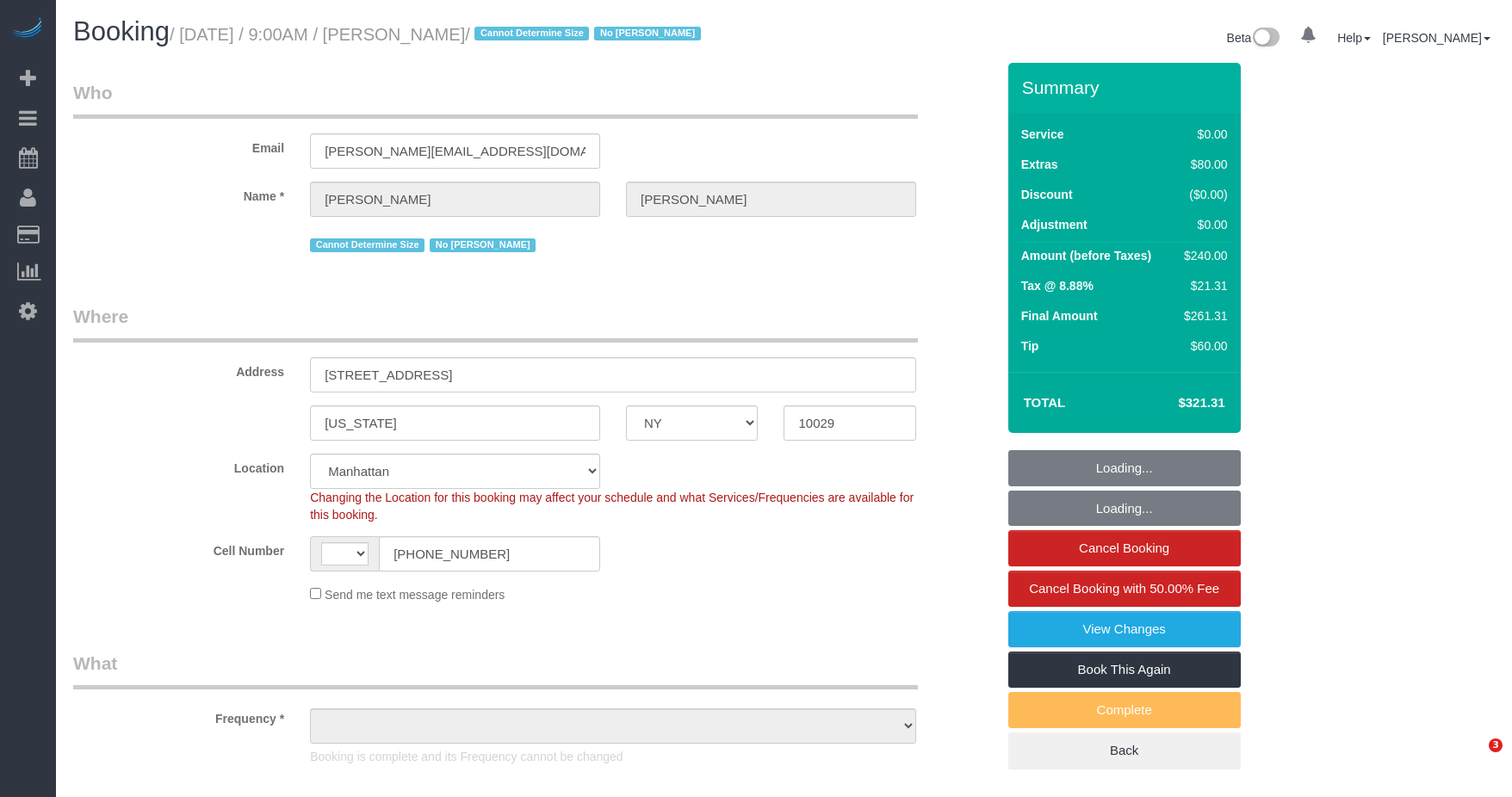
select select "NY"
select select "string:stripe-pm_1NoyLY4VGloSiKo7VmZGjgCv"
select select "number:89"
select select "number:90"
select select "number:15"
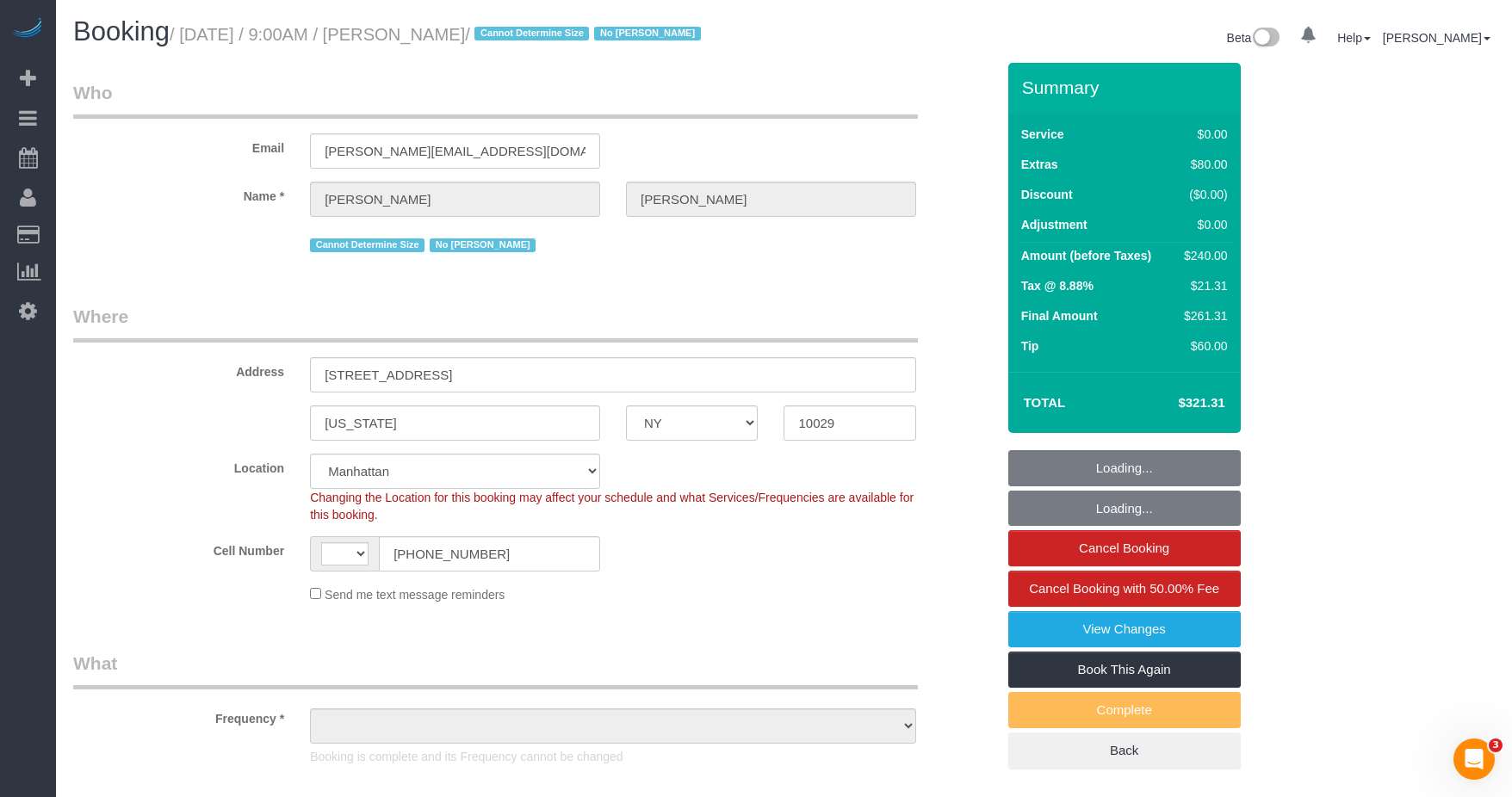
select select "number:5"
select select "string:[GEOGRAPHIC_DATA]"
select select "object:900"
select select "spot1"
select select "1"
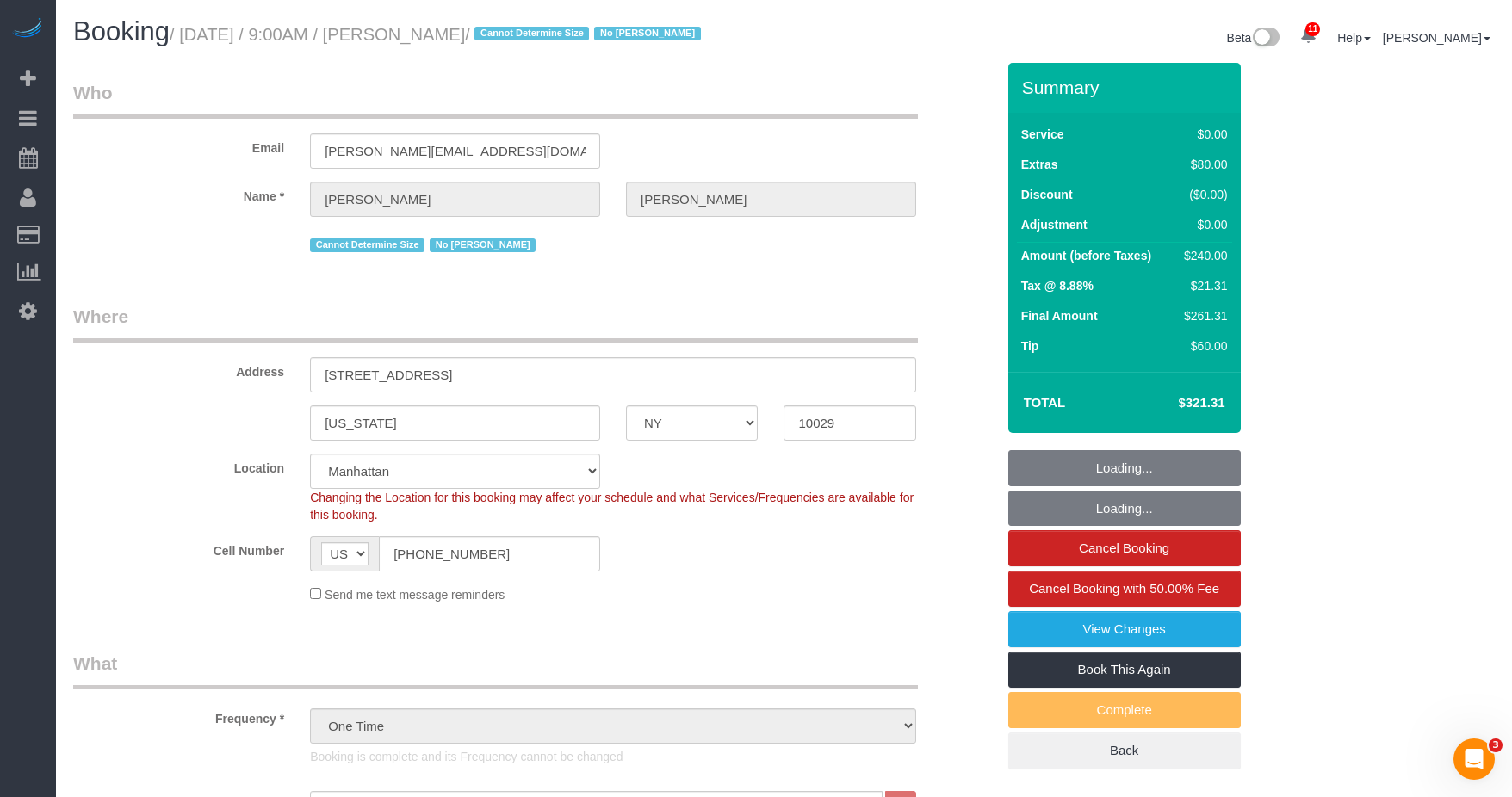
select select "object:1437"
select select "1"
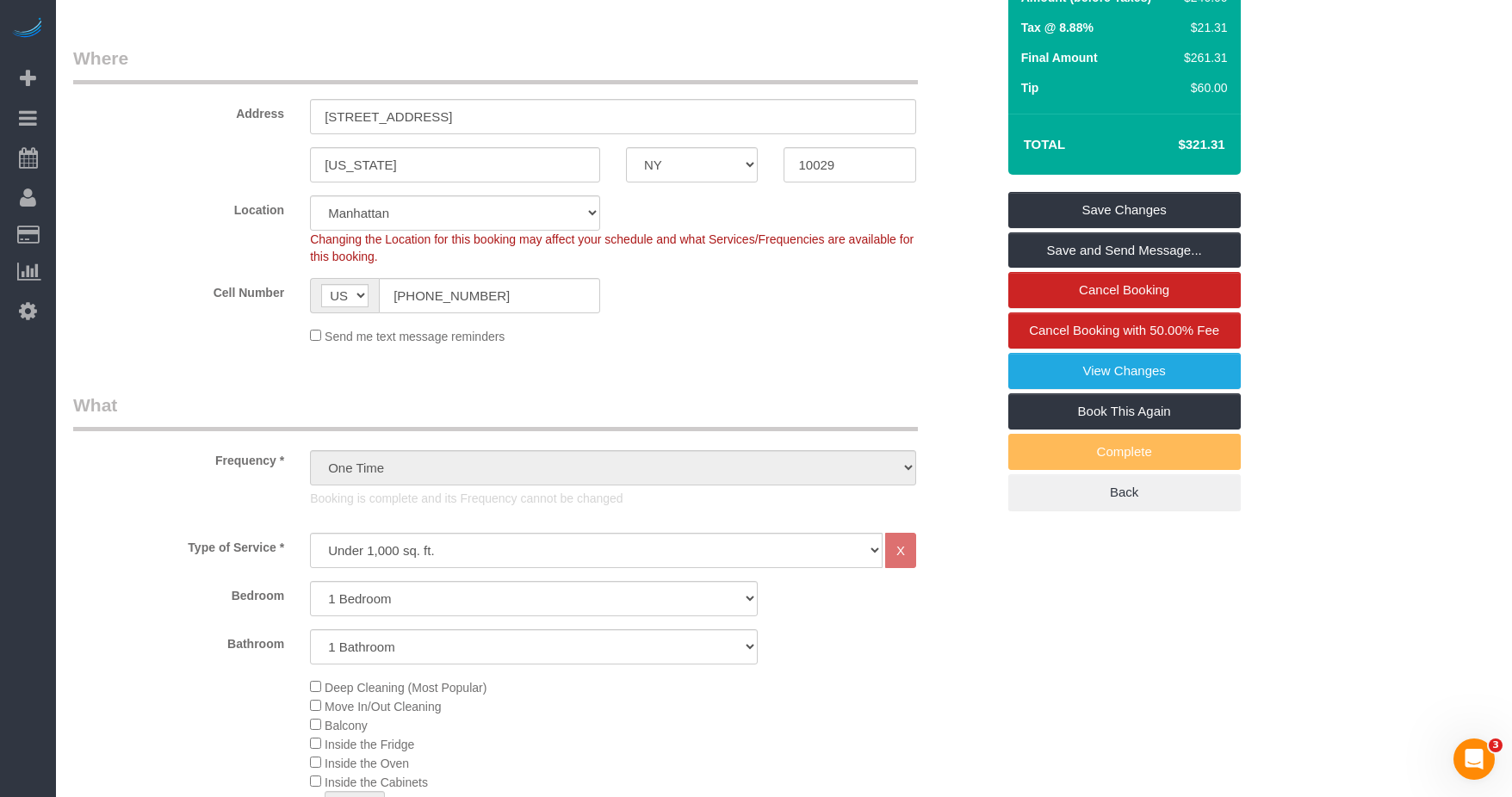
scroll to position [430, 0]
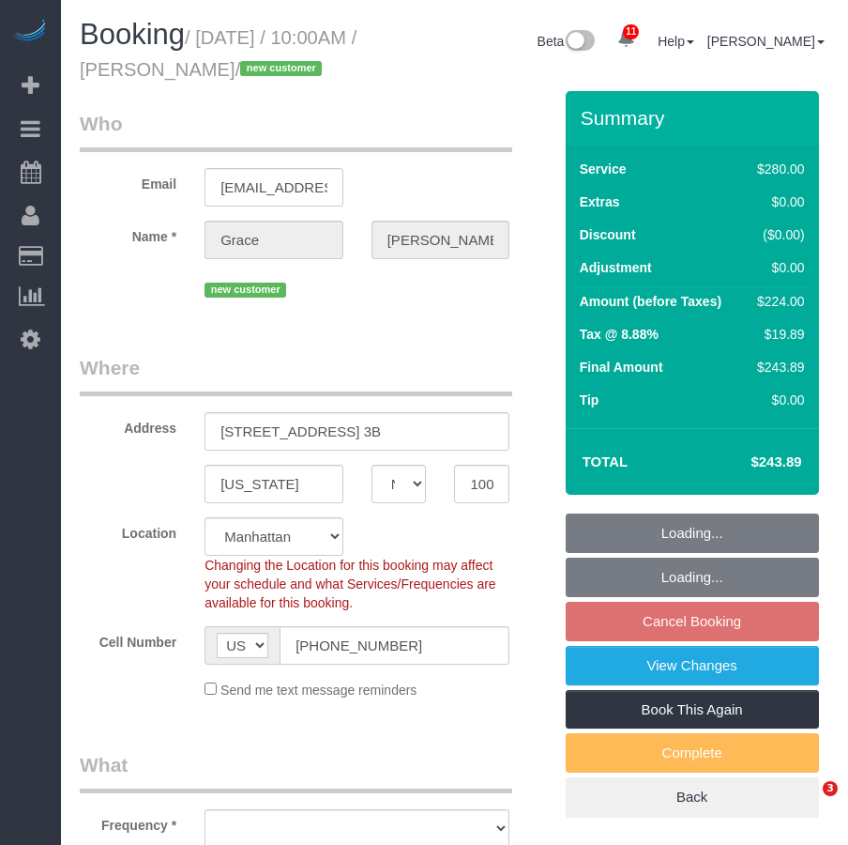
select select "NY"
select select "number:89"
select select "number:90"
select select "number:15"
select select "number:5"
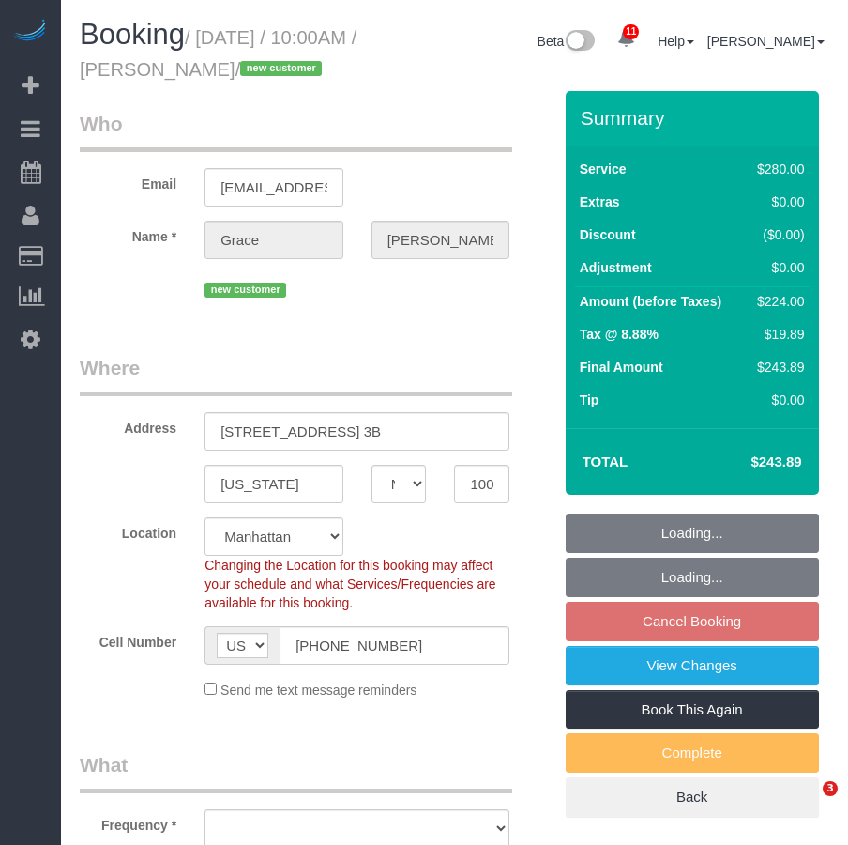
select select "object:1414"
select select "210"
select select "spot3"
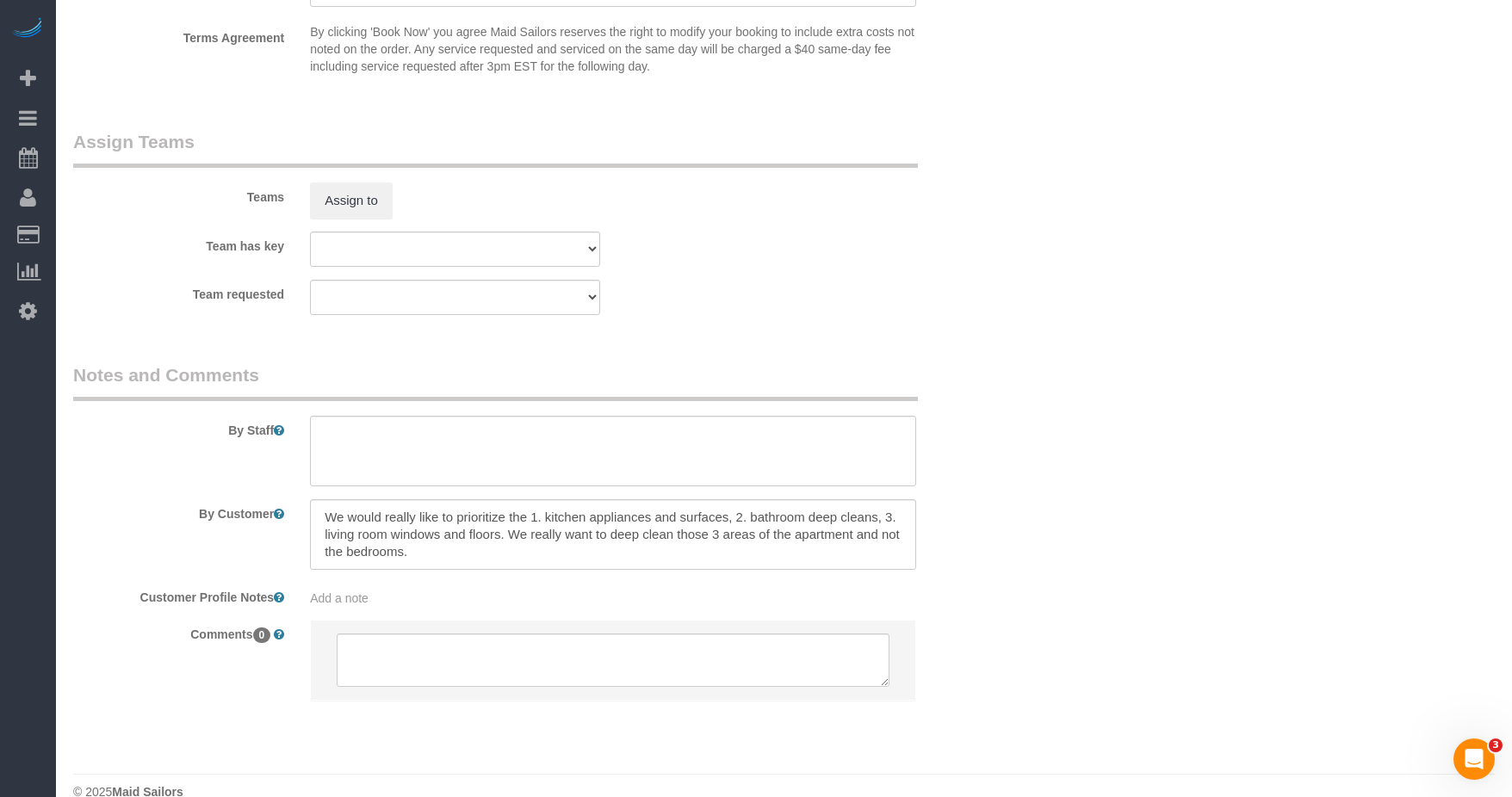
scroll to position [1836, 0]
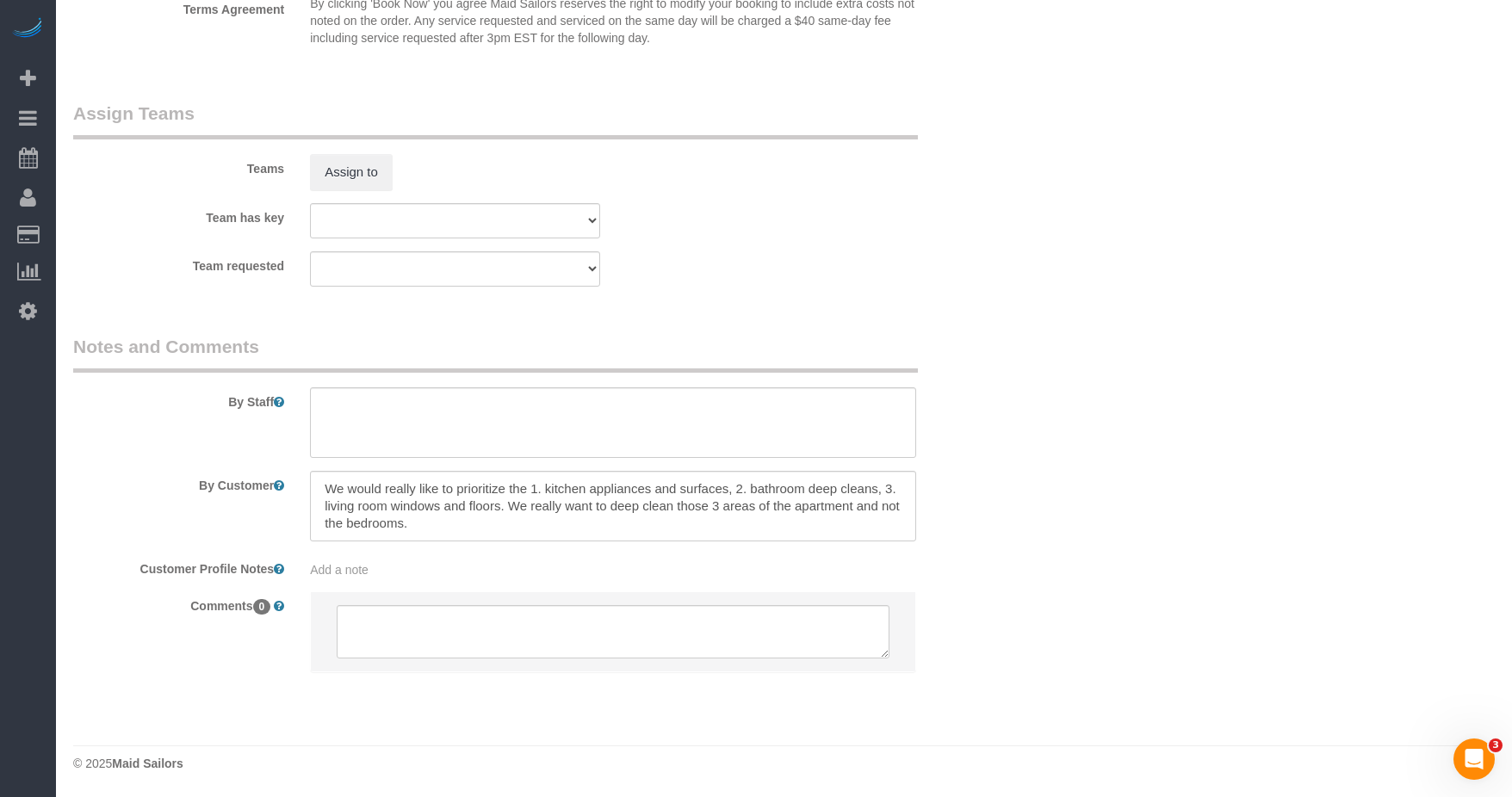
click at [391, 569] on div "Add a note" at bounding box center [613, 570] width 606 height 17
click at [380, 569] on textarea at bounding box center [613, 648] width 606 height 190
paste textarea "https://maidsailors.slack.com/archives/C5FV38YF9/p1755531129370229?thread_ts=17…"
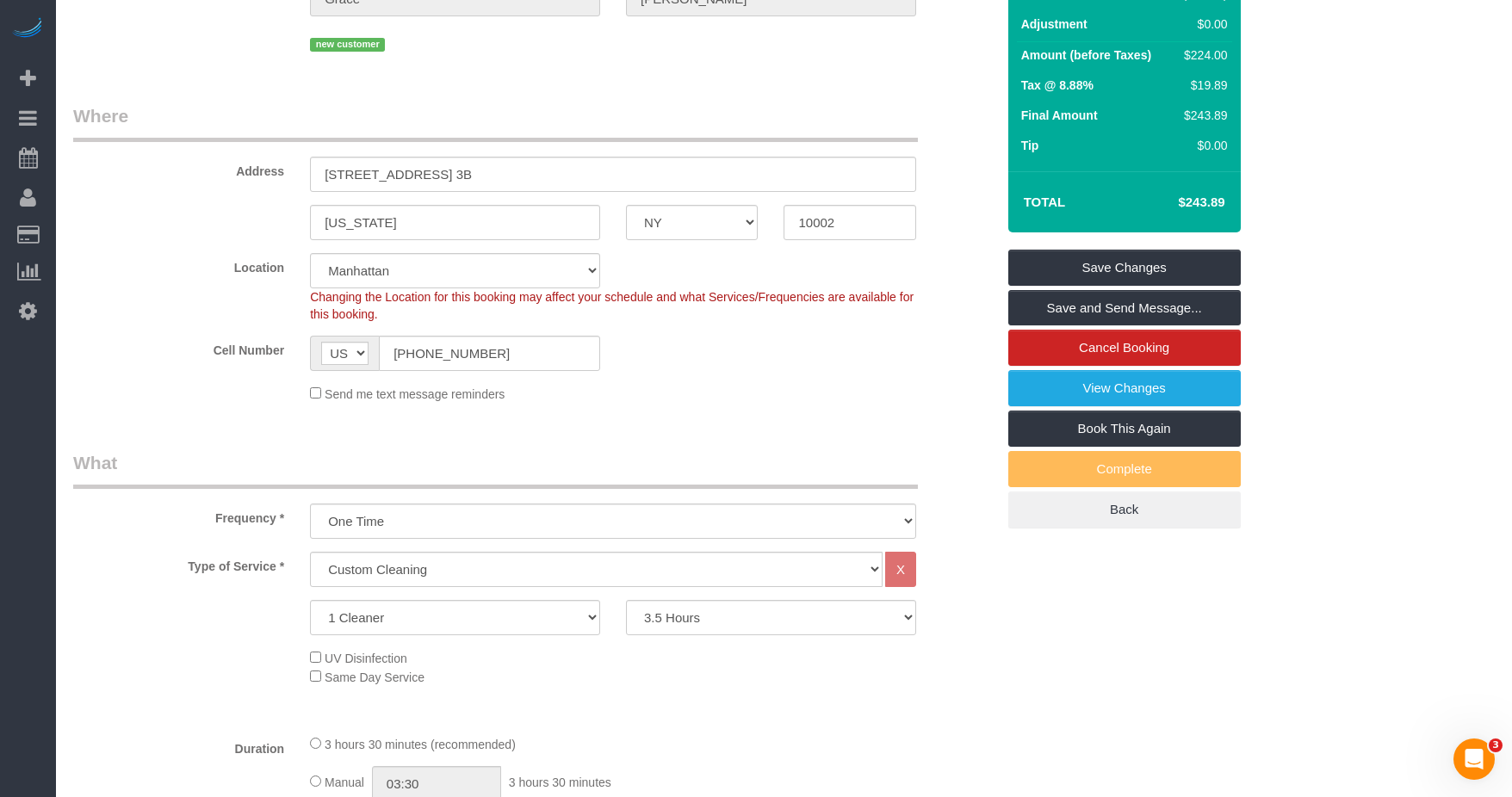
scroll to position [0, 0]
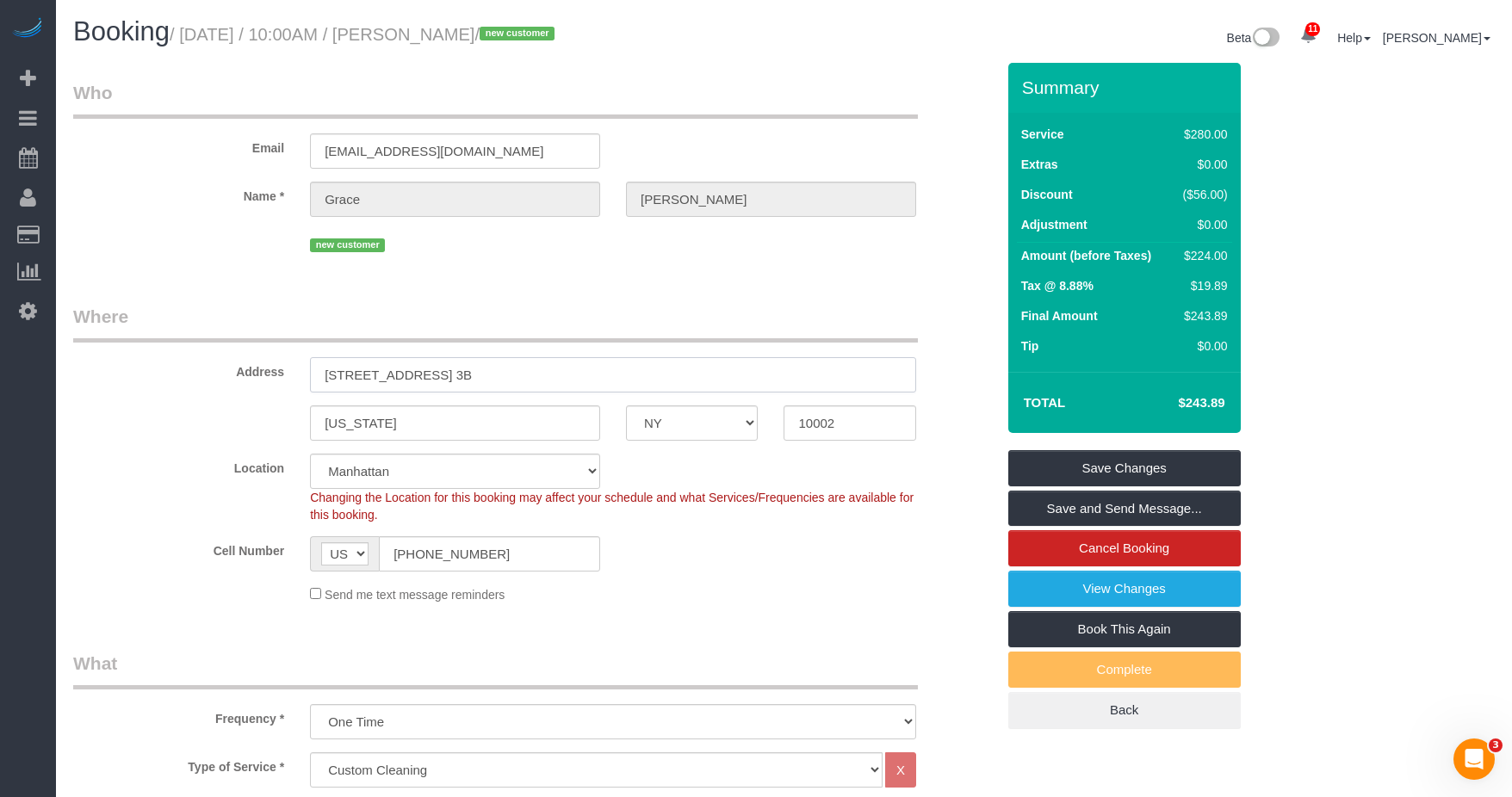
drag, startPoint x: 538, startPoint y: 382, endPoint x: 306, endPoint y: 377, distance: 232.1
click at [306, 377] on div "[STREET_ADDRESS] 3B" at bounding box center [613, 375] width 632 height 35
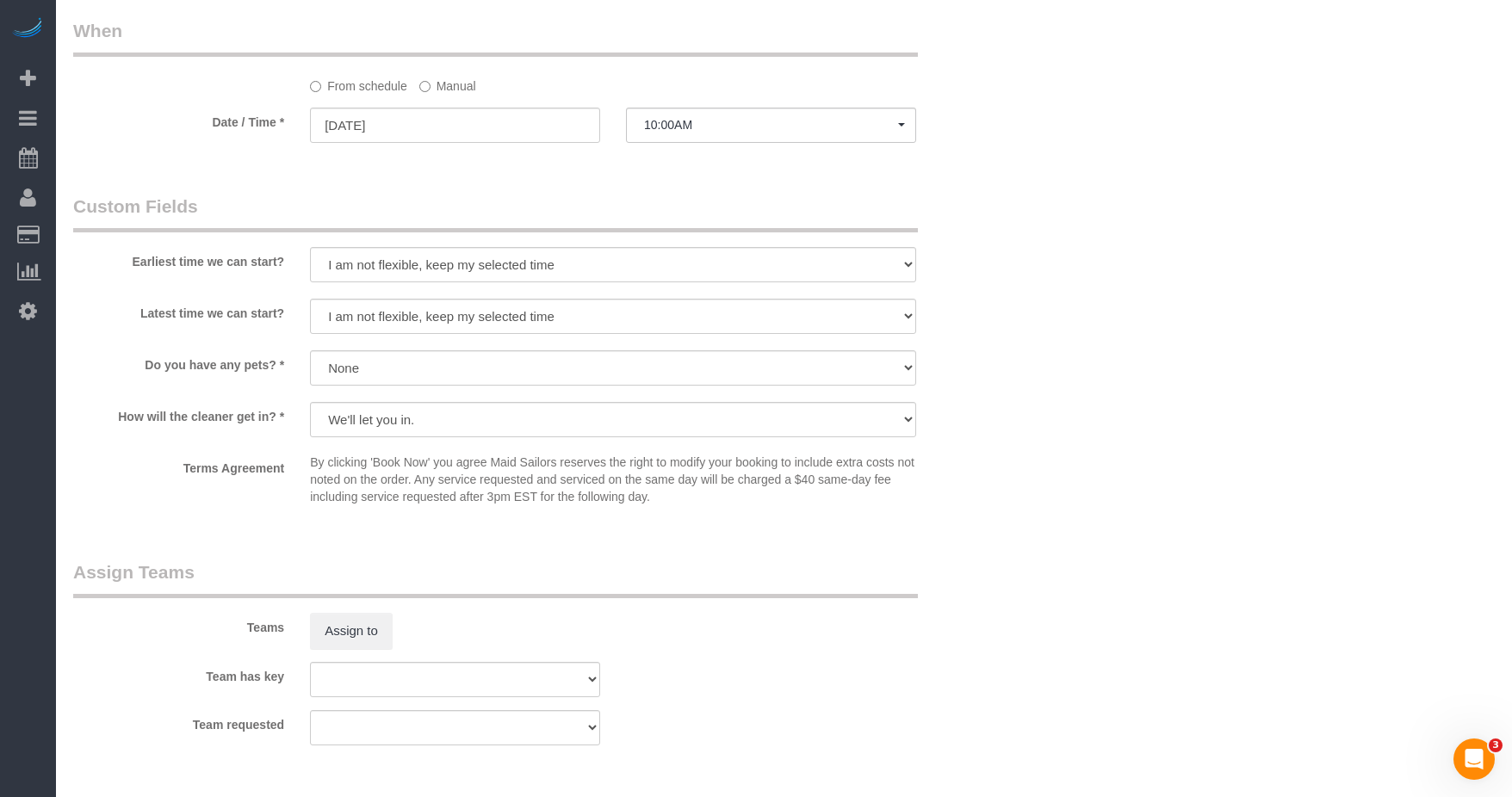
scroll to position [1808, 0]
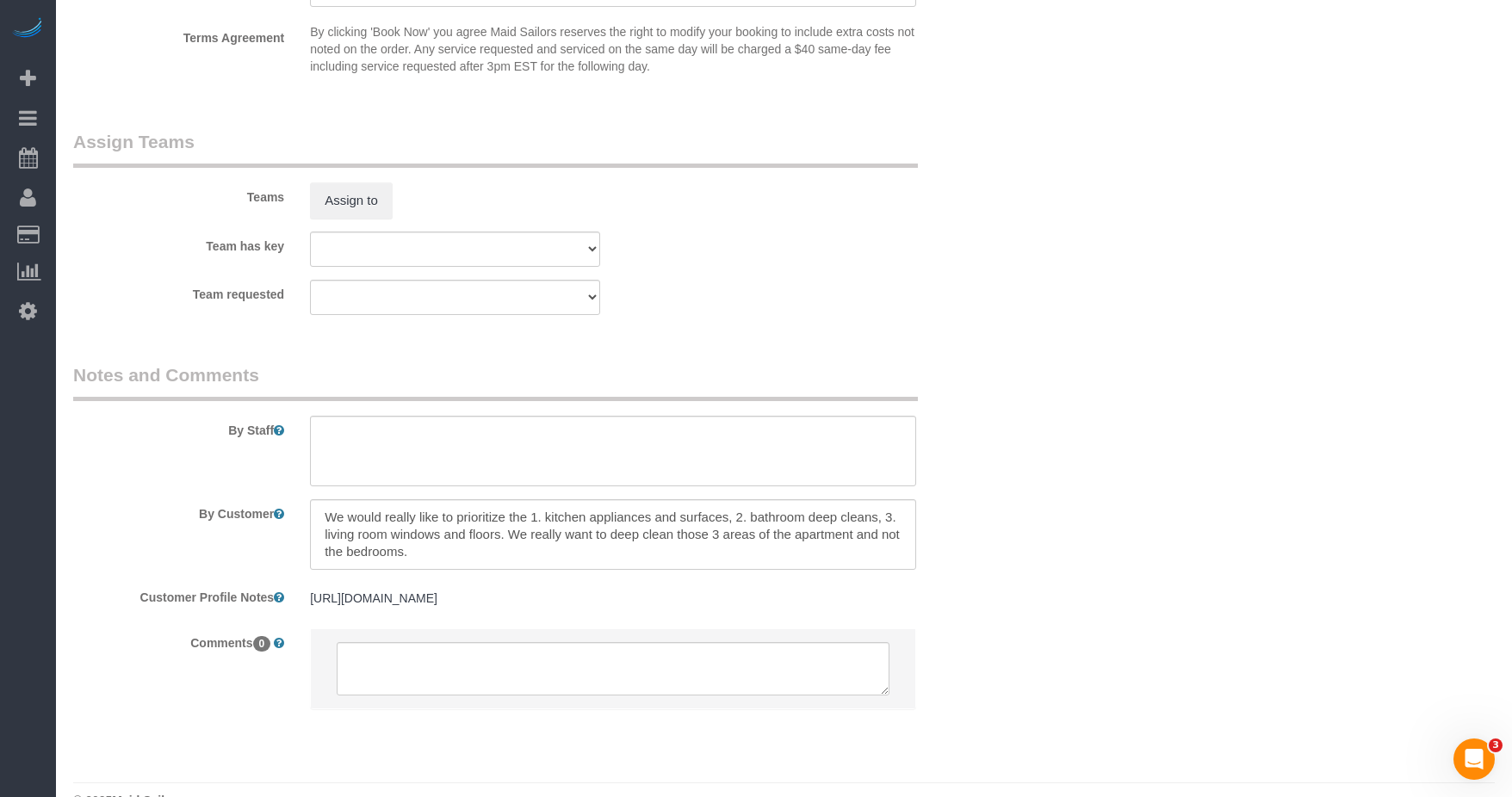
click at [406, 607] on pre "https://maidsailors.slack.com/archives/C5FV38YF9/p1755531129370229?thread_ts=17…" at bounding box center [613, 598] width 606 height 17
click at [601, 625] on textarea "https://maidsailors.slack.com/archives/C5FV38YF9/p1755531129370229?thread_ts=17…" at bounding box center [613, 677] width 606 height 190
click at [655, 625] on textarea "https://maidsailors.slack.com/archives/C5FV38YF9/p1755531129370229?thread_ts=17…" at bounding box center [613, 677] width 606 height 190
paste textarea "https://streeteasy.com/building/184-stanton-street-new_york/3b?utm_campaign=ren…"
type textarea "[URL][DOMAIN_NAME] [URL][DOMAIN_NAME][PERSON_NAME]"
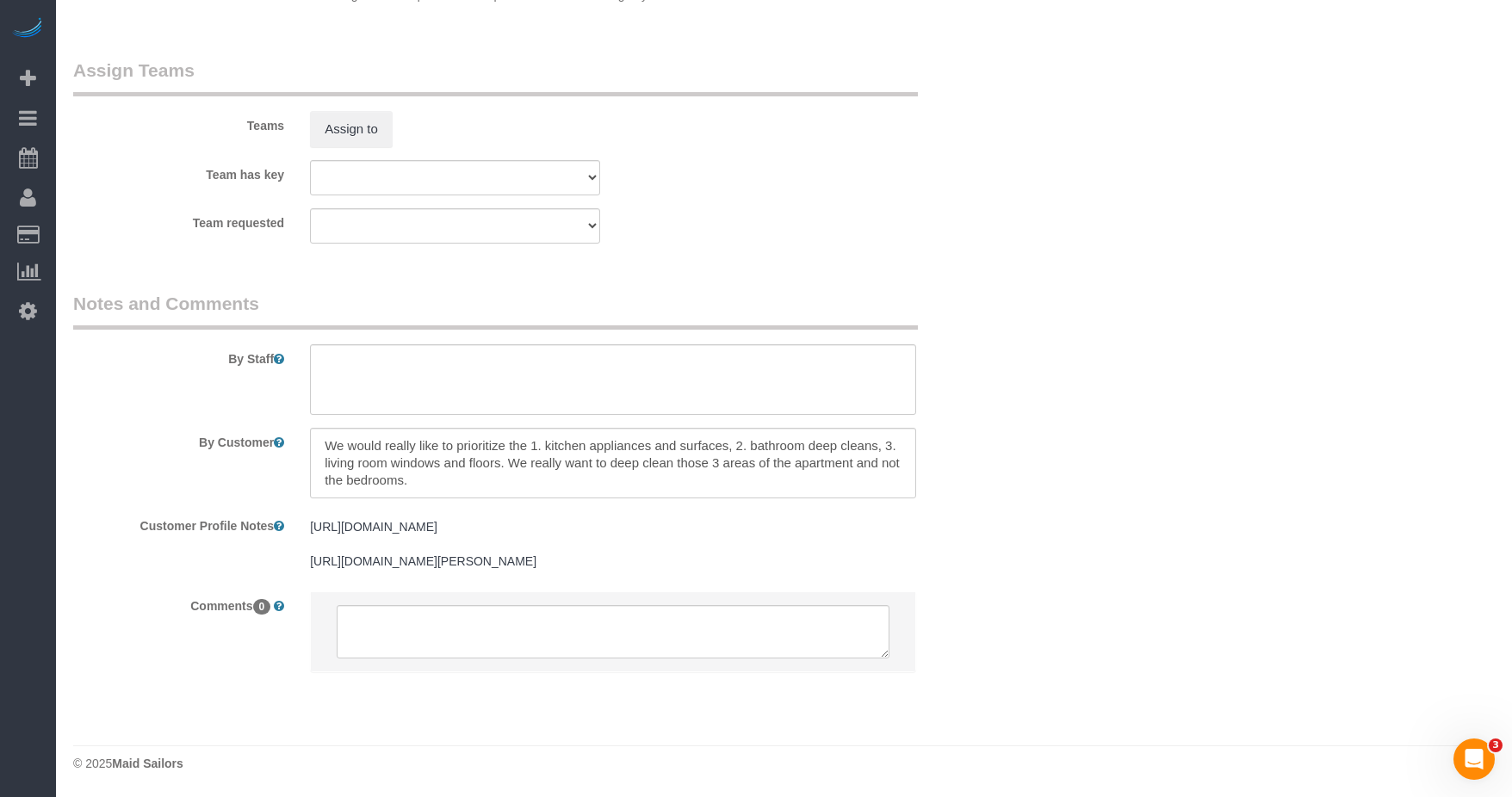
scroll to position [1931, 0]
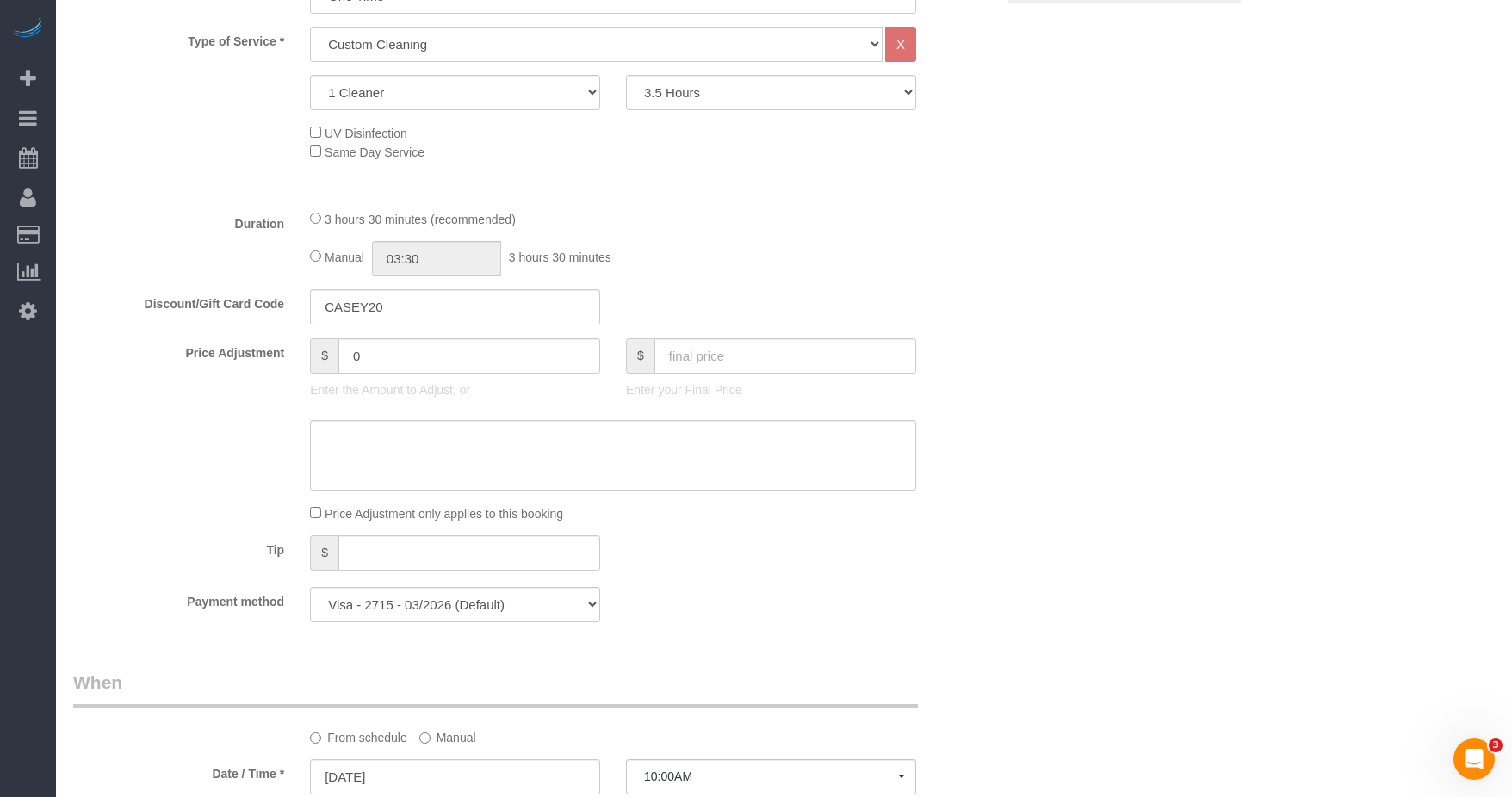
scroll to position [382, 0]
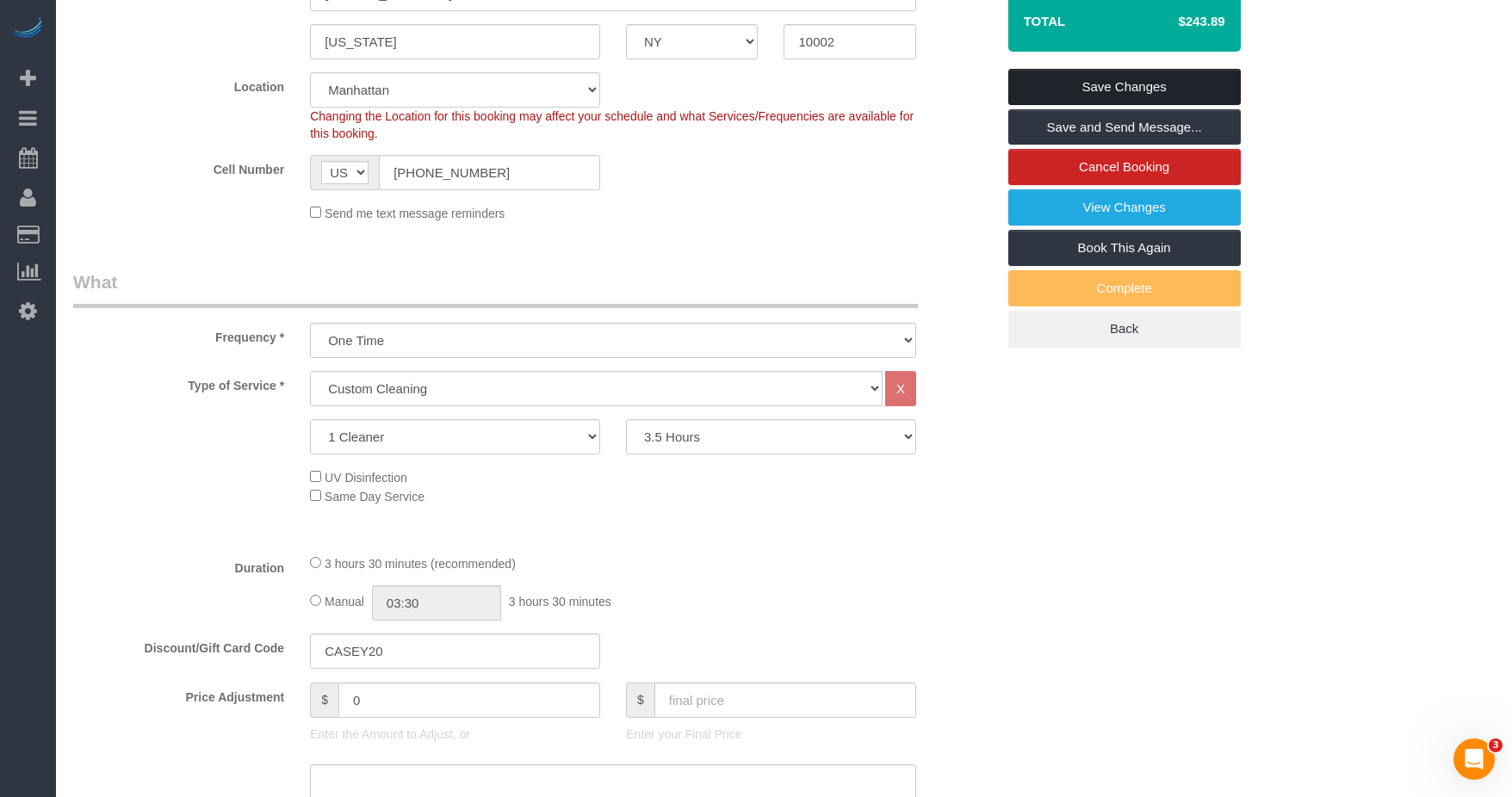
click at [778, 90] on link "Save Changes" at bounding box center [1124, 86] width 232 height 36
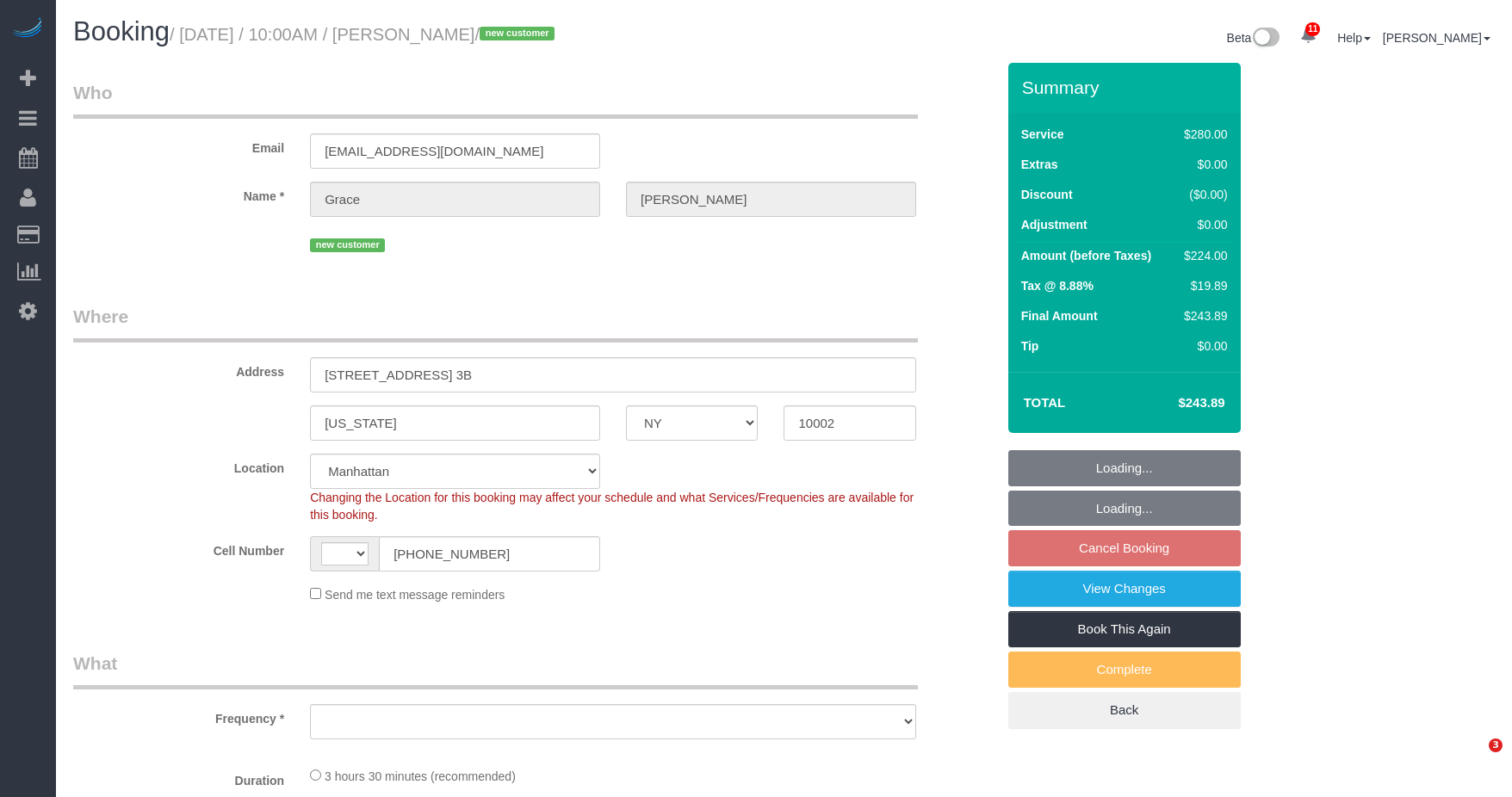
select select "NY"
select select "number:89"
select select "number:90"
select select "number:15"
select select "number:5"
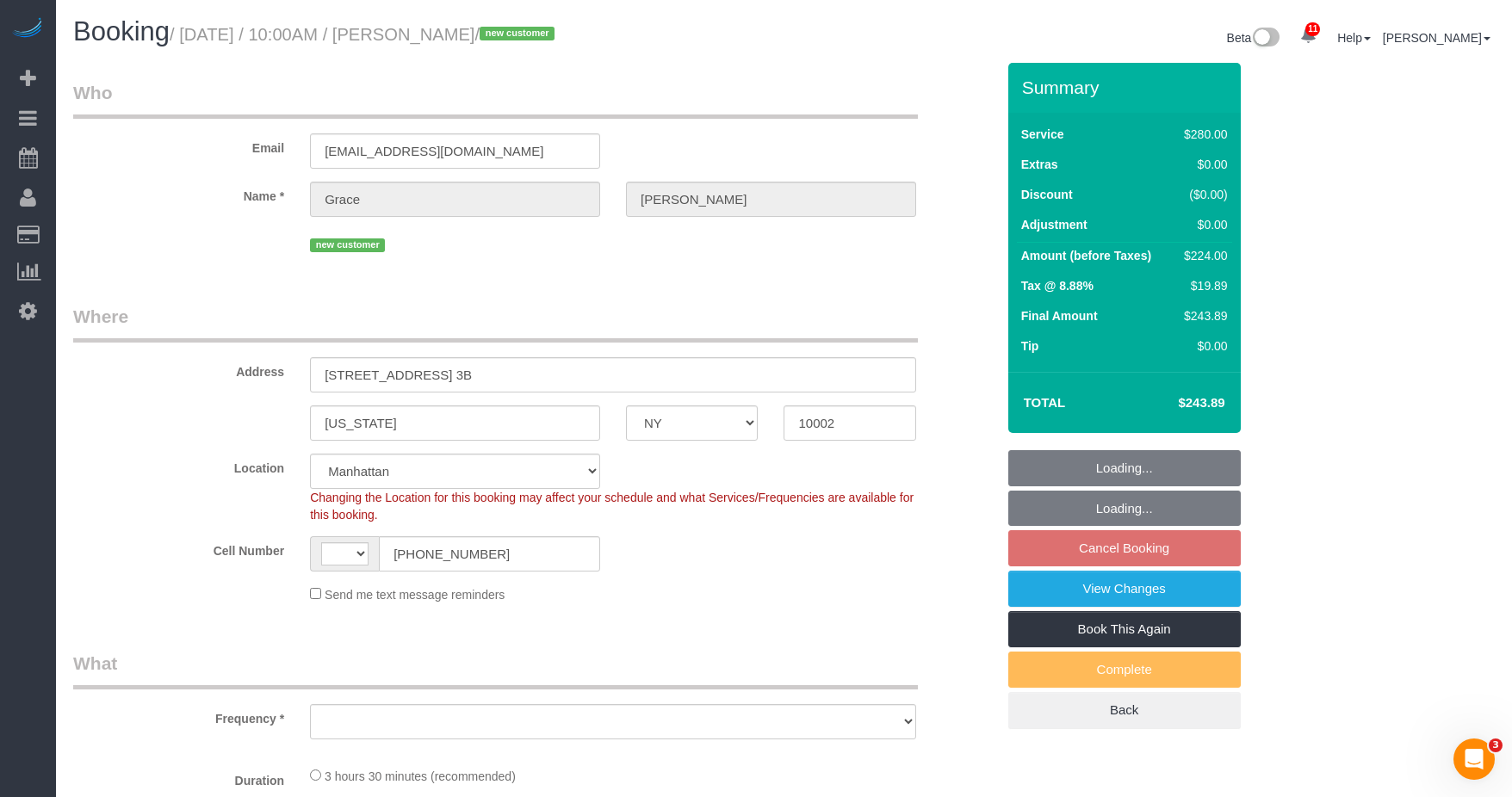
select select "string:[GEOGRAPHIC_DATA]"
select select "string:stripe-pm_1RxSnE4VGloSiKo7iTt2wJyU"
select select "210"
select select "object:989"
select select "spot3"
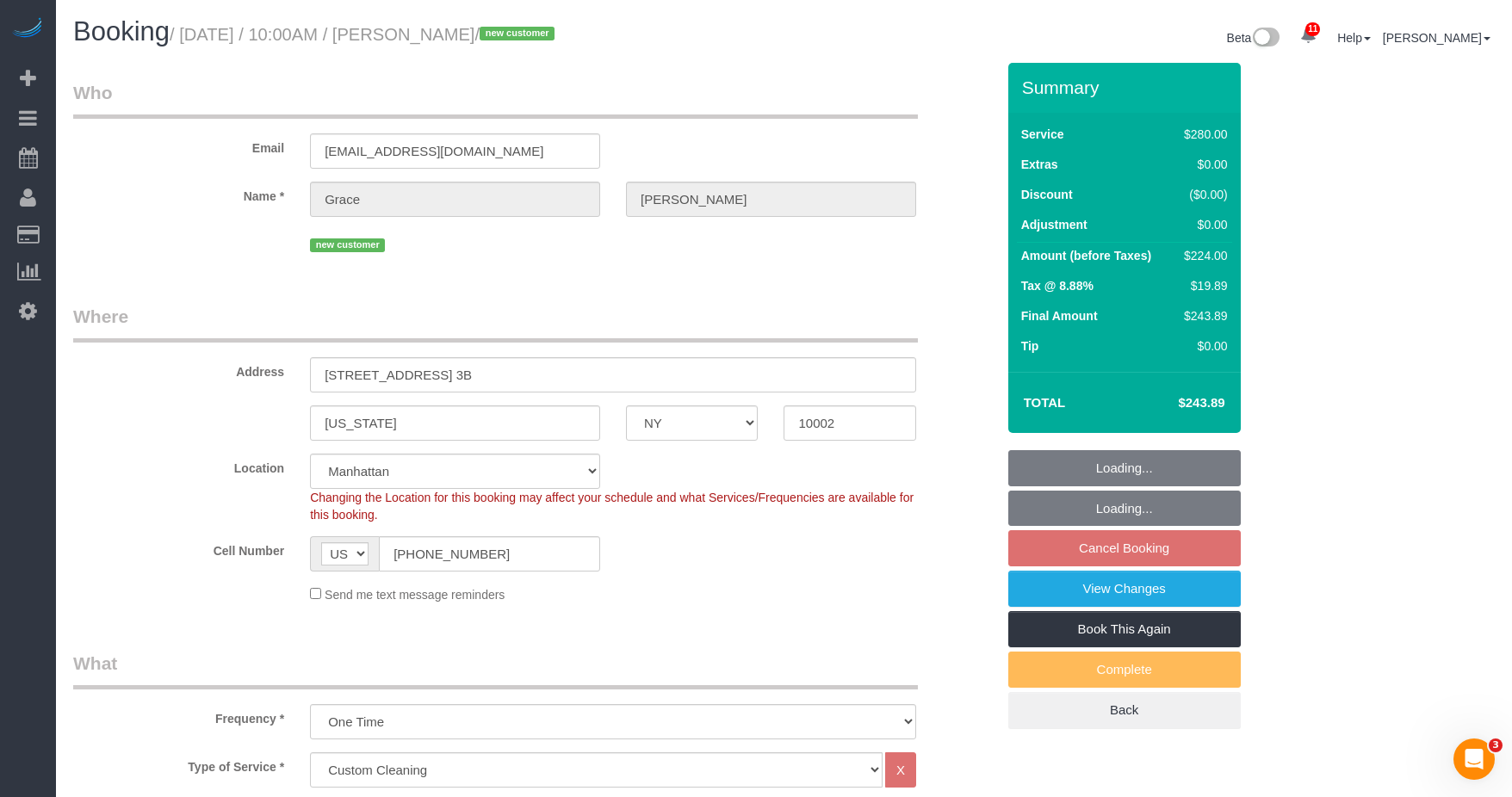
select select "object:1414"
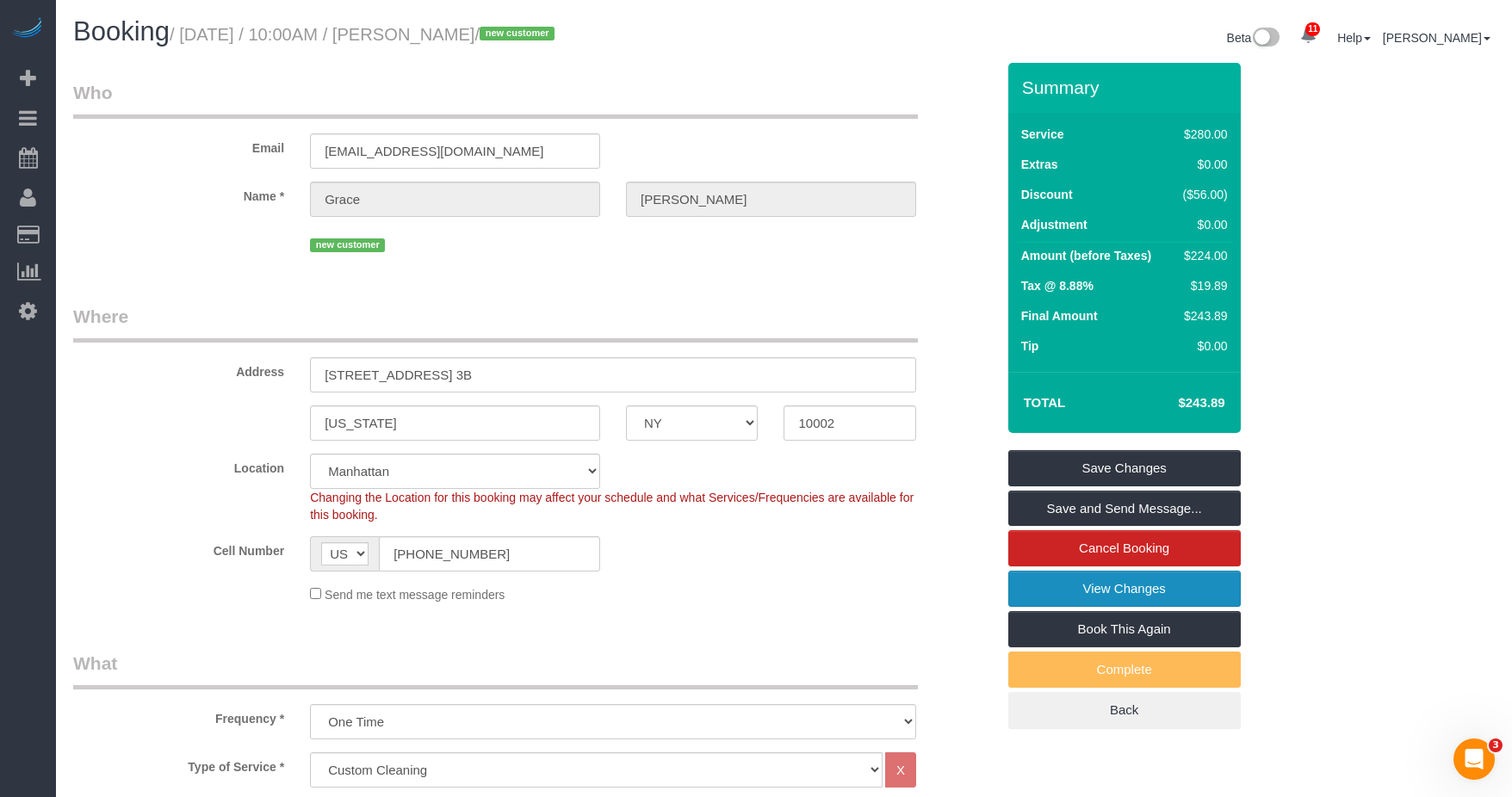
click at [1116, 583] on link "View Changes" at bounding box center [1124, 588] width 232 height 36
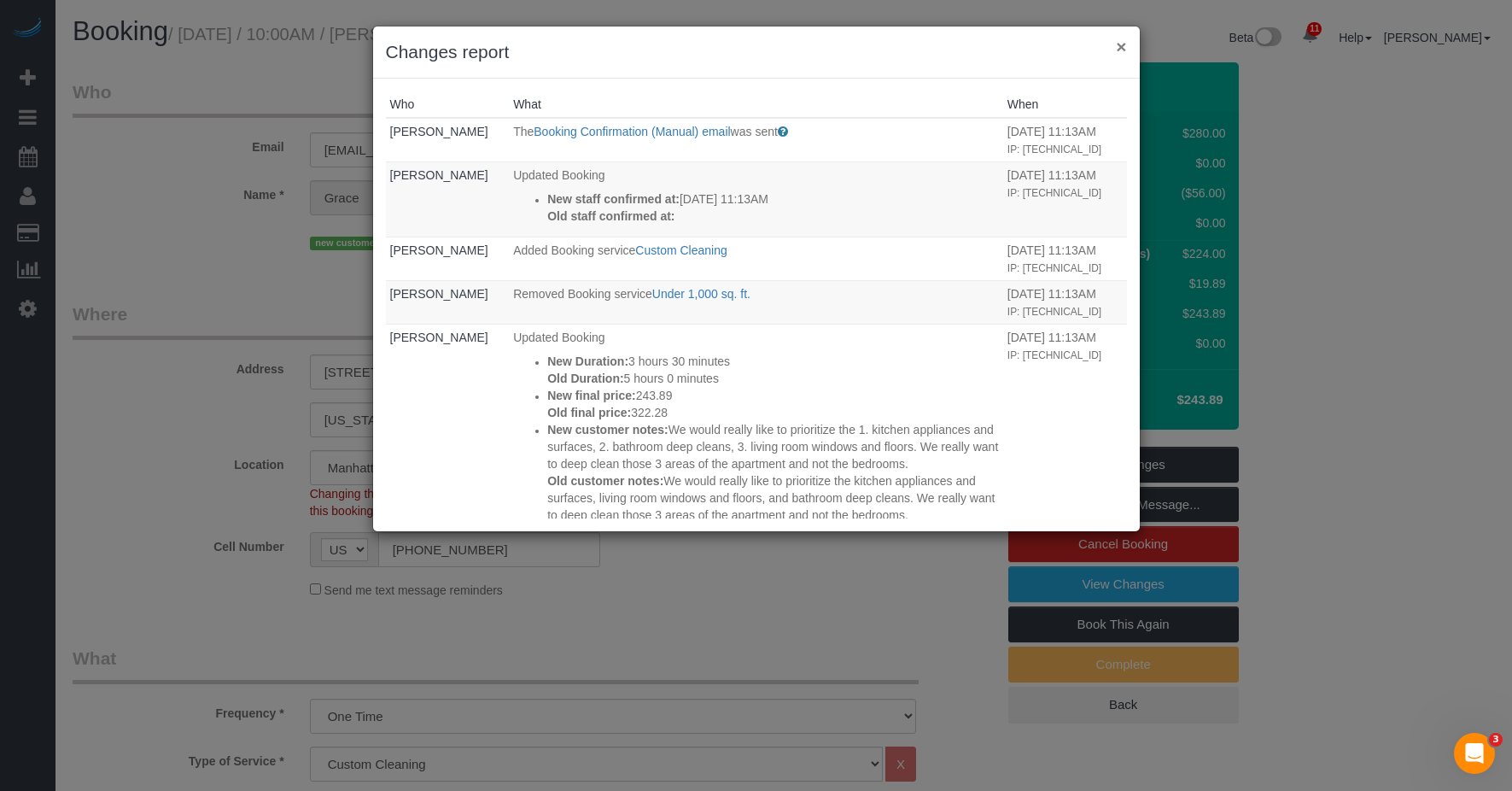
click at [1124, 47] on button "×" at bounding box center [1121, 46] width 10 height 18
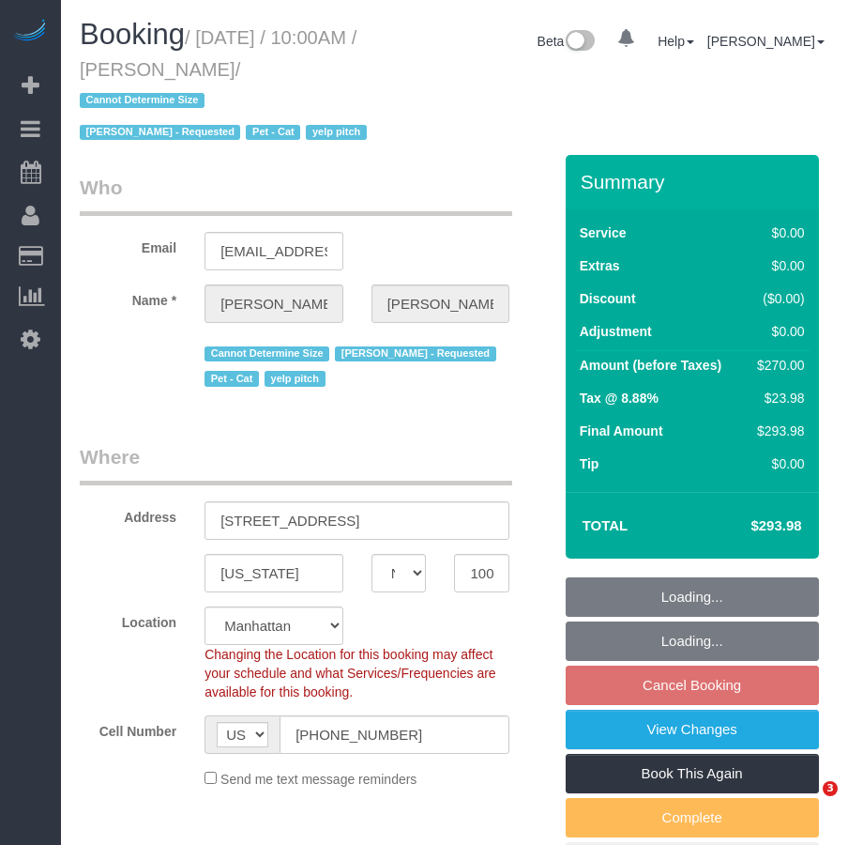
select select "NY"
select select "number:57"
select select "number:71"
select select "number:14"
select select "number:5"
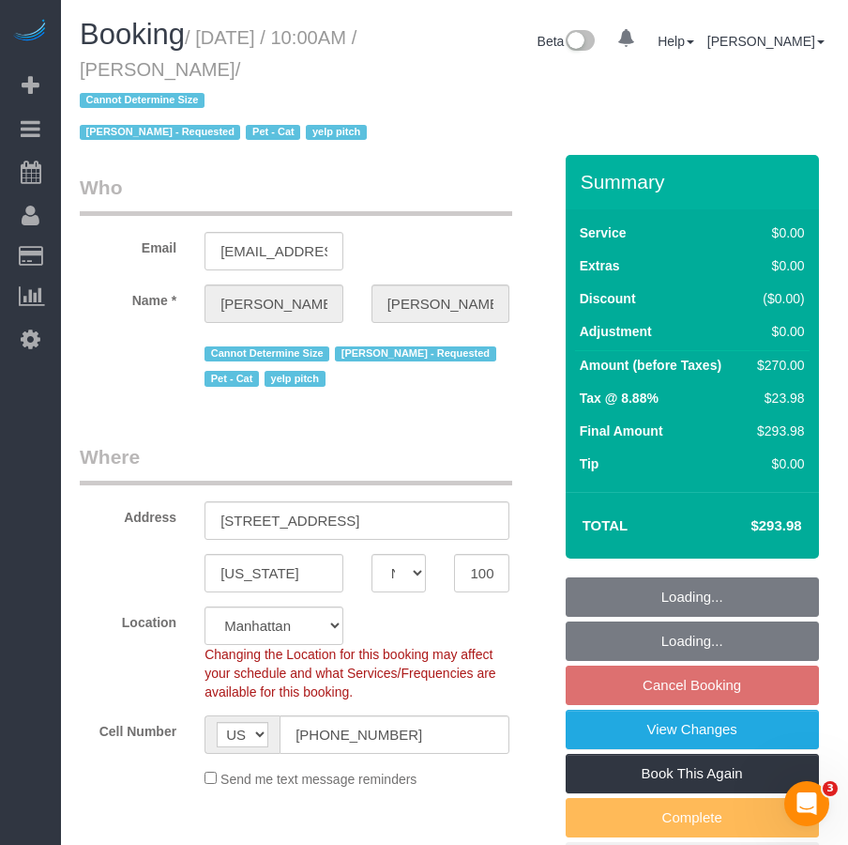
select select "object:872"
select select "spot3"
select select "object:1297"
select select "string:stripe-pm_1RxUSn4VGloSiKo7D5eESK6f"
select select "3"
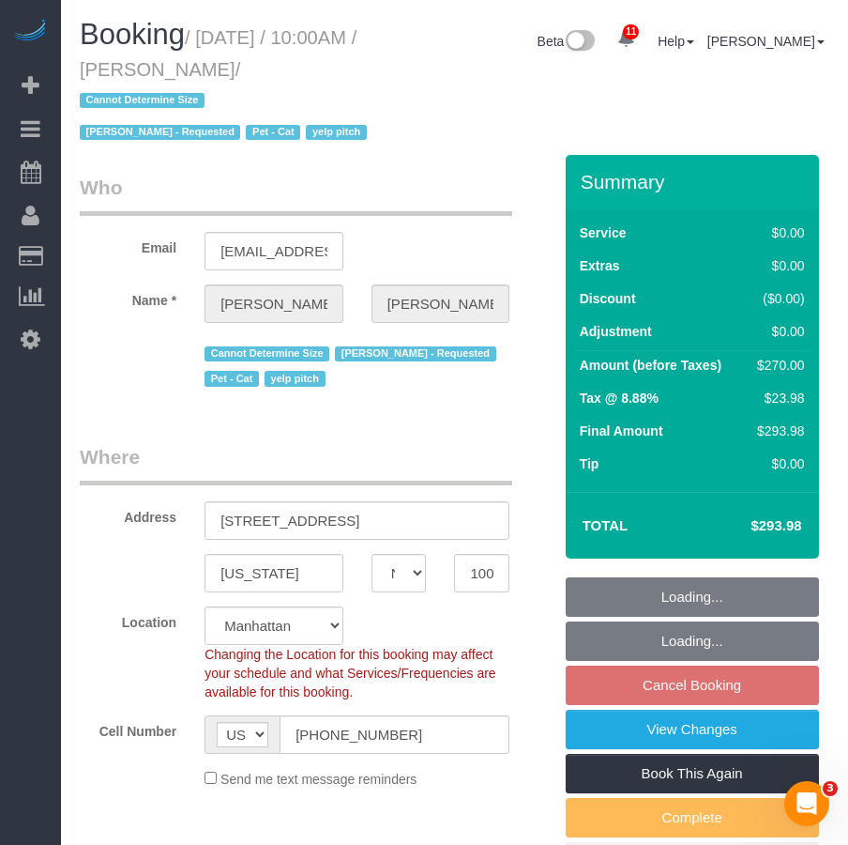
select select "2"
select select "3"
select select "2"
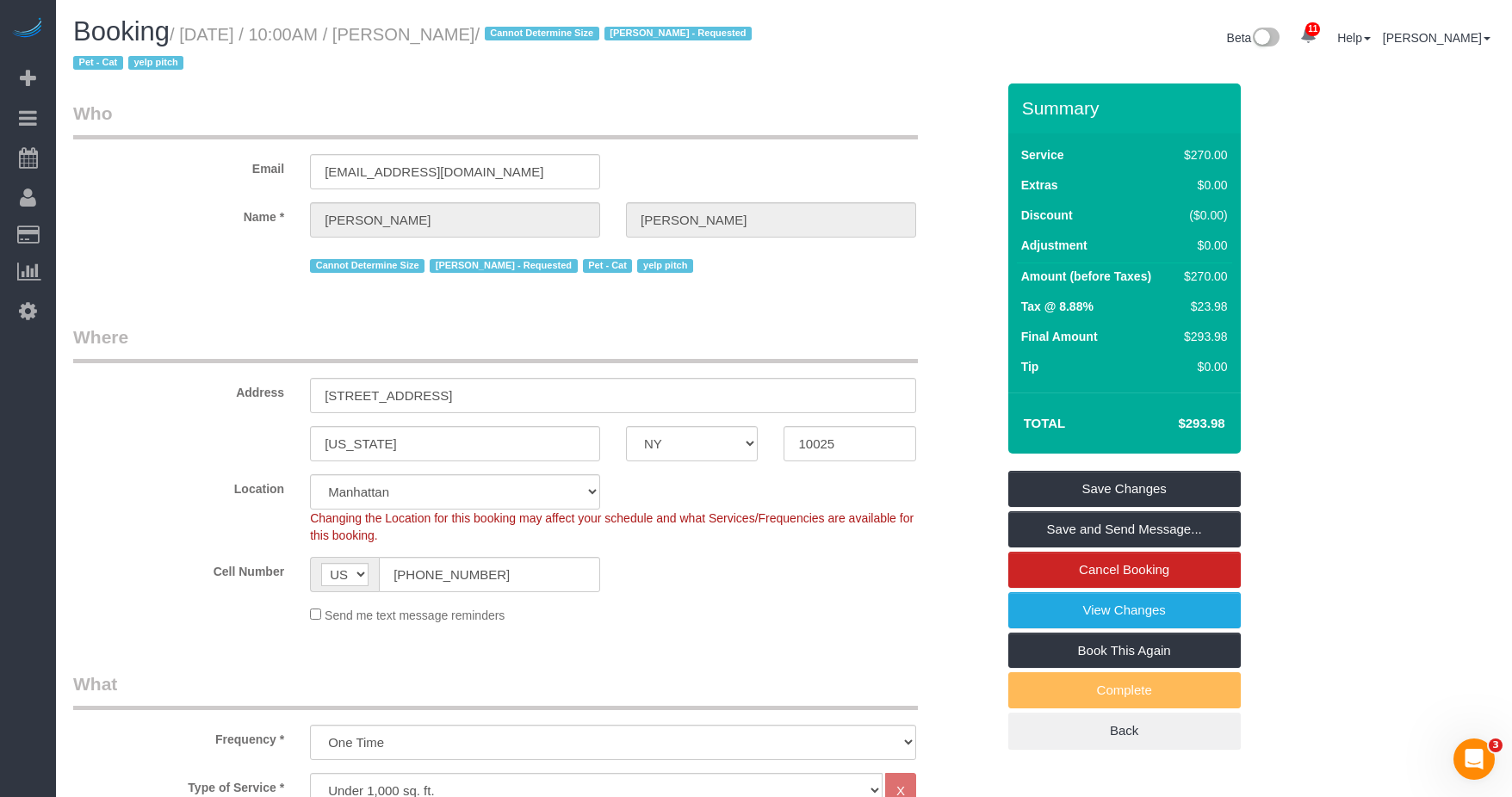
drag, startPoint x: 411, startPoint y: 35, endPoint x: 513, endPoint y: 34, distance: 102.0
click at [513, 34] on small "/ August 22, 2025 / 10:00AM / Syed Husain / Cannot Determine Size Jasmine Smith…" at bounding box center [415, 49] width 684 height 49
copy small "[PERSON_NAME]"
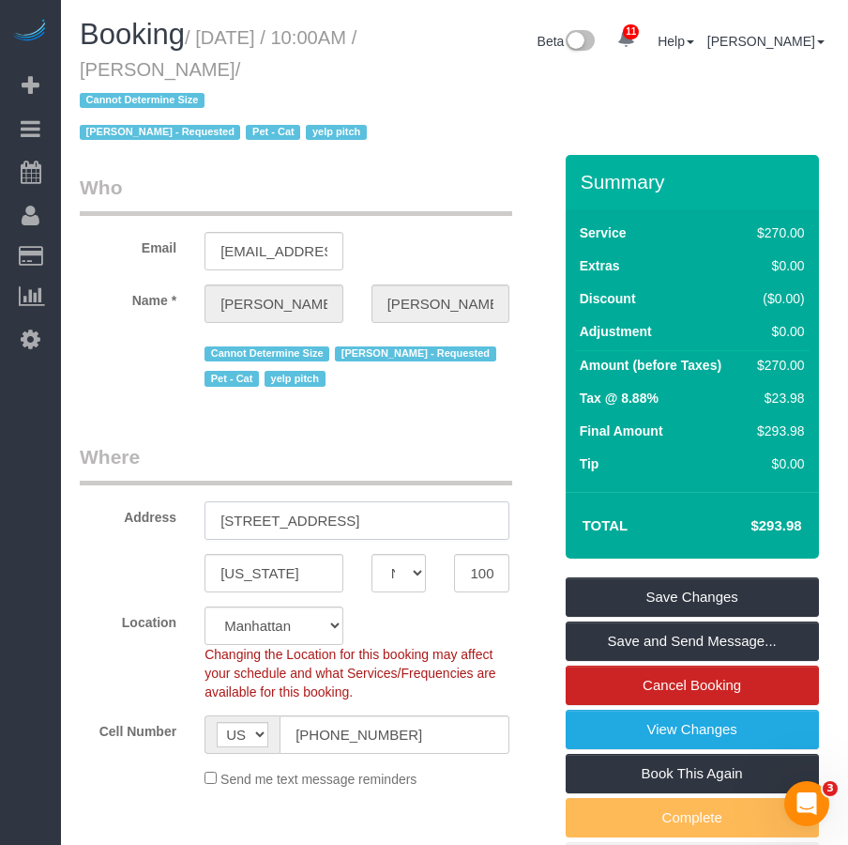
click at [366, 524] on input "292 West 92nd Street, 4B" at bounding box center [357, 520] width 305 height 38
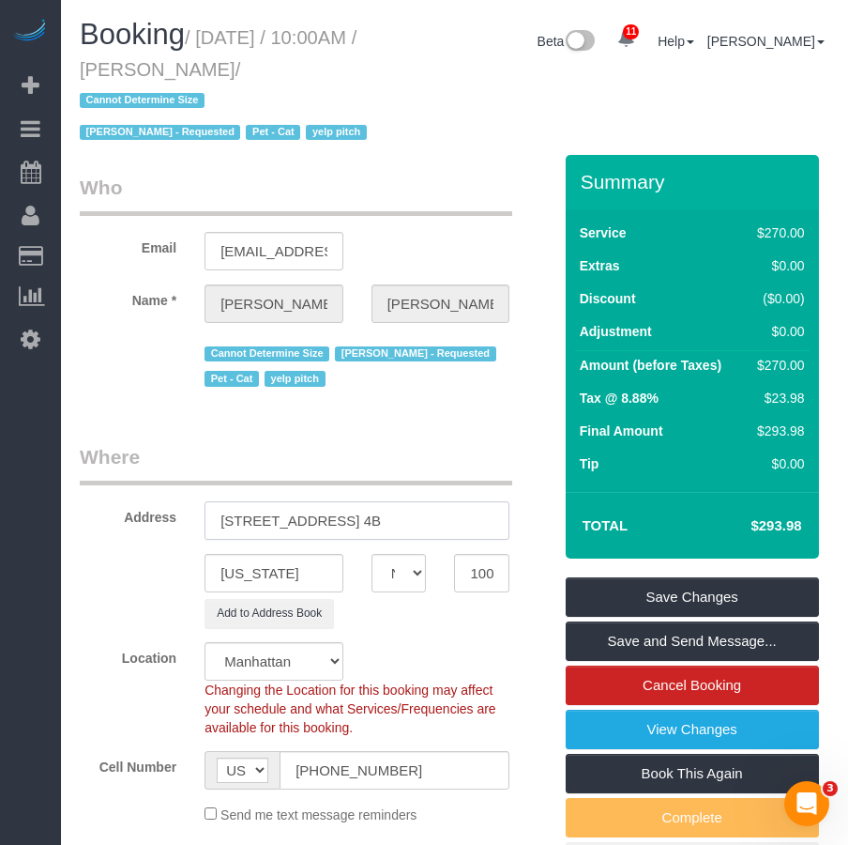
type input "292 West 92nd Street, Apt. 4B"
click at [283, 567] on input "NEW YORK" at bounding box center [274, 573] width 139 height 38
click at [283, 567] on input "[US_STATE]" at bounding box center [274, 573] width 139 height 38
type input "[US_STATE]"
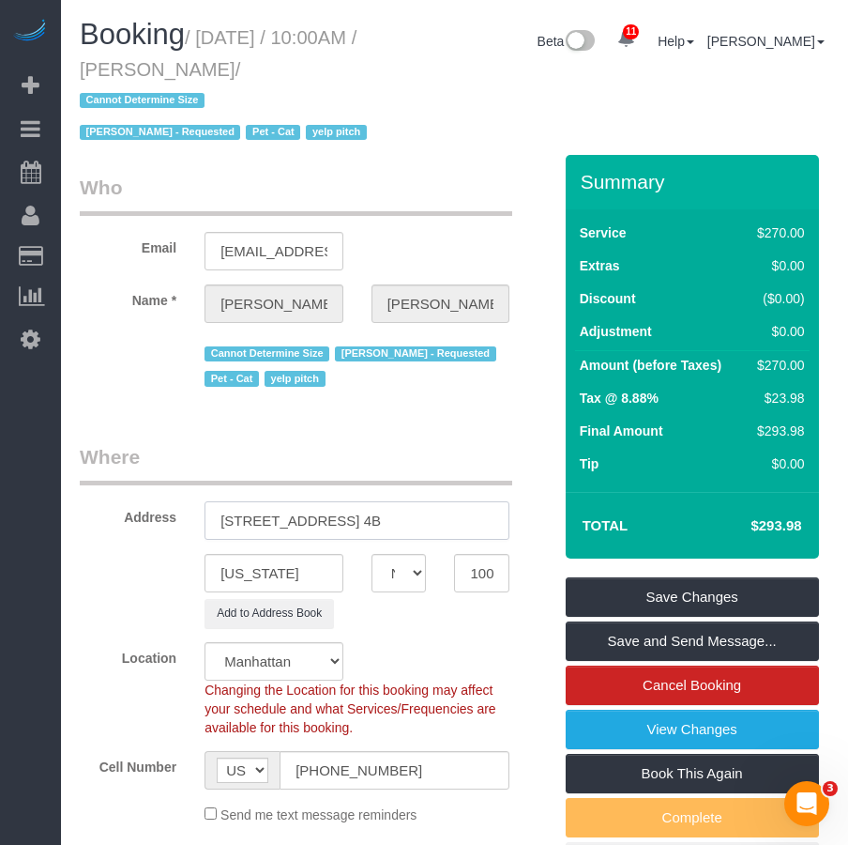
click at [276, 519] on input "[STREET_ADDRESS] 4B" at bounding box center [357, 520] width 305 height 38
click at [484, 566] on input "10025" at bounding box center [481, 573] width 55 height 38
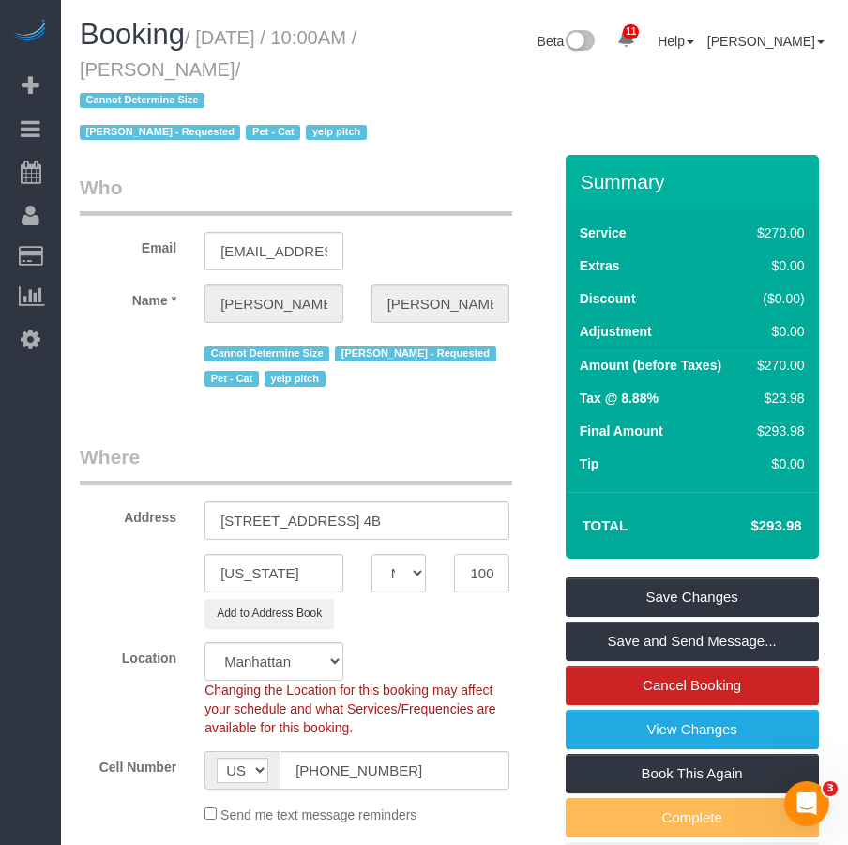
click at [484, 566] on input "10025" at bounding box center [481, 573] width 55 height 38
click at [284, 514] on input "292 West 92nd Street, Apt. 4B" at bounding box center [357, 520] width 305 height 38
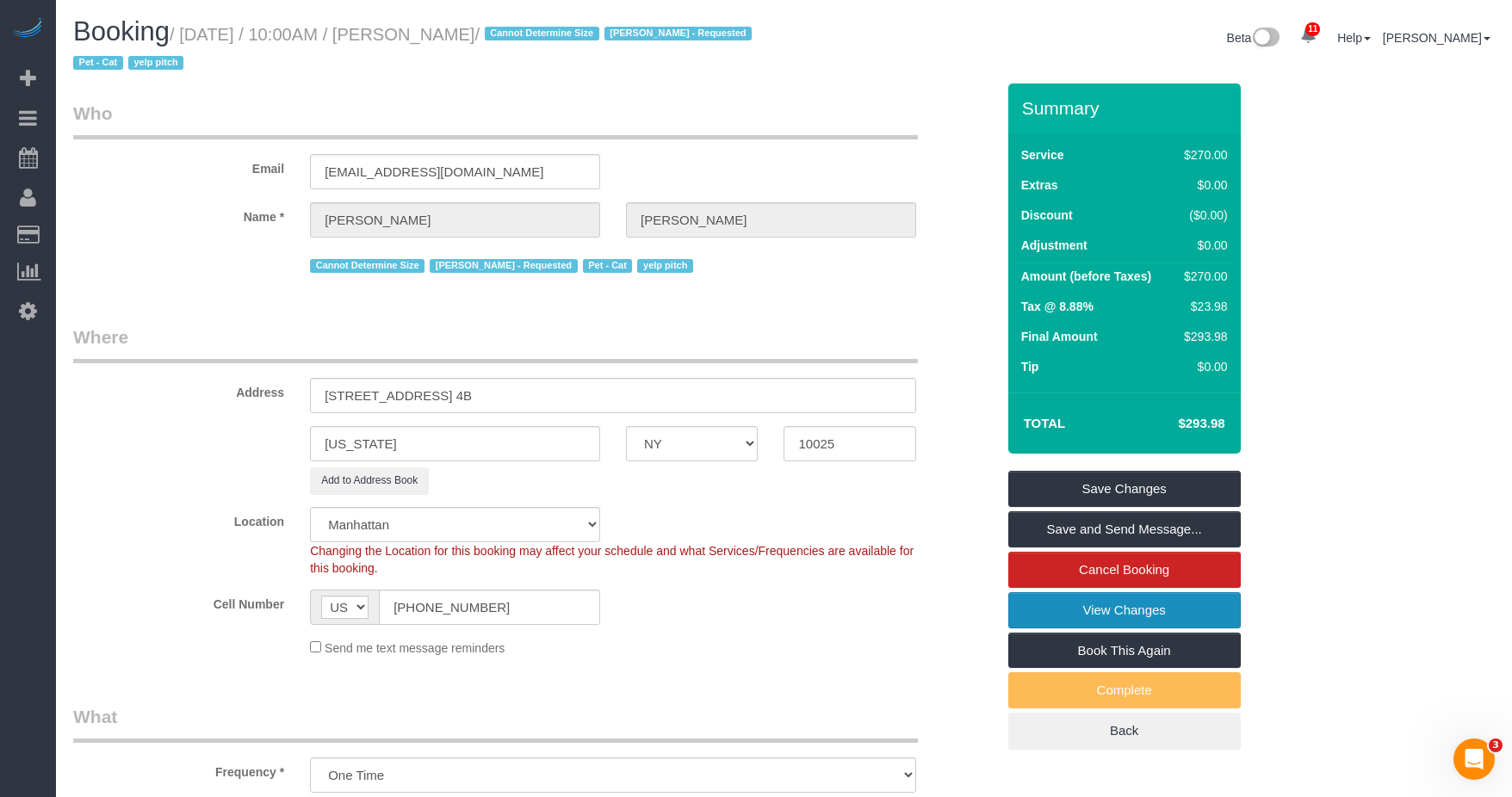
click at [778, 607] on link "View Changes" at bounding box center [1124, 610] width 232 height 36
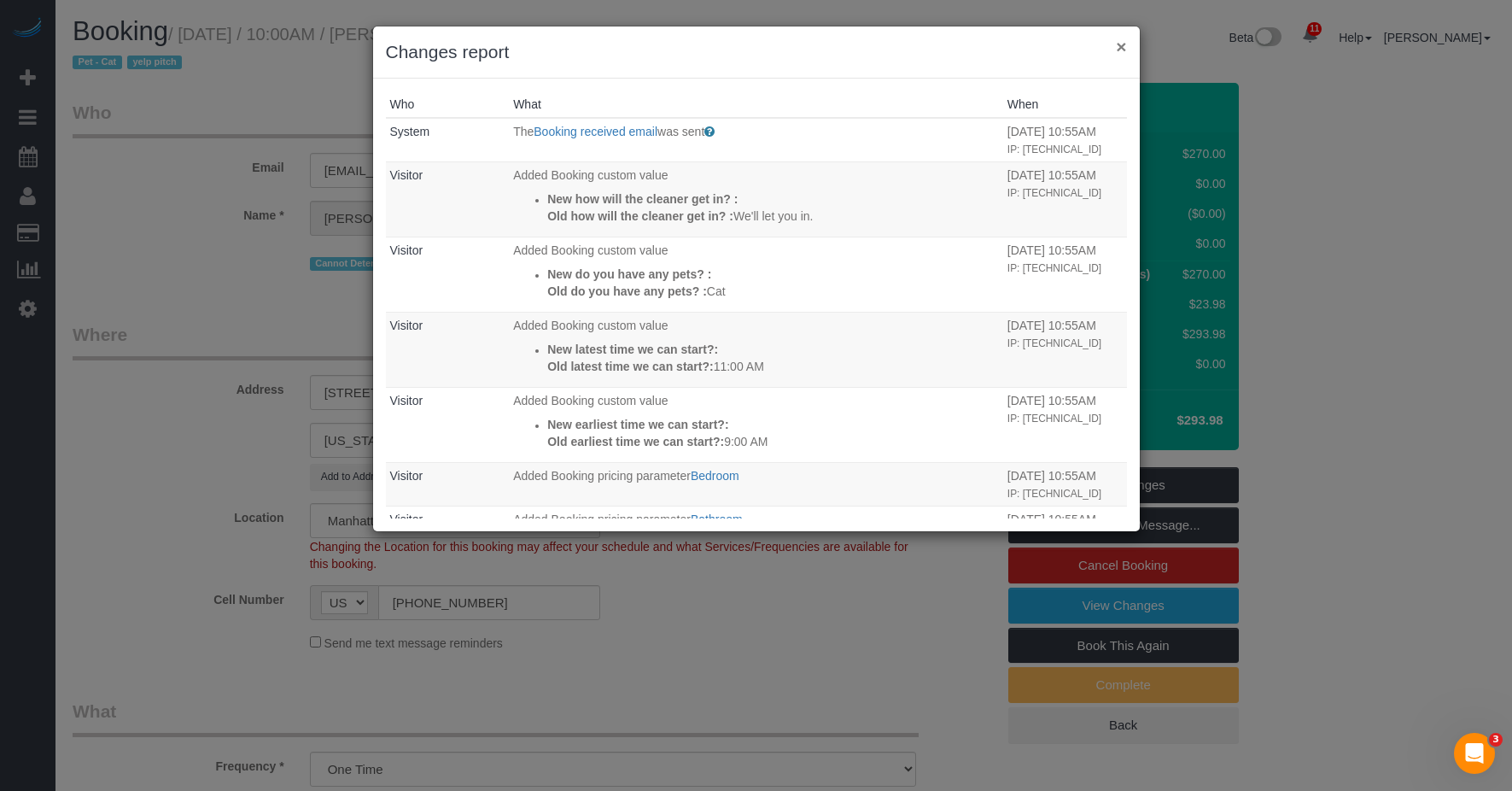
click at [771, 45] on button "×" at bounding box center [1121, 46] width 10 height 18
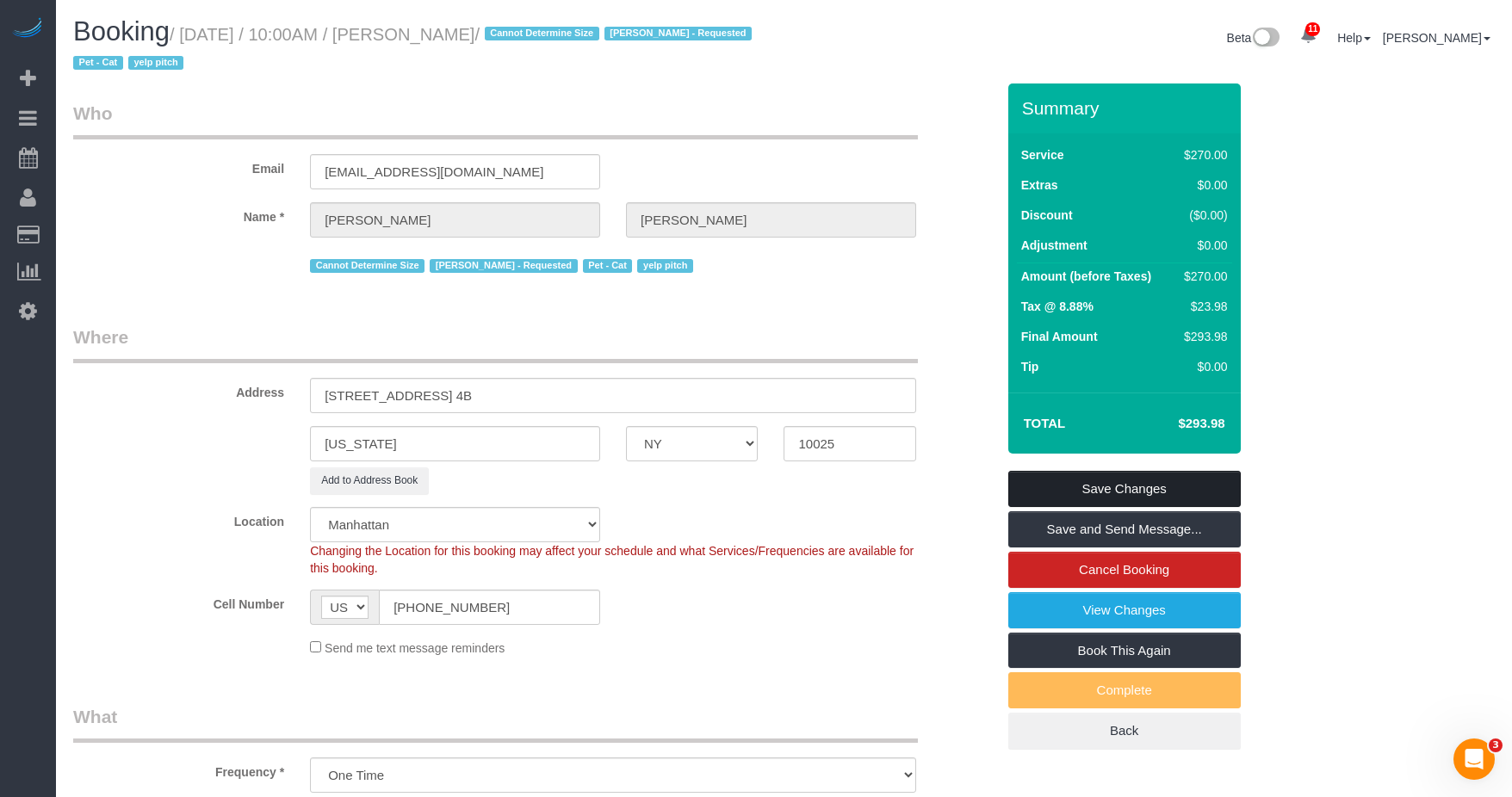
click at [778, 497] on link "Save Changes" at bounding box center [1124, 488] width 232 height 36
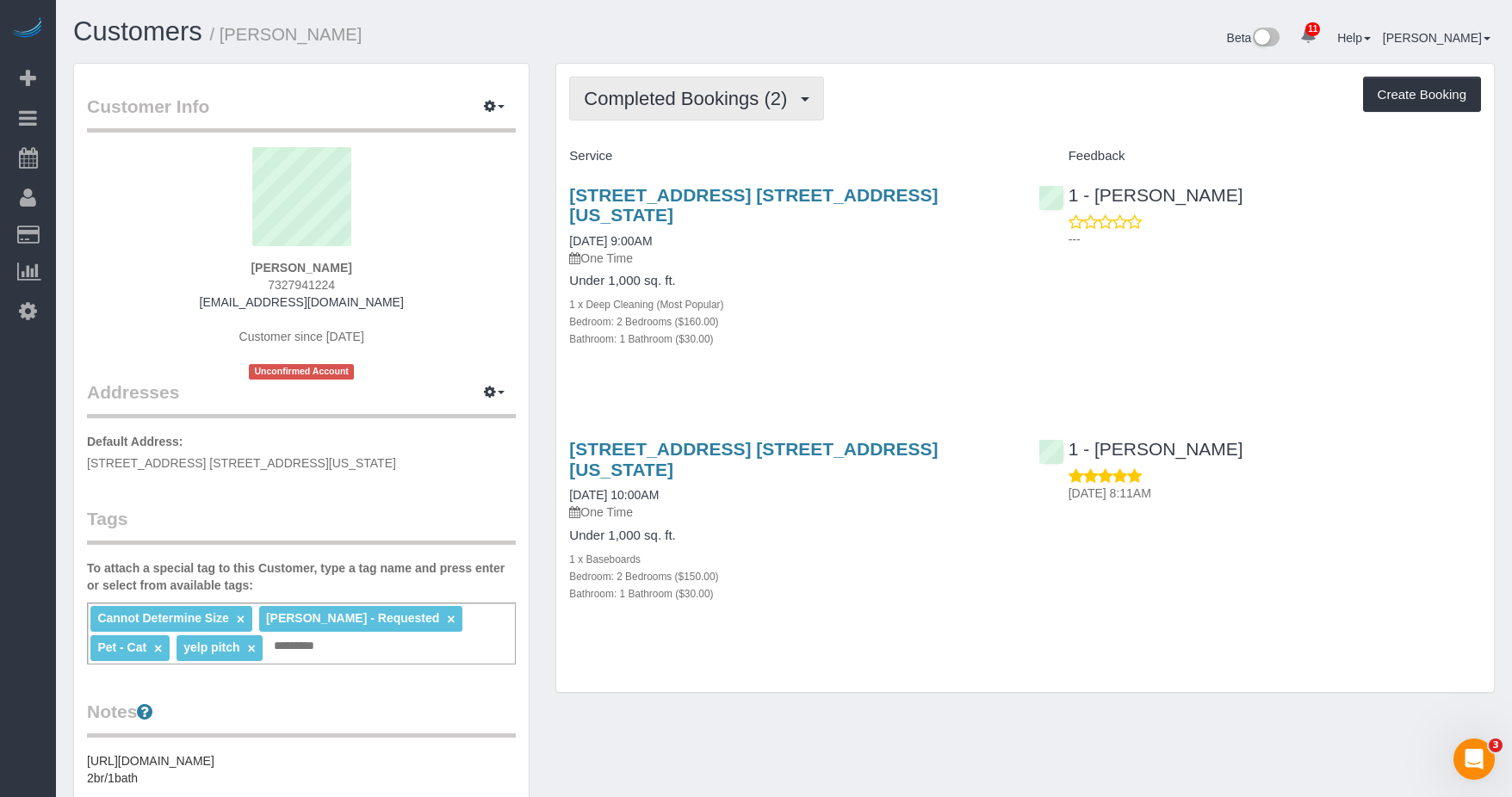
drag, startPoint x: 762, startPoint y: 96, endPoint x: 742, endPoint y: 118, distance: 29.7
click at [761, 97] on span "Completed Bookings (2)" at bounding box center [689, 98] width 212 height 21
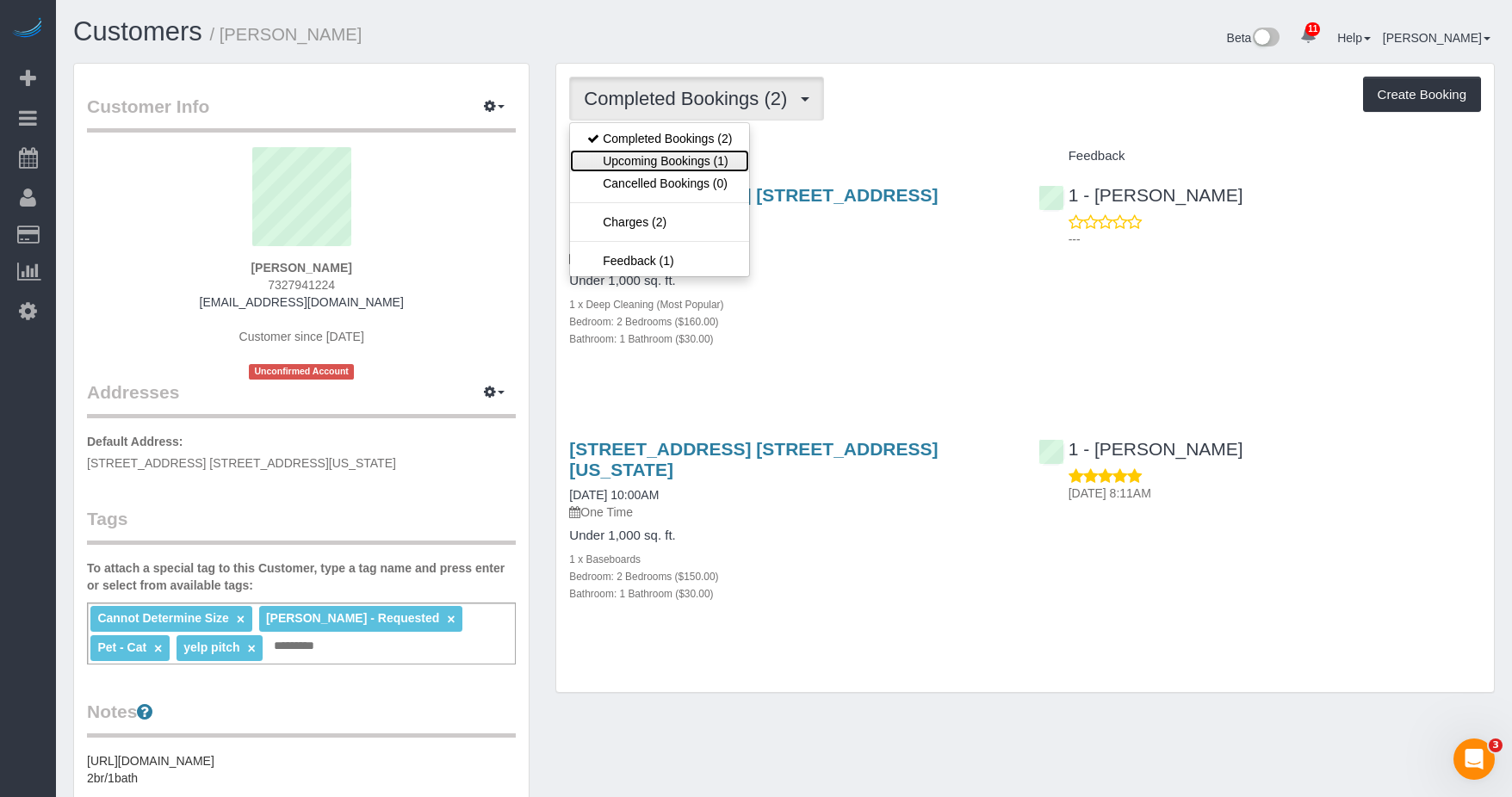
click at [684, 162] on link "Upcoming Bookings (1)" at bounding box center [659, 161] width 179 height 22
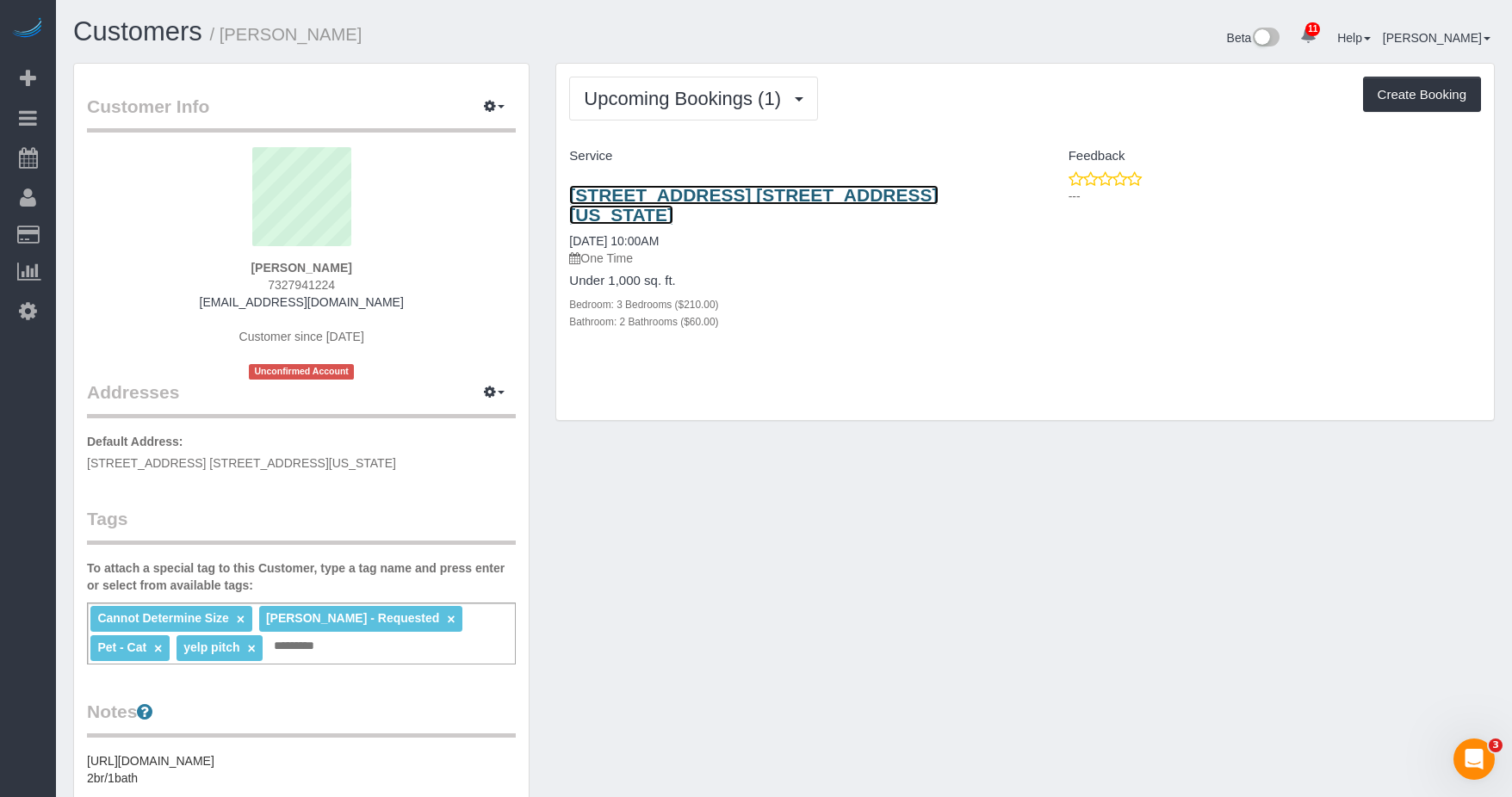
click at [699, 194] on link "[STREET_ADDRESS] [STREET_ADDRESS][US_STATE]" at bounding box center [753, 205] width 369 height 39
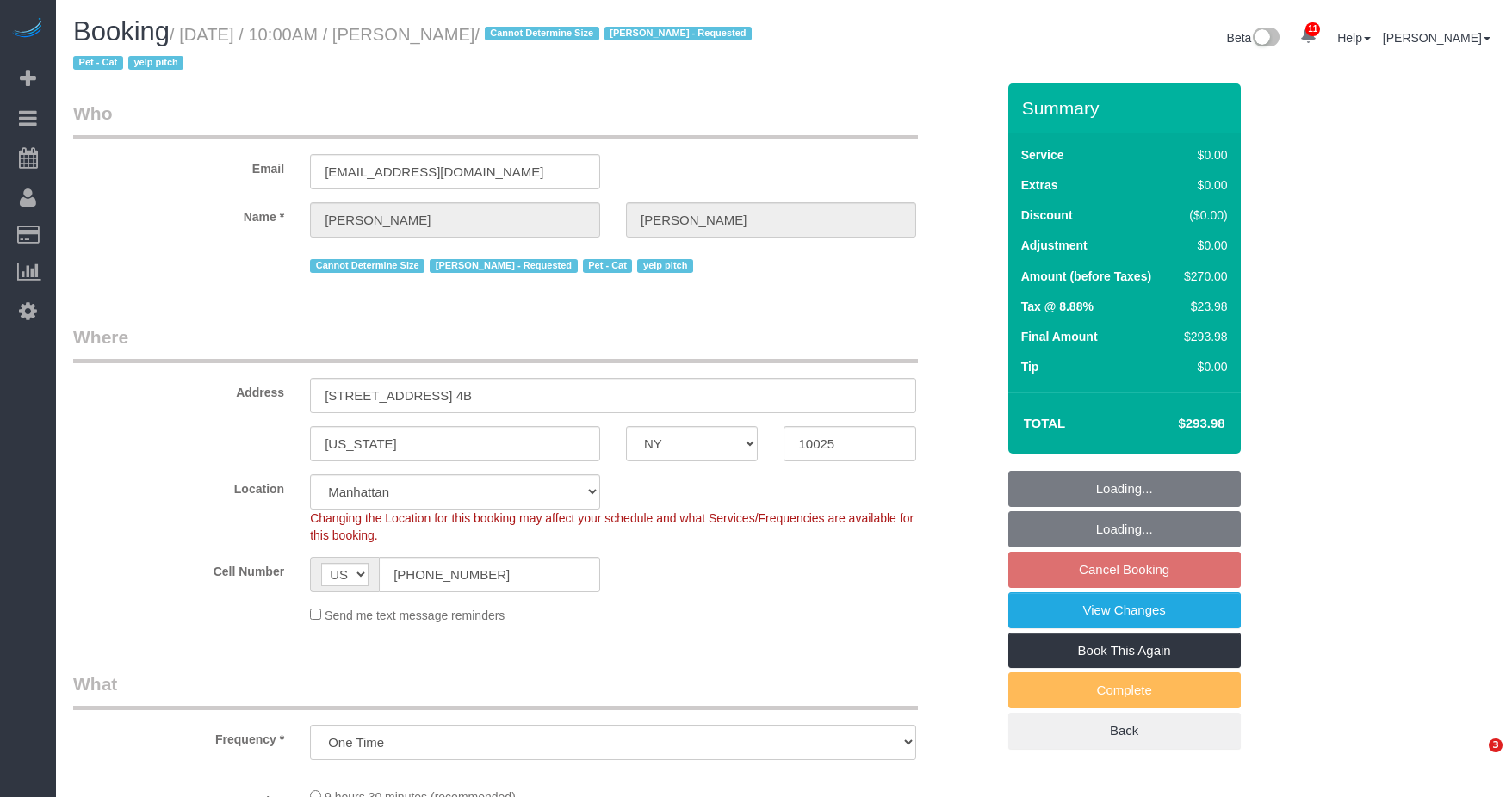
select select "NY"
select select "object:731"
select select "string:stripe-pm_1RxUSn4VGloSiKo7D5eESK6f"
select select "spot3"
select select "number:57"
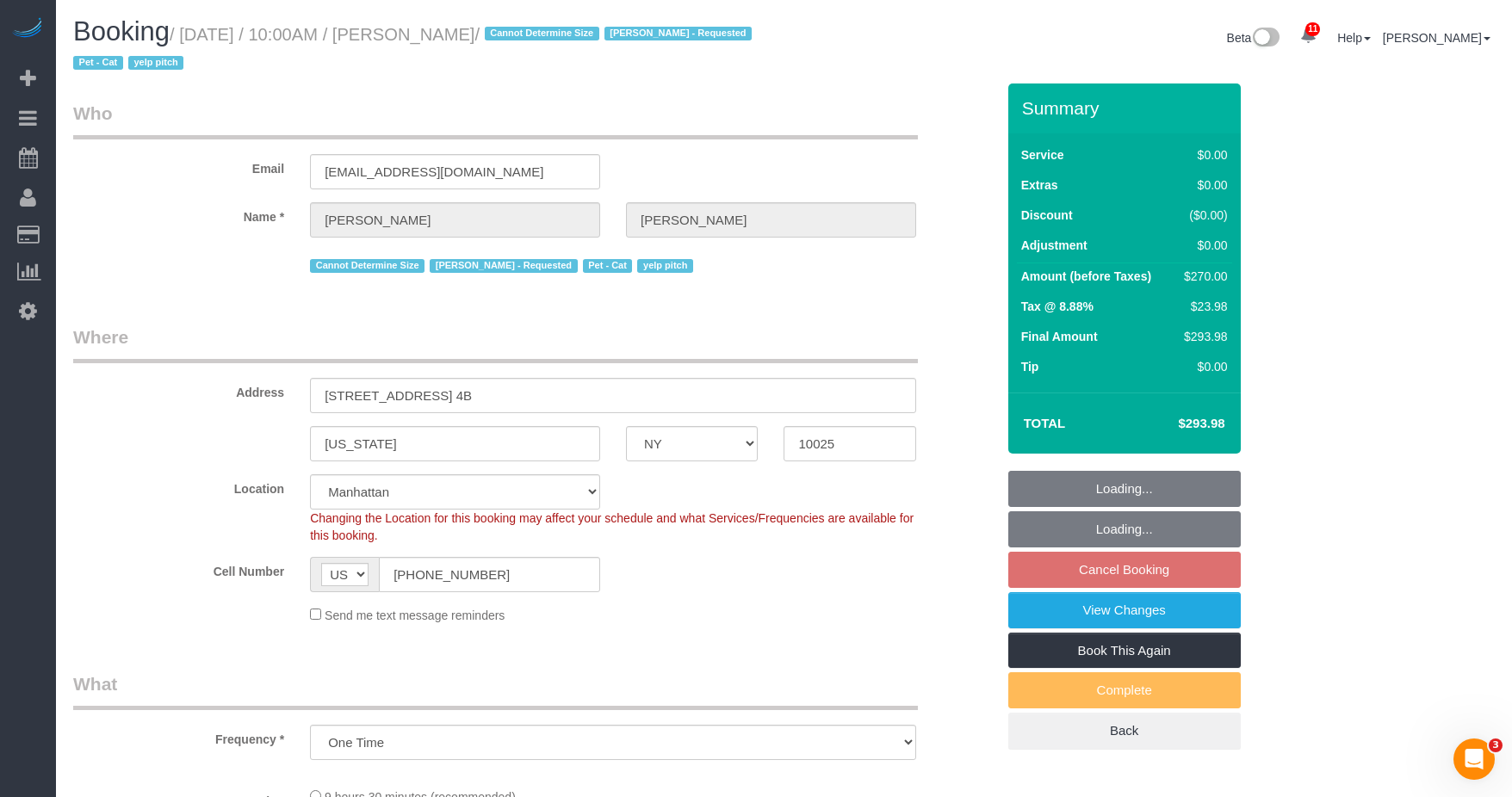
select select "number:71"
select select "number:14"
select select "number:5"
select select "3"
select select "2"
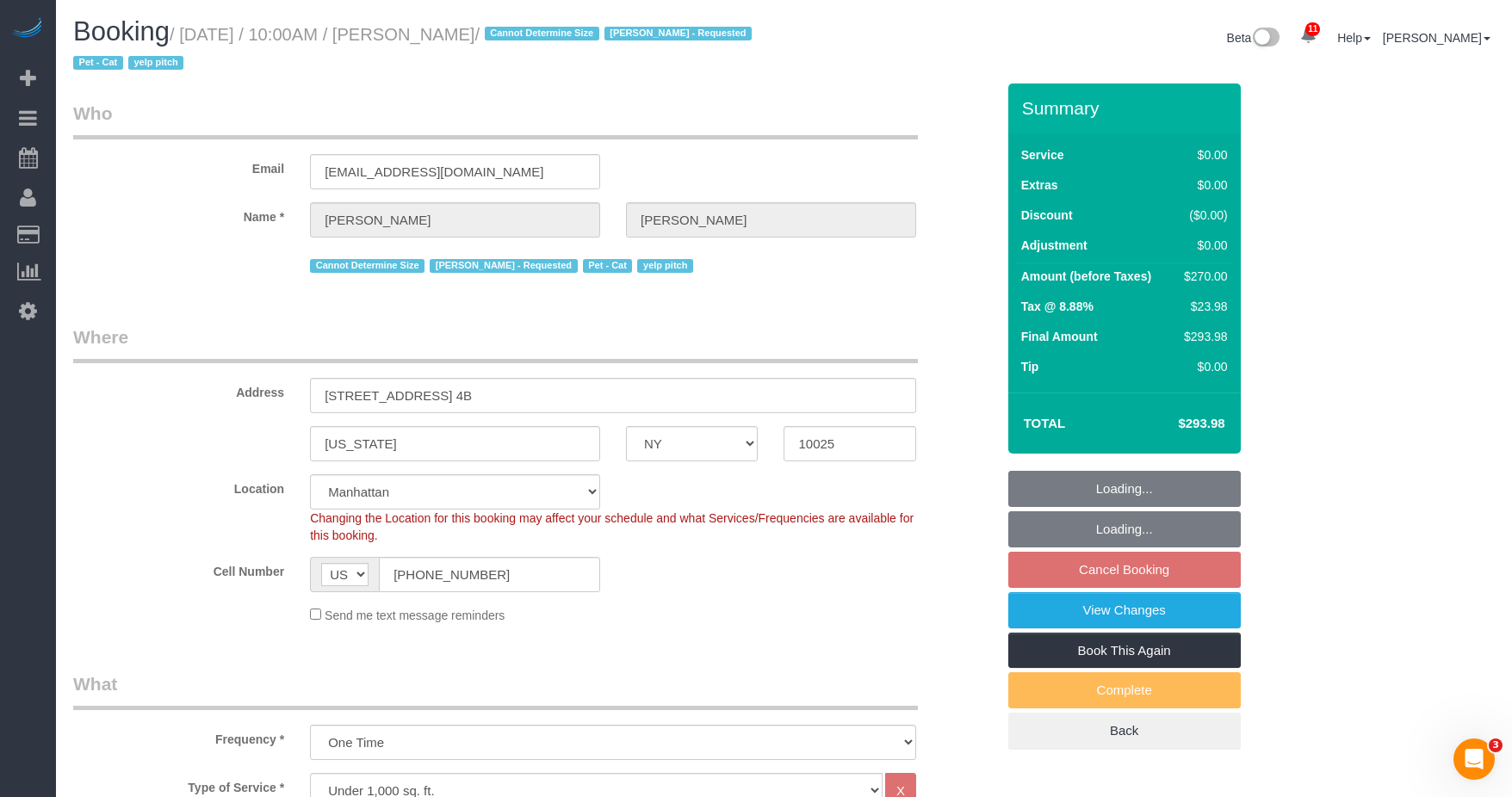
select select "3"
select select "2"
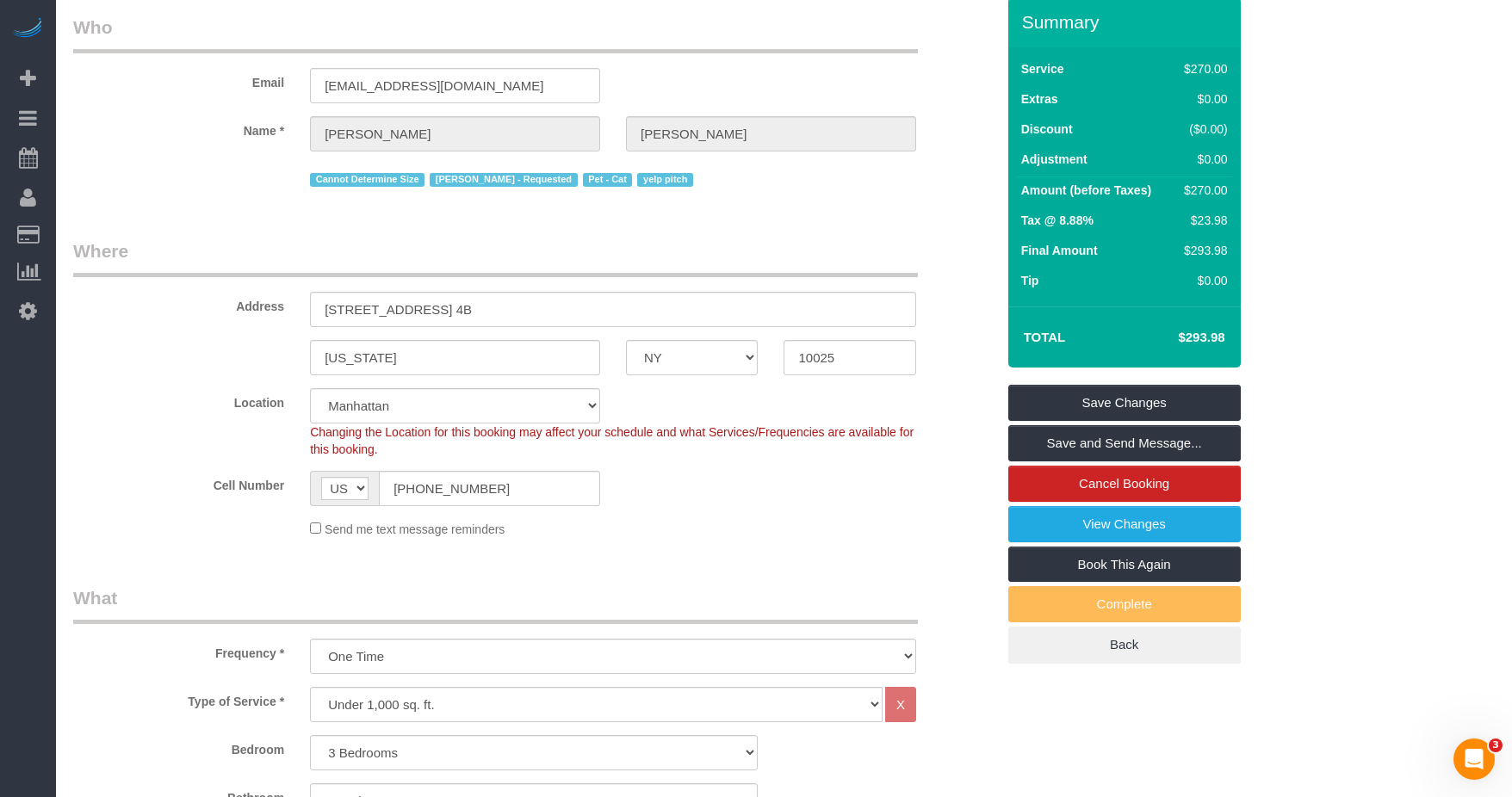
scroll to position [172, 0]
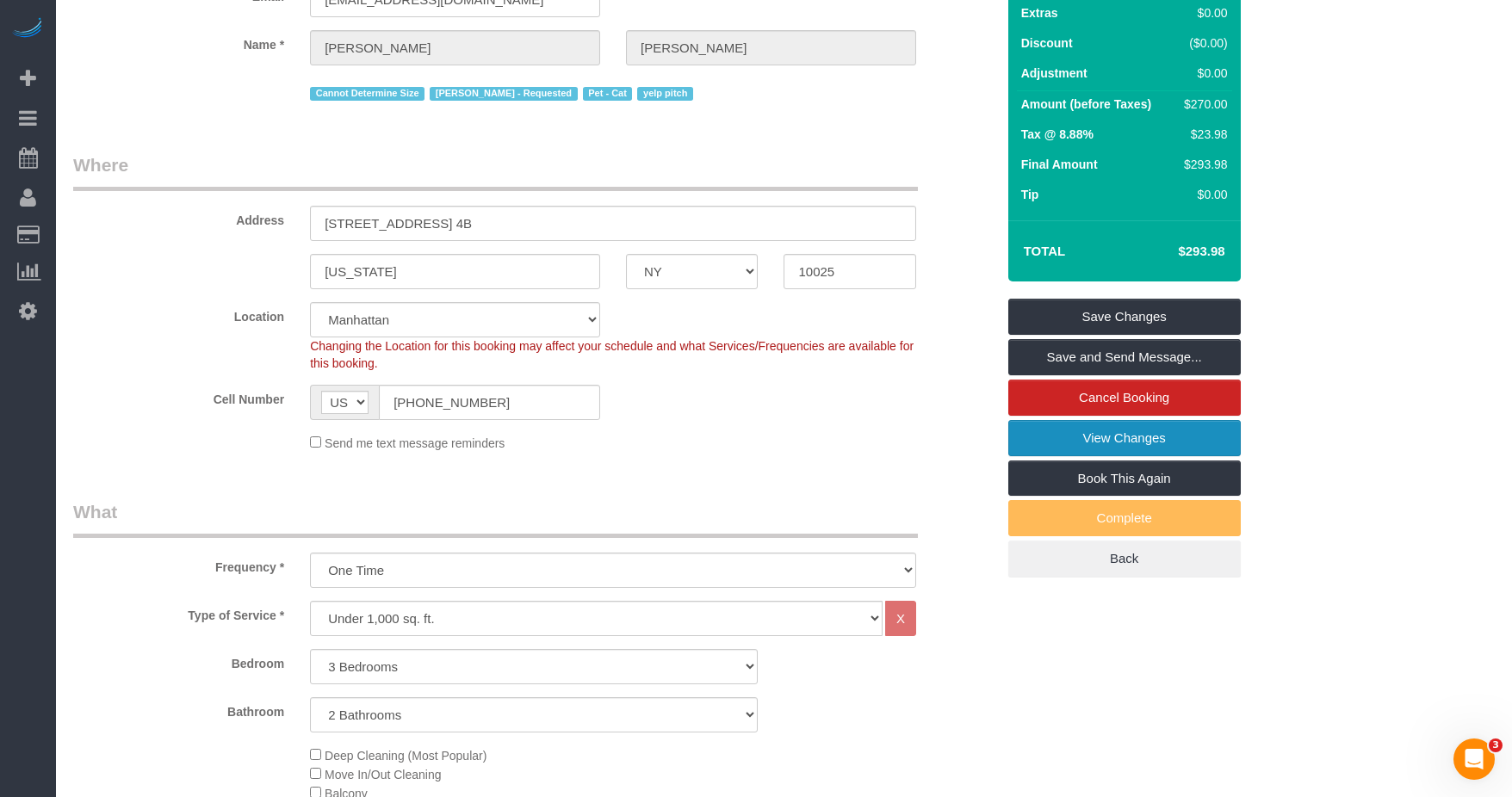
click at [1039, 426] on link "View Changes" at bounding box center [1124, 437] width 232 height 36
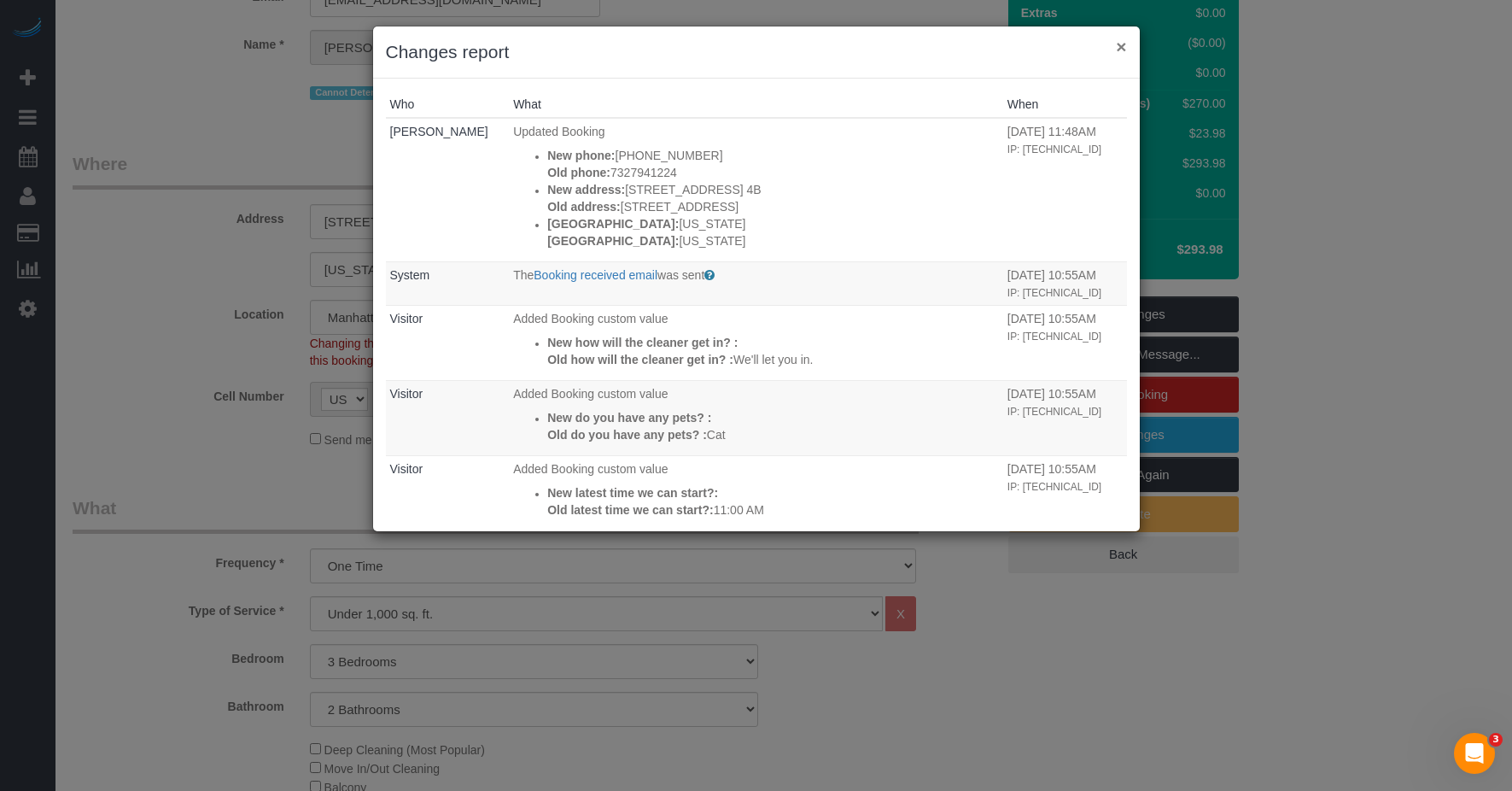
click at [1122, 50] on button "×" at bounding box center [1121, 46] width 10 height 18
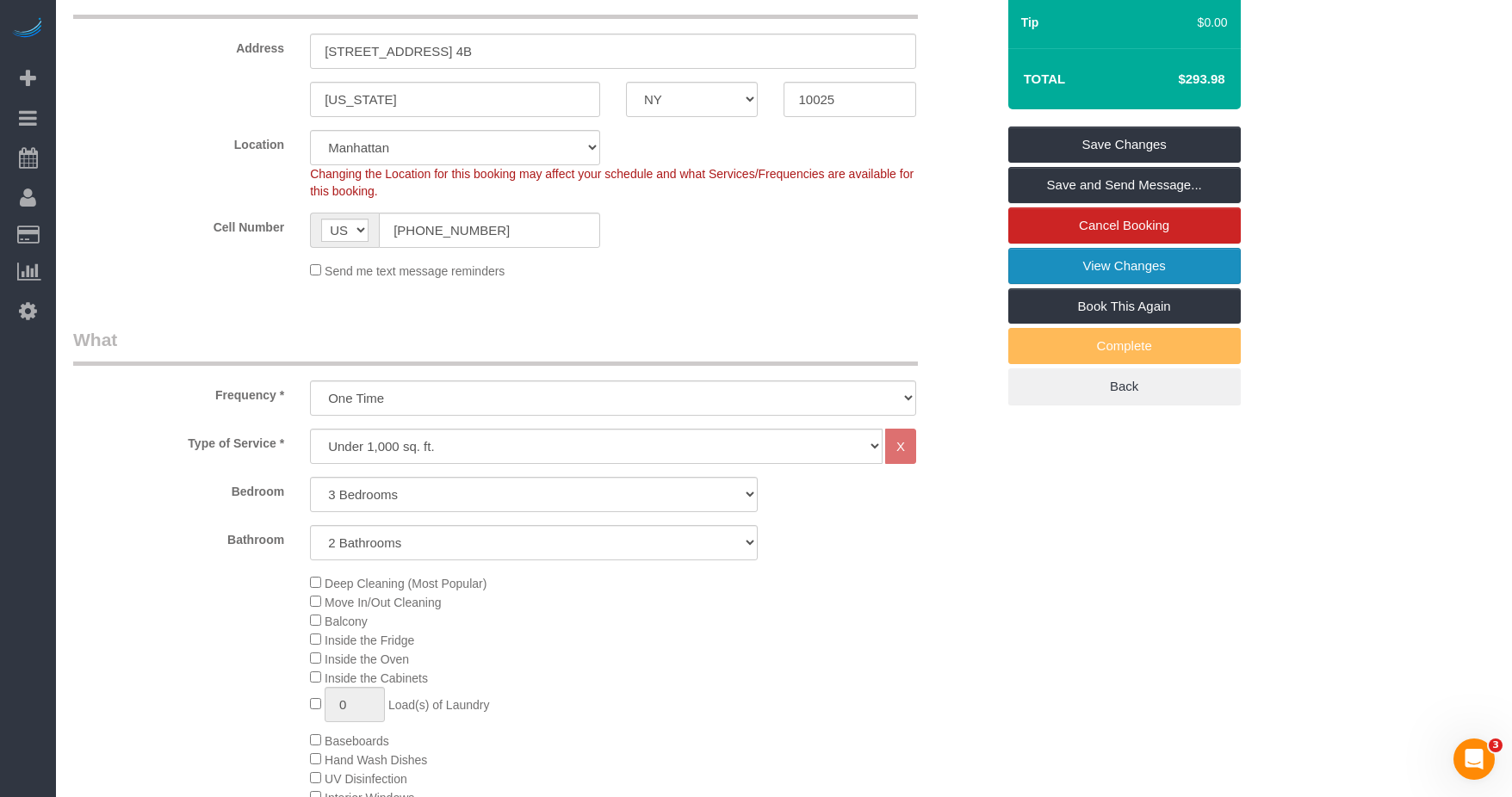
scroll to position [430, 0]
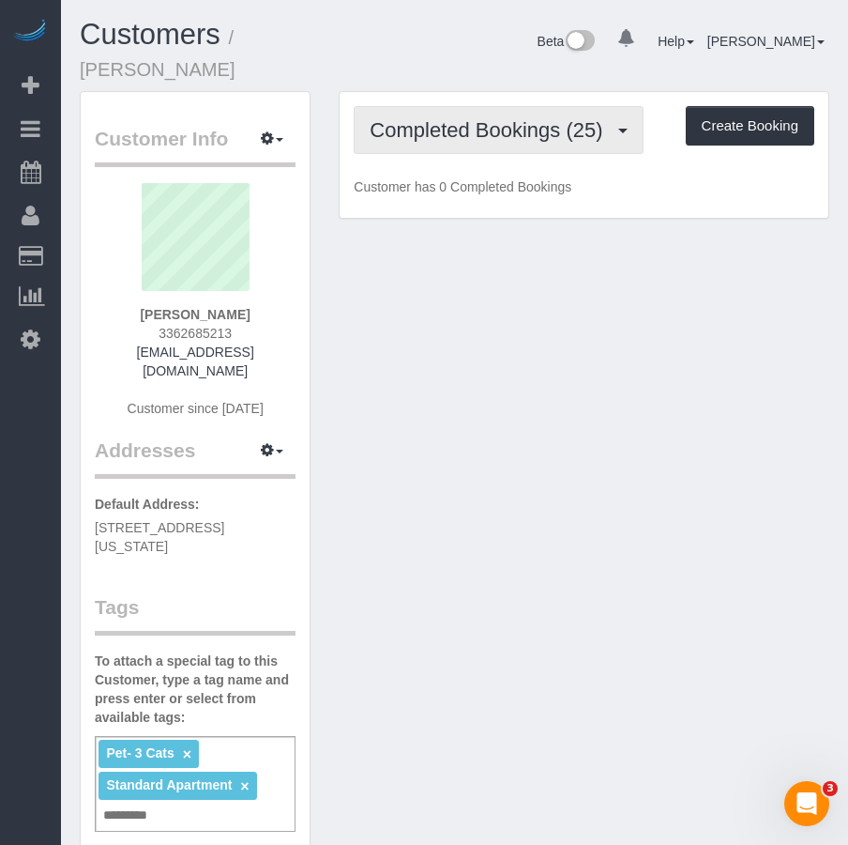
click at [478, 118] on span "Completed Bookings (25)" at bounding box center [491, 129] width 242 height 23
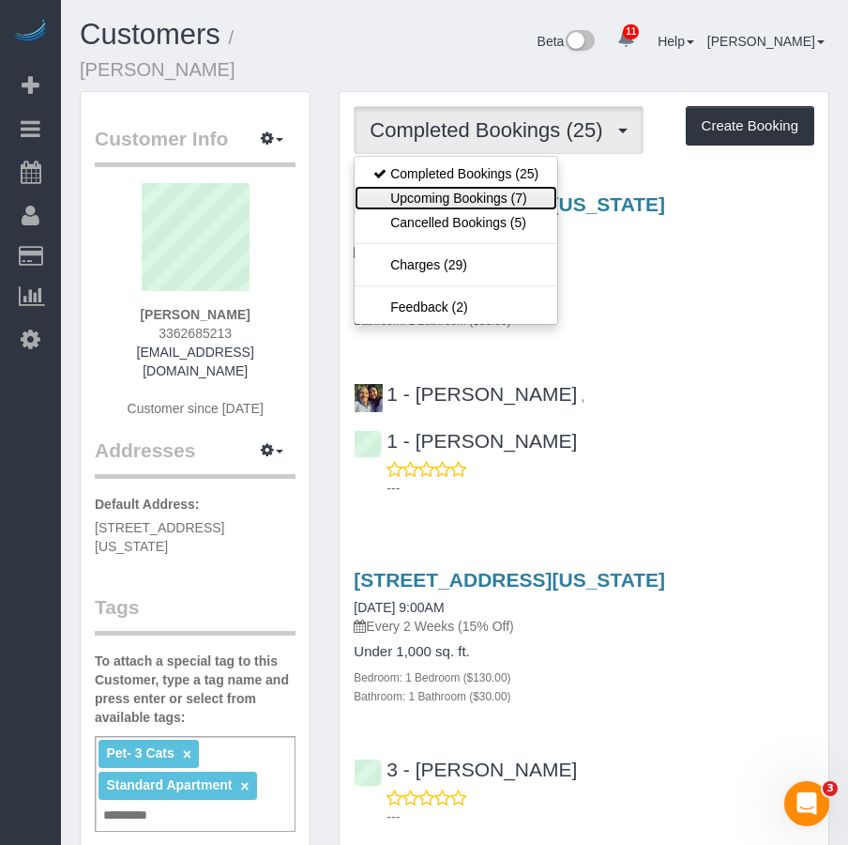
click at [440, 186] on link "Upcoming Bookings (7)" at bounding box center [456, 198] width 203 height 24
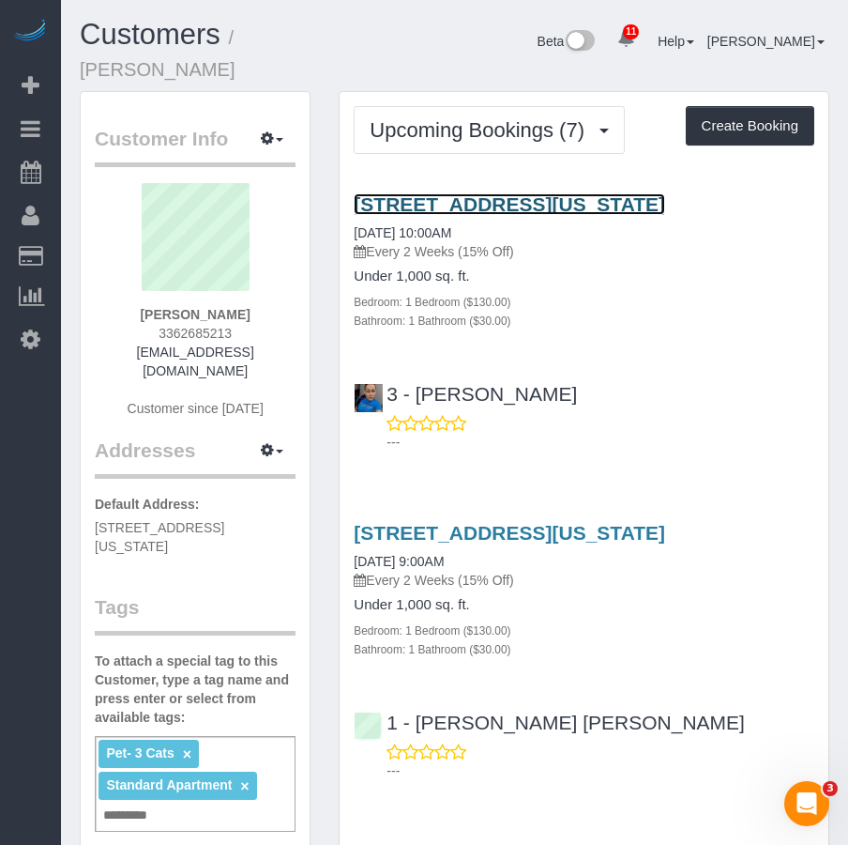
click at [490, 193] on link "[STREET_ADDRESS][US_STATE]" at bounding box center [510, 204] width 312 height 22
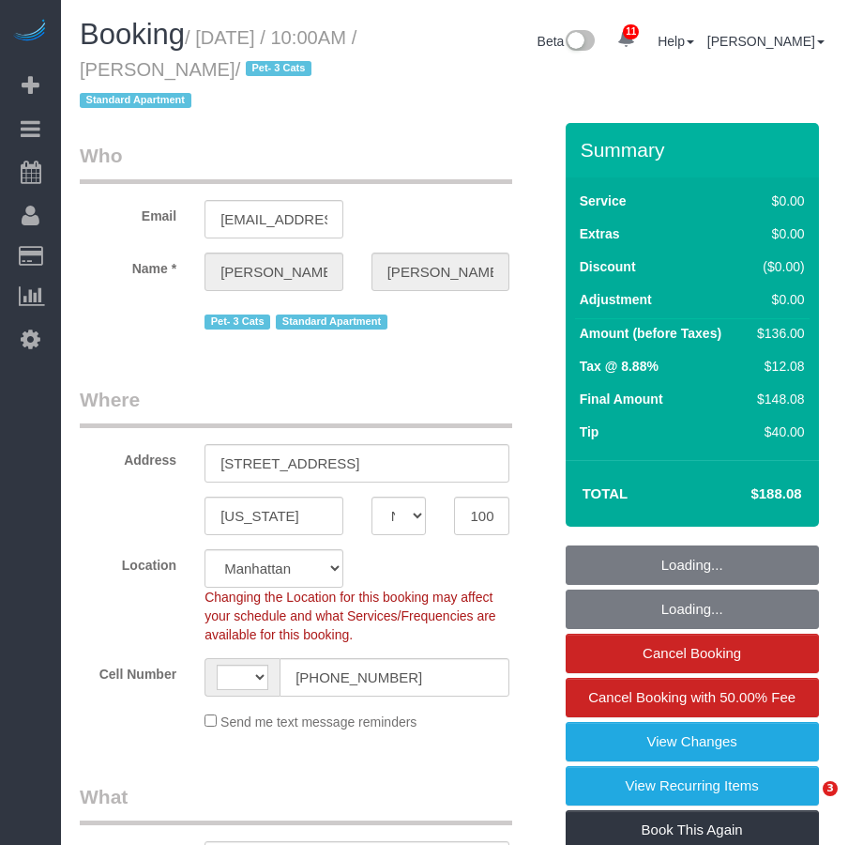
select select "NY"
select select "string:[GEOGRAPHIC_DATA]"
select select "string:stripe-pm_1P8RUe4VGloSiKo7HuCvSYae"
select select "number:56"
select select "number:73"
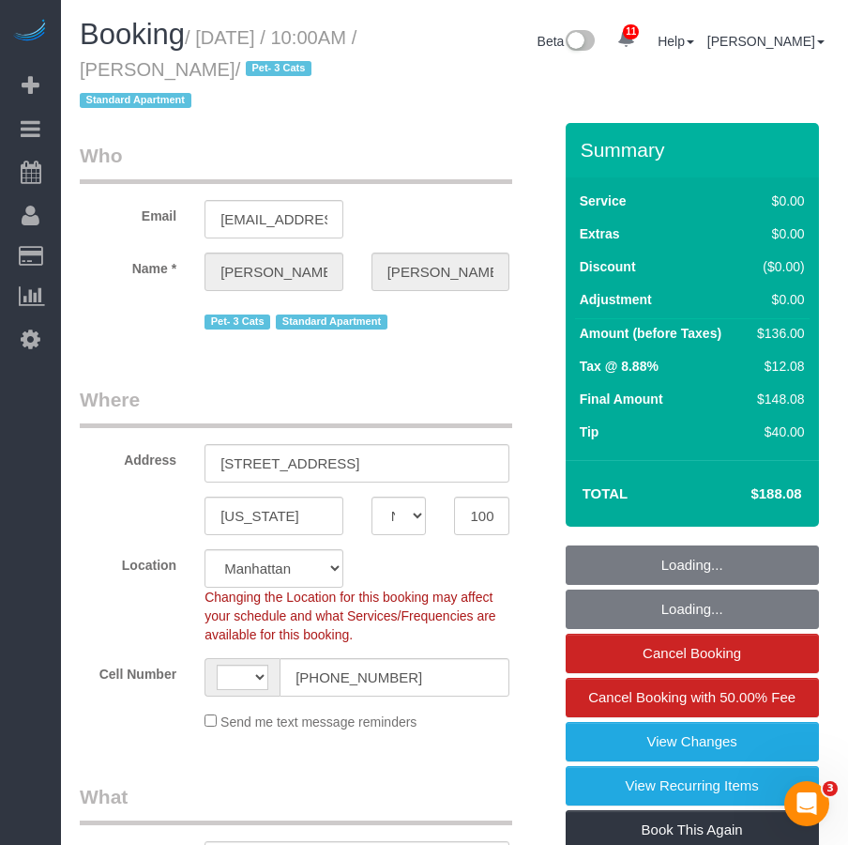
select select "number:14"
select select "number:6"
select select "object:983"
select select "spot1"
select select "1"
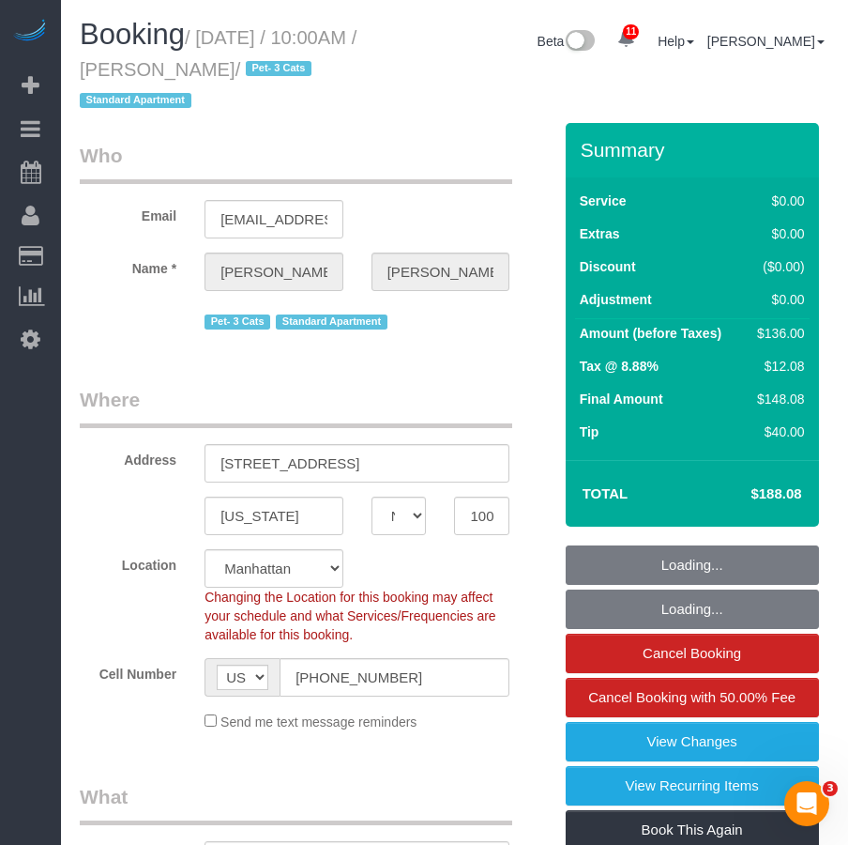
select select "object:1445"
drag, startPoint x: 202, startPoint y: 32, endPoint x: 294, endPoint y: 68, distance: 98.7
click at [294, 68] on small "/ August 18, 2025 / 10:00AM / Blaine Bentsen / Pet- 3 Cats Standard Apartment" at bounding box center [218, 69] width 277 height 84
copy small "August 18, 2025 / 10:00AM / Blaine Bentsen"
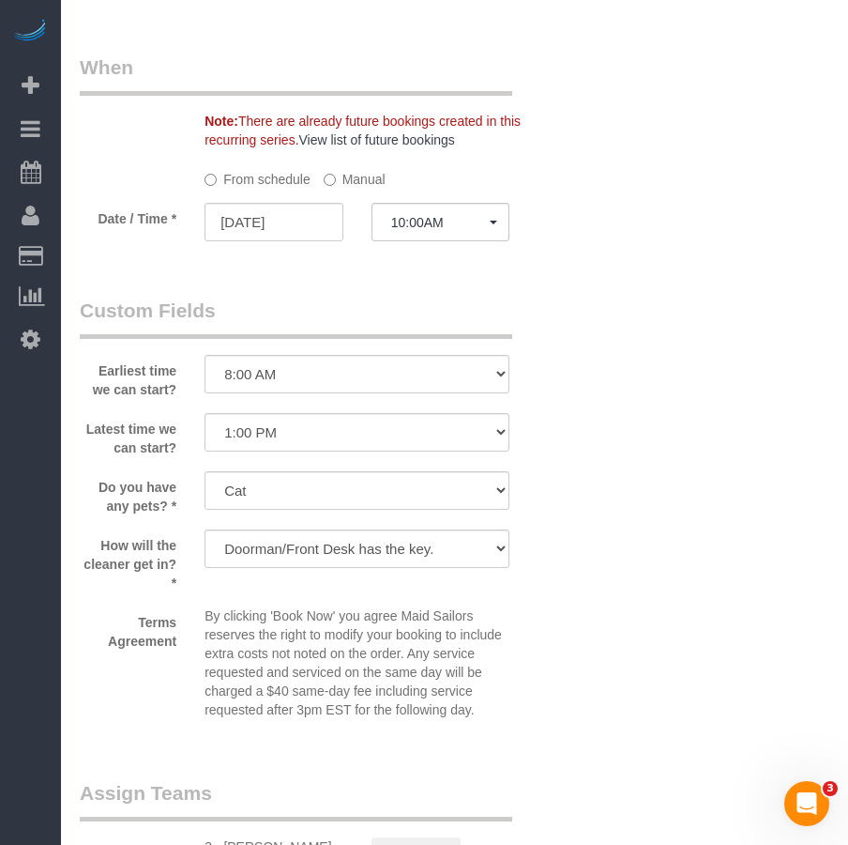
scroll to position [2253, 0]
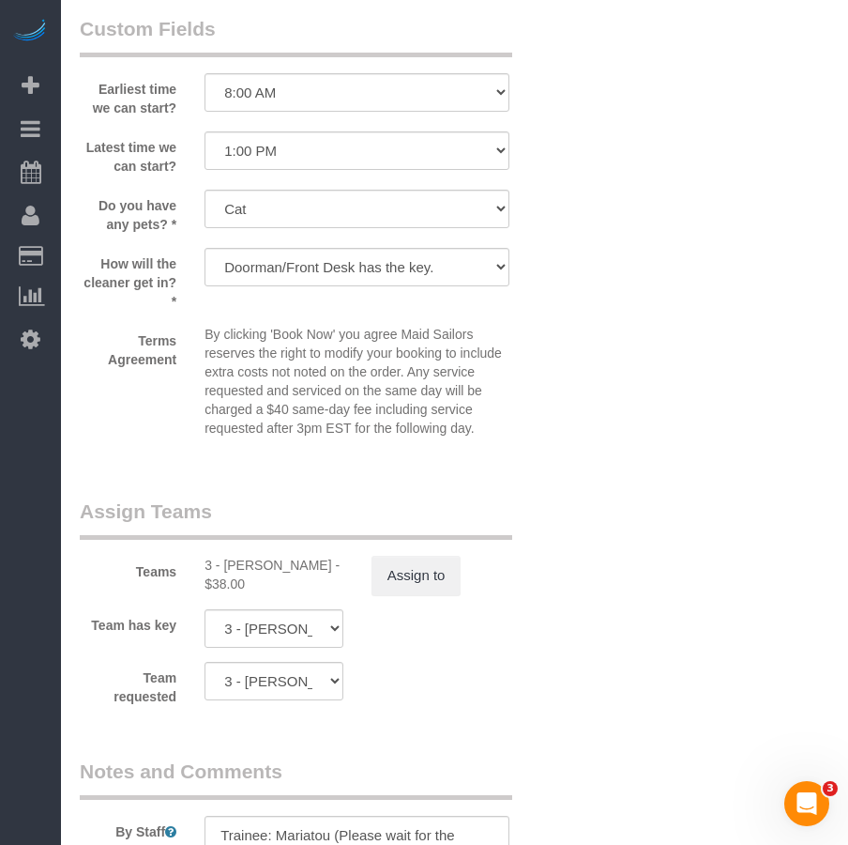
drag, startPoint x: 227, startPoint y: 562, endPoint x: 328, endPoint y: 566, distance: 100.5
click at [328, 566] on div "3 - Geraldin Bastidas - $38.00" at bounding box center [274, 575] width 139 height 38
copy div "Geraldin Bastidas"
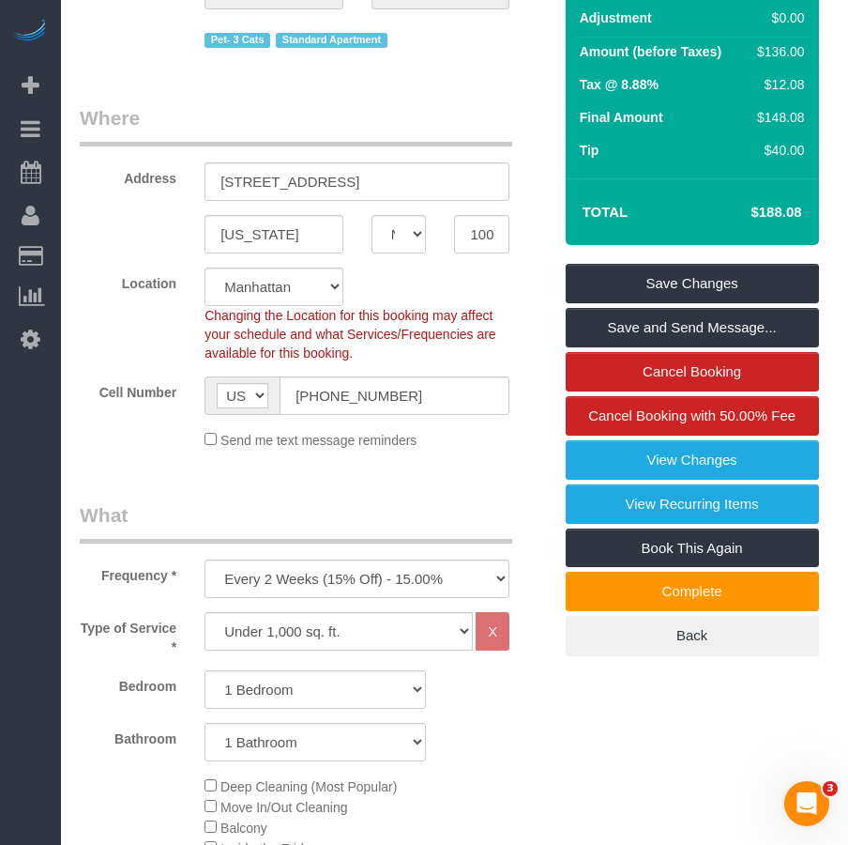
scroll to position [0, 0]
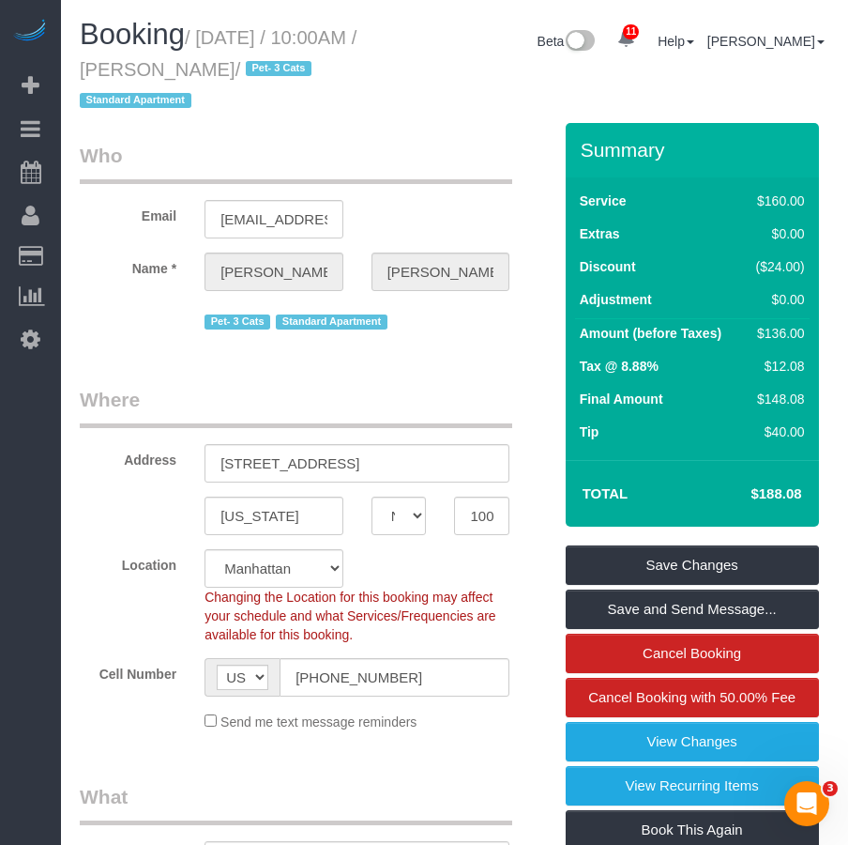
click at [191, 76] on small "/ August 18, 2025 / 10:00AM / Blaine Bentsen / Pet- 3 Cats Standard Apartment" at bounding box center [218, 69] width 277 height 84
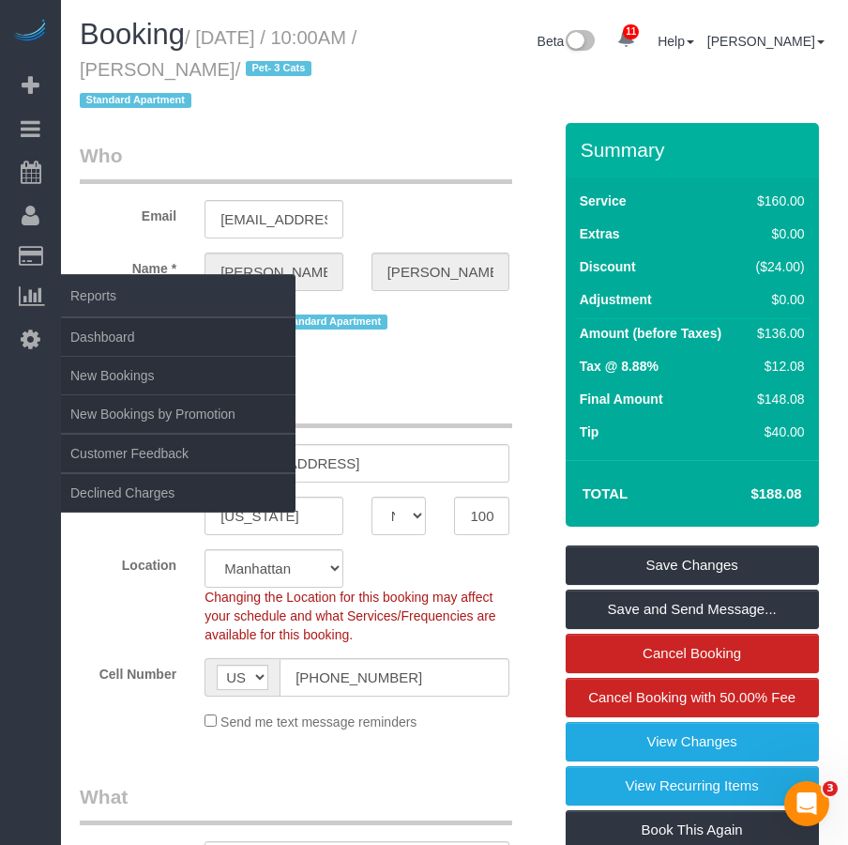
copy small "Blaine"
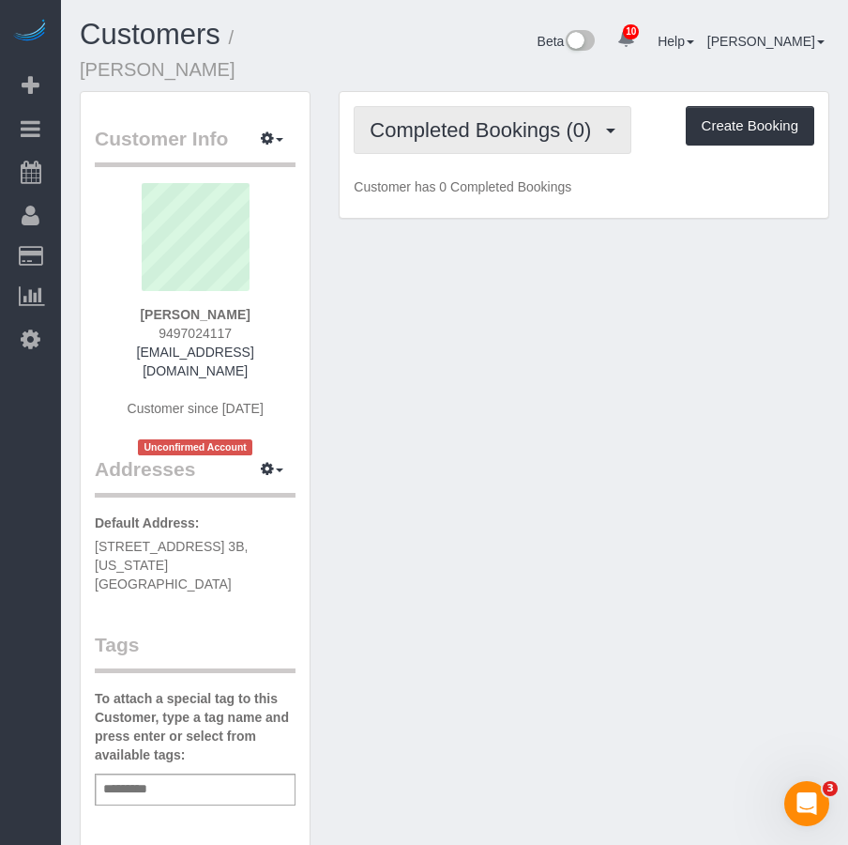
click at [499, 118] on span "Completed Bookings (0)" at bounding box center [485, 129] width 231 height 23
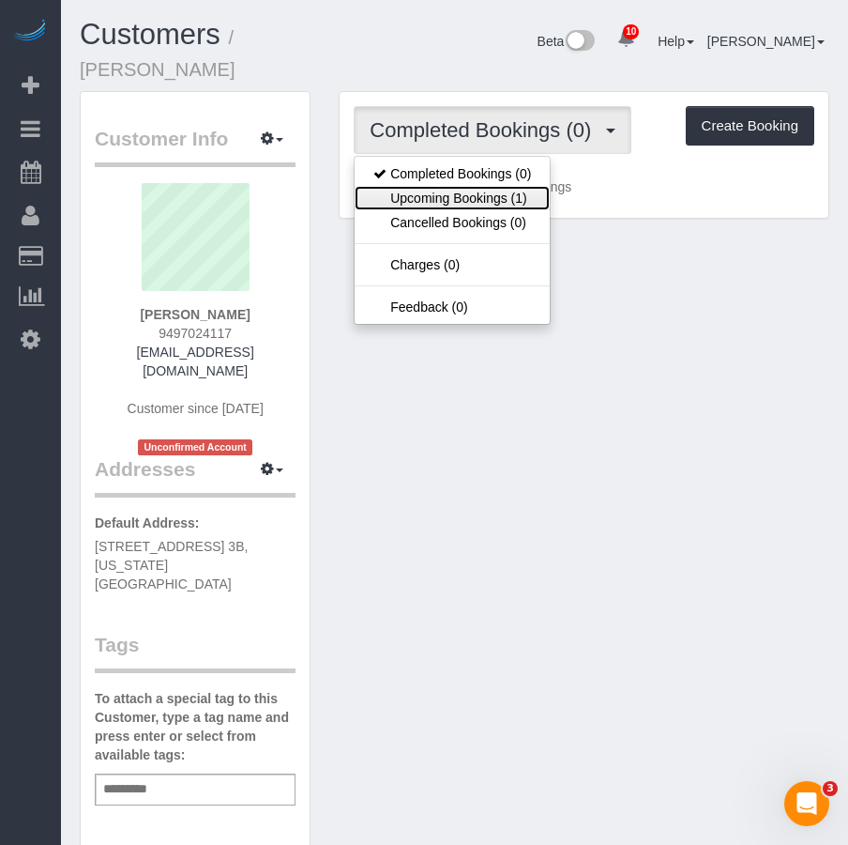
click at [450, 186] on link "Upcoming Bookings (1)" at bounding box center [452, 198] width 195 height 24
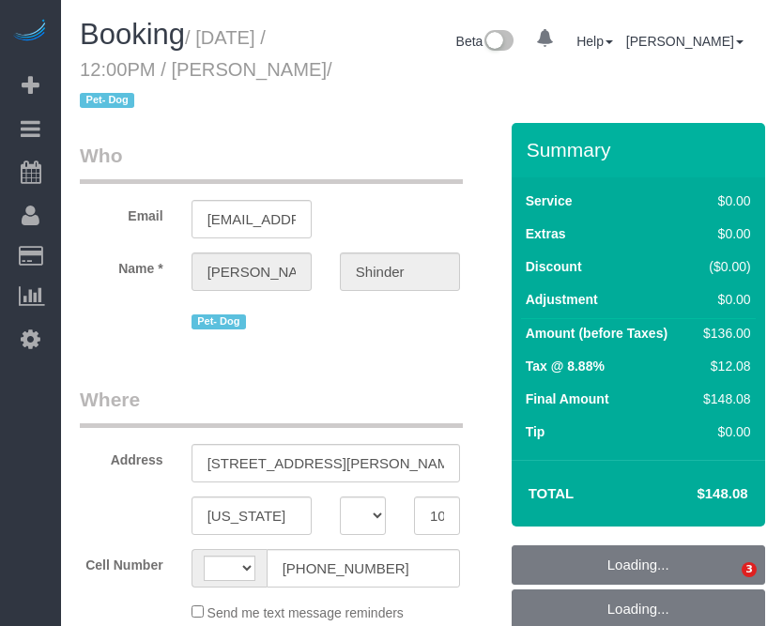
select select "NY"
select select "string:[GEOGRAPHIC_DATA]"
select select "1"
select select "object:821"
select select "string:stripe-pm_1Pyf034VGloSiKo7q90DMxe6"
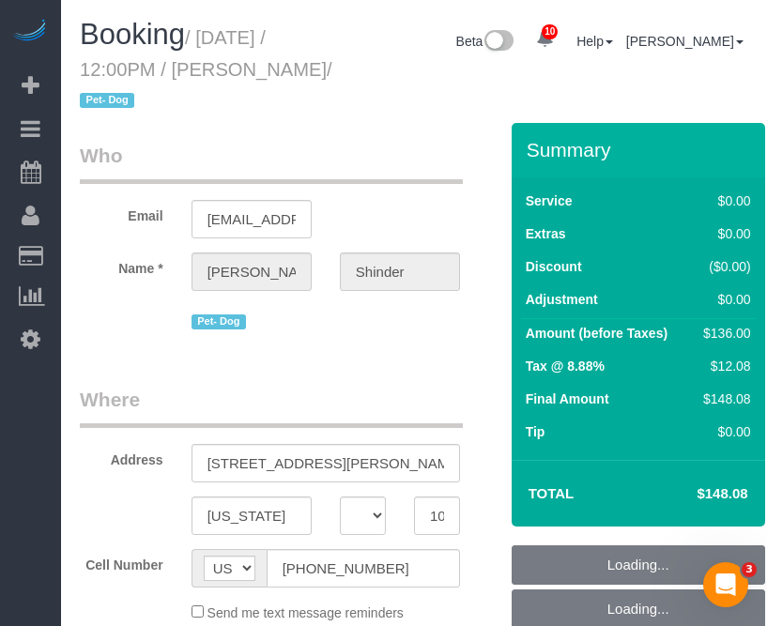
select select "number:89"
select select "number:90"
select select "number:13"
select select "number:5"
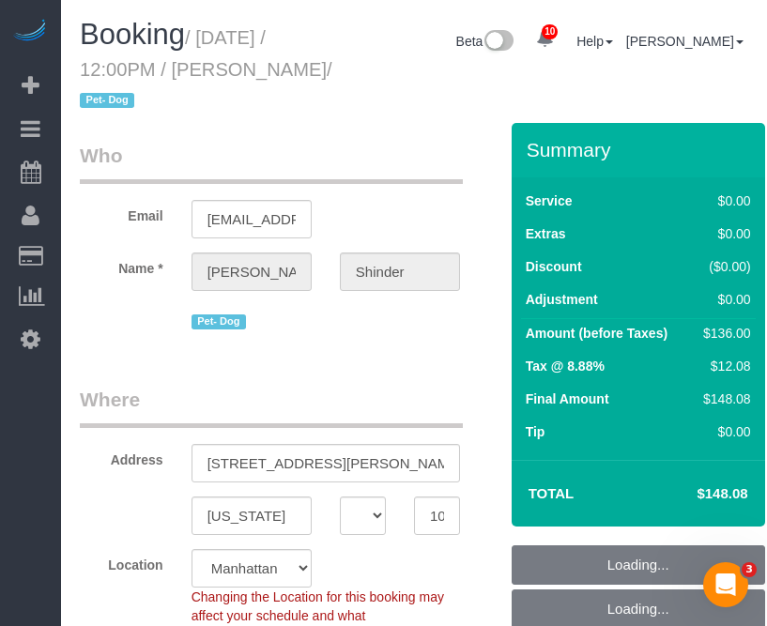
select select "spot1"
select select "object:976"
select select "1"
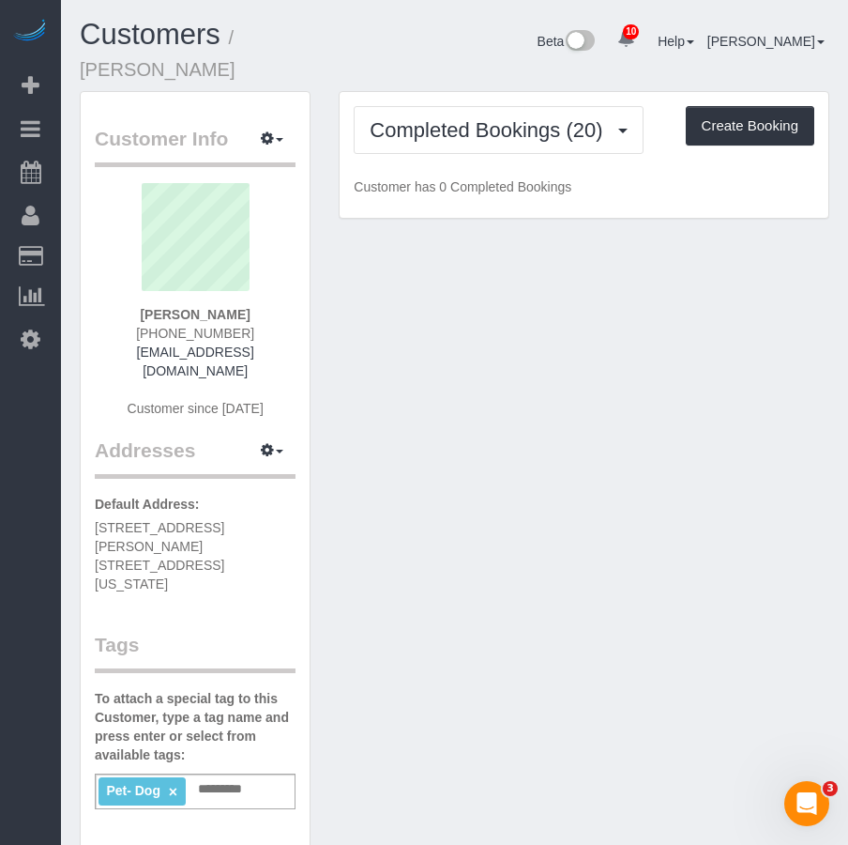
click at [236, 41] on small "/ [PERSON_NAME]" at bounding box center [158, 53] width 156 height 53
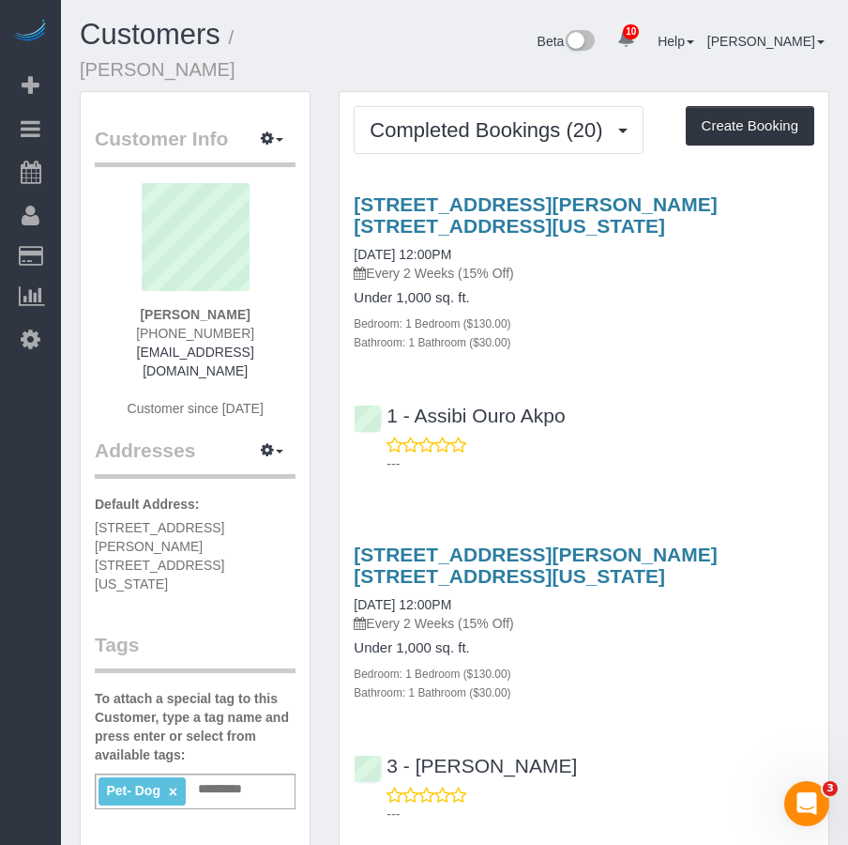
click at [236, 41] on small "/ [PERSON_NAME]" at bounding box center [158, 53] width 156 height 53
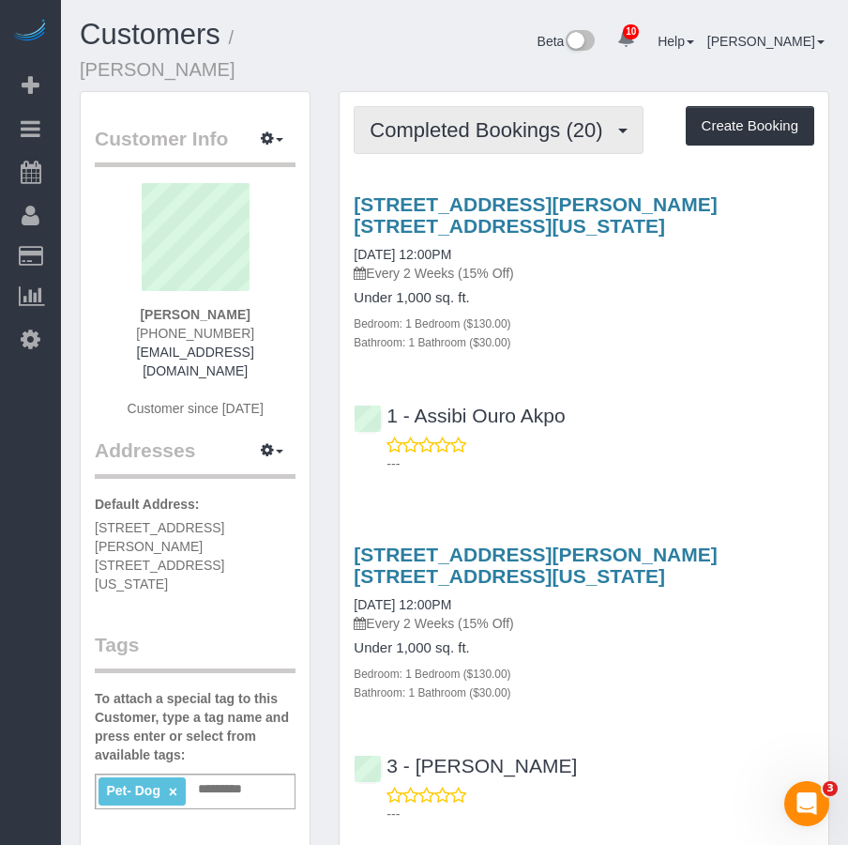
click at [479, 133] on span "Completed Bookings (20)" at bounding box center [491, 129] width 242 height 23
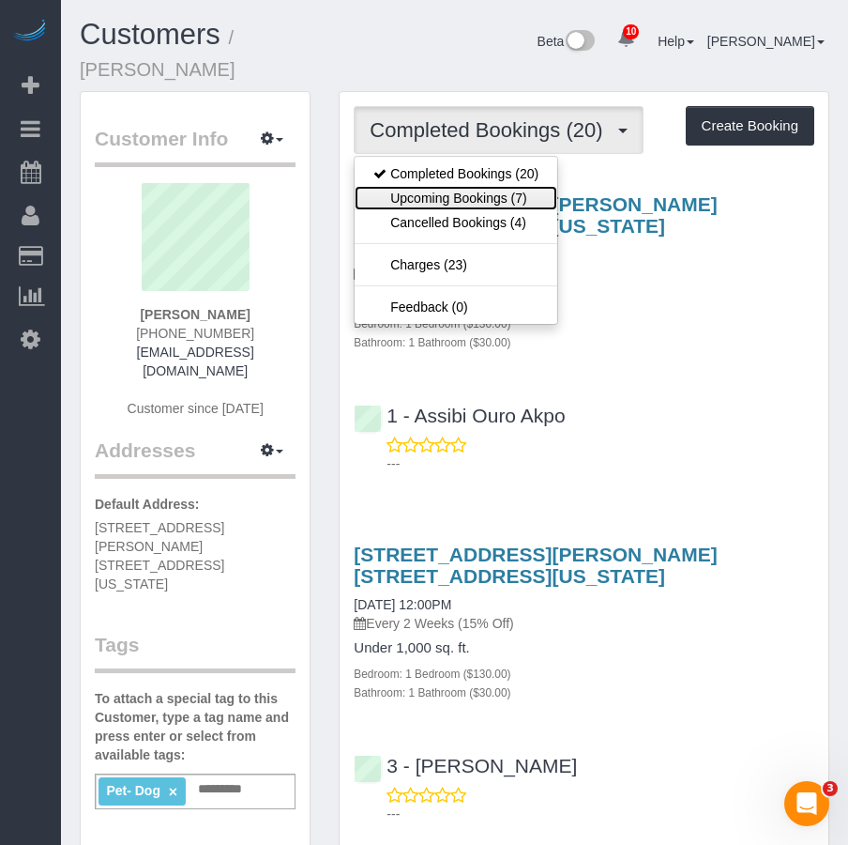
click at [430, 198] on link "Upcoming Bookings (7)" at bounding box center [456, 198] width 203 height 24
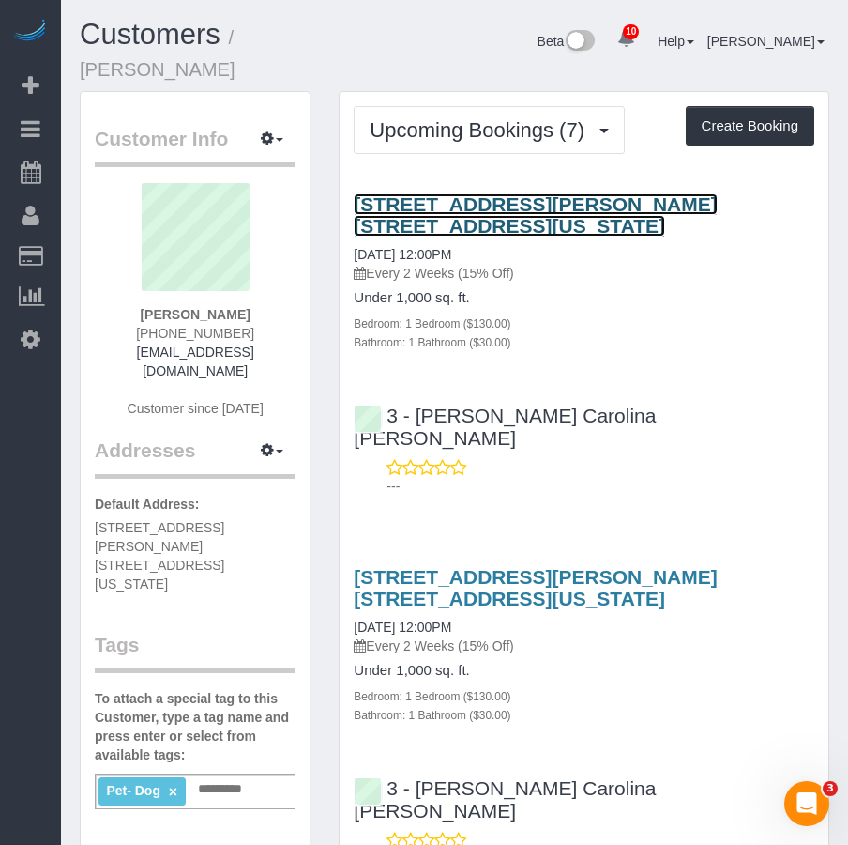
click at [438, 208] on link "173 Sullivan Street, Apt. 1c, New York, NY 10012" at bounding box center [535, 214] width 363 height 43
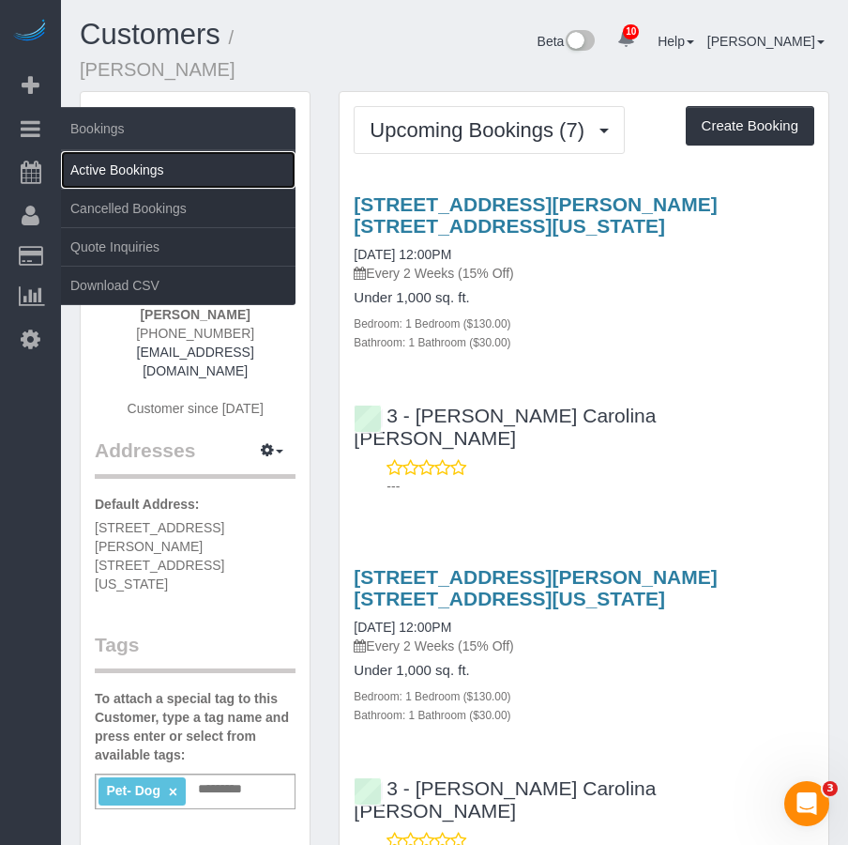
click at [70, 161] on link "Active Bookings" at bounding box center [178, 170] width 235 height 38
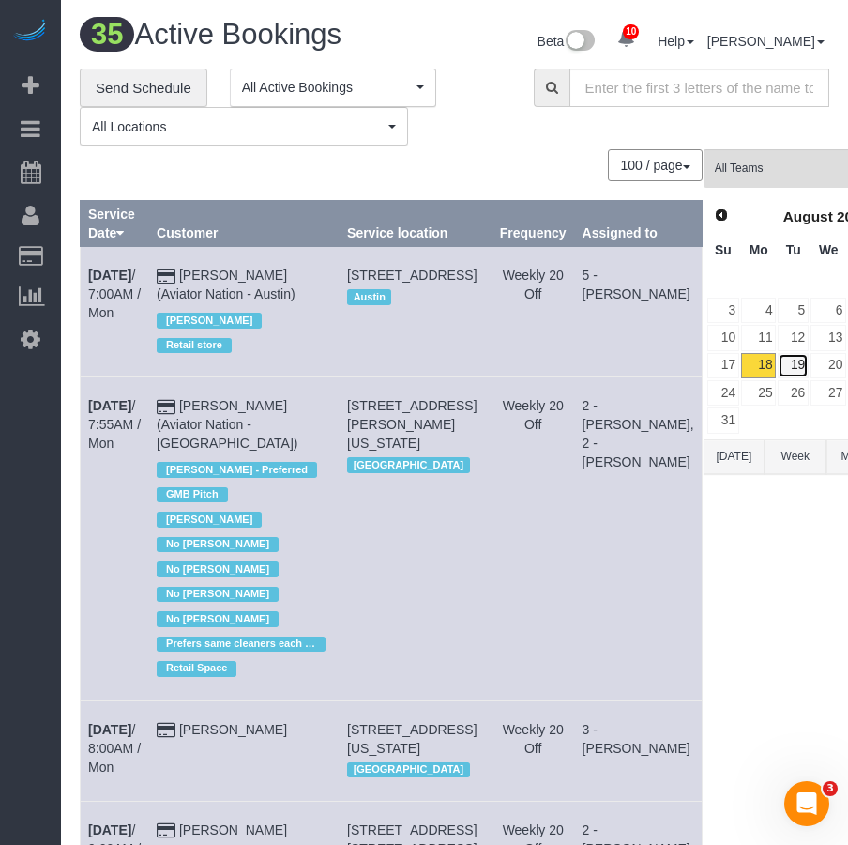
click at [778, 362] on link "19" at bounding box center [793, 365] width 31 height 25
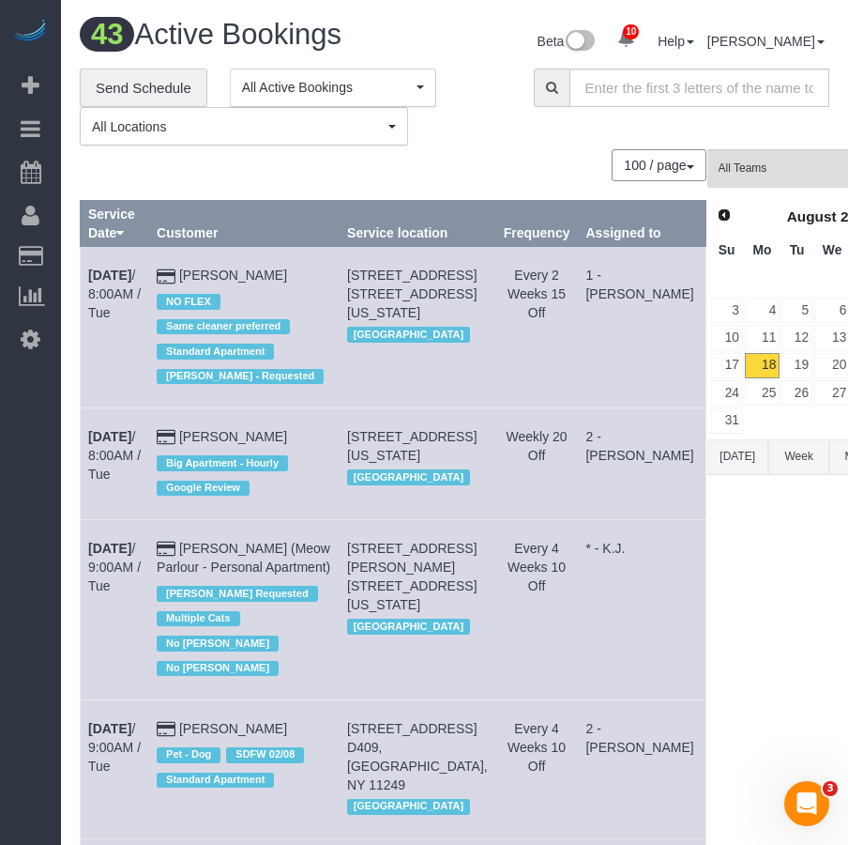
click at [745, 362] on link "18" at bounding box center [762, 365] width 35 height 25
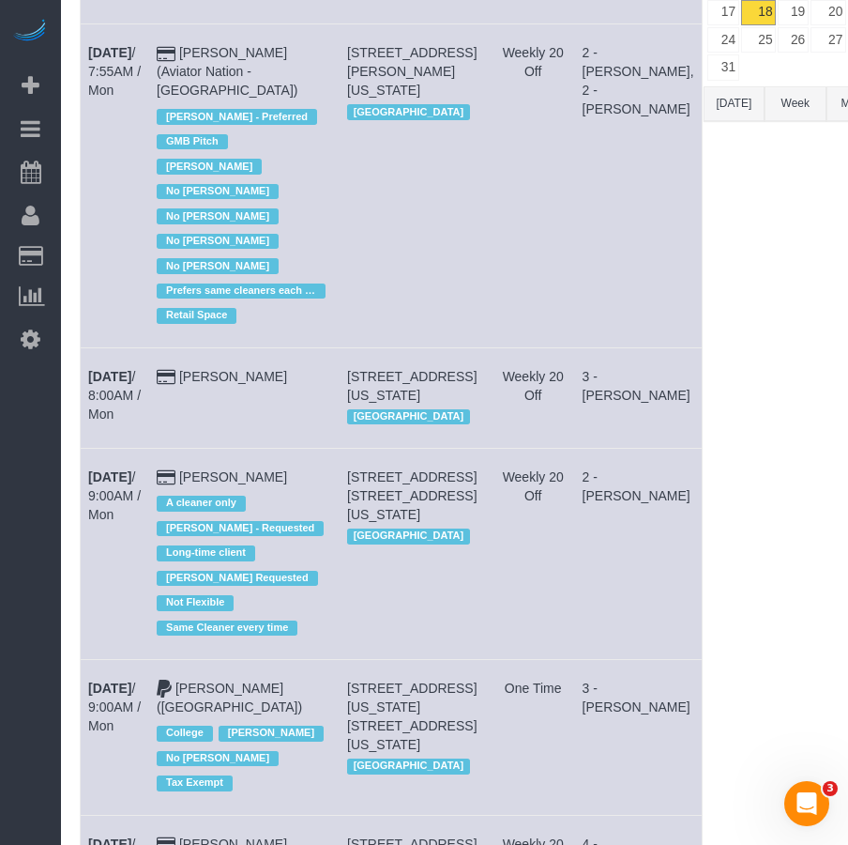
scroll to position [71, 0]
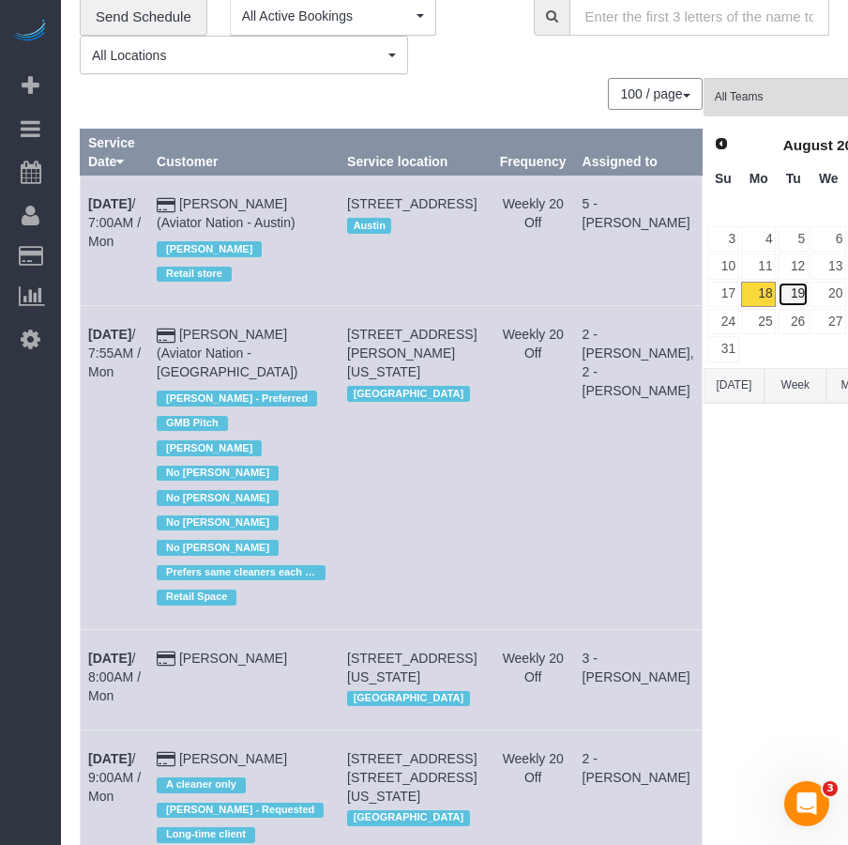
click at [778, 296] on link "19" at bounding box center [793, 294] width 31 height 25
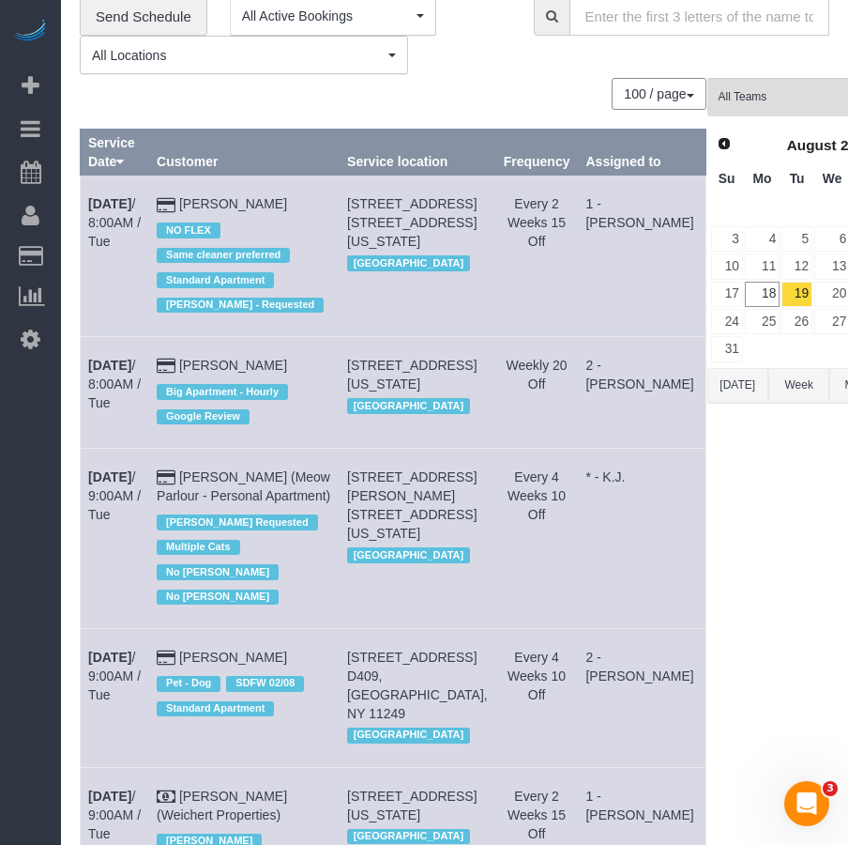
scroll to position [7006, 0]
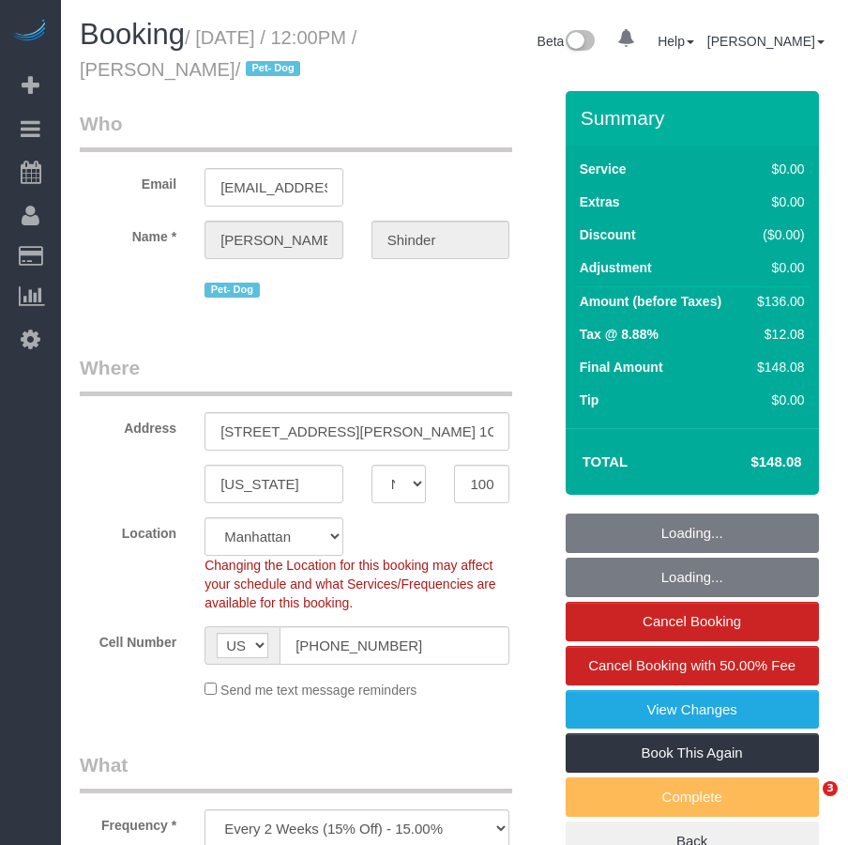
select select "NY"
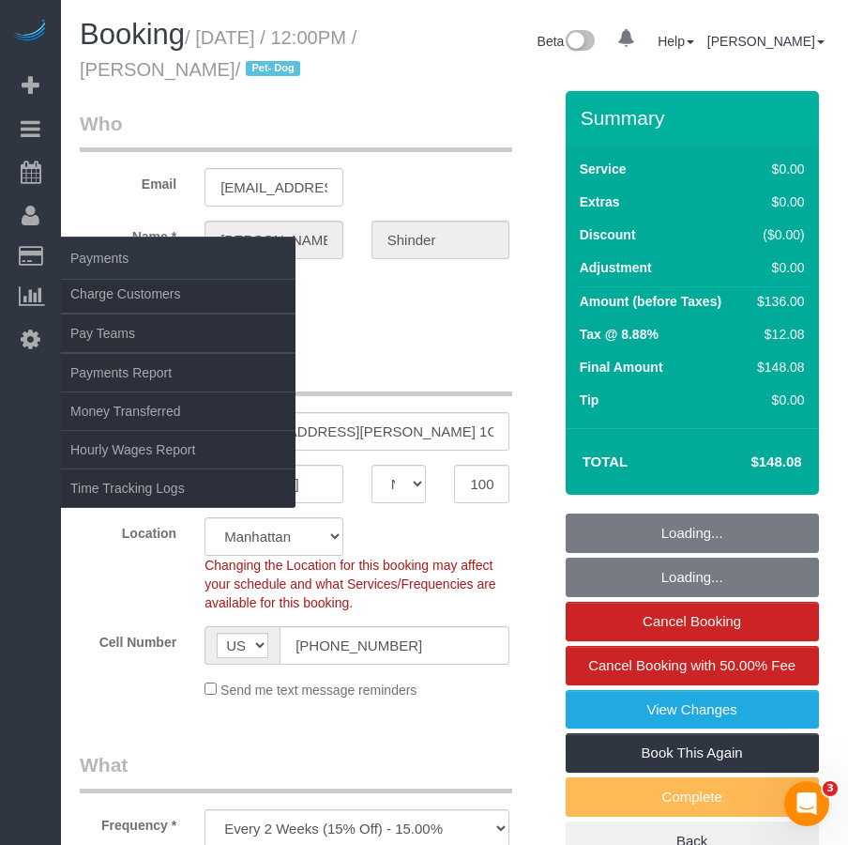
select select "object:724"
select select "string:stripe-pm_1Pyf034VGloSiKo7q90DMxe6"
select select "spot1"
select select "number:89"
select select "number:90"
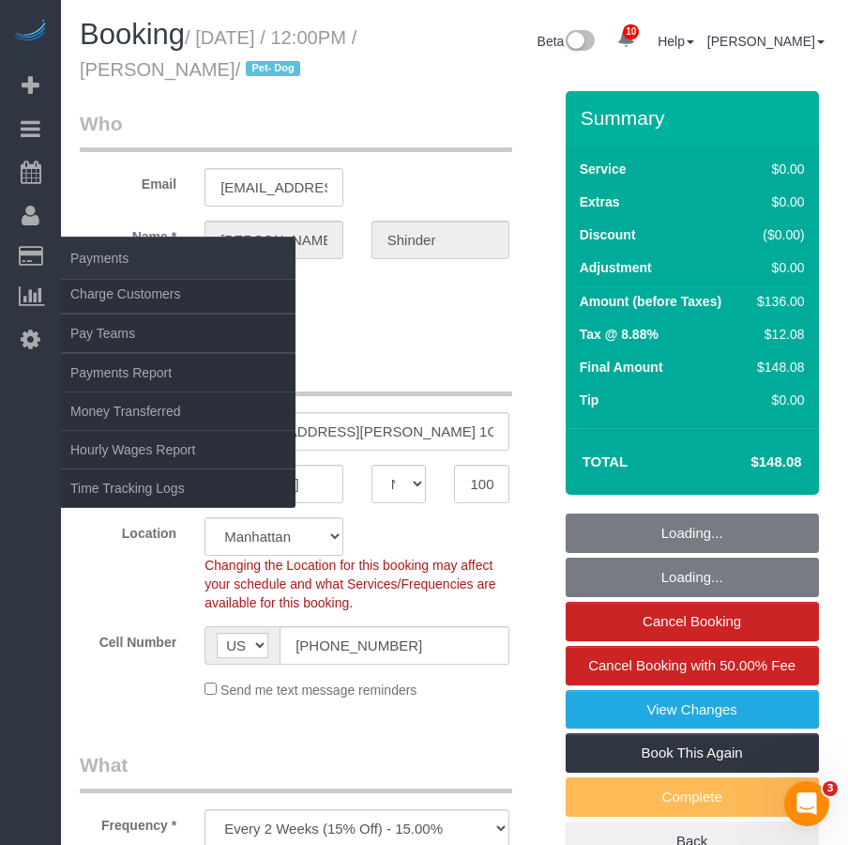
select select "number:13"
select select "number:5"
select select "1"
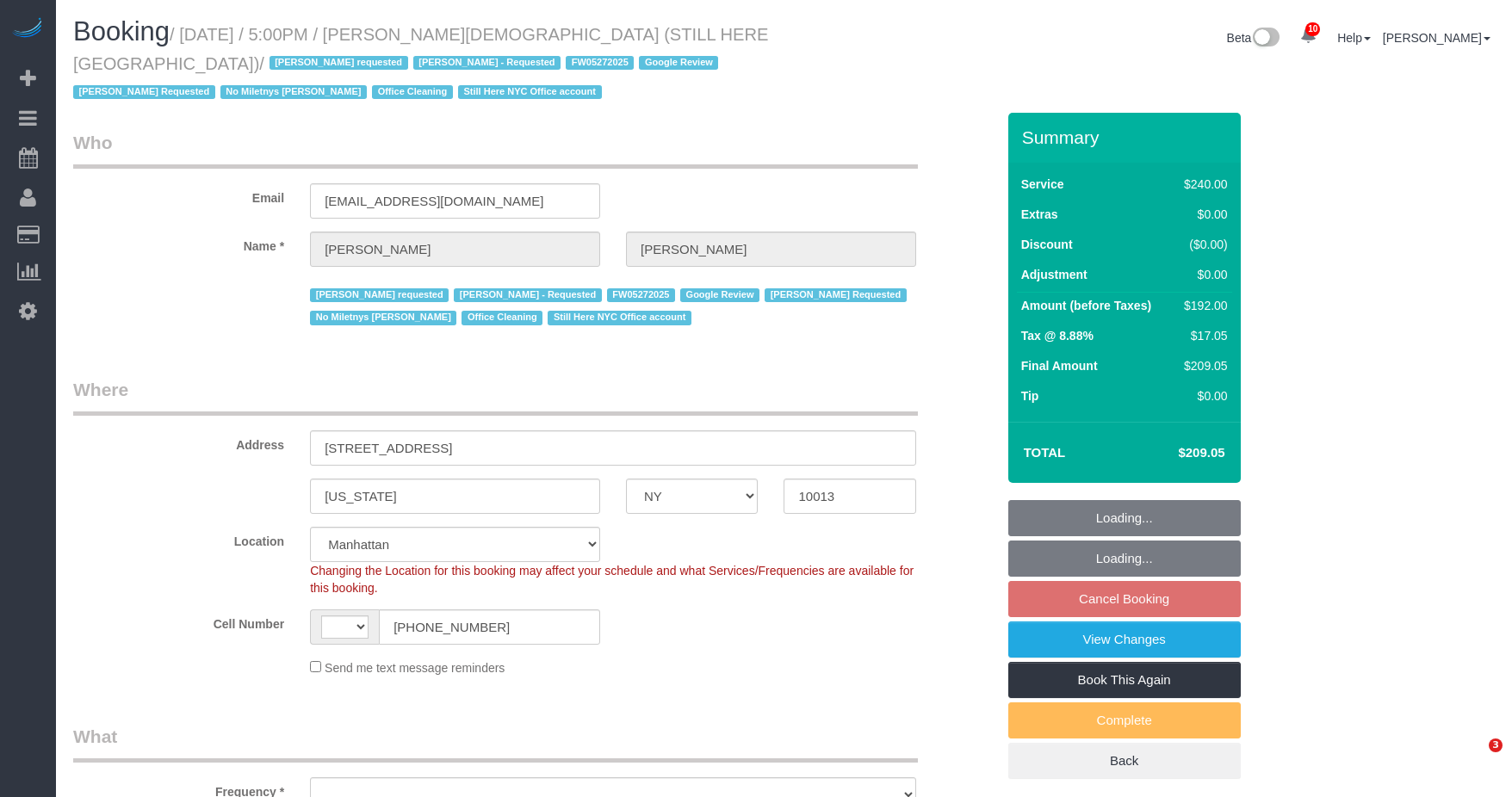
select select "NY"
select select "string:[GEOGRAPHIC_DATA]"
select select "string:stripe-pm_1QY8Py4VGloSiKo7kVLuacfg"
select select "180"
select select "number:89"
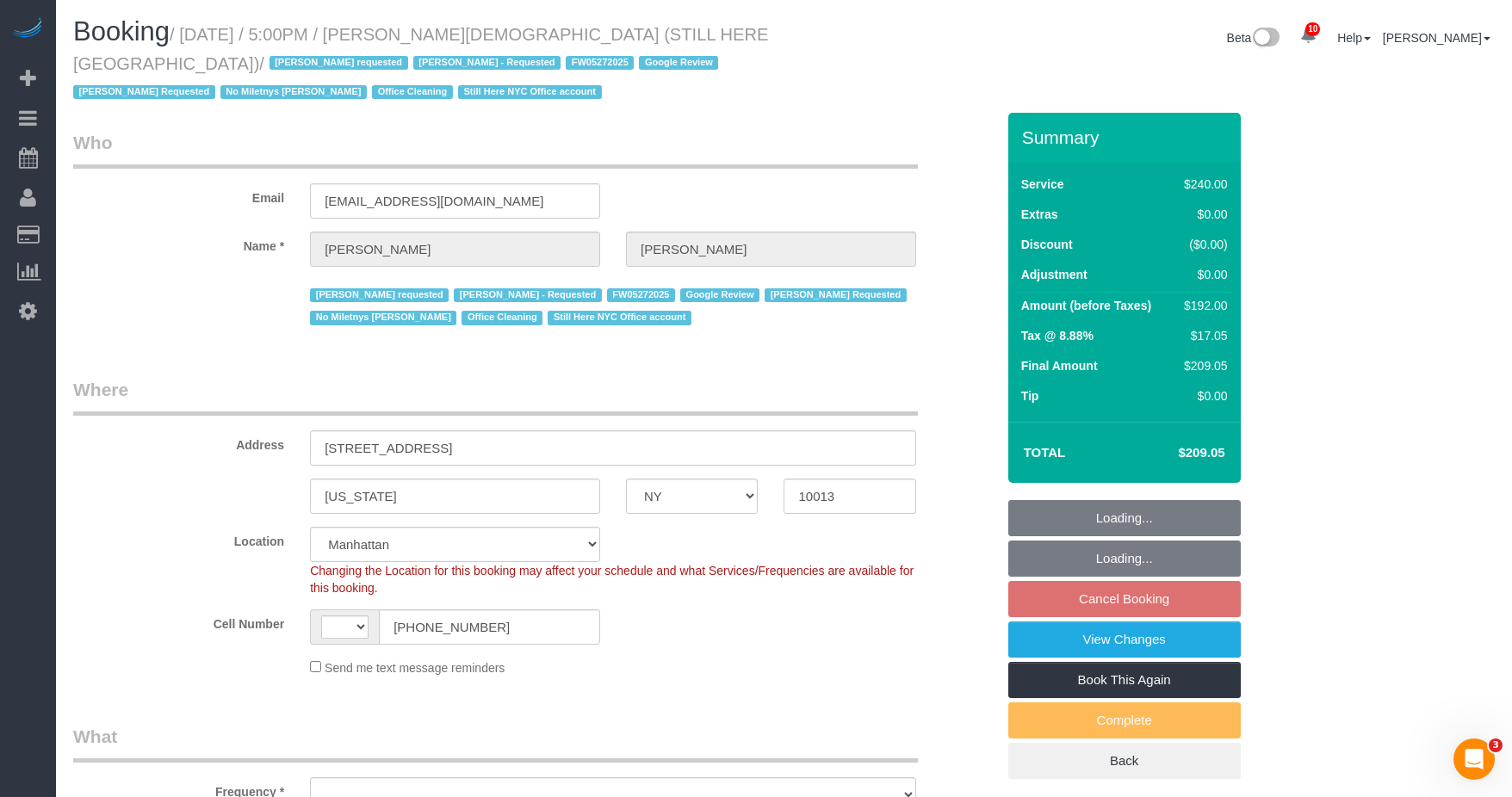
select select "number:90"
select select "number:15"
select select "number:5"
select select "object:1441"
select select "spot4"
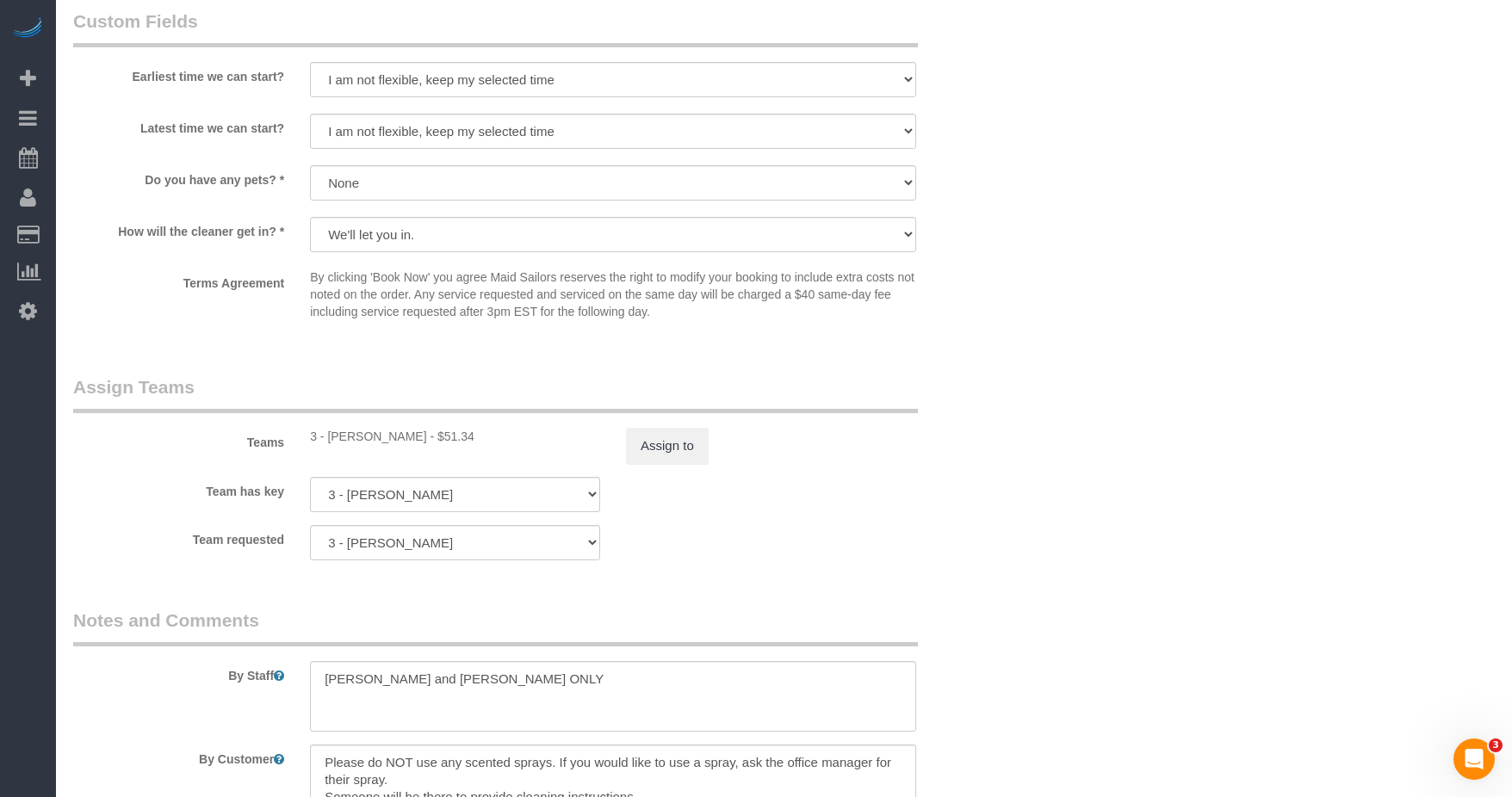
scroll to position [1721, 0]
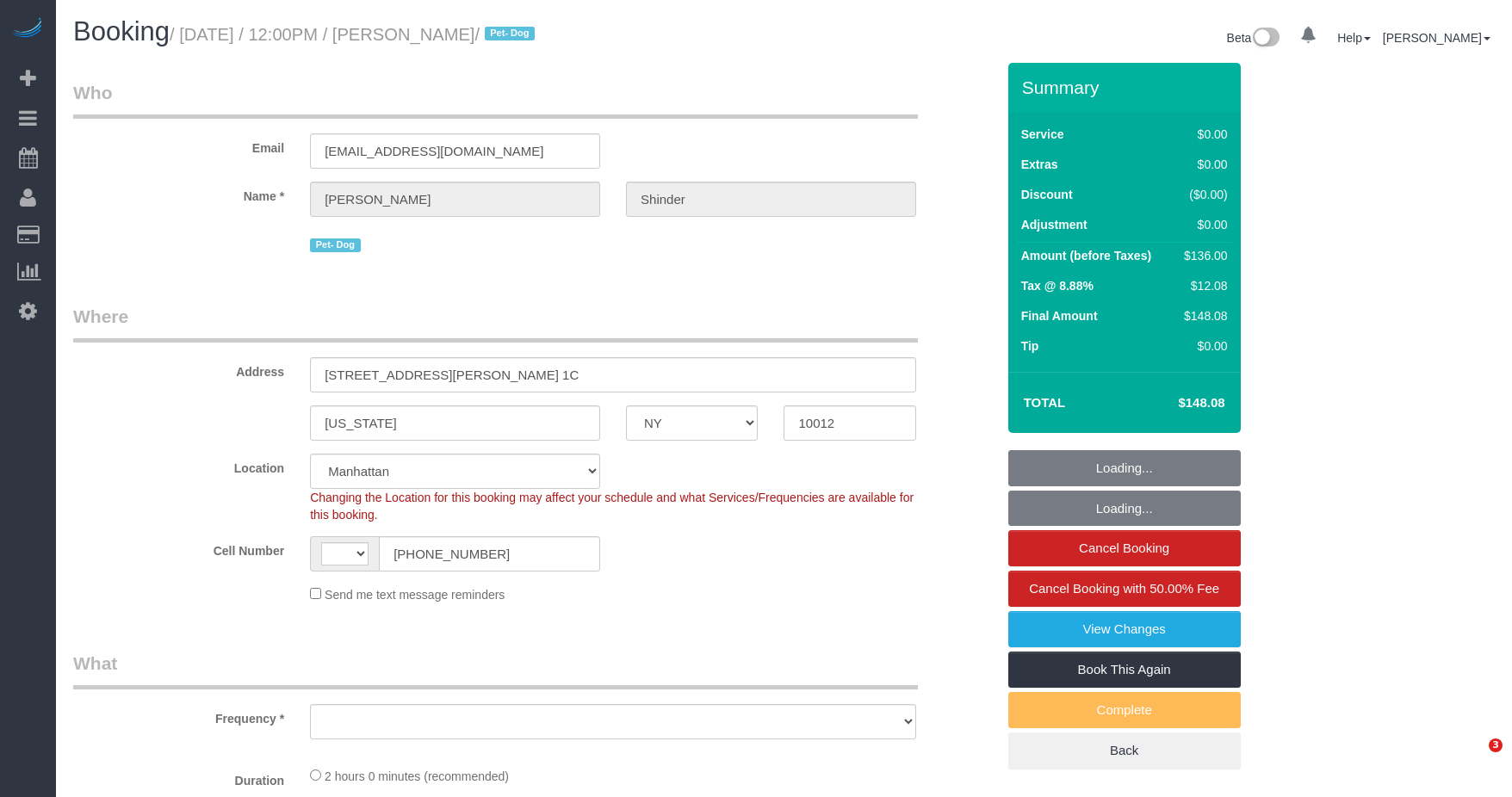
select select "NY"
select select "string:[GEOGRAPHIC_DATA]"
select select "string:stripe-pm_1Pyf034VGloSiKo7q90DMxe6"
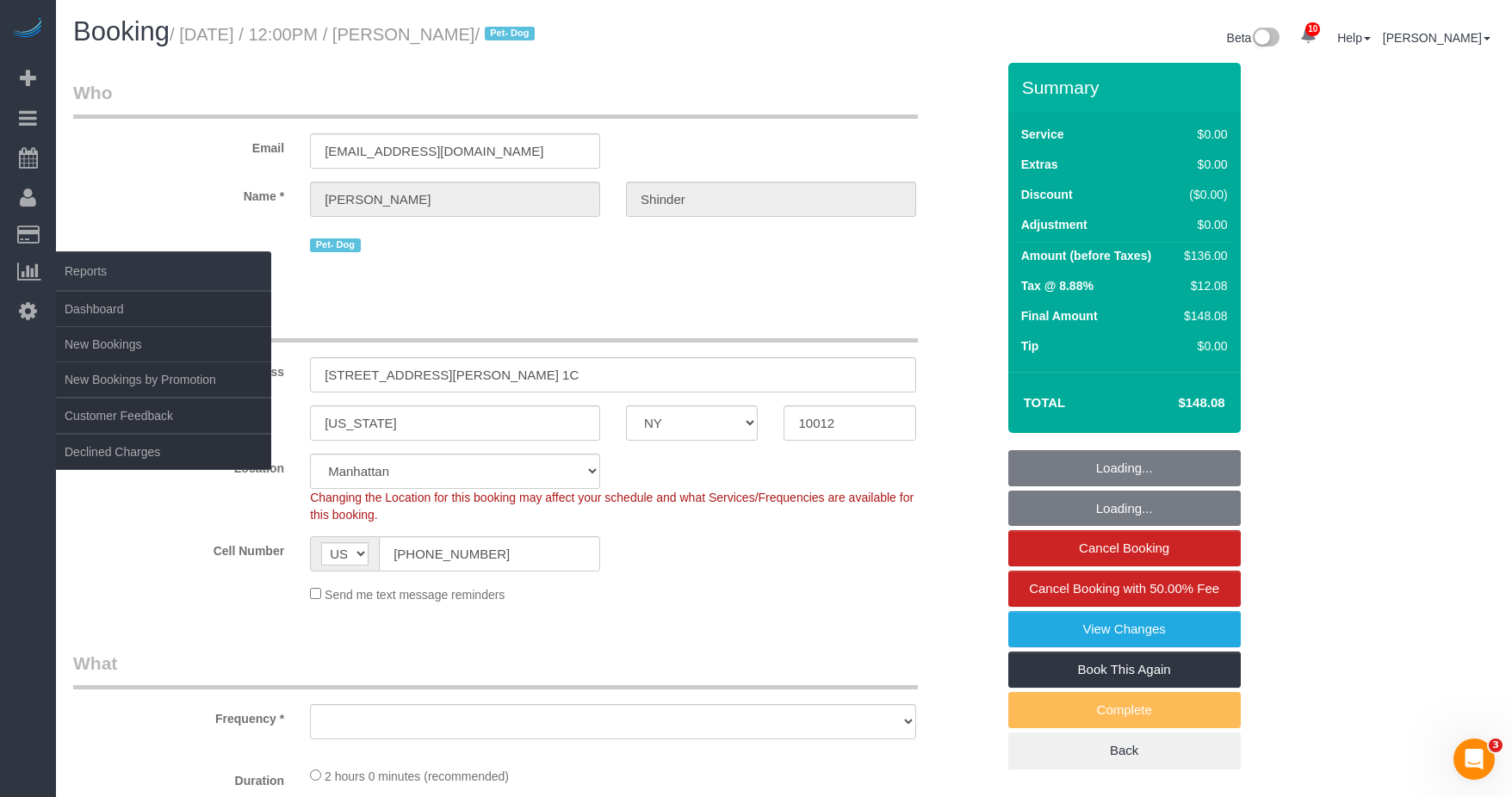
select select "object:865"
select select "spot1"
select select "number:89"
select select "number:90"
select select "number:13"
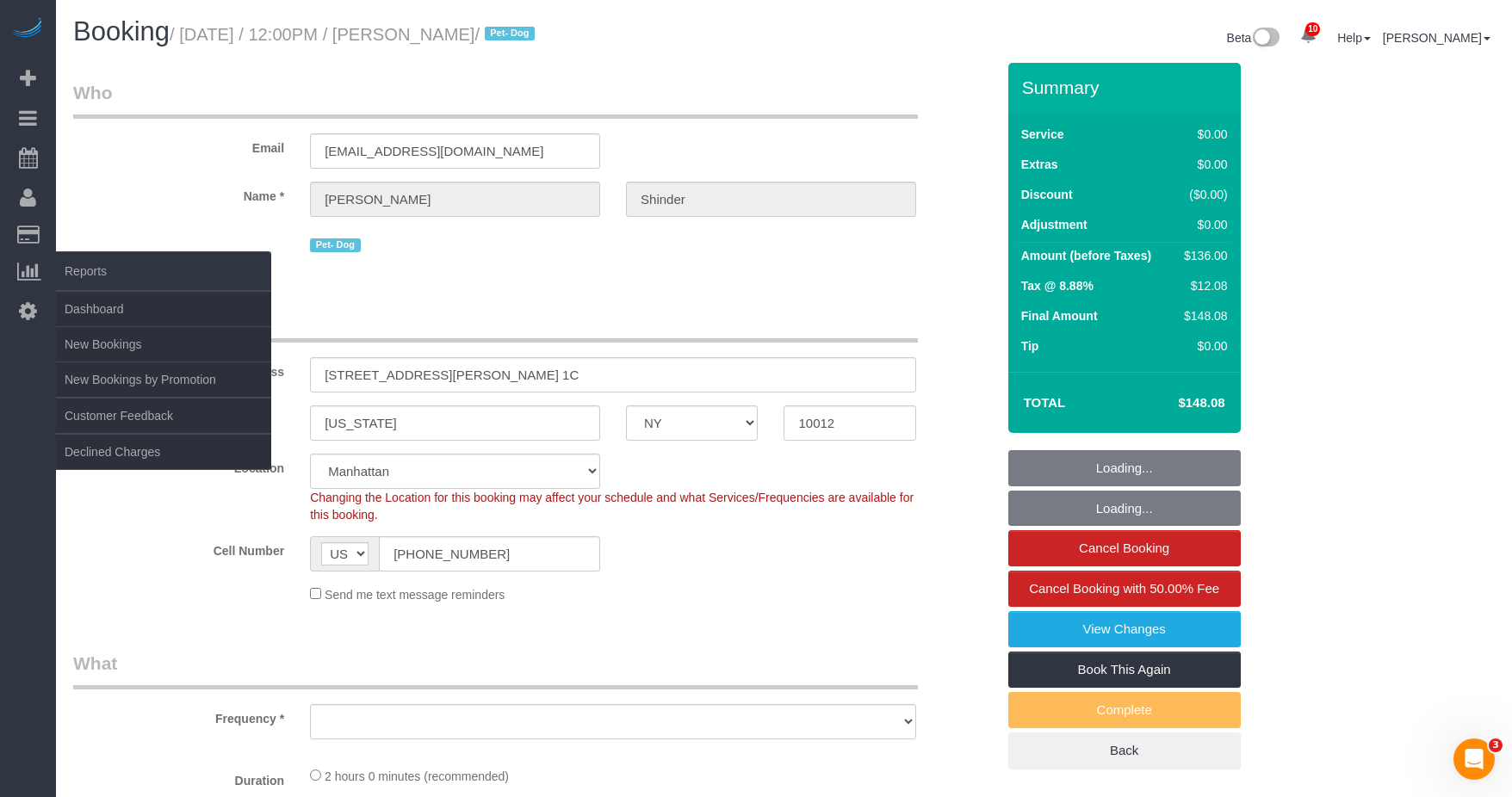
select select "number:5"
select select "1"
select select "object:1394"
select select "1"
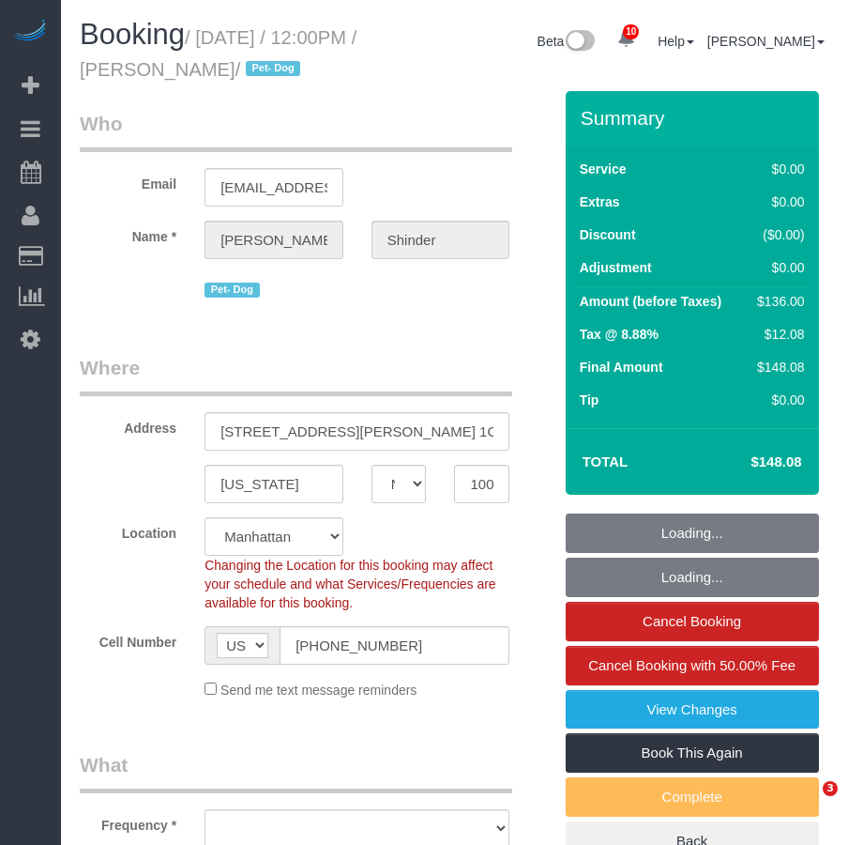
select select "NY"
select select "string:stripe-pm_1Pyf034VGloSiKo7q90DMxe6"
select select "object:716"
select select "number:89"
select select "number:90"
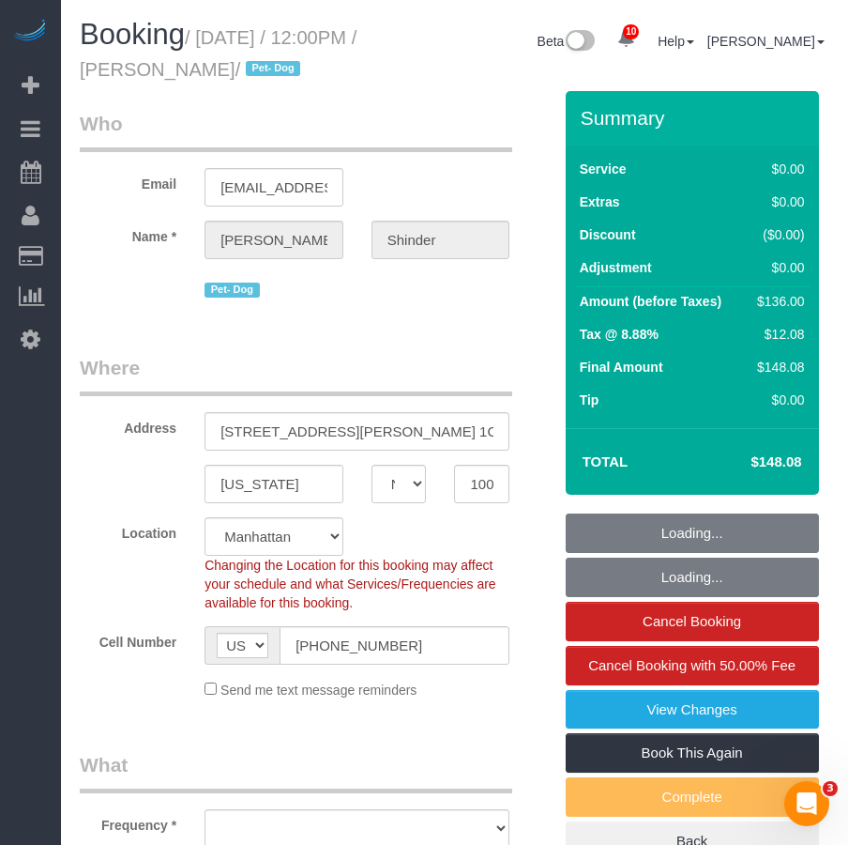
select select "number:13"
select select "number:5"
select select "1"
select select "spot1"
select select "object:1394"
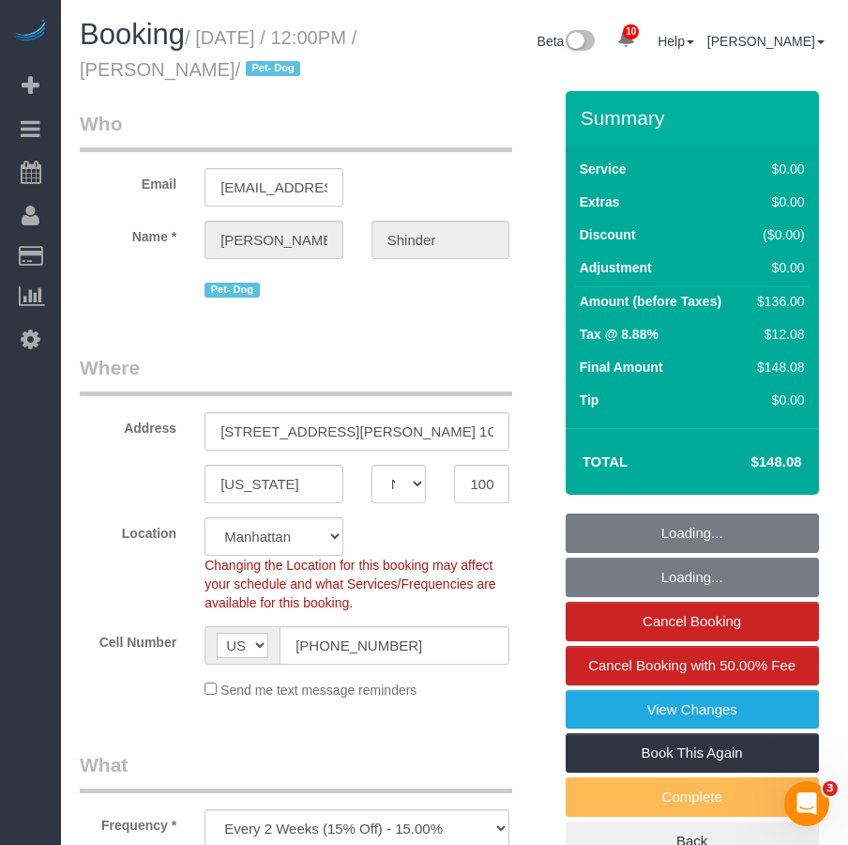
select select "1"
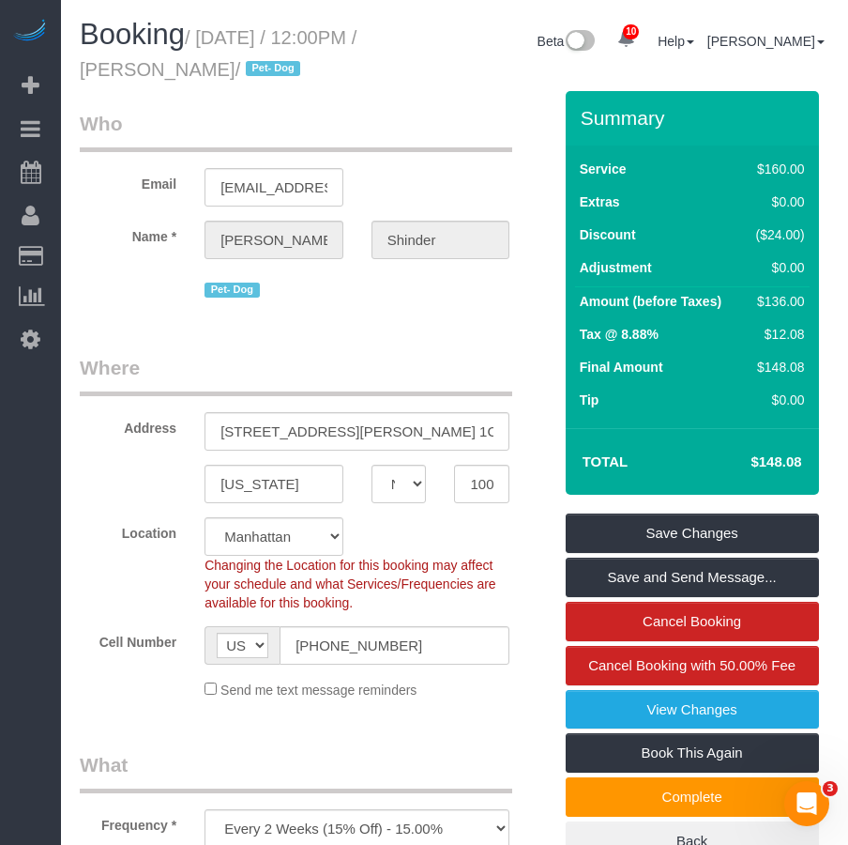
click at [526, 91] on div "Booking / [DATE] / 12:00PM / [PERSON_NAME] / Pet- Dog Beta 10 Your Notification…" at bounding box center [455, 55] width 778 height 72
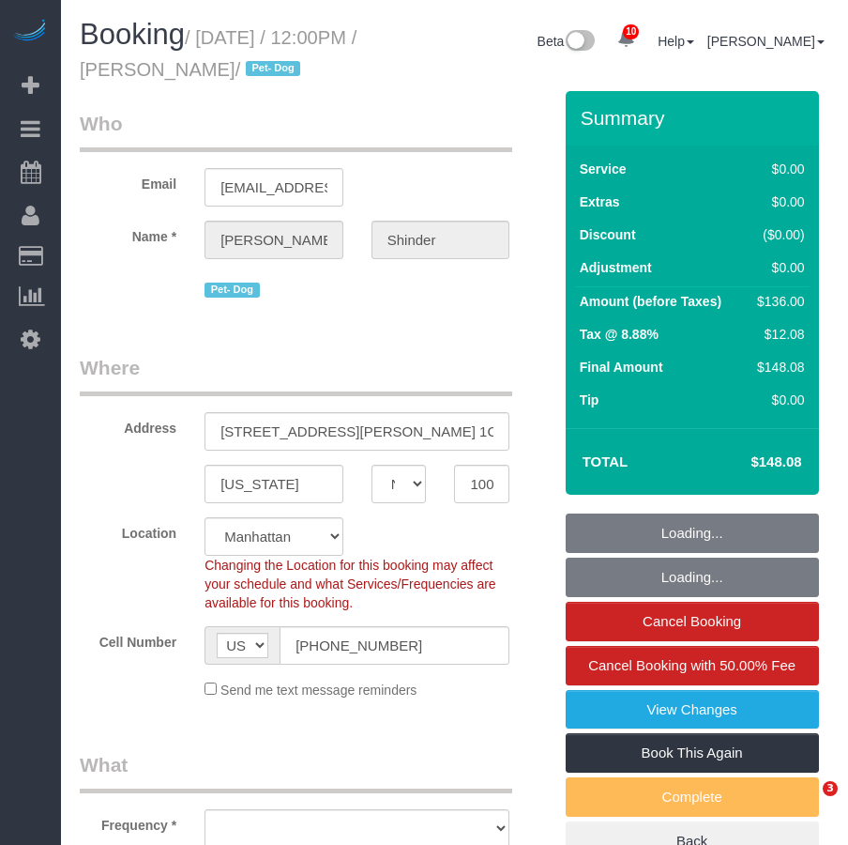
select select "NY"
select select "number:89"
select select "number:90"
select select "number:13"
select select "number:5"
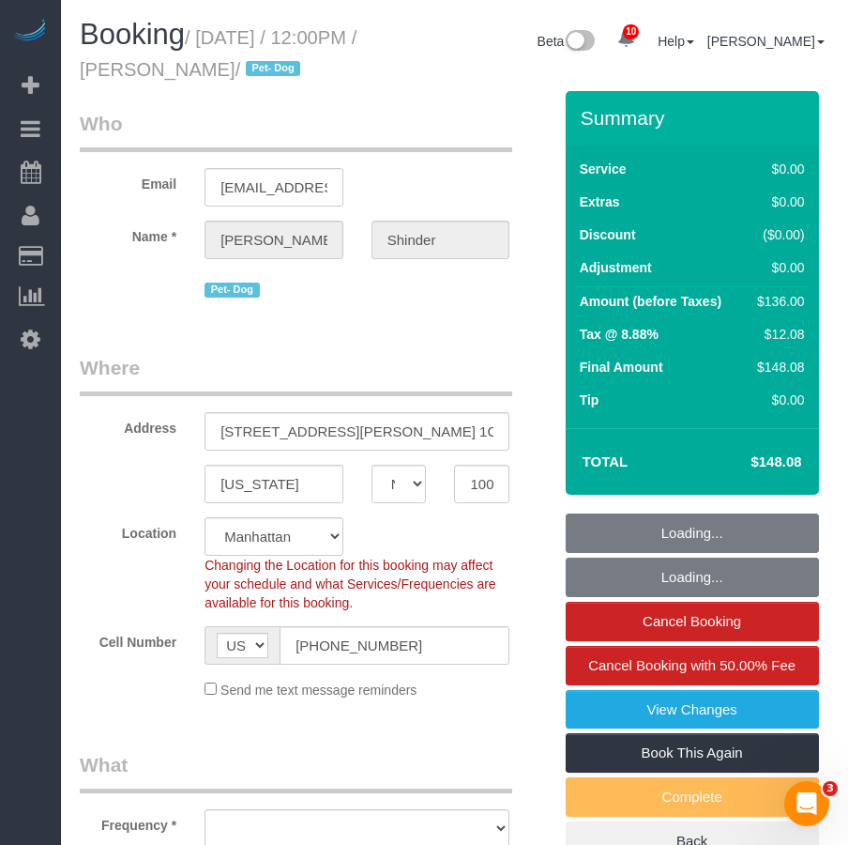
select select "object:1394"
select select "spot1"
select select "1"
